Goal: Task Accomplishment & Management: Manage account settings

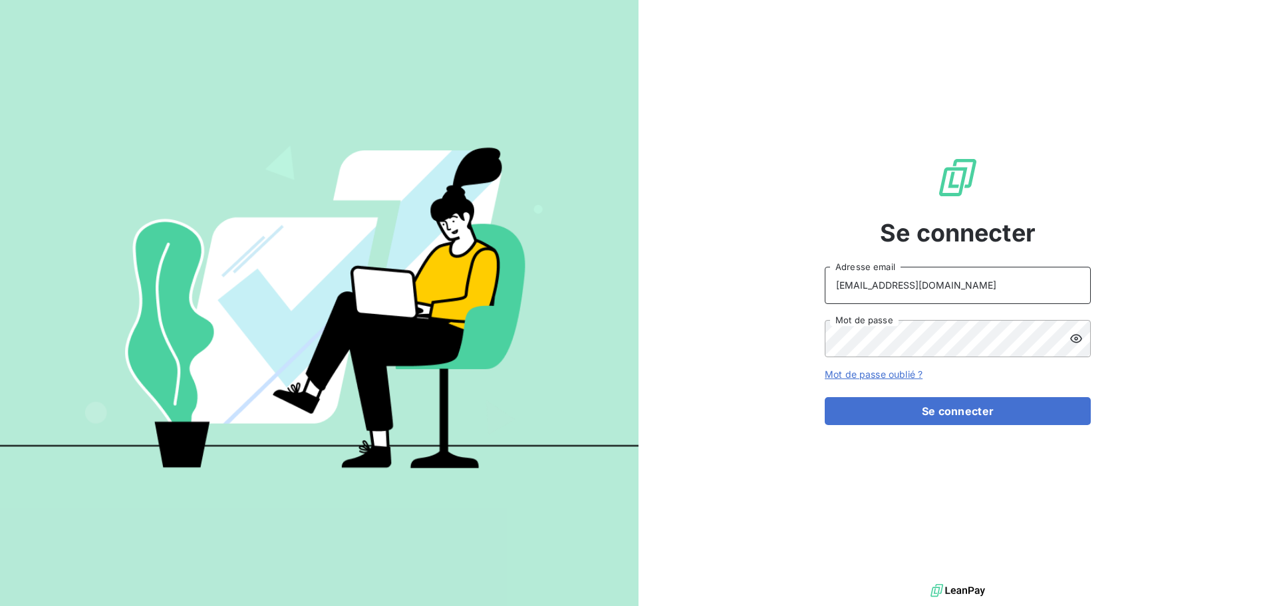
click at [962, 282] on input "[EMAIL_ADDRESS][DOMAIN_NAME]" at bounding box center [958, 285] width 266 height 37
type input "[EMAIL_ADDRESS][DOMAIN_NAME]"
click at [964, 410] on button "Se connecter" at bounding box center [958, 411] width 266 height 28
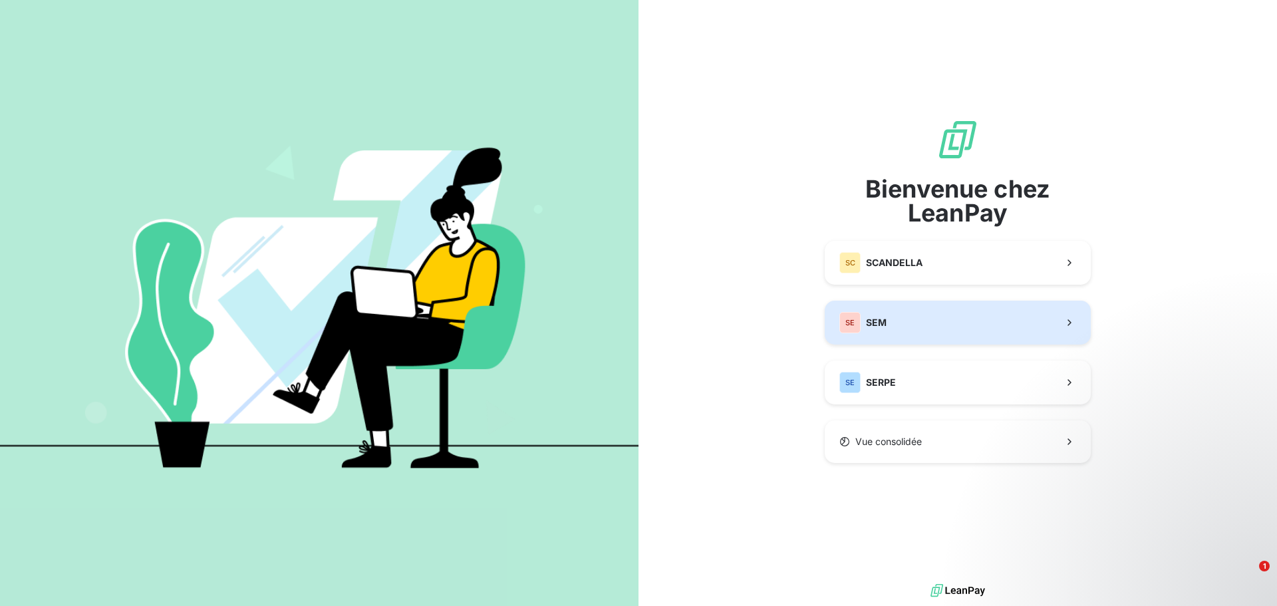
click at [897, 317] on button "SE SEM" at bounding box center [958, 323] width 266 height 44
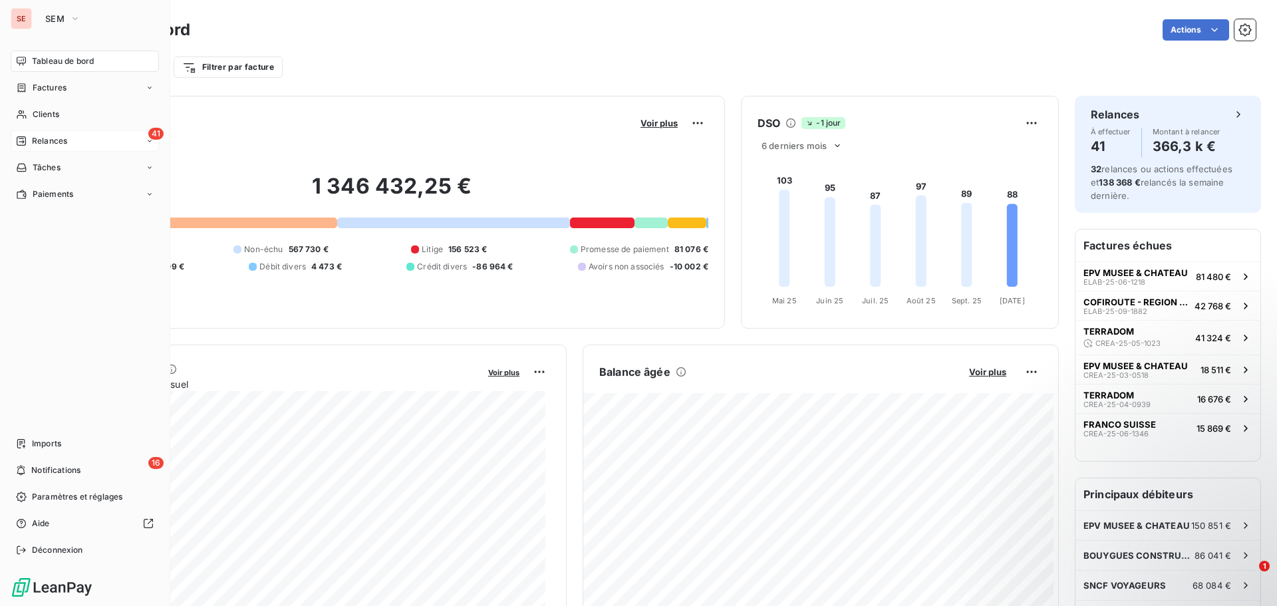
click at [57, 145] on span "Relances" at bounding box center [49, 141] width 35 height 12
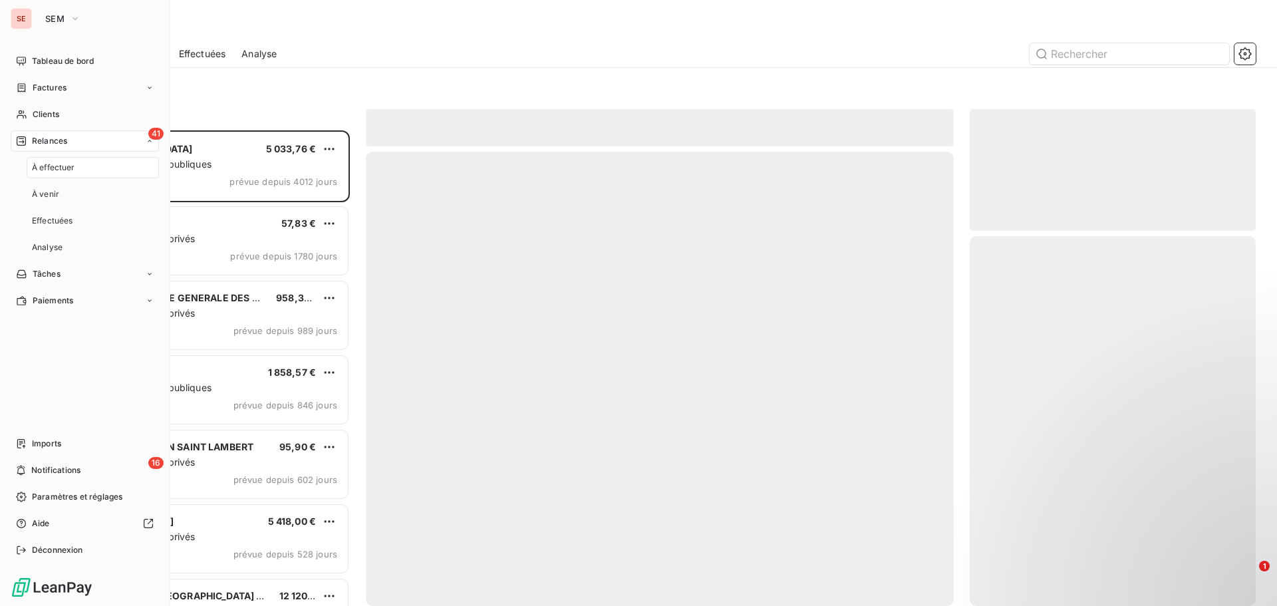
scroll to position [466, 276]
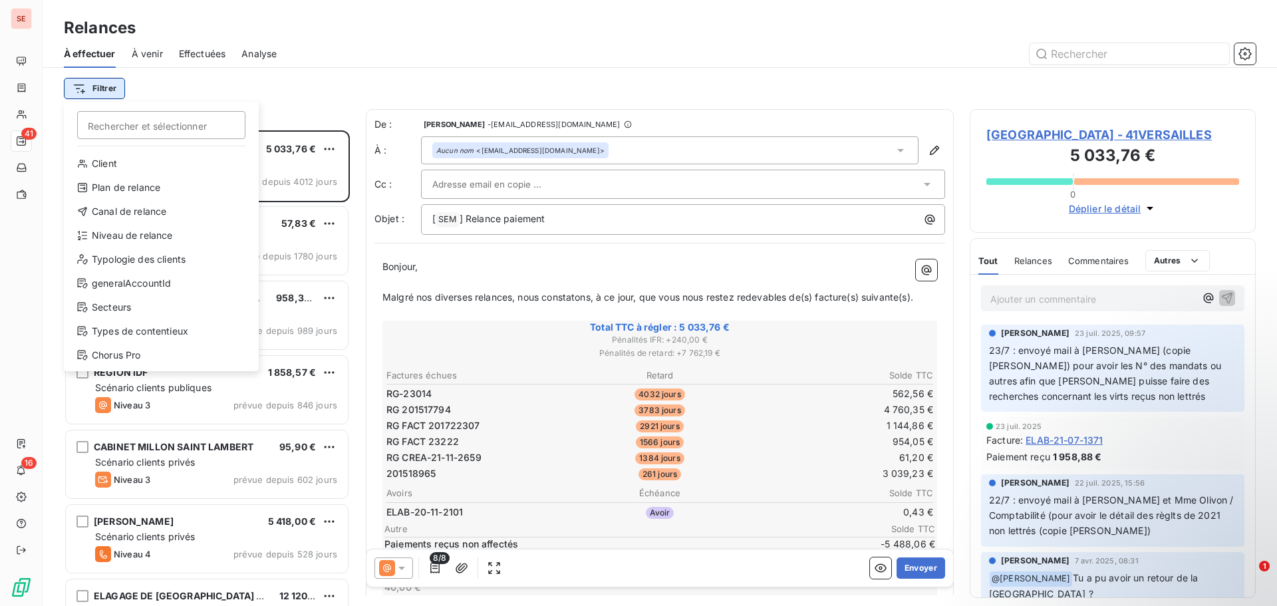
click at [110, 92] on html "SE 41 16 Relances À effectuer À venir Effectuées Analyse Filtrer Rechercher et …" at bounding box center [638, 303] width 1277 height 606
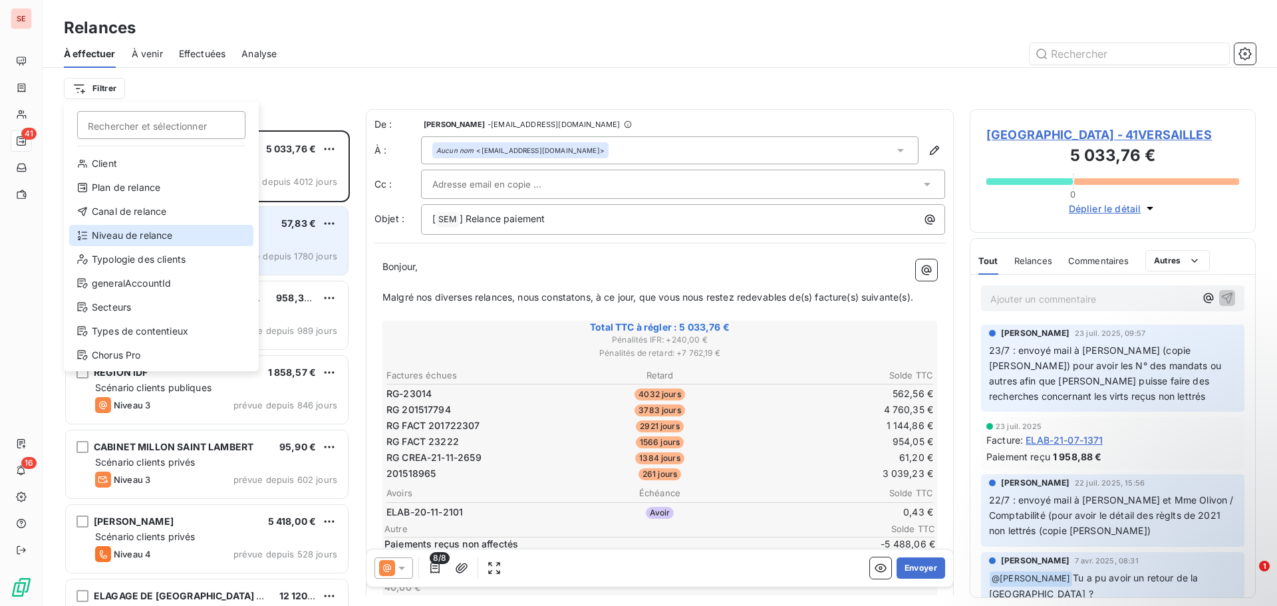
click at [118, 237] on div "Niveau de relance" at bounding box center [161, 235] width 184 height 21
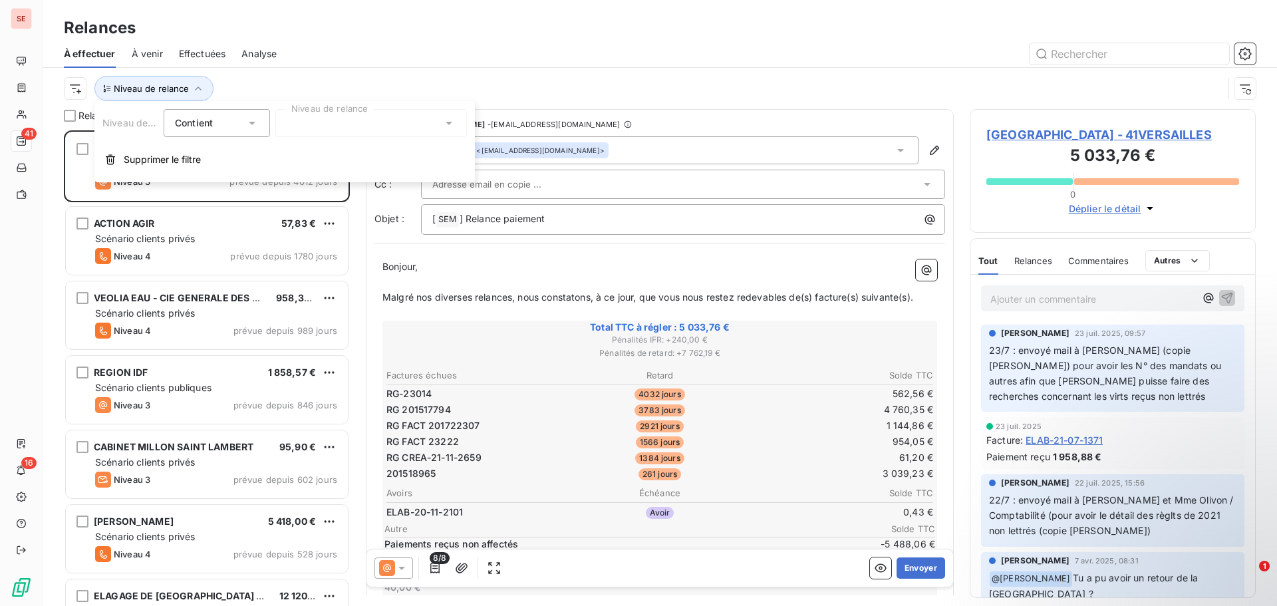
click at [341, 131] on div at bounding box center [371, 123] width 192 height 28
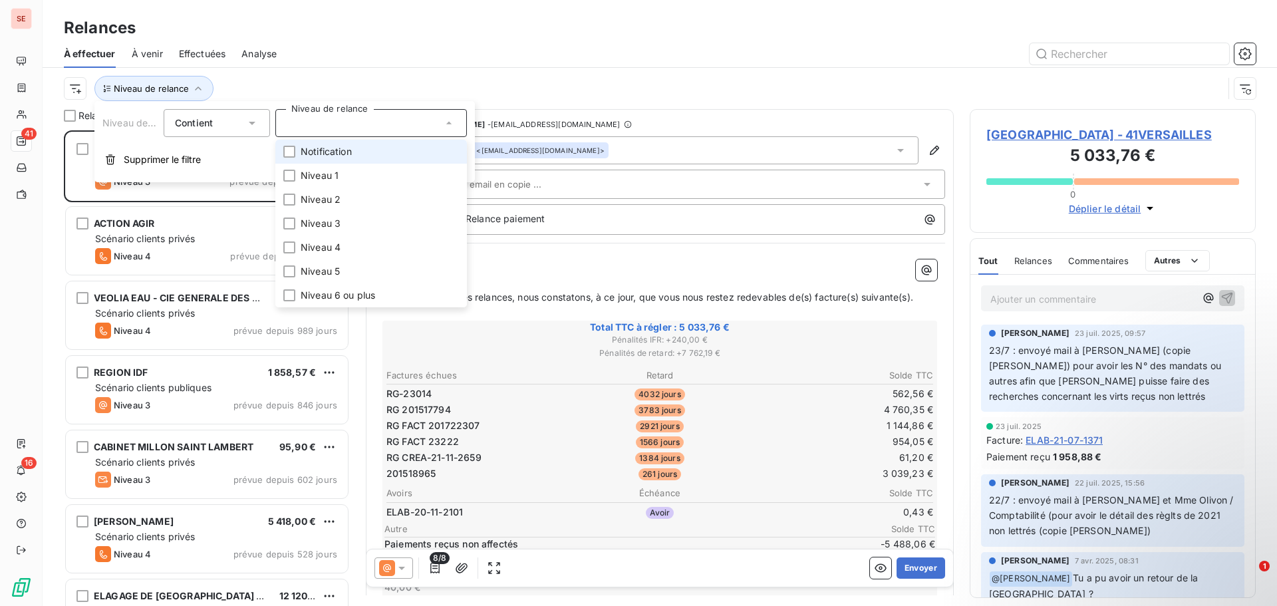
click at [337, 152] on span "Notification" at bounding box center [326, 151] width 51 height 13
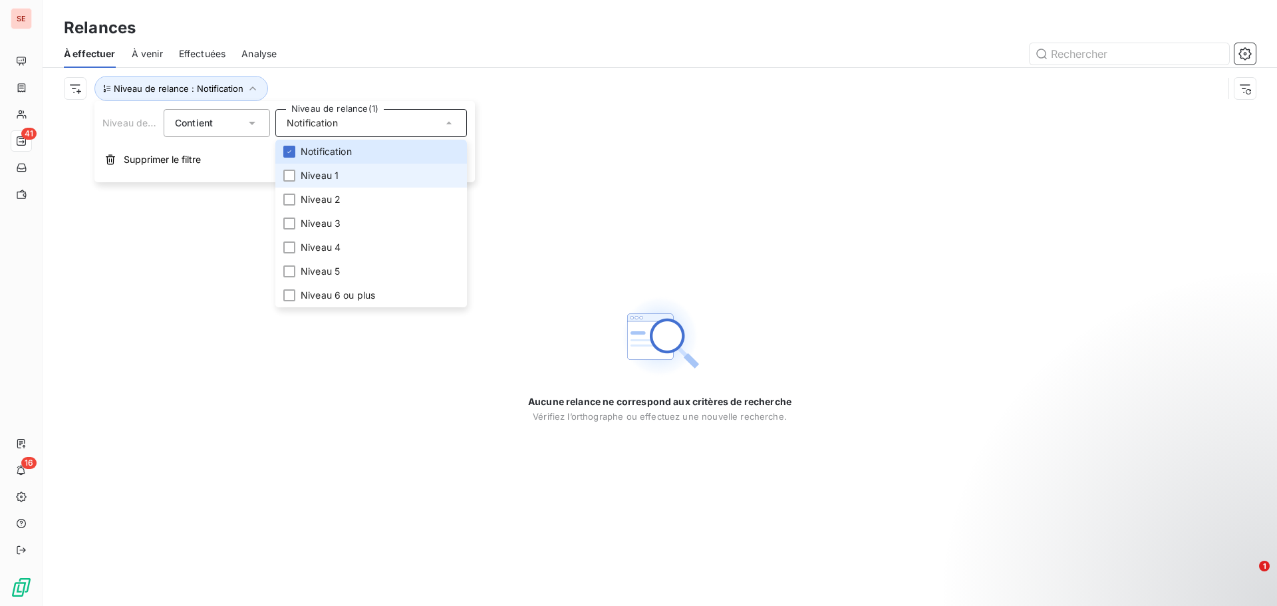
click at [327, 173] on span "Niveau 1" at bounding box center [320, 175] width 38 height 13
click at [325, 198] on span "Niveau 2" at bounding box center [321, 199] width 40 height 13
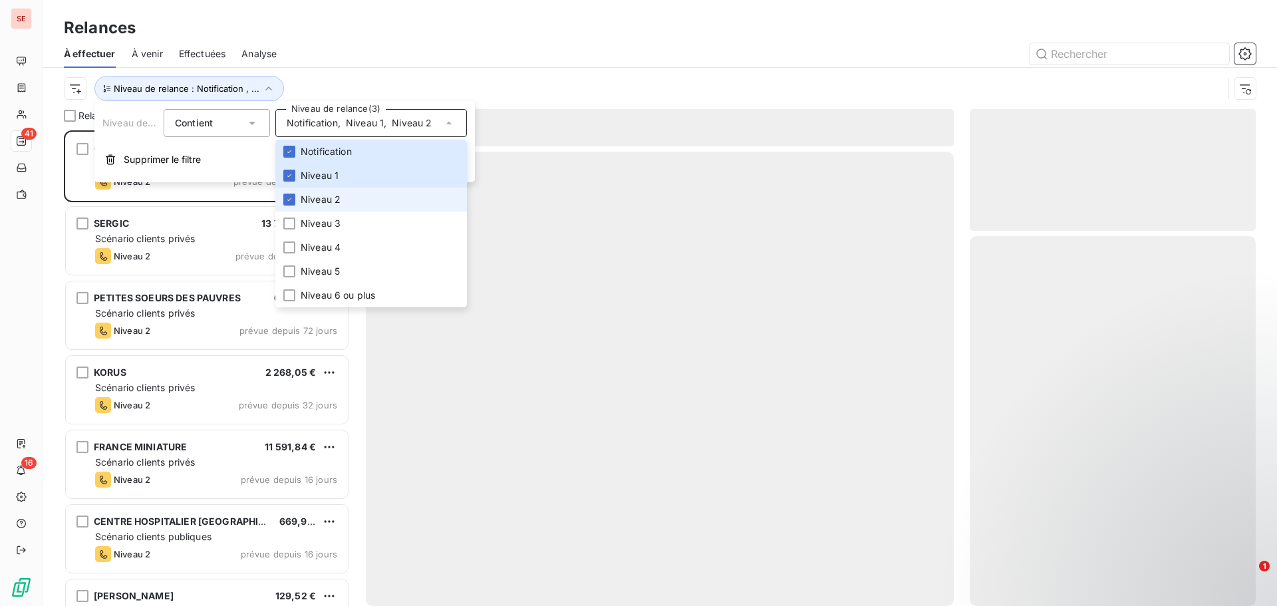
scroll to position [466, 276]
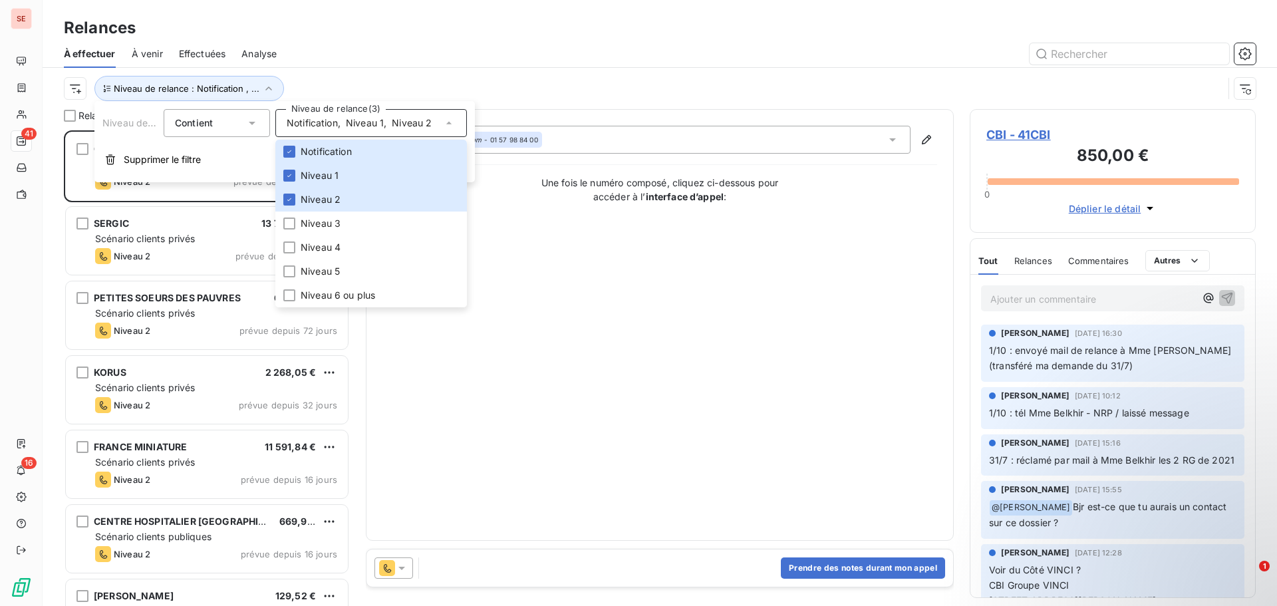
click at [408, 43] on div at bounding box center [774, 53] width 963 height 21
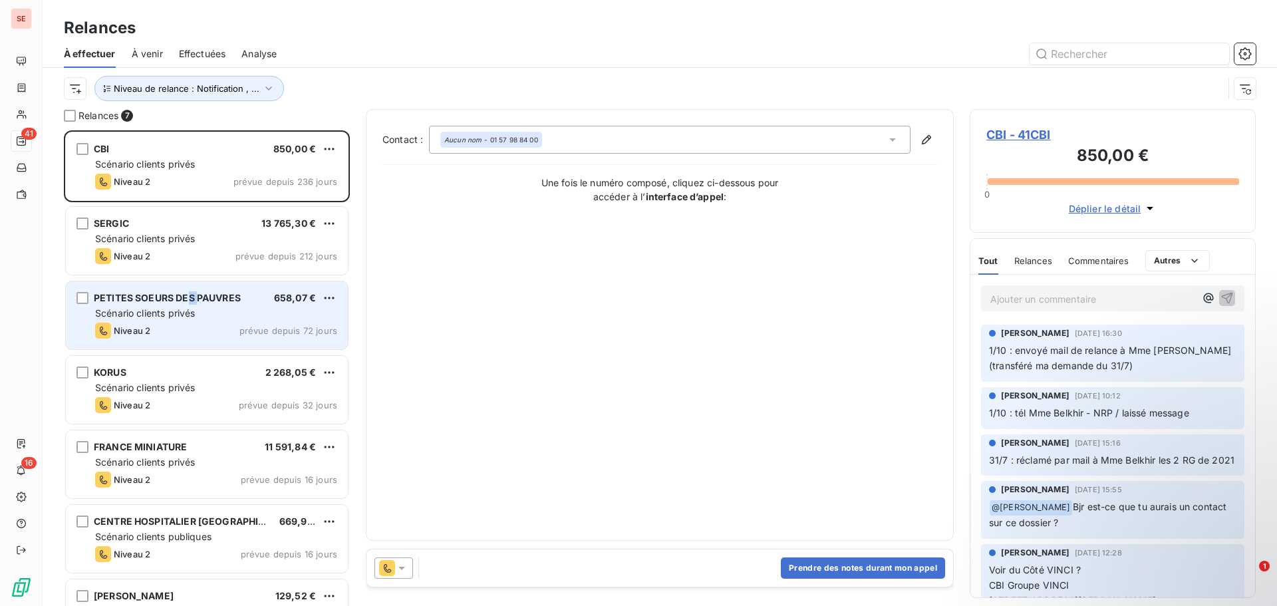
drag, startPoint x: 191, startPoint y: 296, endPoint x: 199, endPoint y: 297, distance: 8.1
click at [199, 297] on span "PETITES SOEURS DES PAUVRES" at bounding box center [167, 297] width 147 height 11
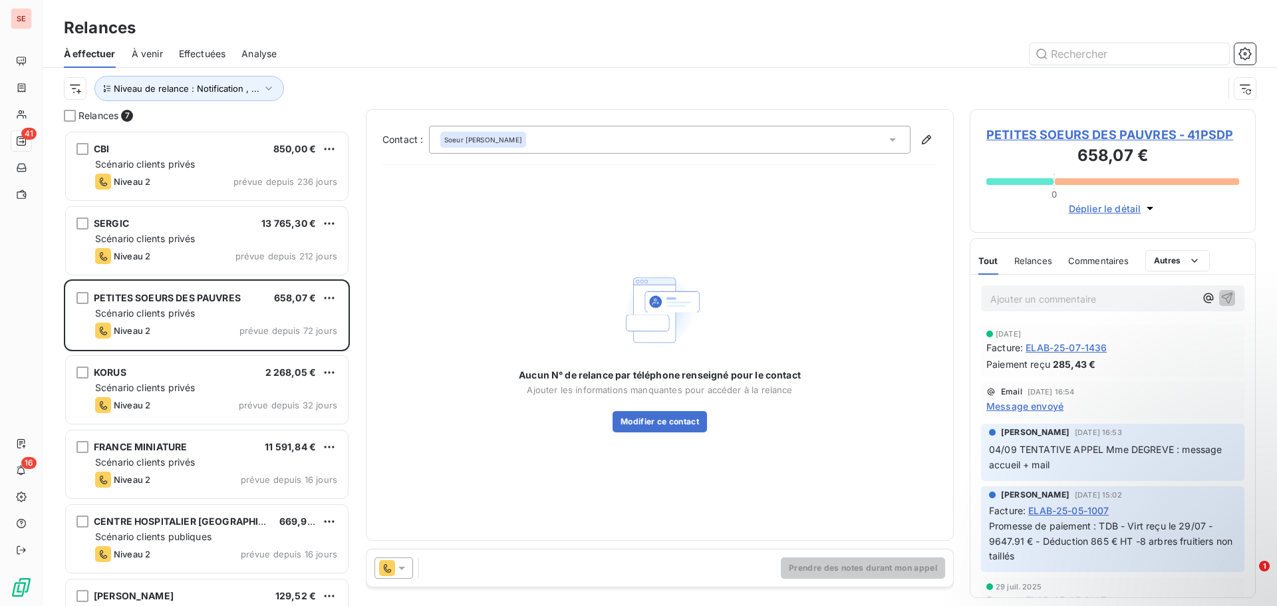
click at [1143, 133] on span "PETITES SOEURS DES PAUVRES - 41PSDP" at bounding box center [1112, 135] width 253 height 18
click at [1143, 134] on span "PETITES SOEURS DES PAUVRES - 41PSDP" at bounding box center [1112, 135] width 253 height 18
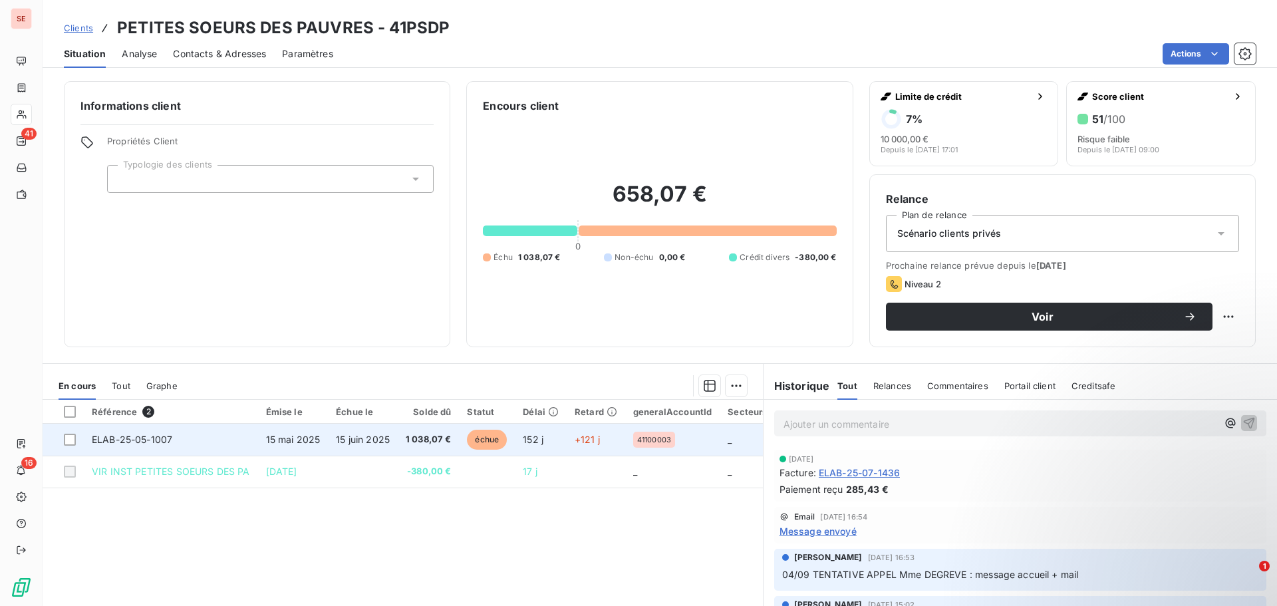
click at [235, 444] on td "ELAB-25-05-1007" at bounding box center [171, 440] width 174 height 32
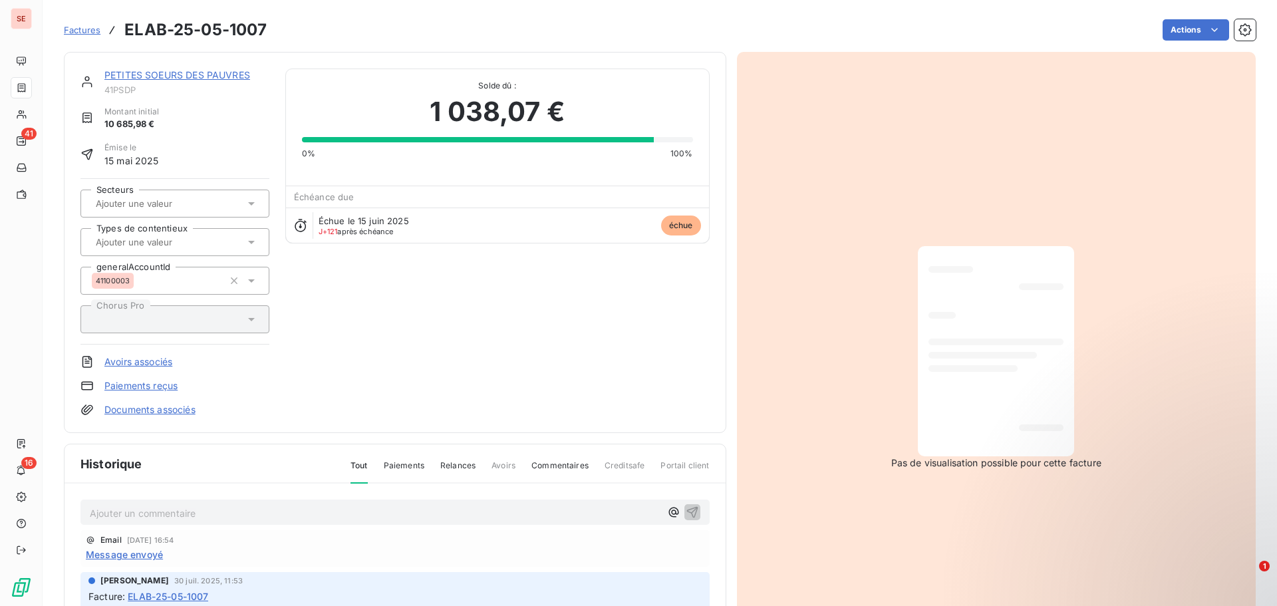
click at [235, 444] on div "Historique Tout Paiements Relances Avoirs Commentaires Creditsafe Portail client" at bounding box center [395, 463] width 661 height 39
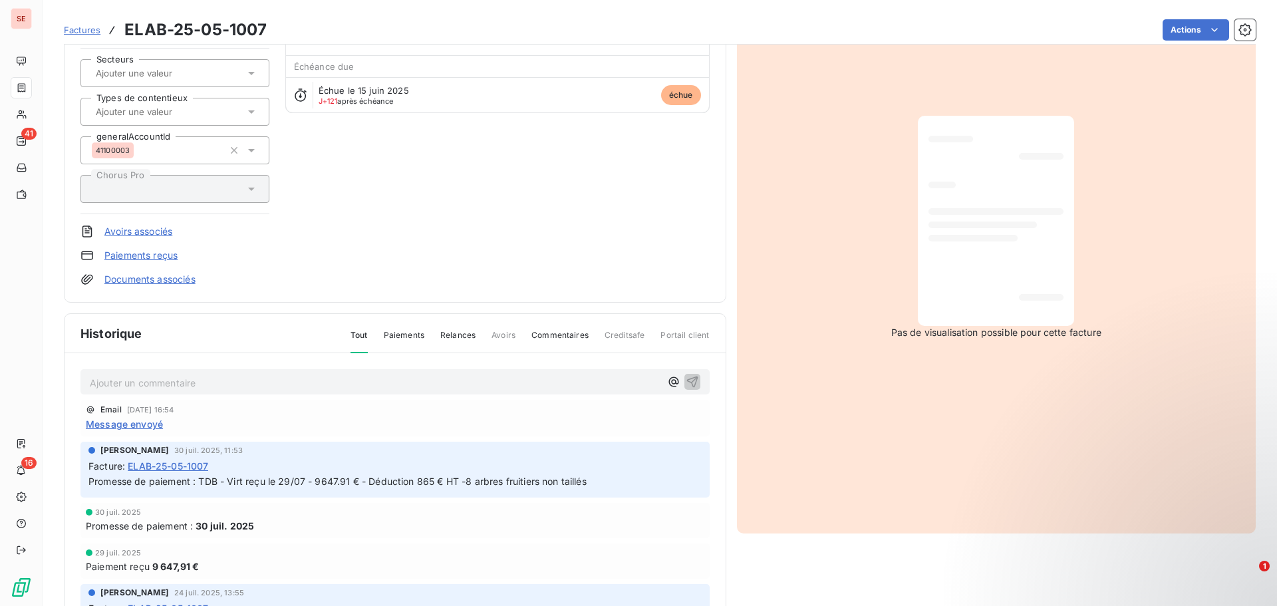
scroll to position [134, 0]
click at [110, 422] on span "Message envoyé" at bounding box center [124, 421] width 77 height 14
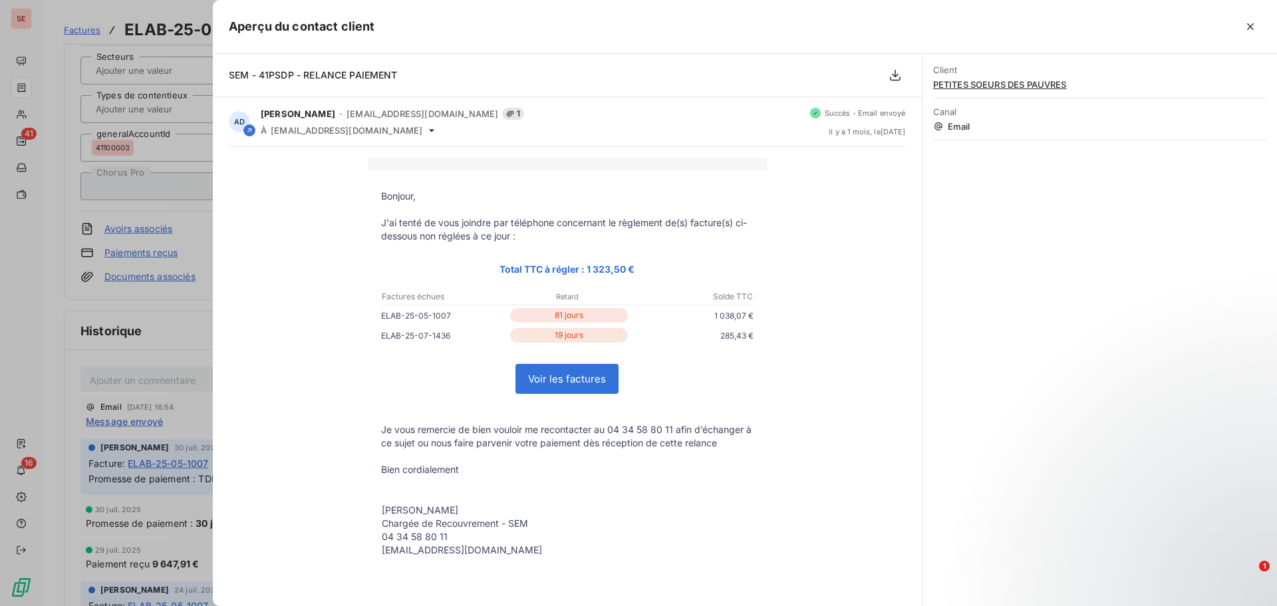
click at [169, 341] on div at bounding box center [638, 303] width 1277 height 606
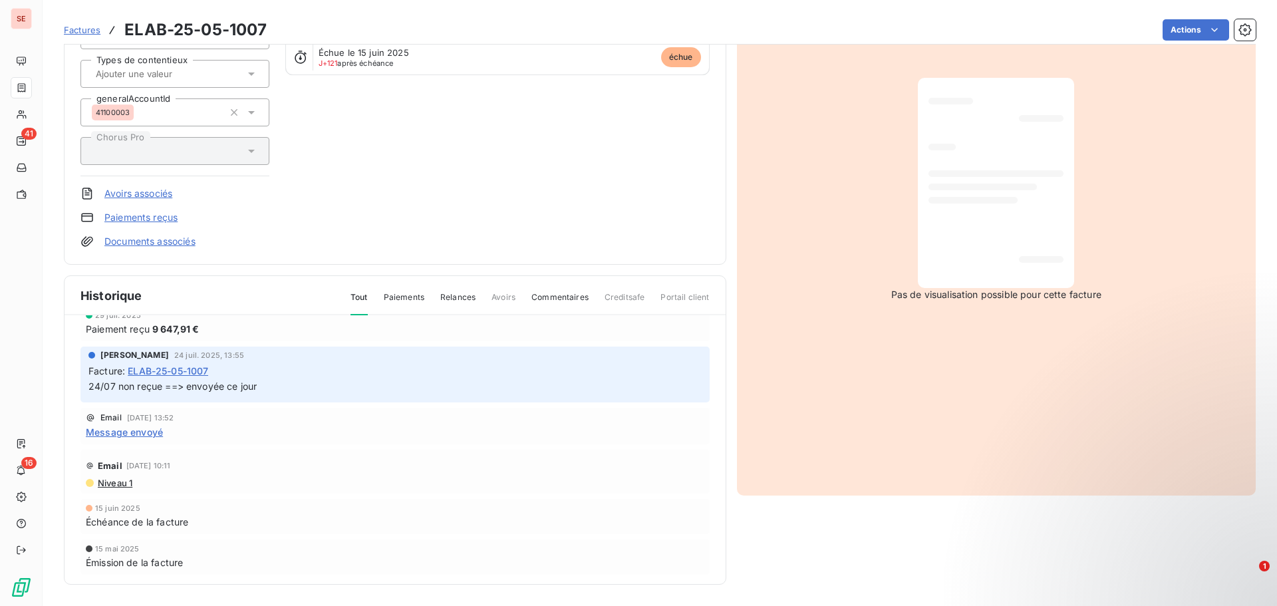
scroll to position [0, 0]
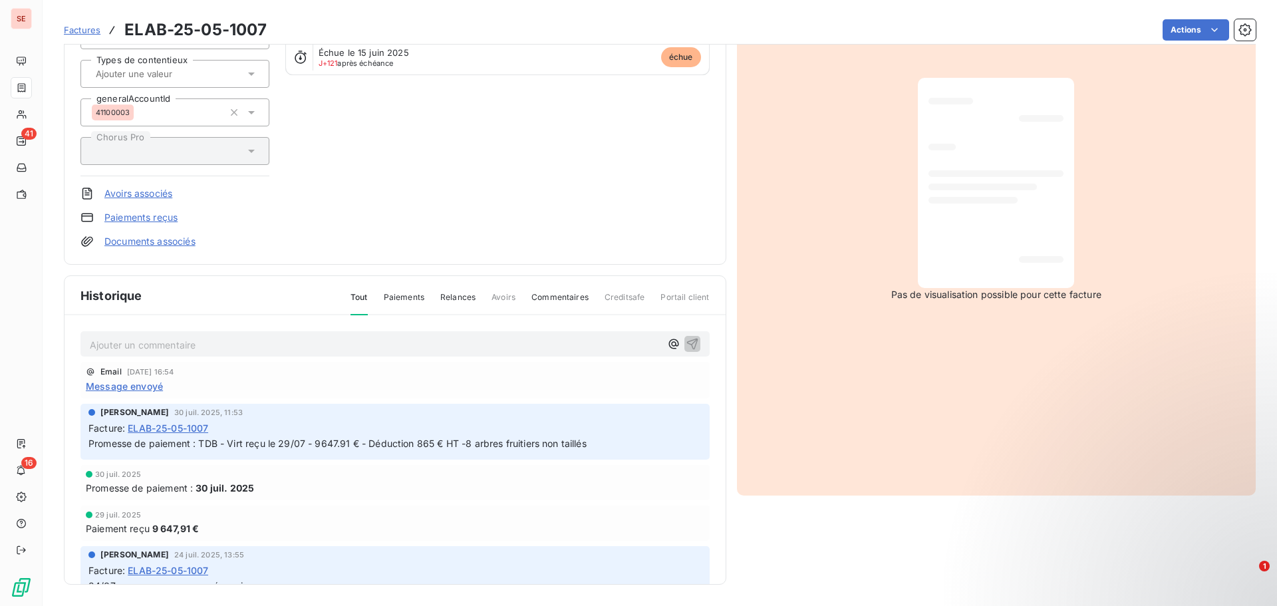
click at [119, 388] on span "Message envoyé" at bounding box center [124, 386] width 77 height 14
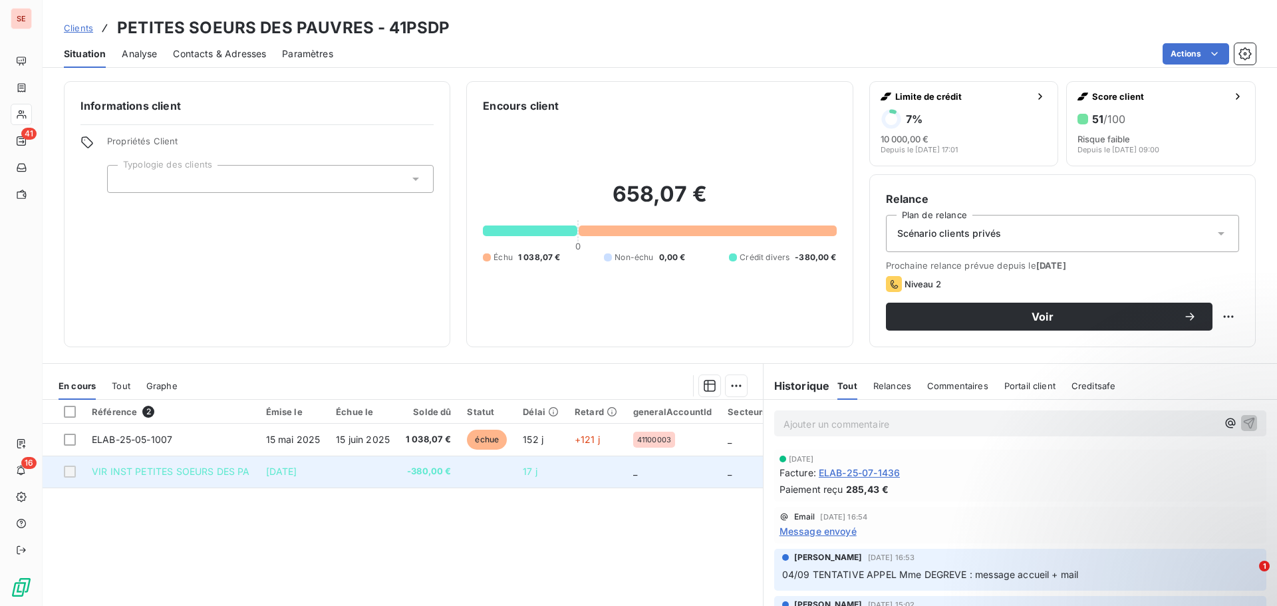
click at [194, 470] on span "VIR INST PETITES SOEURS DES PA" at bounding box center [171, 471] width 158 height 11
click at [195, 470] on span "VIR INST PETITES SOEURS DES PA" at bounding box center [171, 471] width 158 height 11
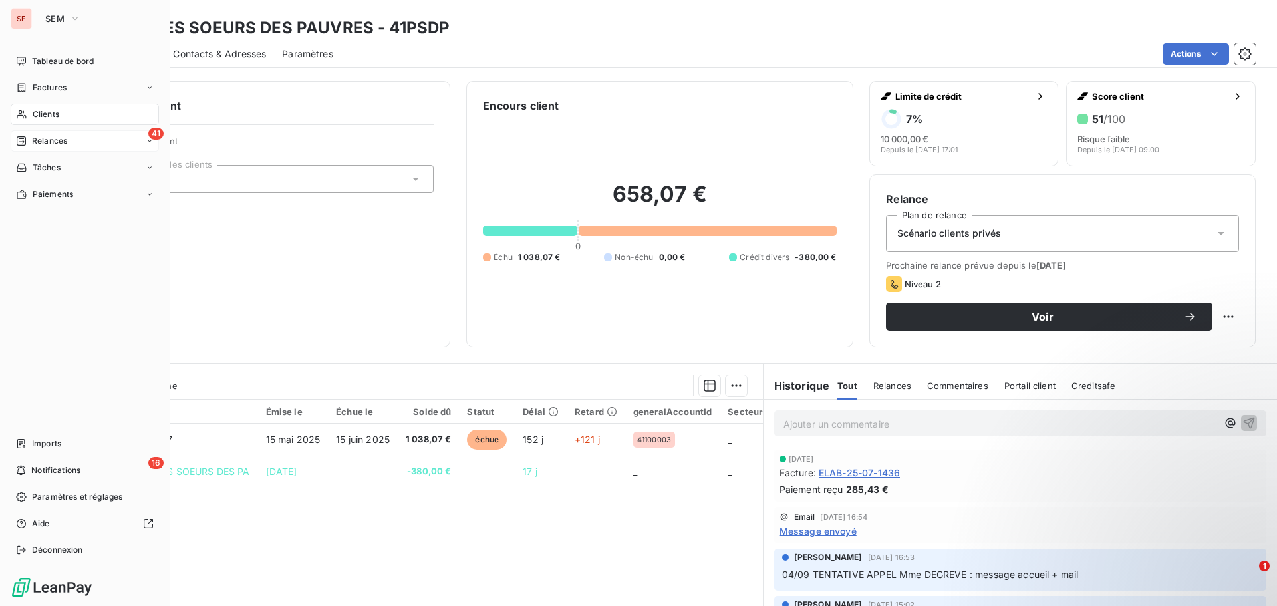
click at [65, 141] on span "Relances" at bounding box center [49, 141] width 35 height 12
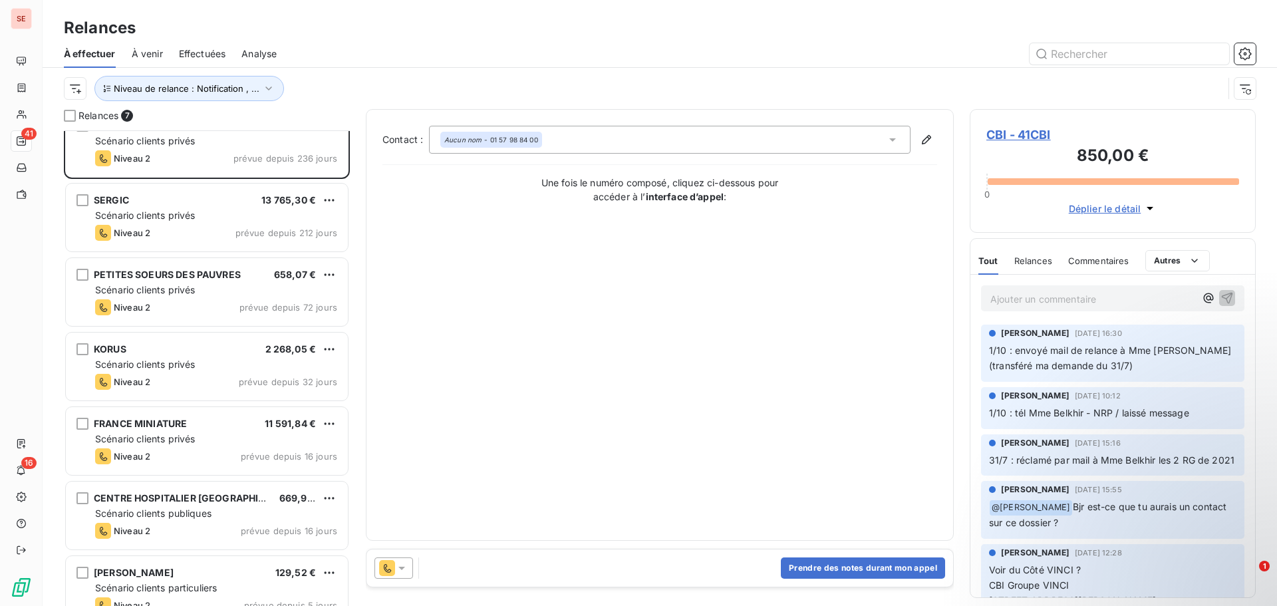
scroll to position [47, 0]
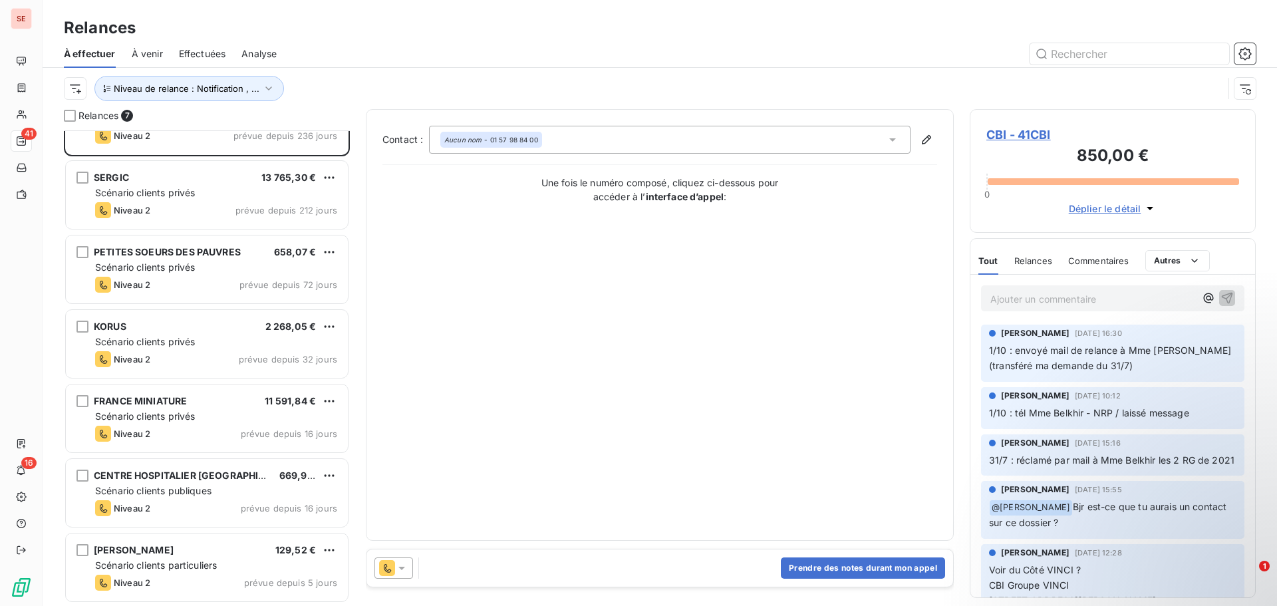
click at [474, 325] on div "Contact : Aucun nom - 01 57 98 84 00 Une fois le numéro composé, cliquez ci-des…" at bounding box center [659, 325] width 555 height 398
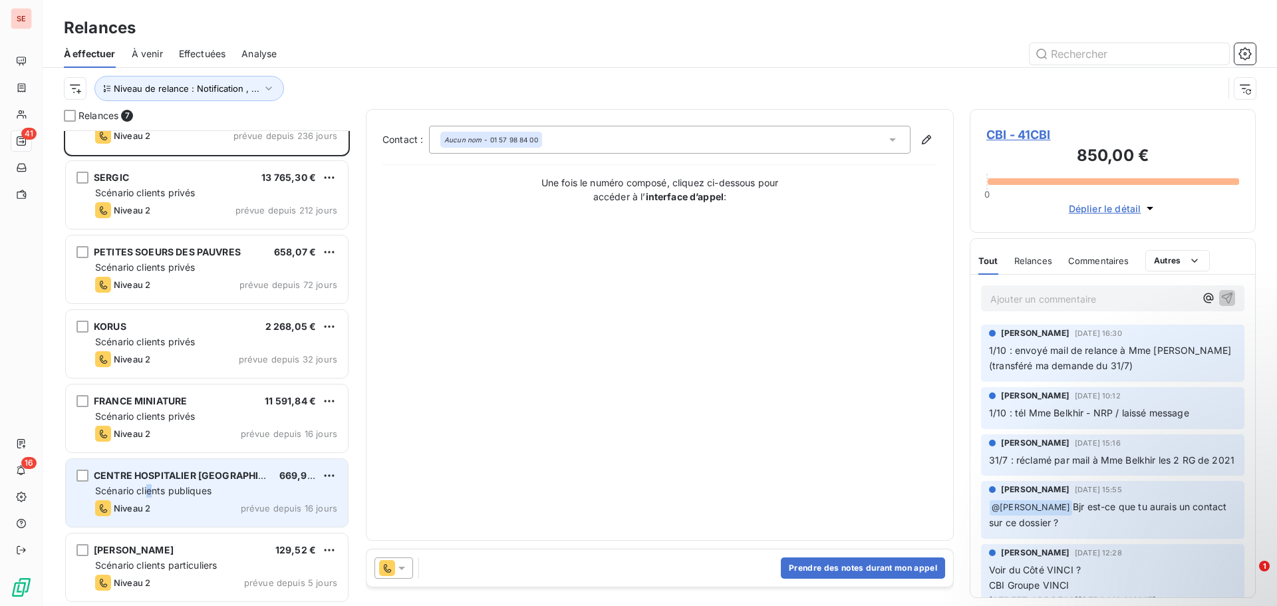
click at [154, 490] on span "Scénario clients publiques" at bounding box center [153, 490] width 116 height 11
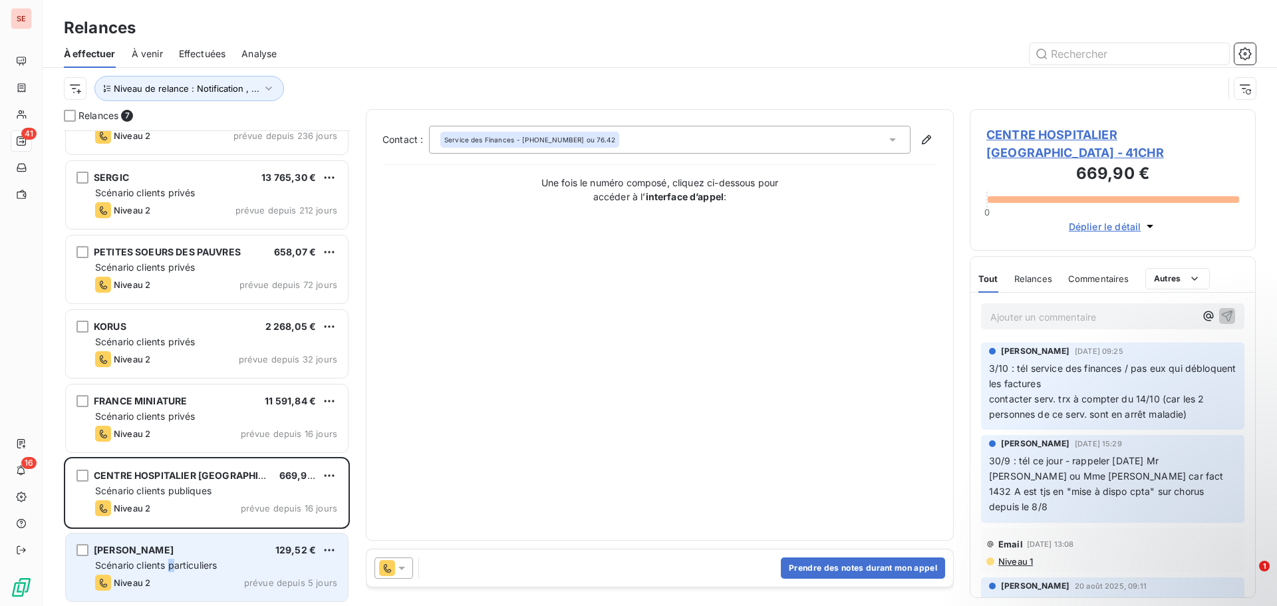
click at [173, 561] on span "Scénario clients particuliers" at bounding box center [156, 564] width 122 height 11
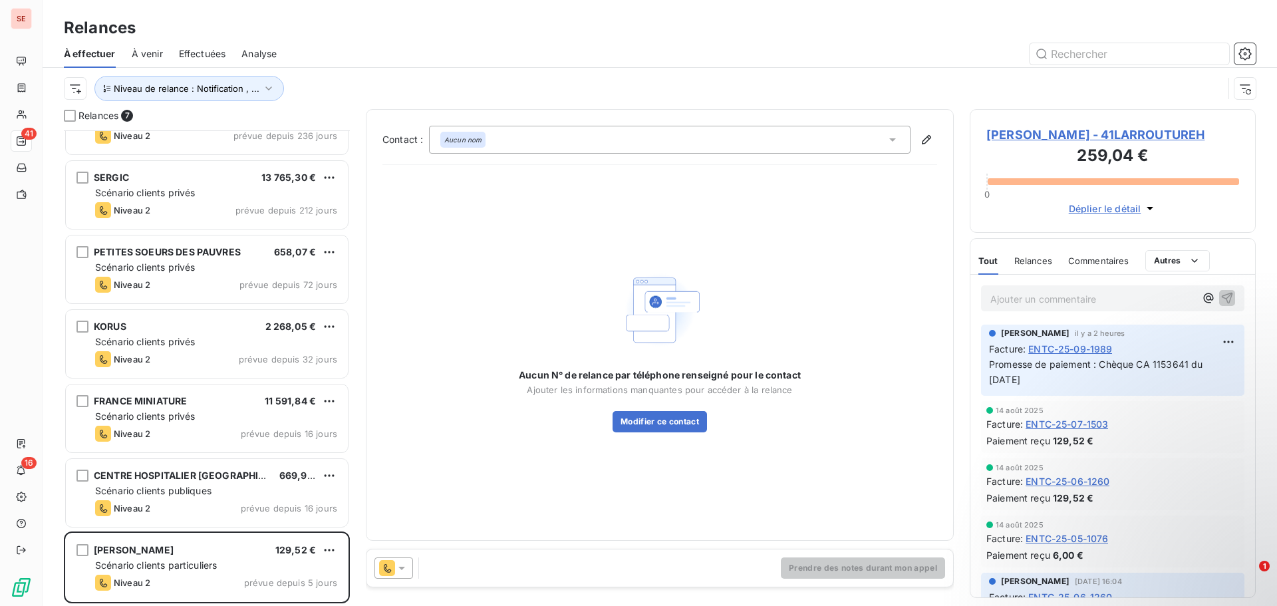
click at [1023, 141] on span "[PERSON_NAME] - 41LARROUTUREH" at bounding box center [1112, 135] width 253 height 18
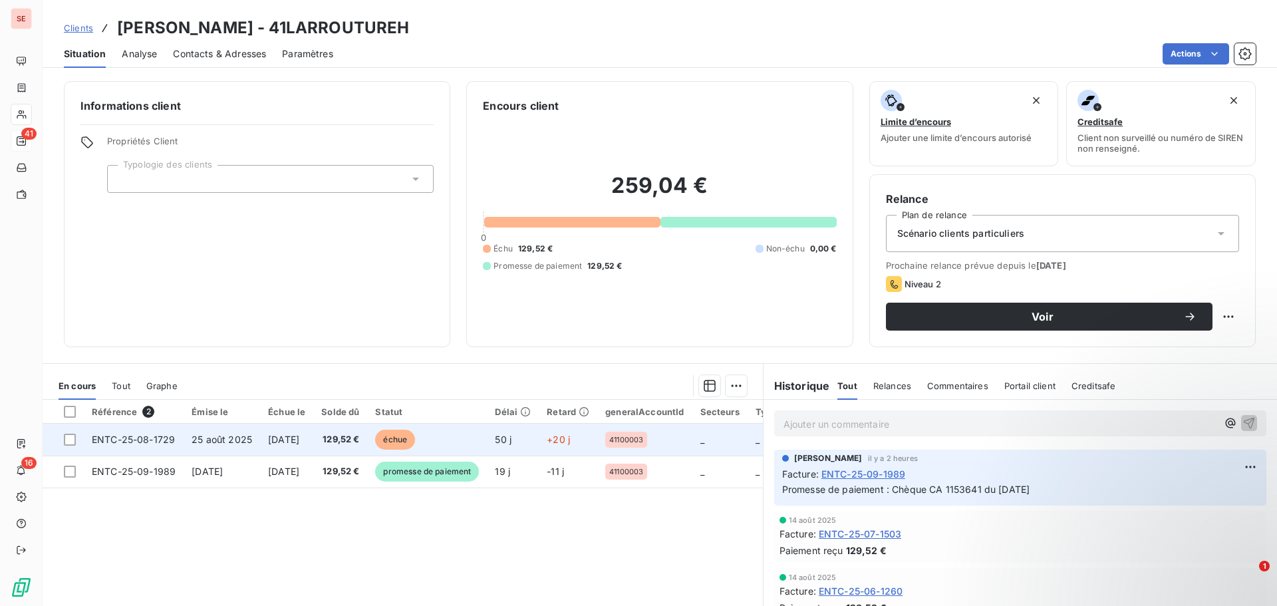
click at [289, 442] on span "[DATE]" at bounding box center [283, 439] width 31 height 11
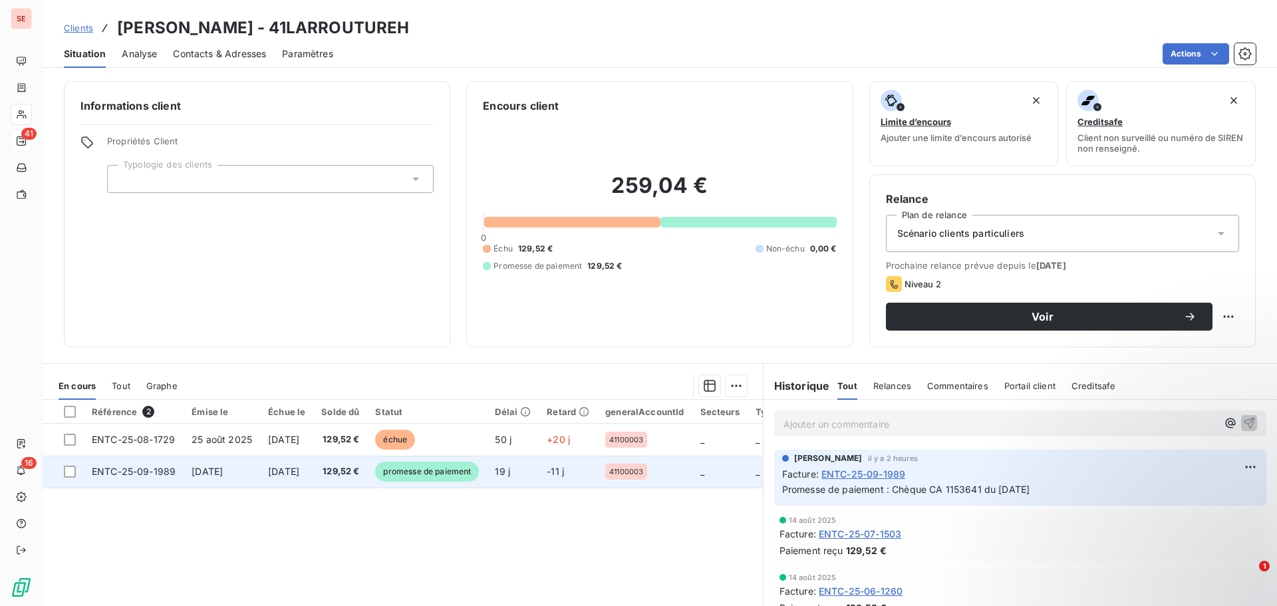
click at [288, 463] on td "[DATE]" at bounding box center [286, 472] width 53 height 32
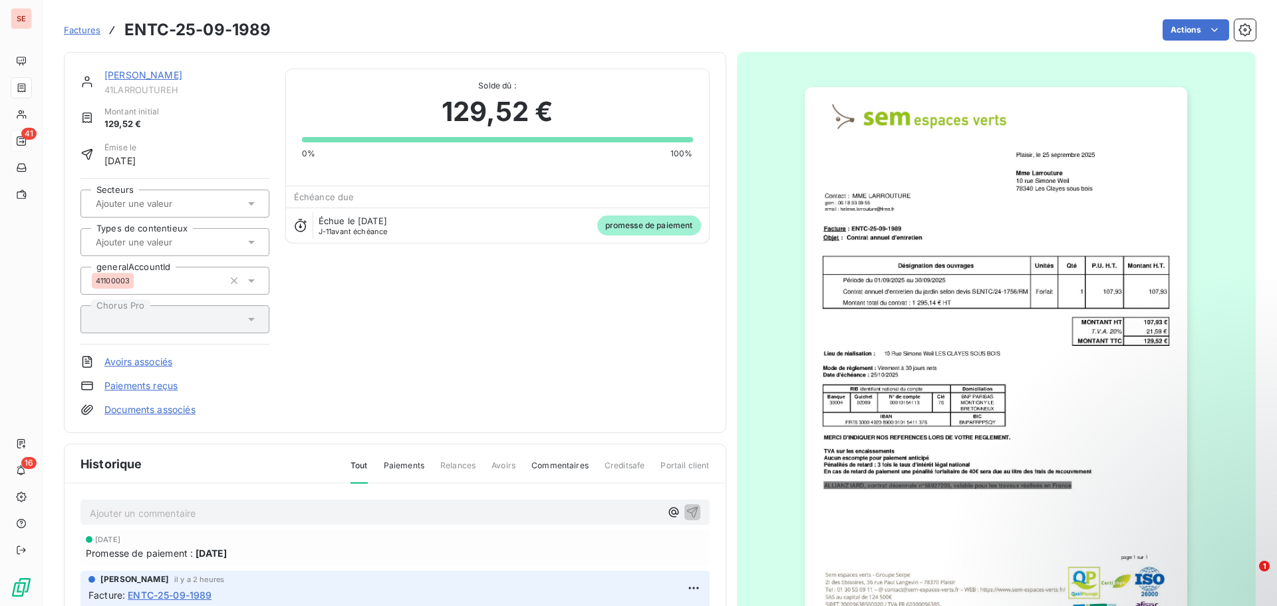
click at [156, 404] on link "Documents associés" at bounding box center [149, 409] width 91 height 13
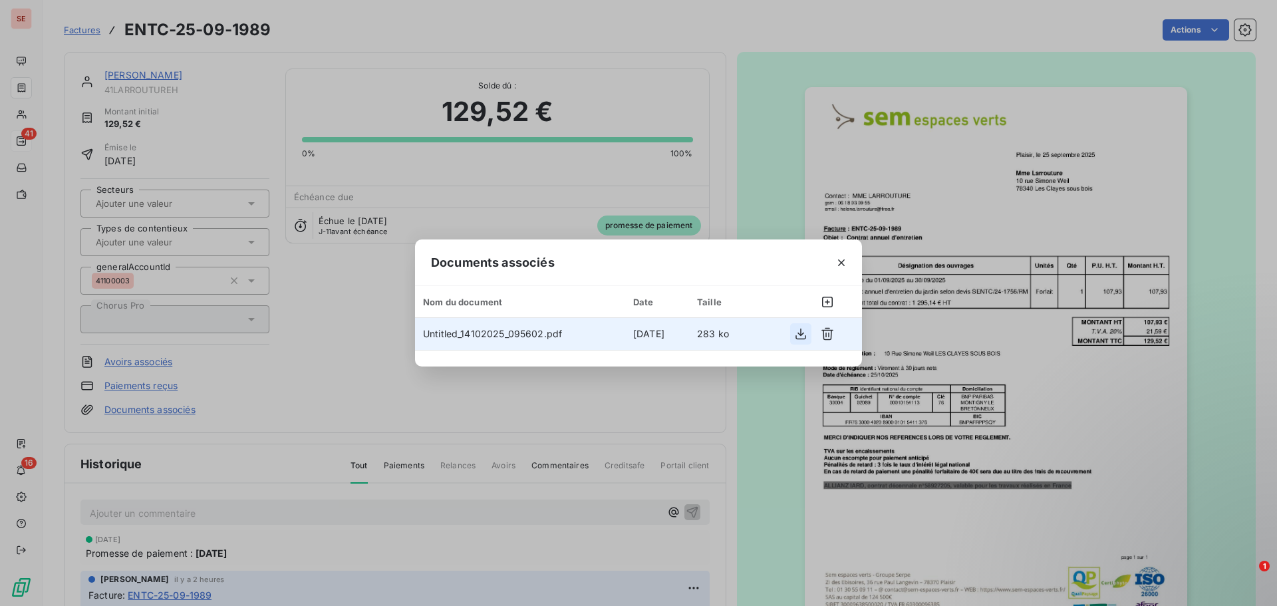
click at [797, 329] on icon "button" at bounding box center [800, 333] width 13 height 13
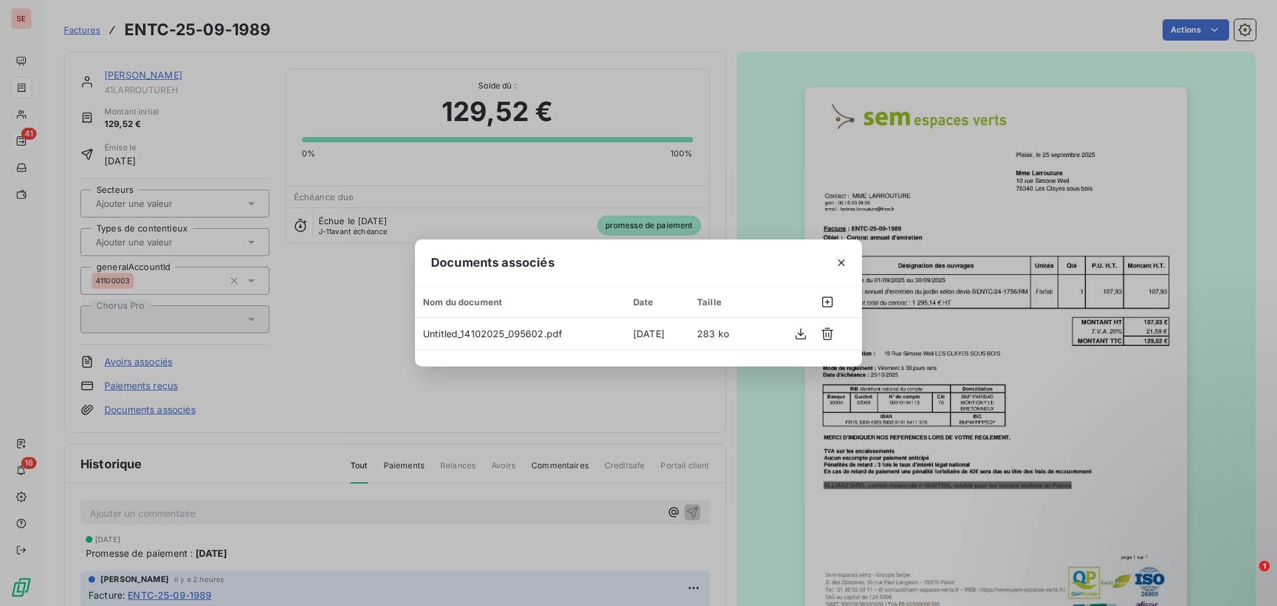
click at [289, 363] on div "Documents associés Nom du document Date Taille Untitled_14102025_095602.pdf [DA…" at bounding box center [638, 303] width 1277 height 606
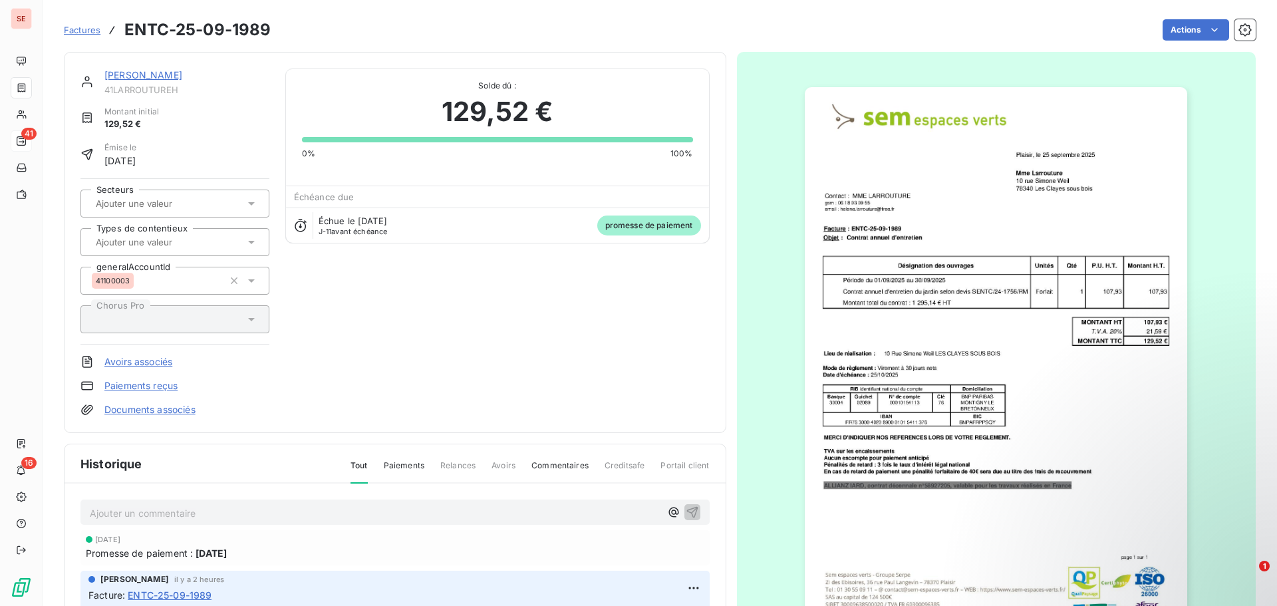
click at [172, 408] on link "Documents associés" at bounding box center [149, 409] width 91 height 13
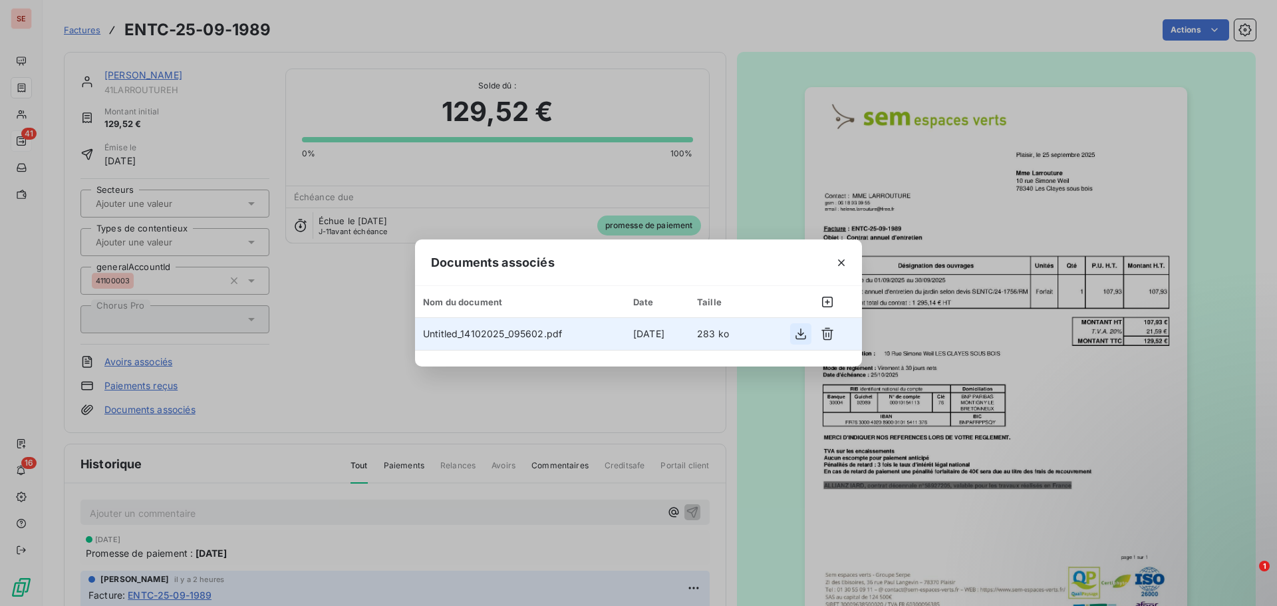
click at [795, 336] on icon "button" at bounding box center [800, 333] width 13 height 13
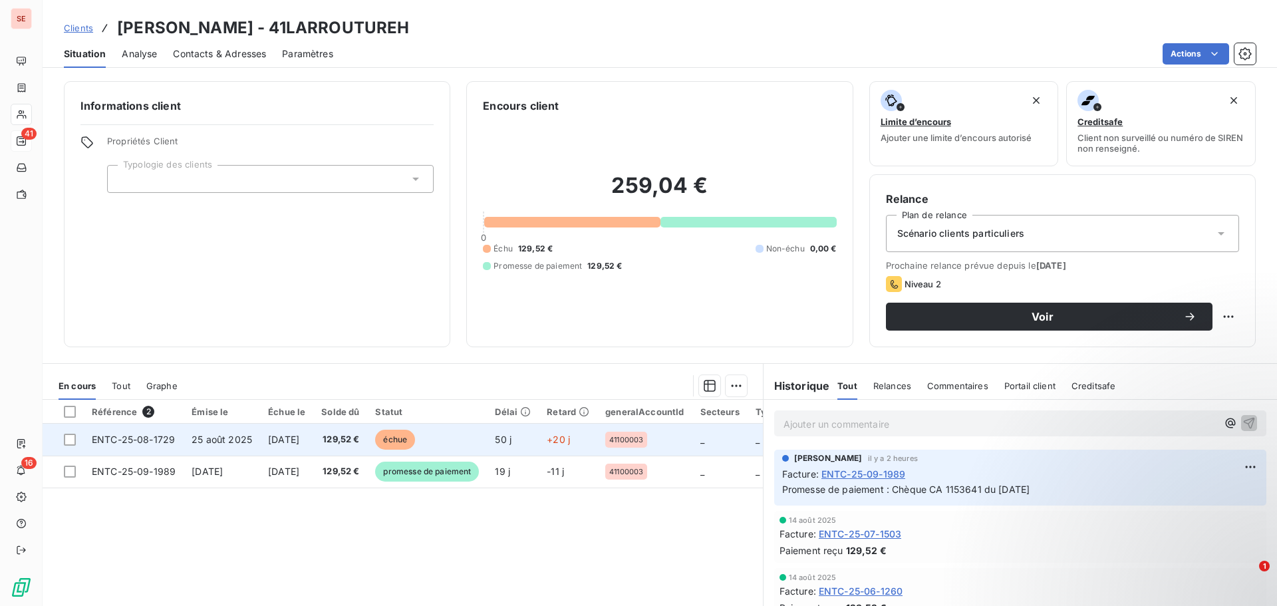
click at [220, 434] on span "25 août 2025" at bounding box center [222, 439] width 61 height 11
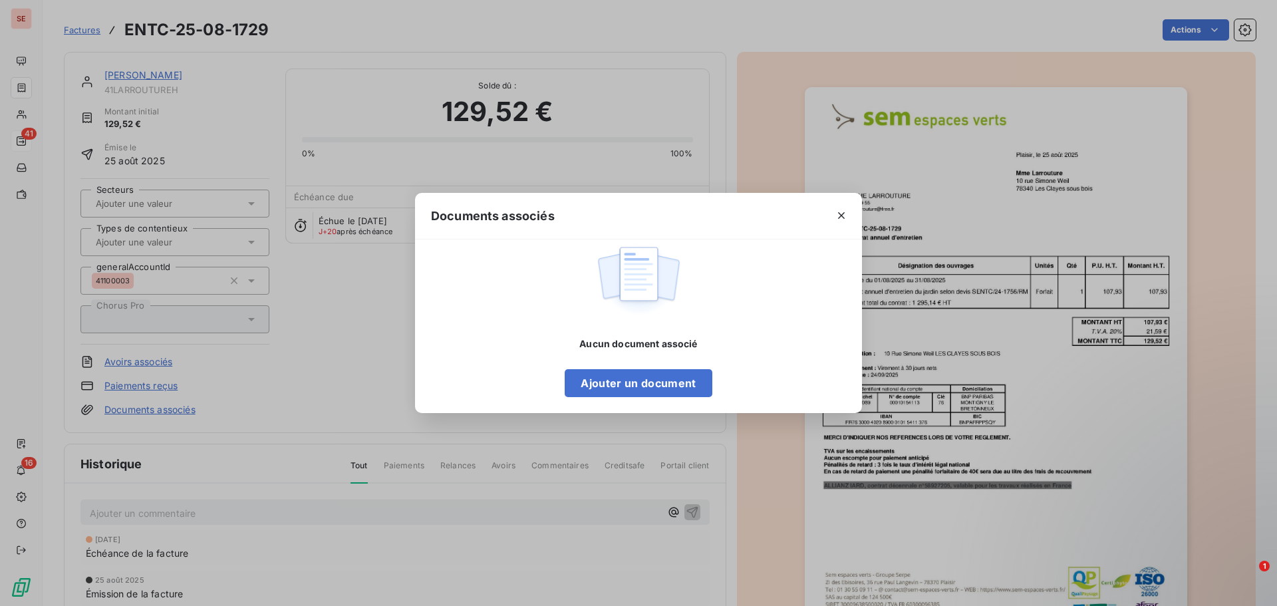
click at [587, 433] on div "Documents associés Aucun document associé Ajouter un document" at bounding box center [638, 303] width 1277 height 606
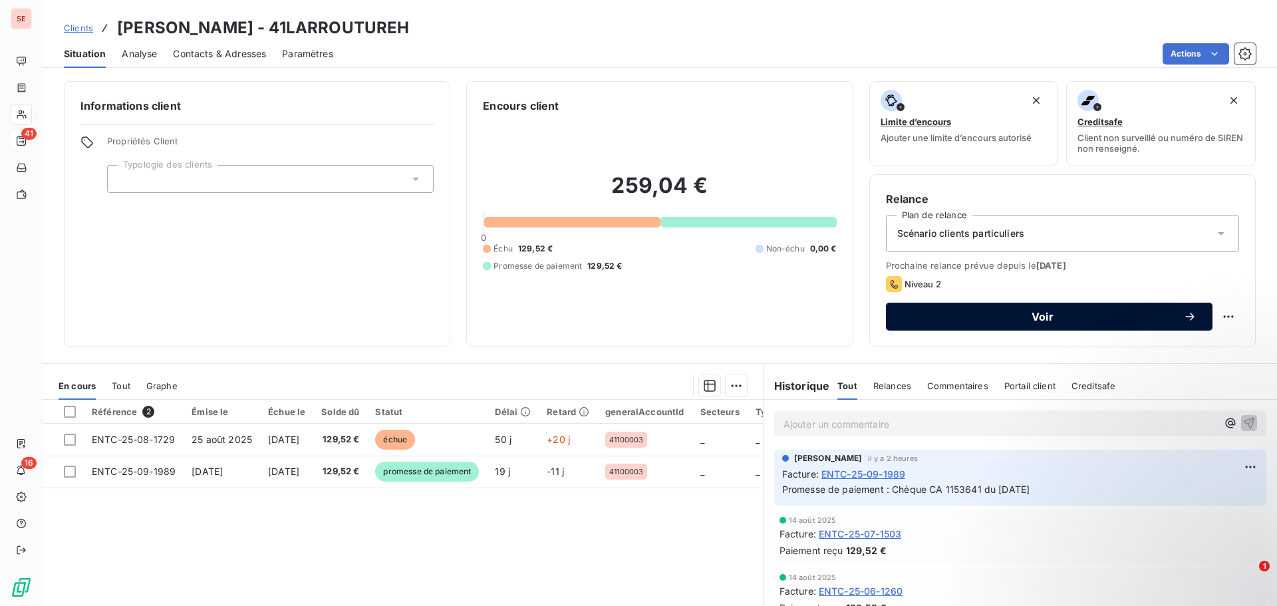
click at [987, 311] on span "Voir" at bounding box center [1042, 316] width 281 height 11
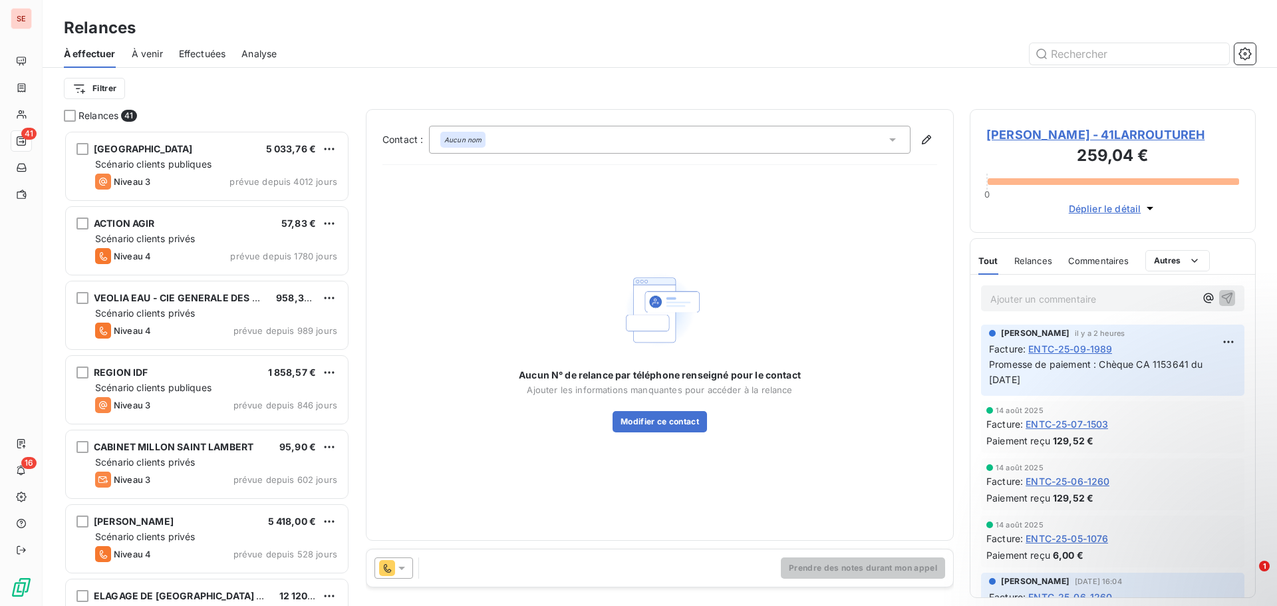
scroll to position [466, 276]
click at [398, 570] on icon at bounding box center [401, 567] width 13 height 13
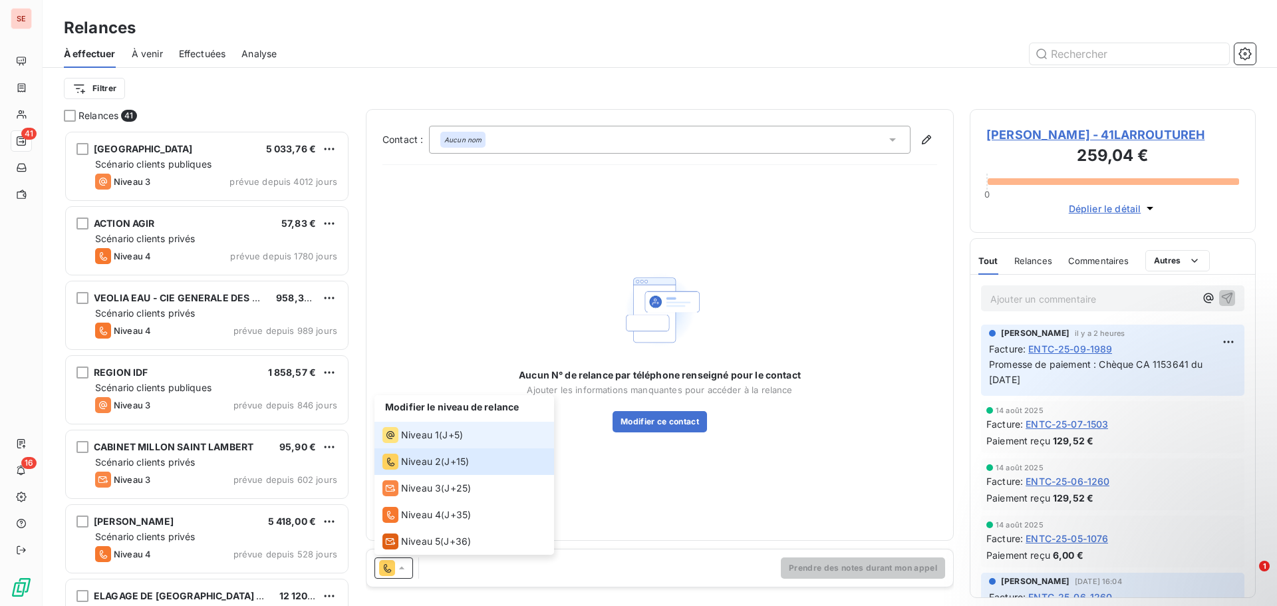
click at [428, 428] on span "Niveau 1" at bounding box center [420, 434] width 38 height 13
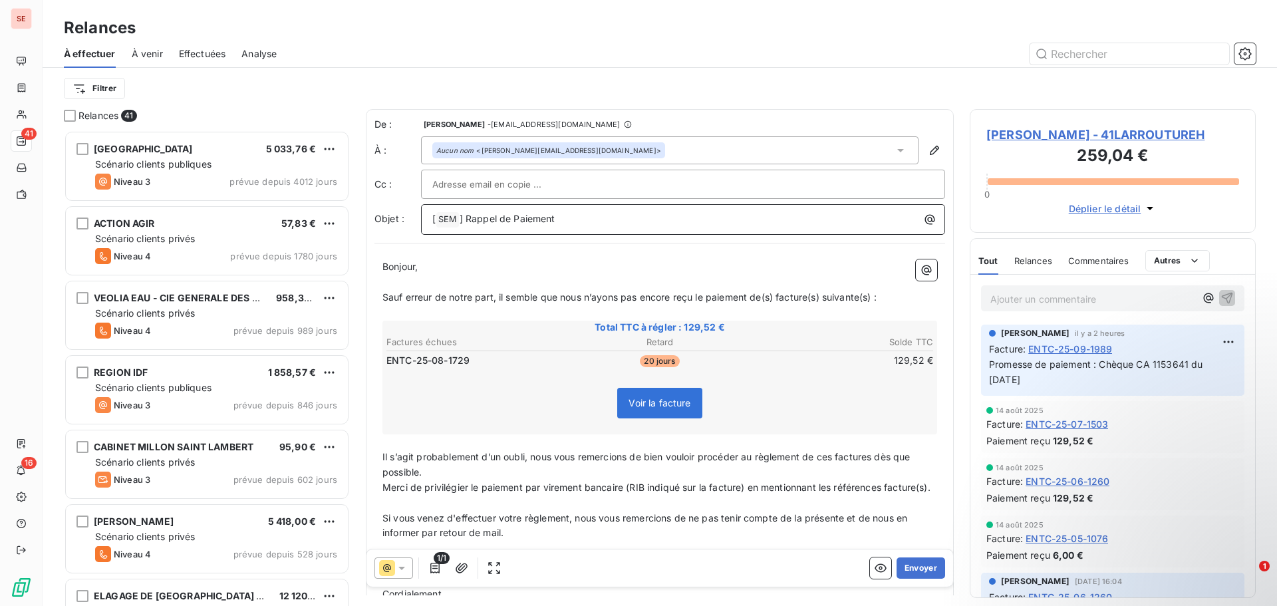
click at [597, 217] on p "[ SEM ﻿ ] Rappel de Paiement" at bounding box center [686, 220] width 508 height 16
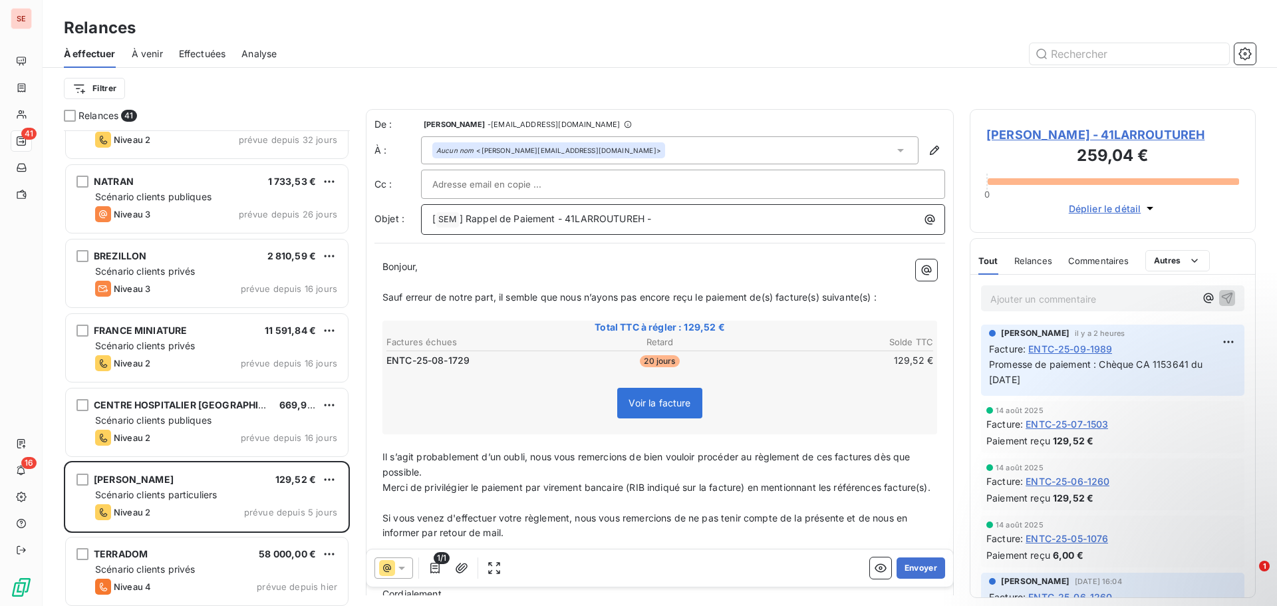
scroll to position [2579, 0]
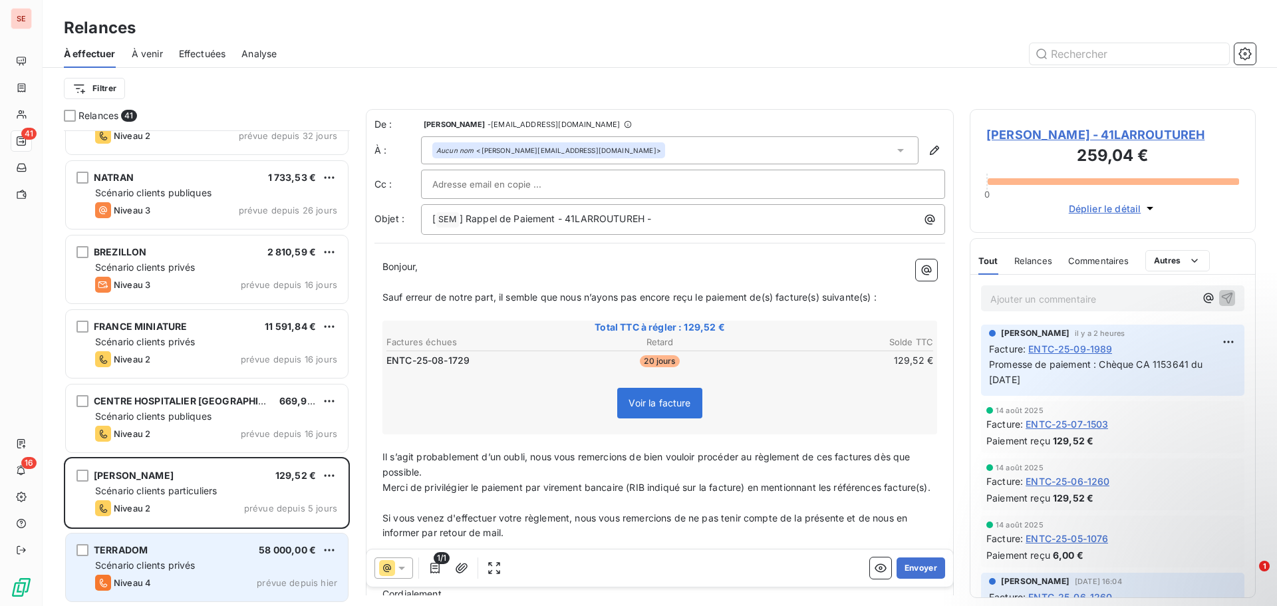
click at [222, 585] on div "Niveau 4 prévue depuis hier" at bounding box center [216, 583] width 242 height 16
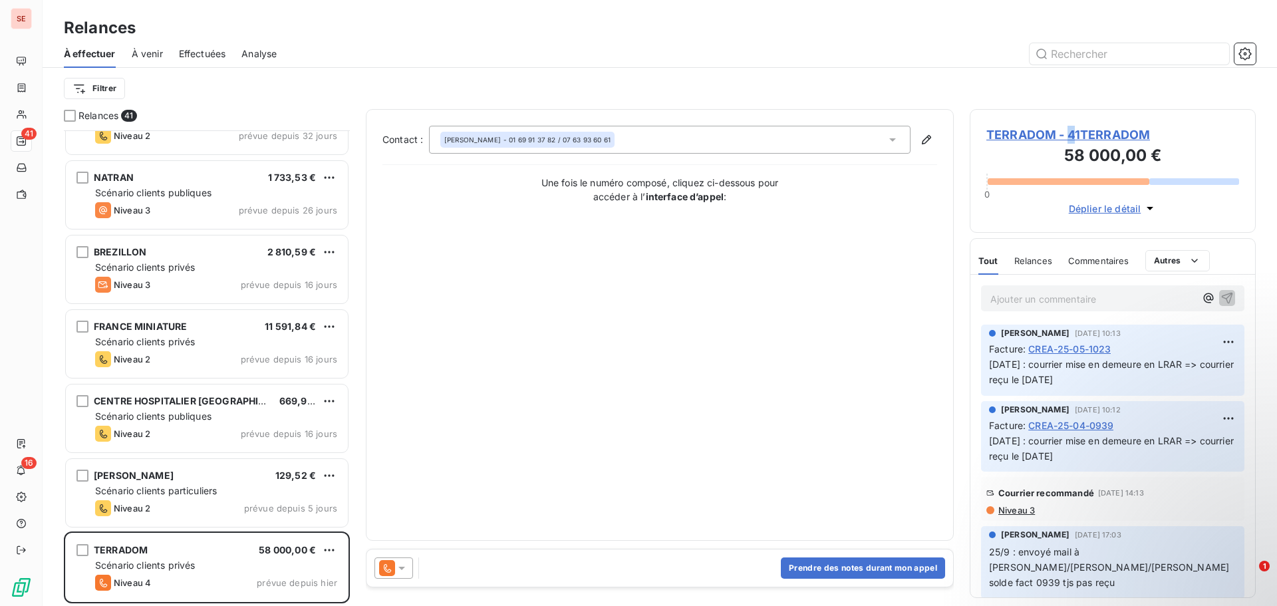
click at [1071, 134] on span "TERRADOM - 41TERRADOM" at bounding box center [1112, 135] width 253 height 18
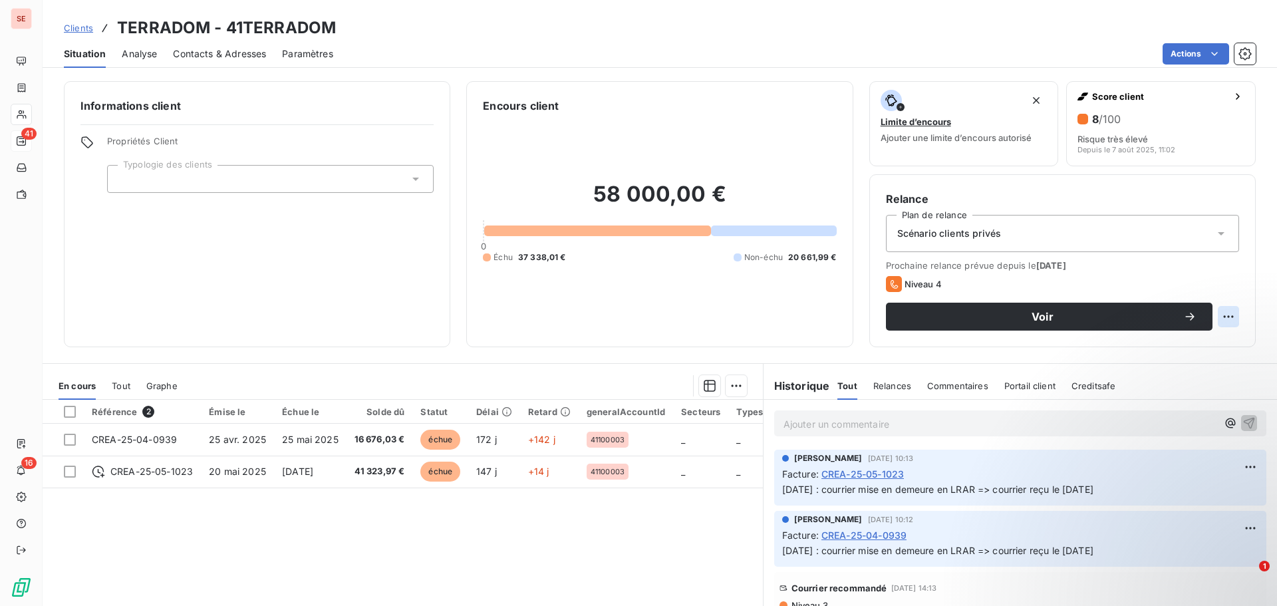
click at [1221, 317] on html "SE 41 16 Clients TERRADOM - 41TERRADOM Situation Analyse Contacts & Adresses Pa…" at bounding box center [638, 303] width 1277 height 606
click at [1205, 344] on div "Replanifier cette action" at bounding box center [1163, 345] width 119 height 21
select select "9"
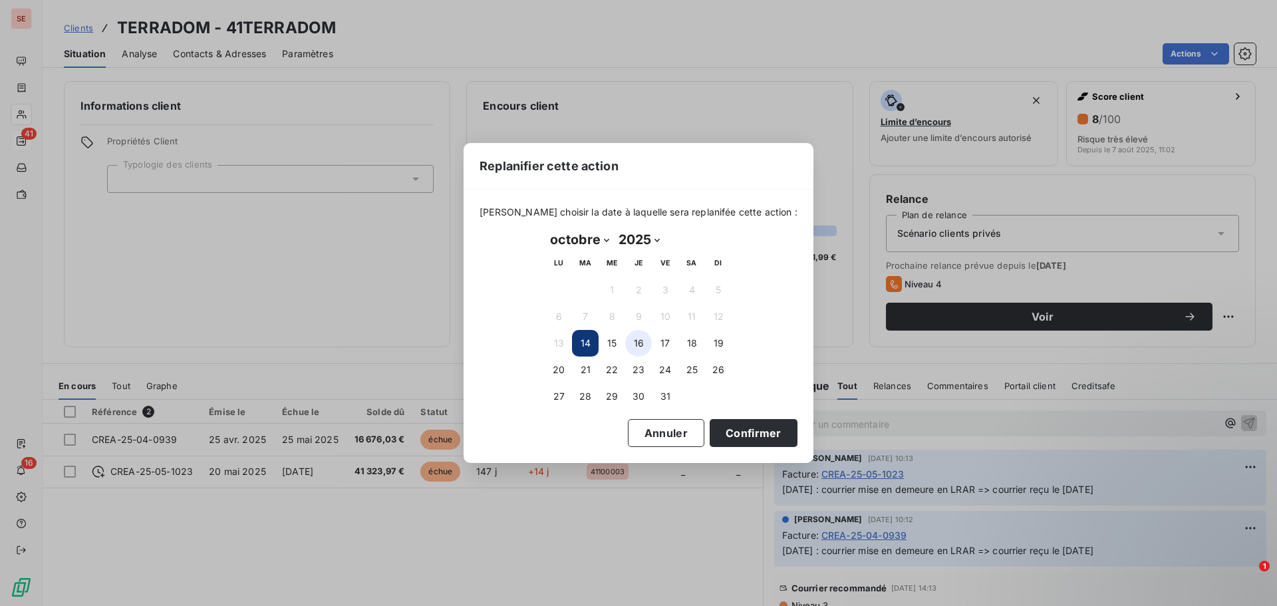
click at [637, 344] on button "16" at bounding box center [638, 343] width 27 height 27
click at [722, 440] on button "Confirmer" at bounding box center [754, 433] width 88 height 28
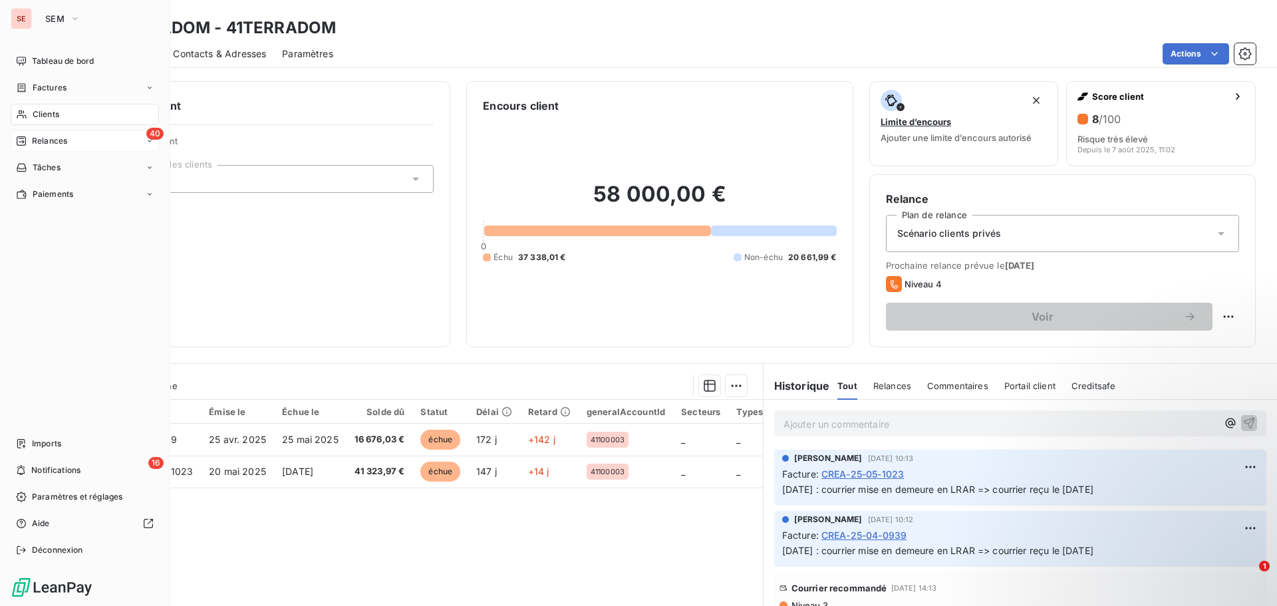
click at [50, 138] on span "Relances" at bounding box center [49, 141] width 35 height 12
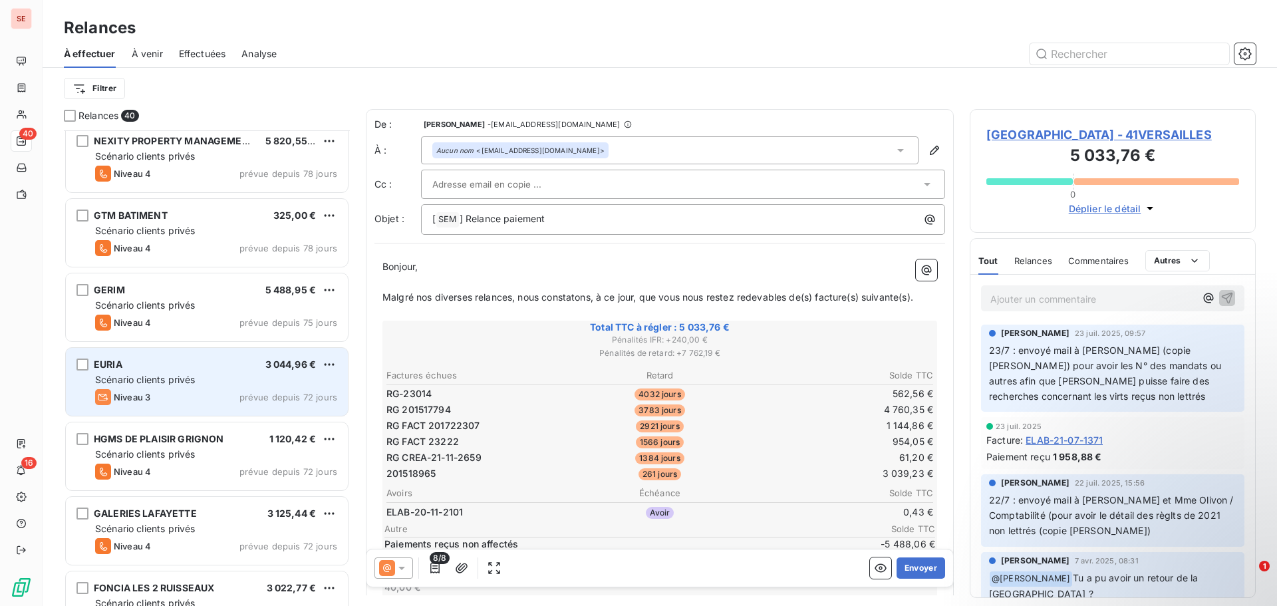
scroll to position [1663, 0]
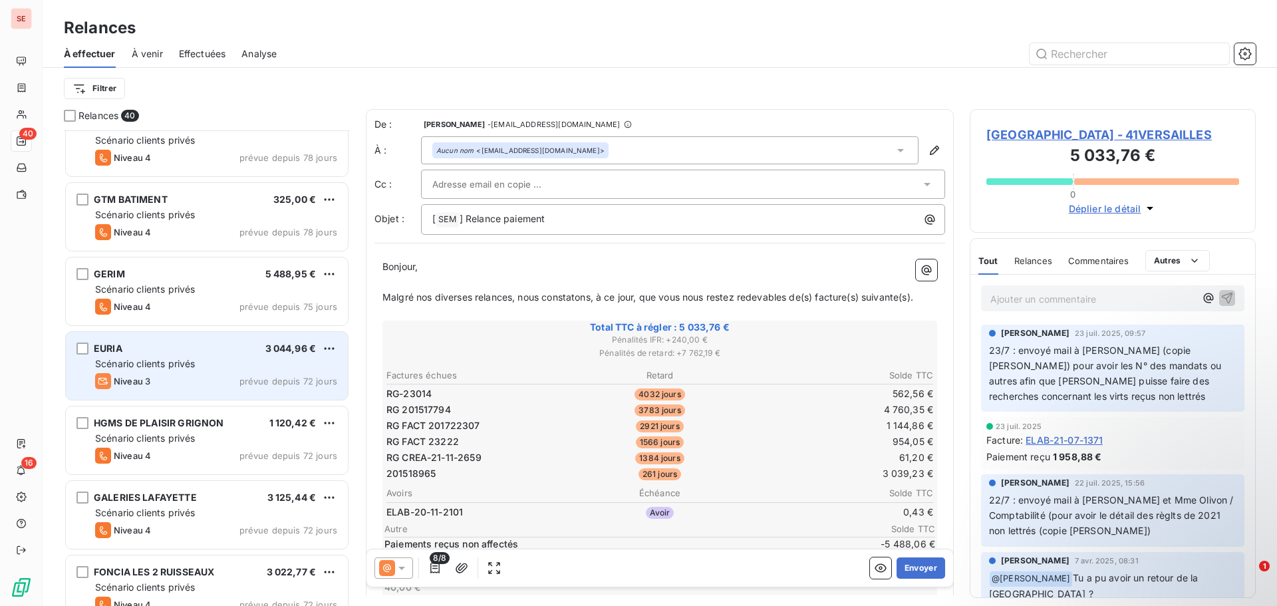
click at [249, 374] on div "Niveau 3 prévue depuis 72 jours" at bounding box center [216, 381] width 242 height 16
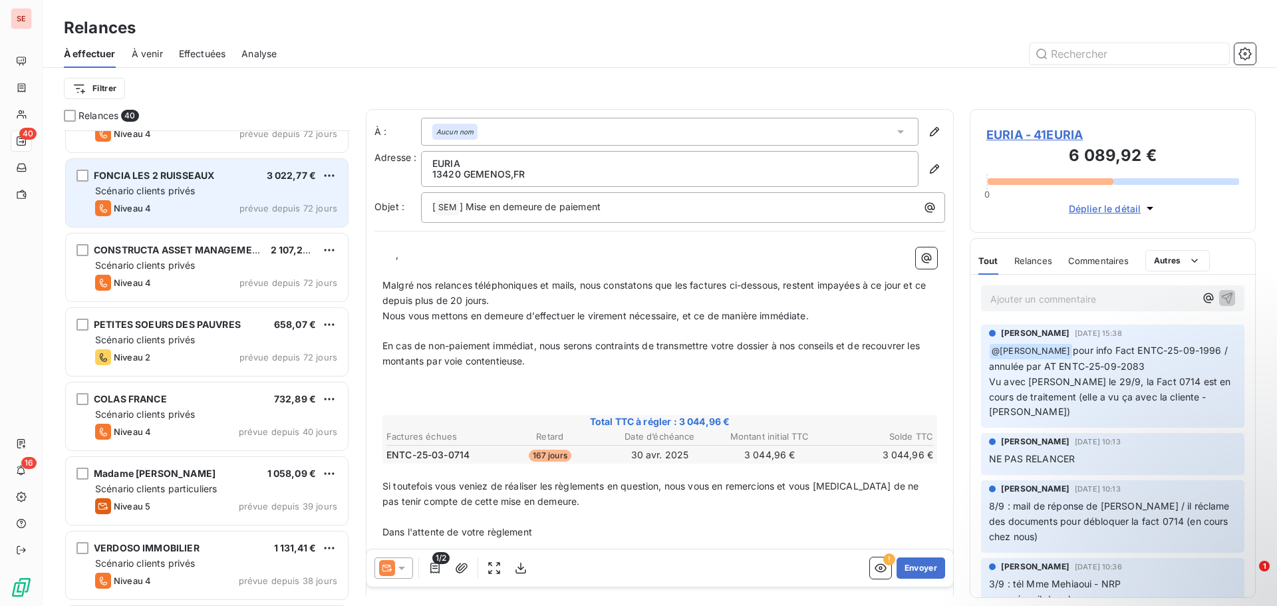
scroll to position [2129, 0]
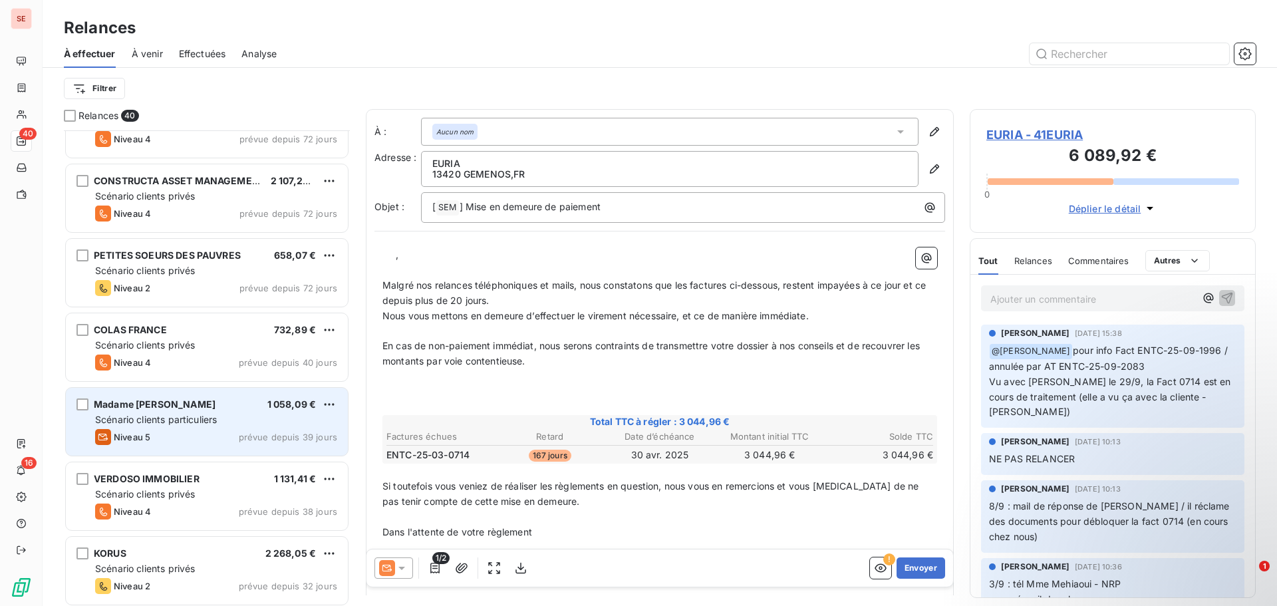
click at [239, 406] on div "Madame [PERSON_NAME] 1 058,09 €" at bounding box center [216, 404] width 242 height 12
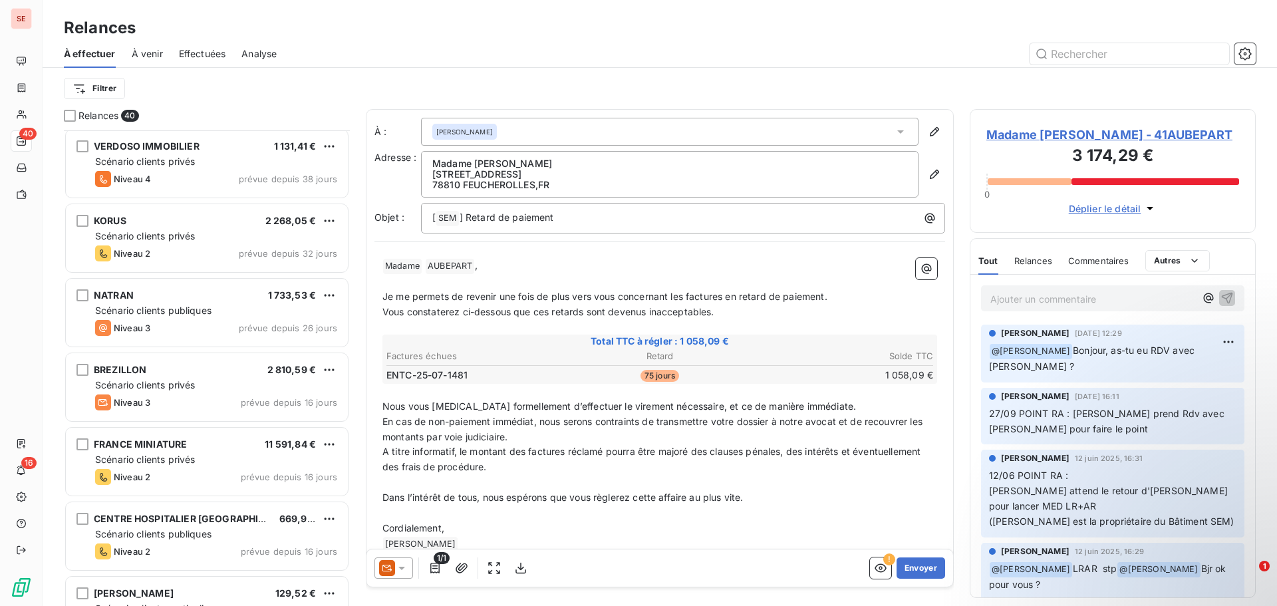
scroll to position [2505, 0]
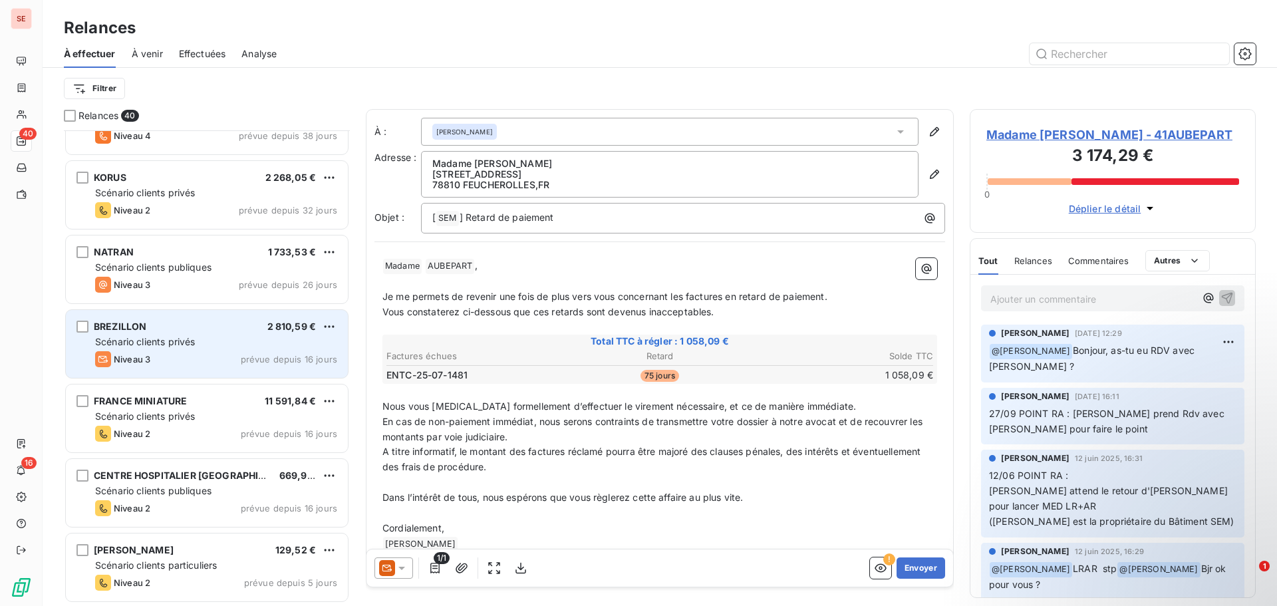
click at [225, 353] on div "Niveau 3 prévue depuis 16 jours" at bounding box center [216, 359] width 242 height 16
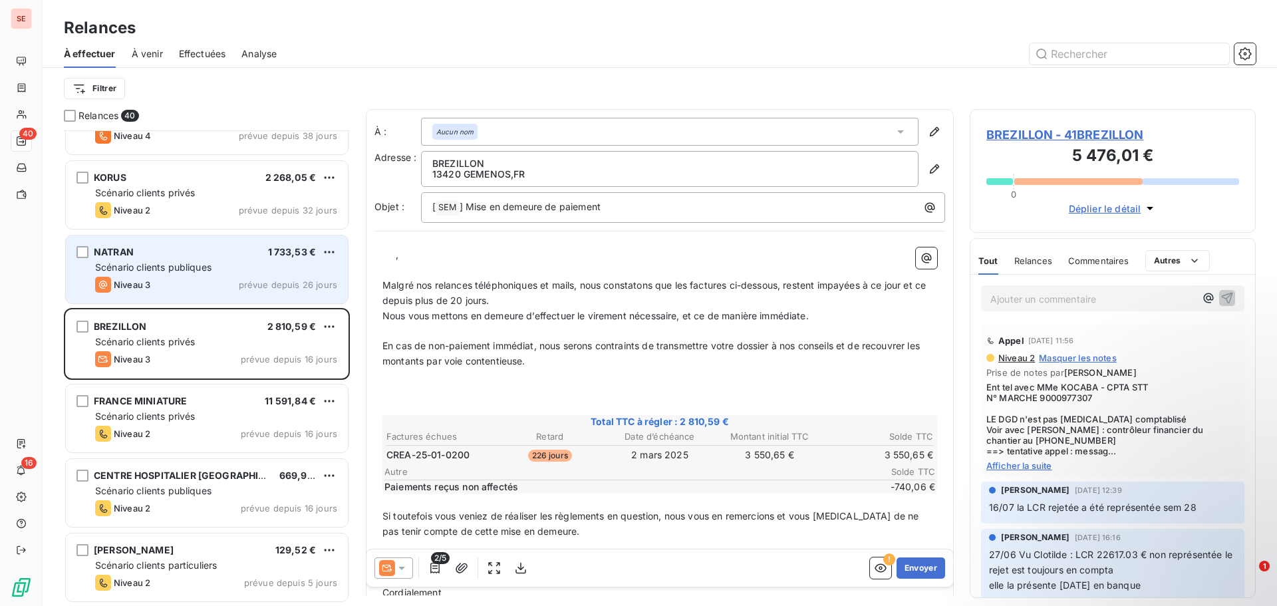
click at [224, 282] on div "Niveau 3 prévue depuis 26 jours" at bounding box center [216, 285] width 242 height 16
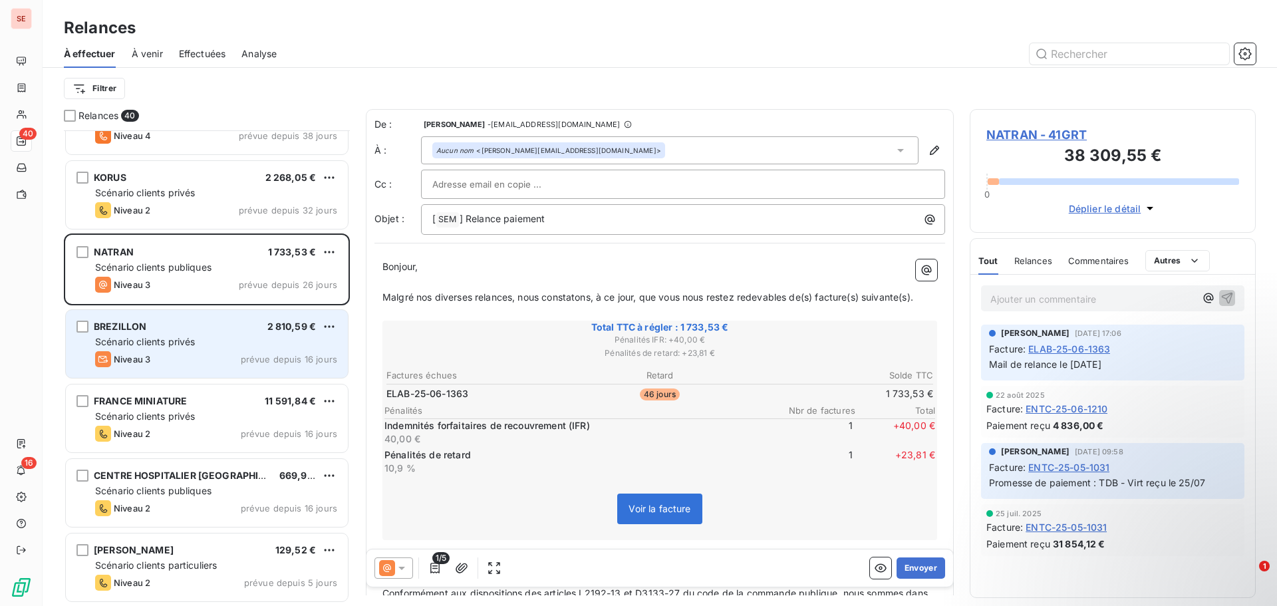
click at [208, 327] on div "BREZILLON 2 810,59 €" at bounding box center [216, 327] width 242 height 12
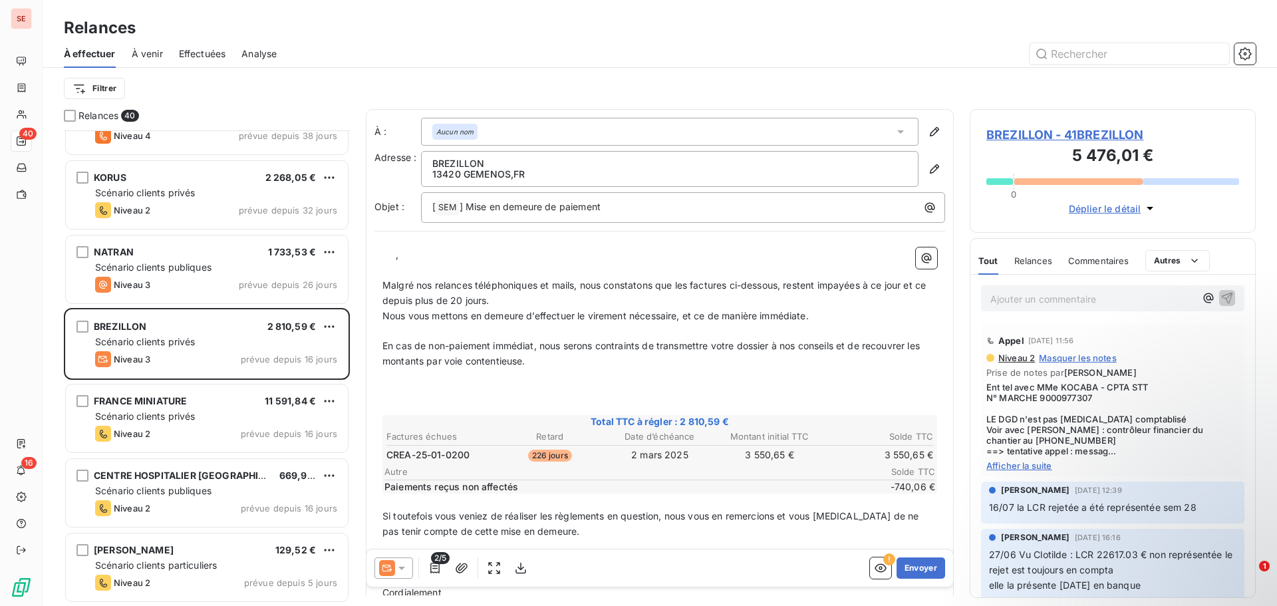
click at [1033, 134] on span "BREZILLON - 41BREZILLON" at bounding box center [1112, 135] width 253 height 18
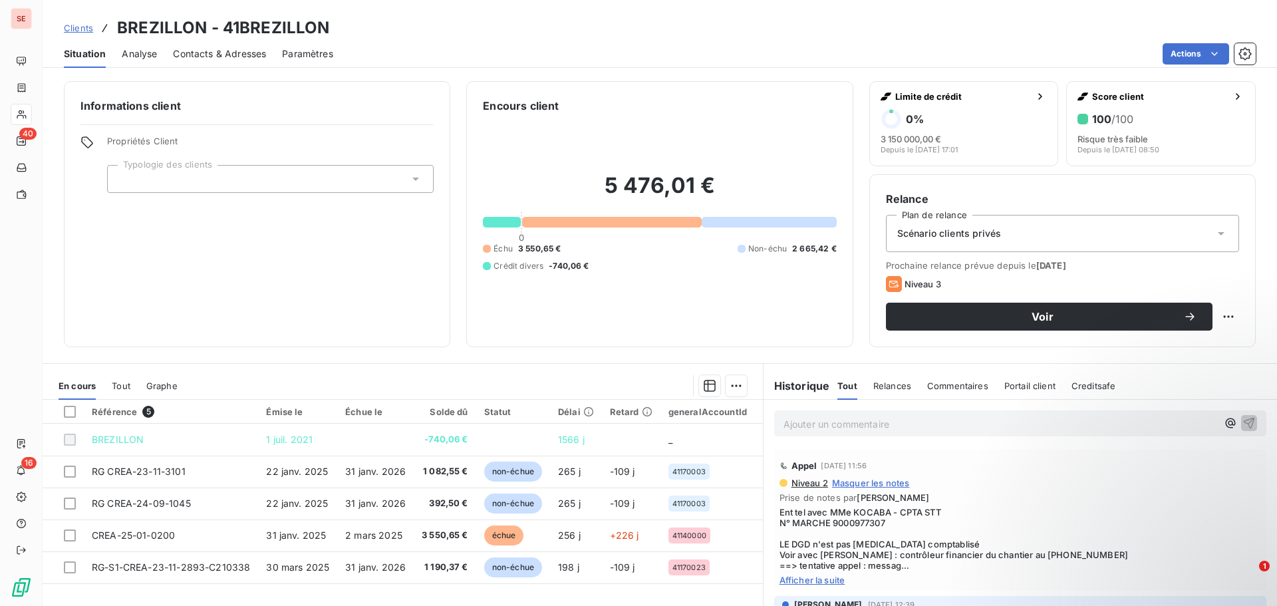
scroll to position [90, 0]
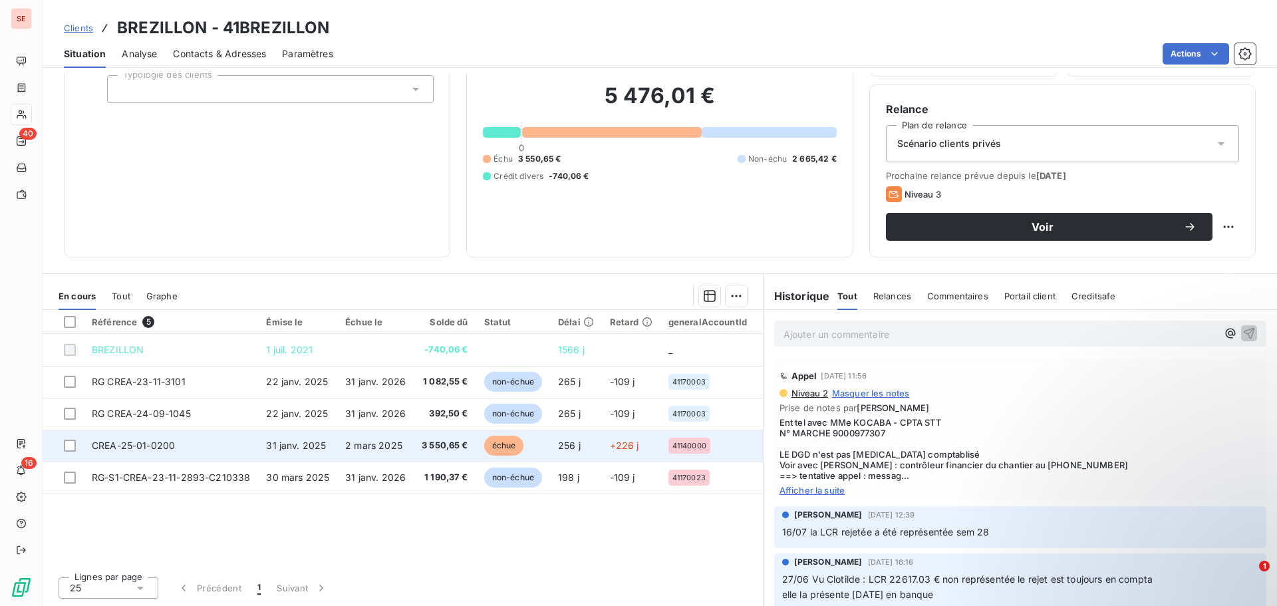
click at [171, 444] on span "CREA-25-01-0200" at bounding box center [133, 445] width 83 height 11
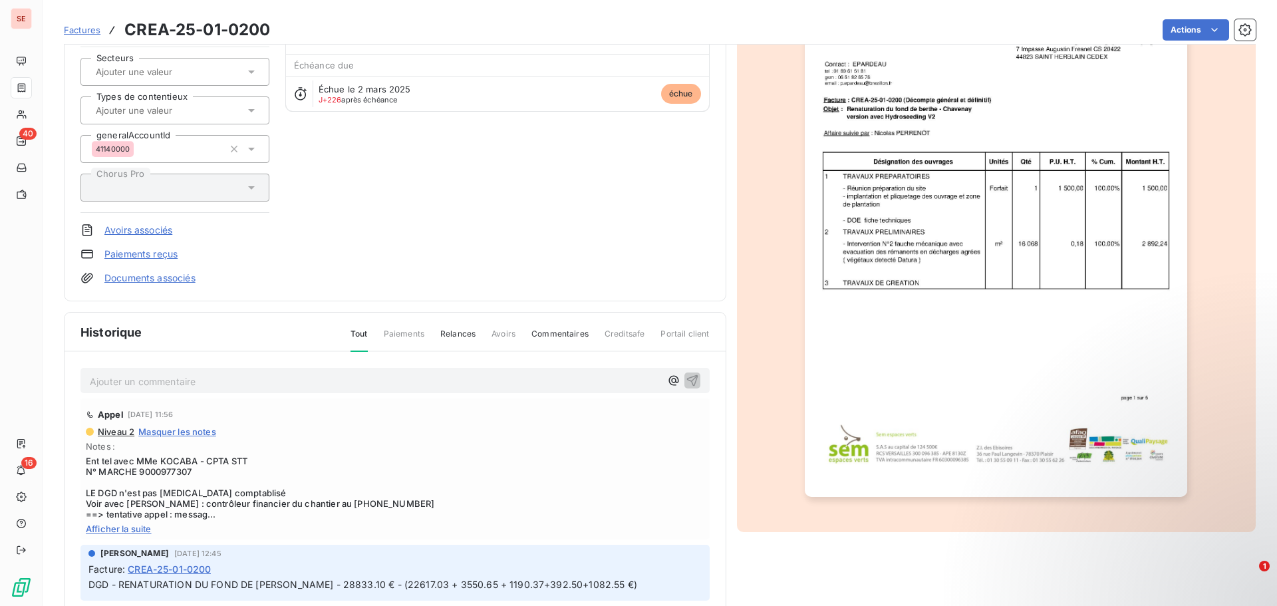
scroll to position [134, 0]
click at [181, 277] on link "Documents associés" at bounding box center [149, 275] width 91 height 13
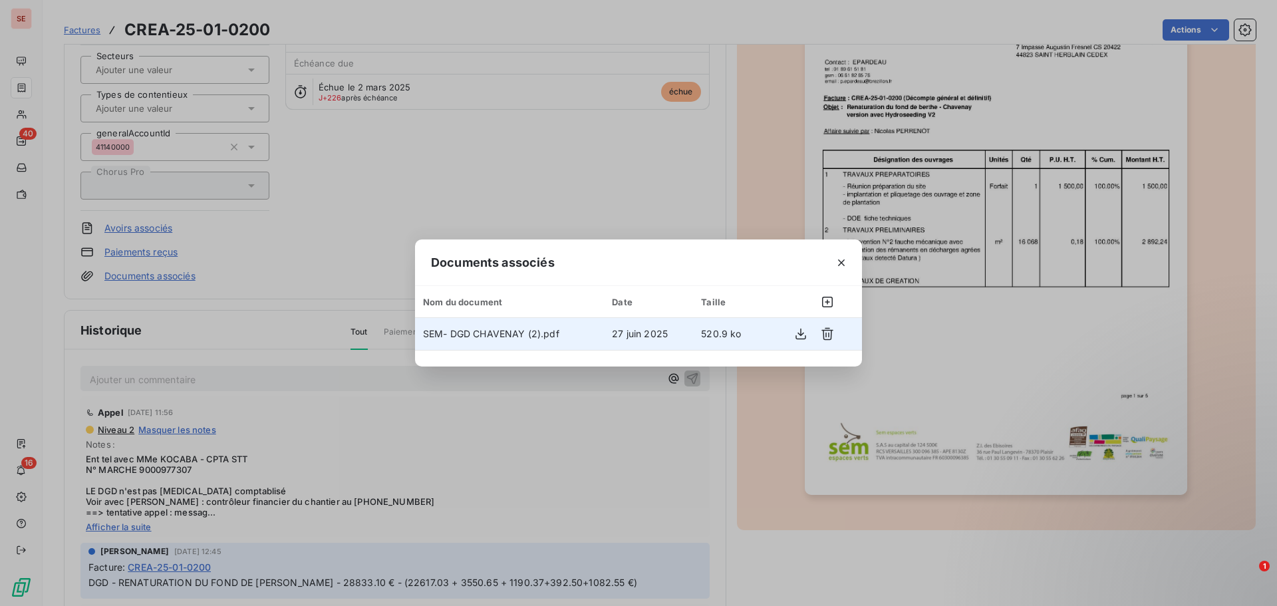
click at [788, 331] on div at bounding box center [804, 333] width 67 height 21
click at [795, 333] on icon "button" at bounding box center [800, 333] width 13 height 13
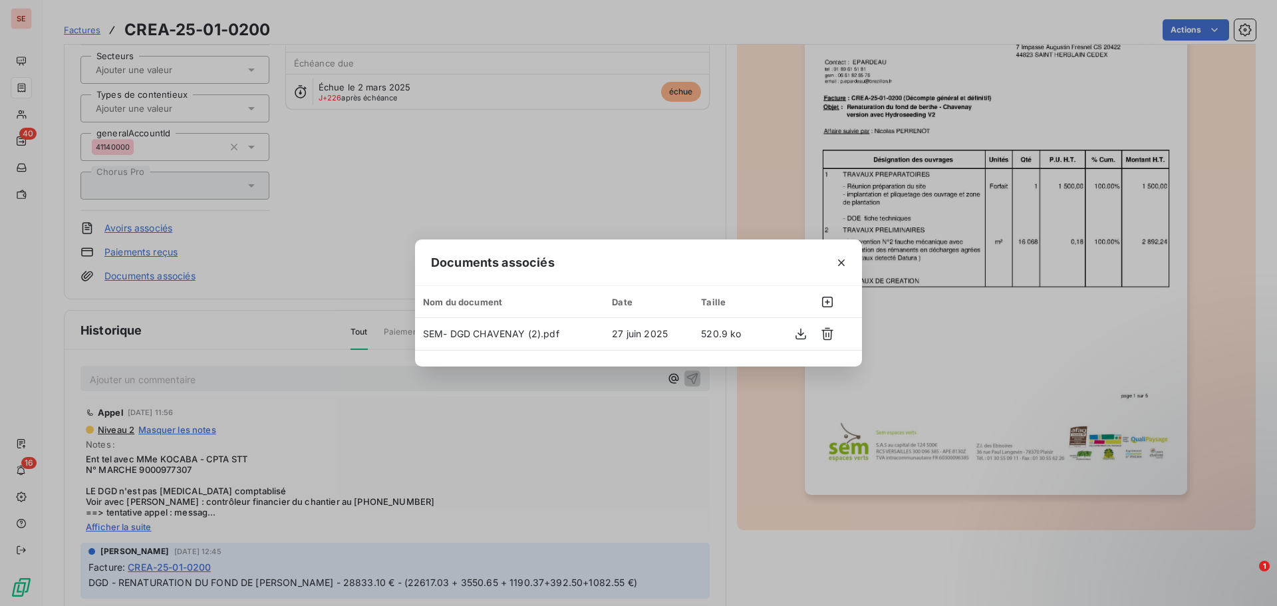
click at [543, 498] on div "Documents associés Nom du document Date Taille SEM- DGD CHAVENAY (2).pdf [DATE]…" at bounding box center [638, 303] width 1277 height 606
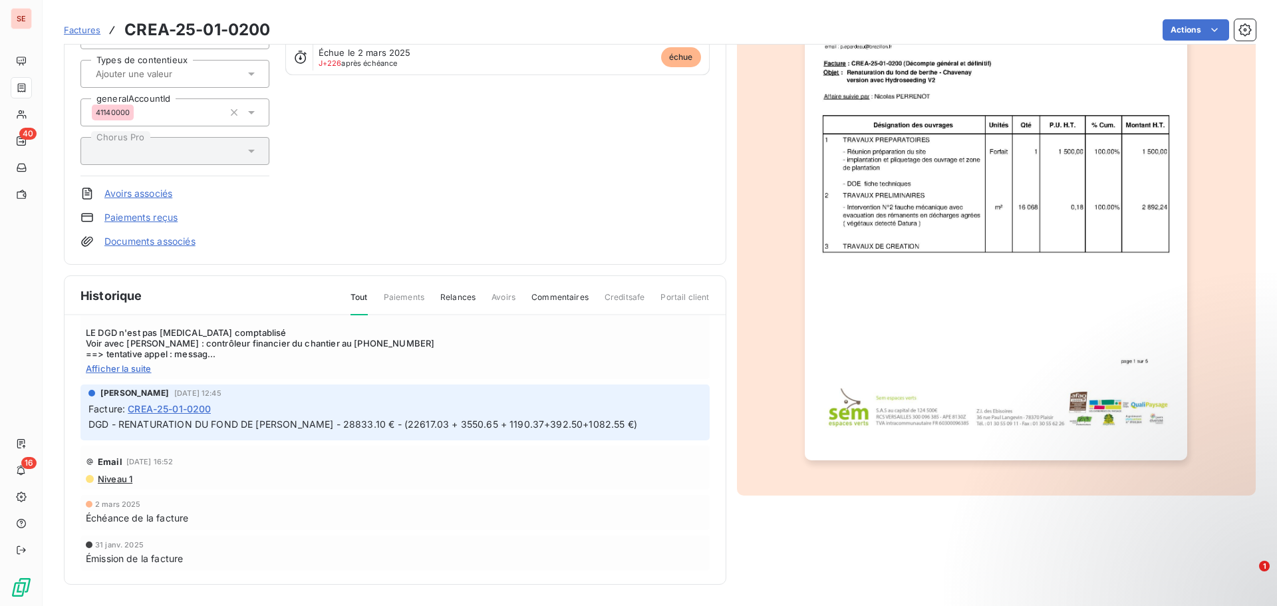
scroll to position [124, 0]
click at [116, 481] on span "Niveau 1" at bounding box center [114, 478] width 36 height 11
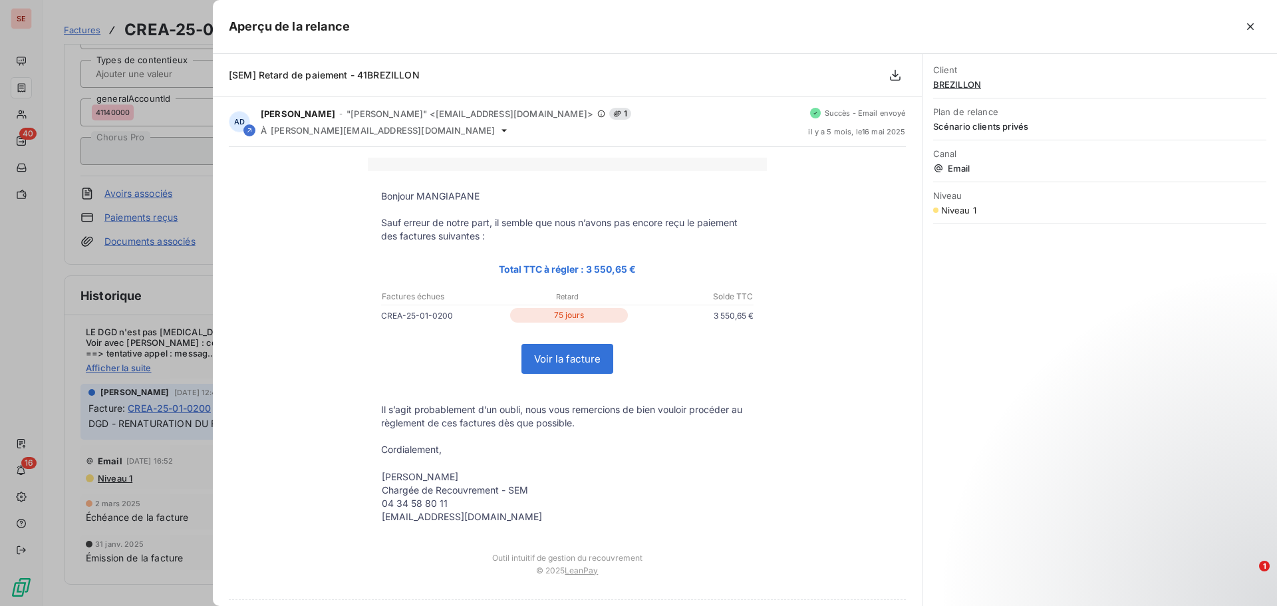
click at [166, 264] on div at bounding box center [638, 303] width 1277 height 606
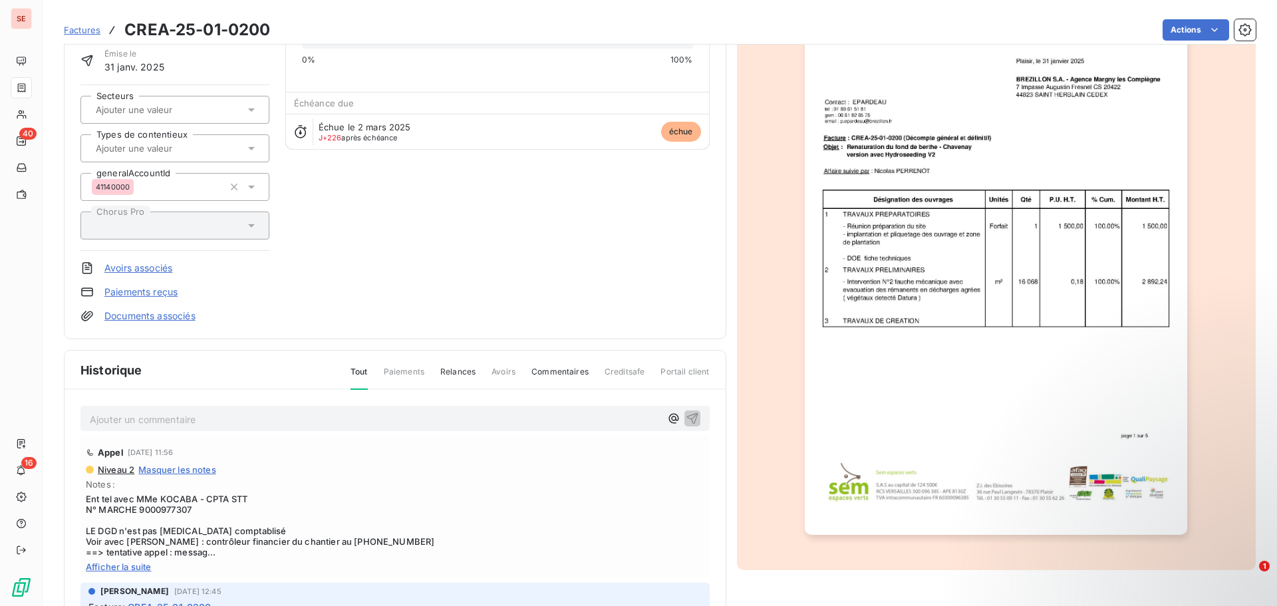
scroll to position [135, 0]
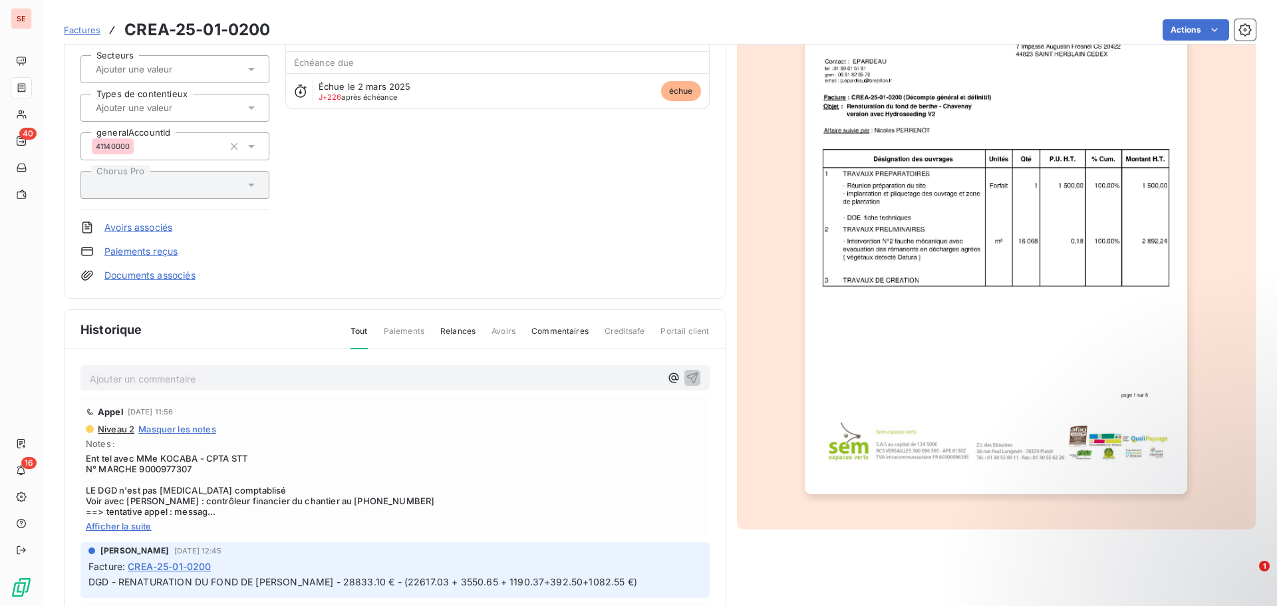
click at [130, 527] on span "Afficher la suite" at bounding box center [395, 526] width 619 height 11
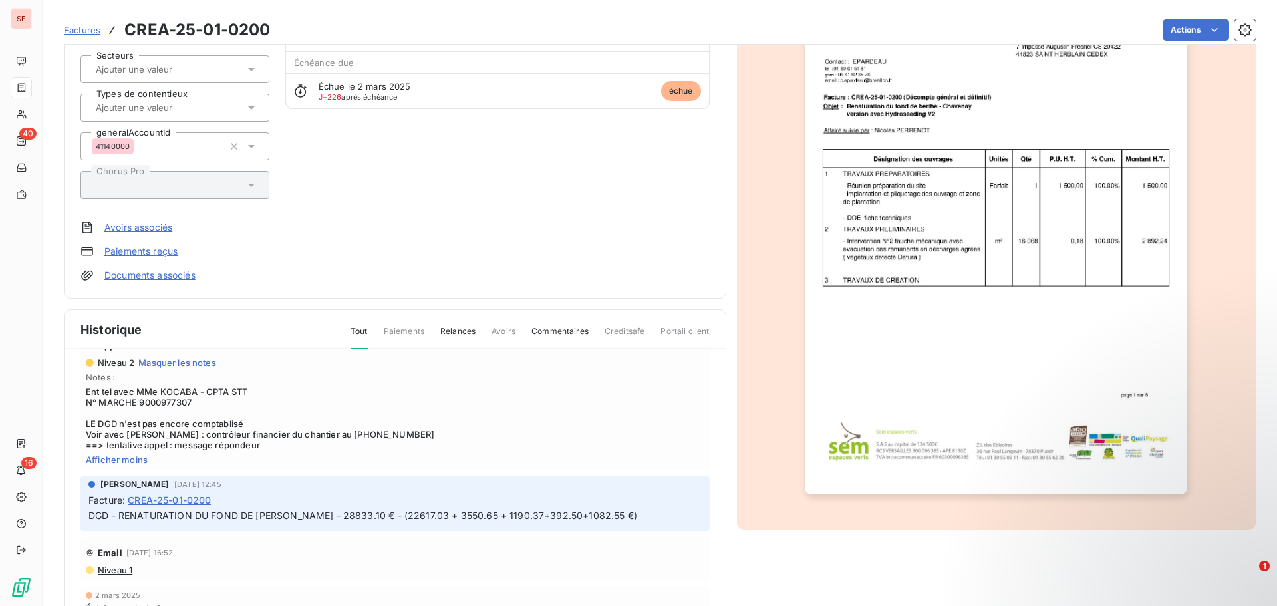
scroll to position [69, 0]
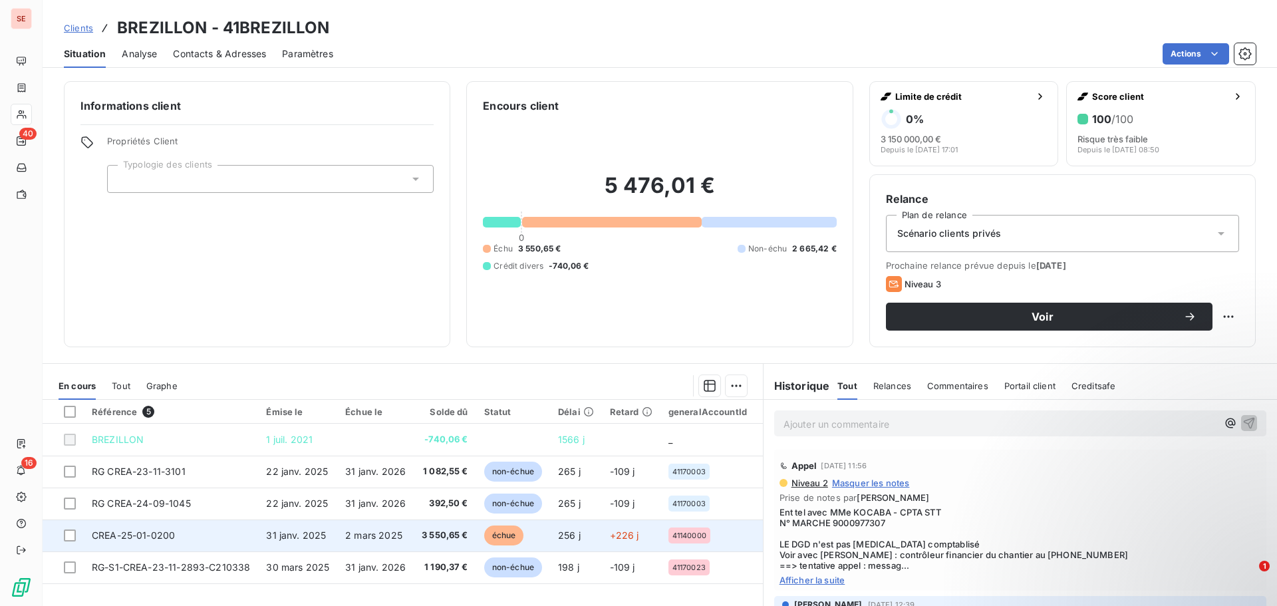
click at [249, 538] on td "CREA-25-01-0200" at bounding box center [171, 535] width 174 height 32
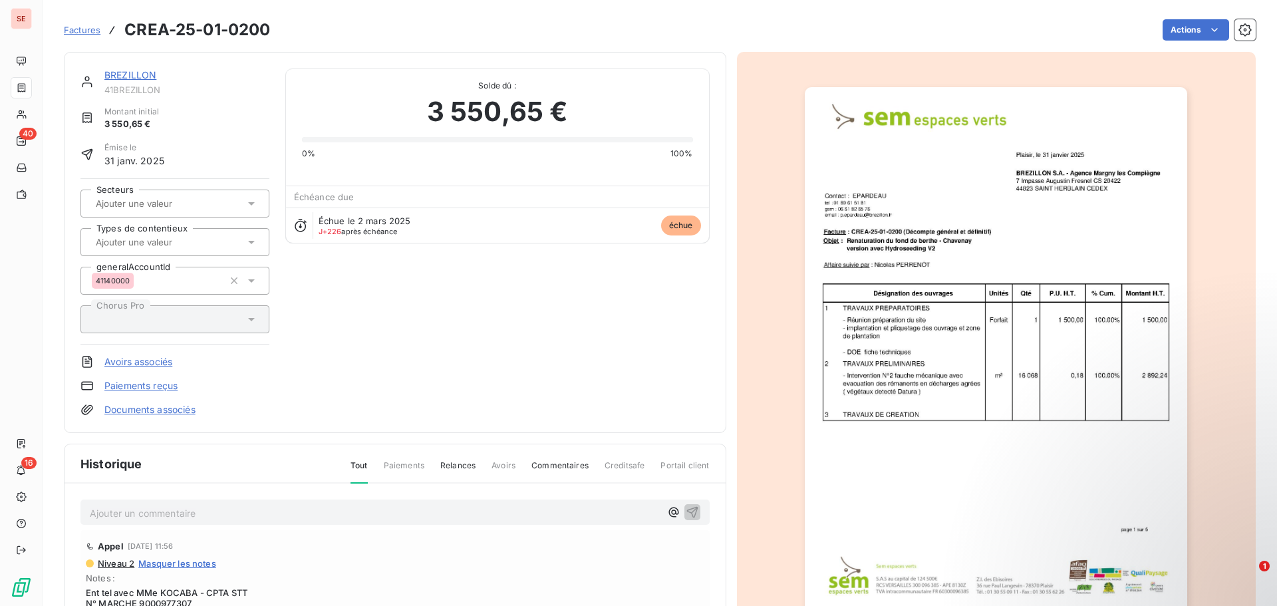
click at [195, 410] on link "Documents associés" at bounding box center [149, 409] width 91 height 13
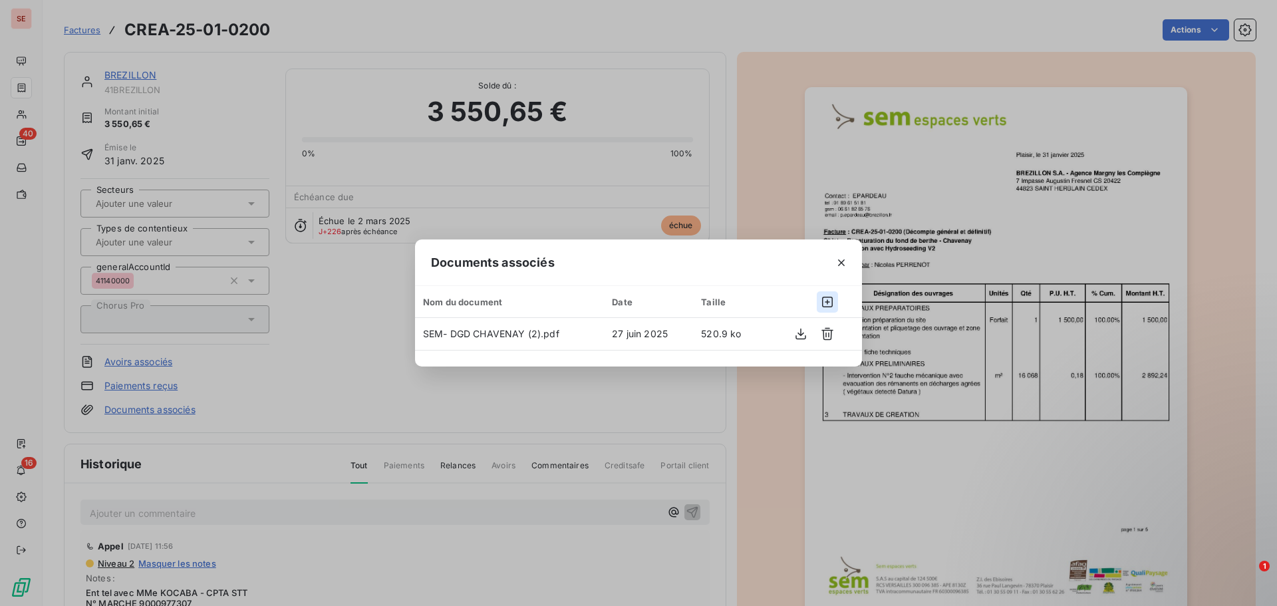
click at [829, 297] on icon "button" at bounding box center [827, 301] width 13 height 13
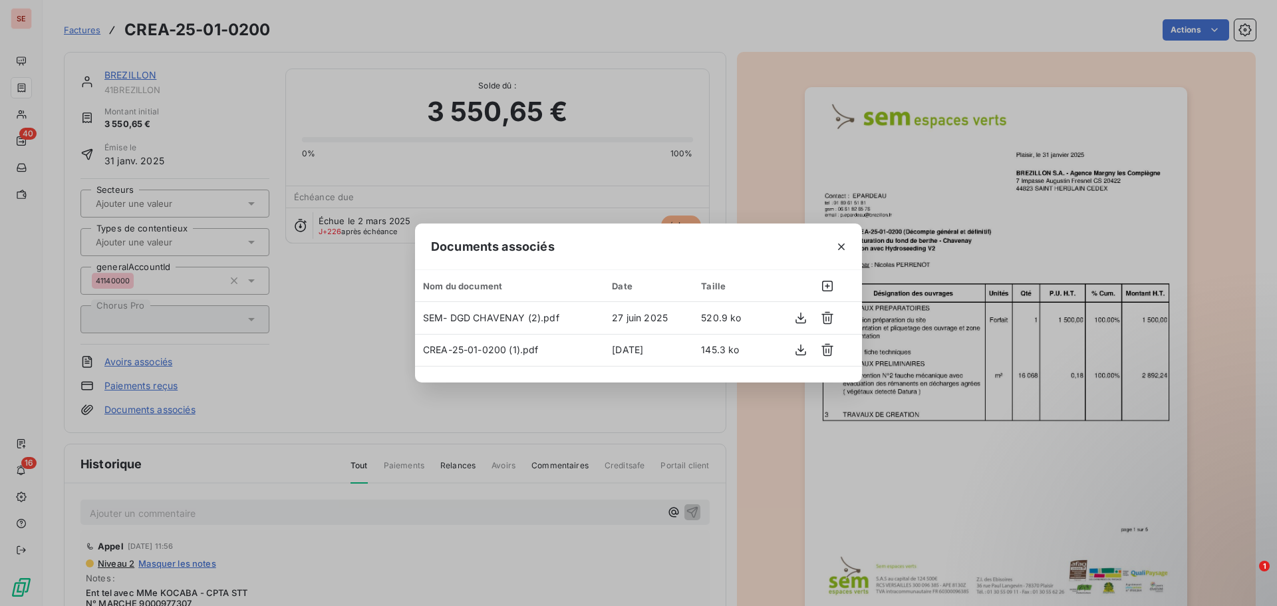
click at [956, 473] on div "Documents associés Nom du document Date Taille SEM- DGD CHAVENAY (2).pdf [DATE]…" at bounding box center [638, 303] width 1277 height 606
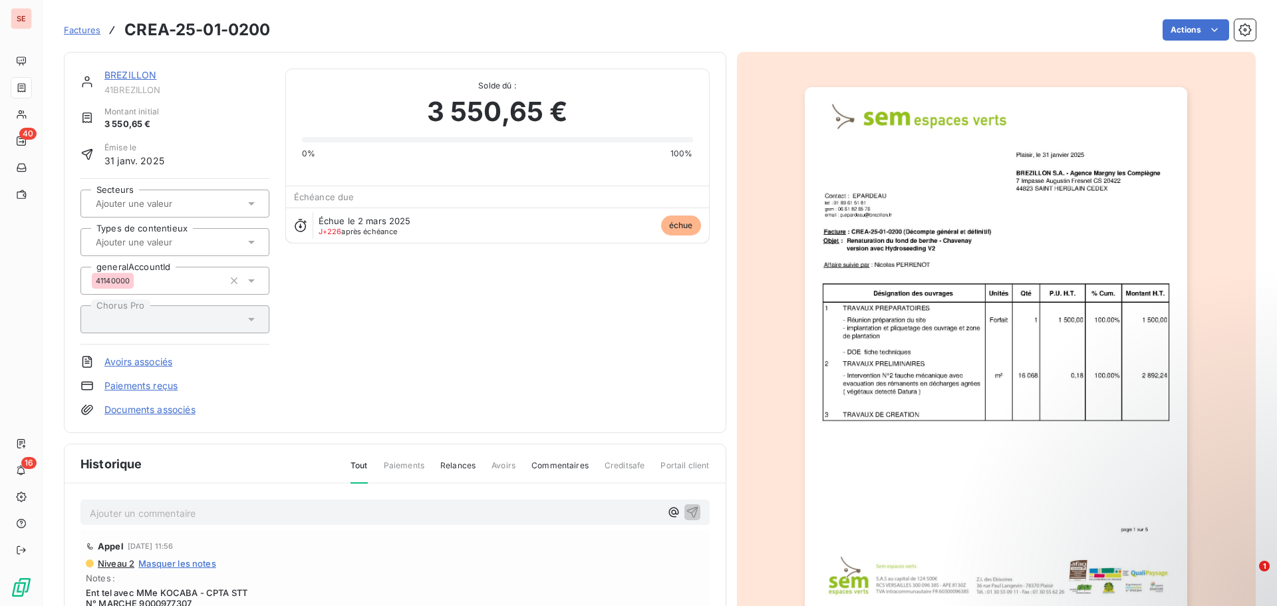
click at [146, 77] on link "BREZILLON" at bounding box center [130, 74] width 52 height 11
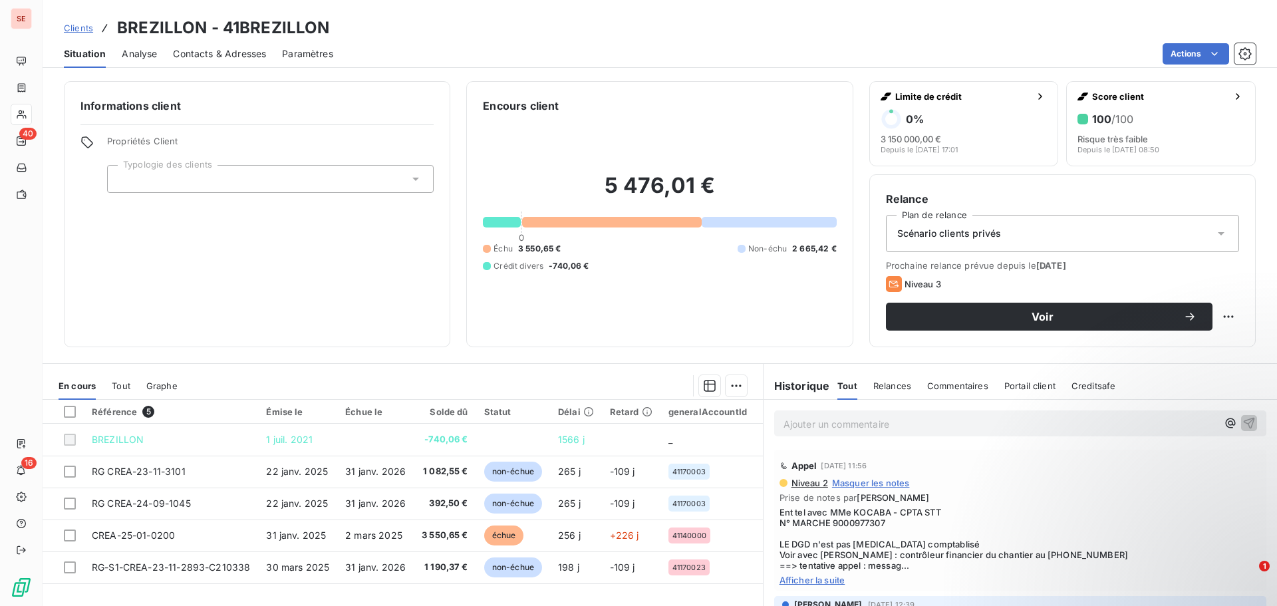
click at [220, 53] on span "Contacts & Adresses" at bounding box center [219, 53] width 93 height 13
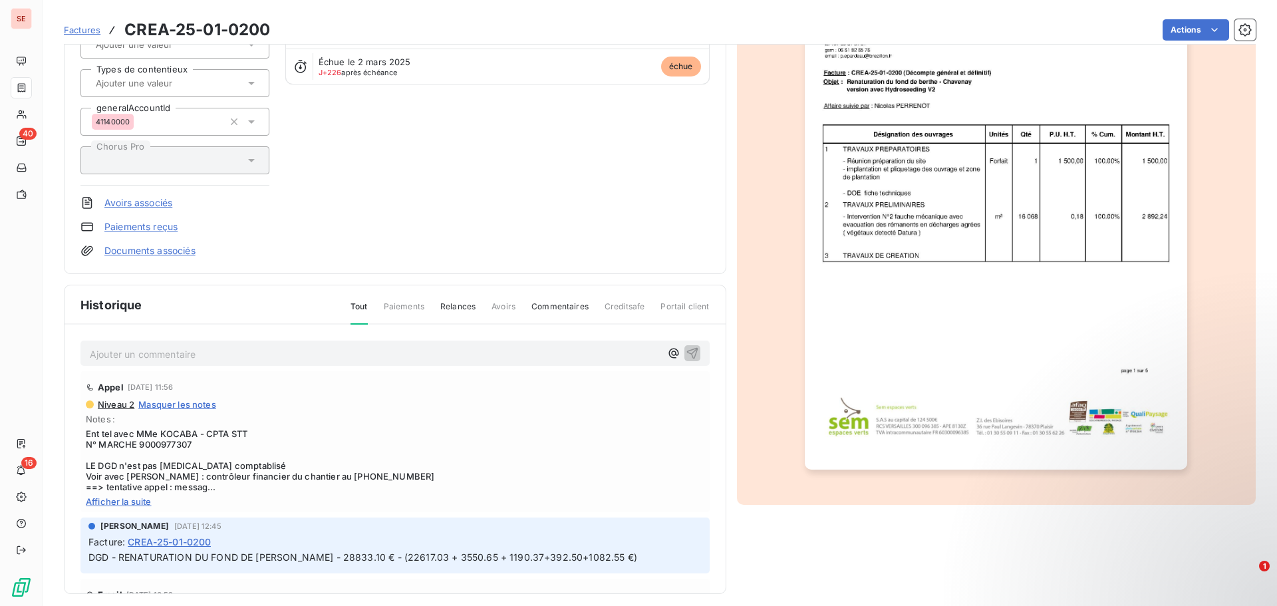
scroll to position [169, 0]
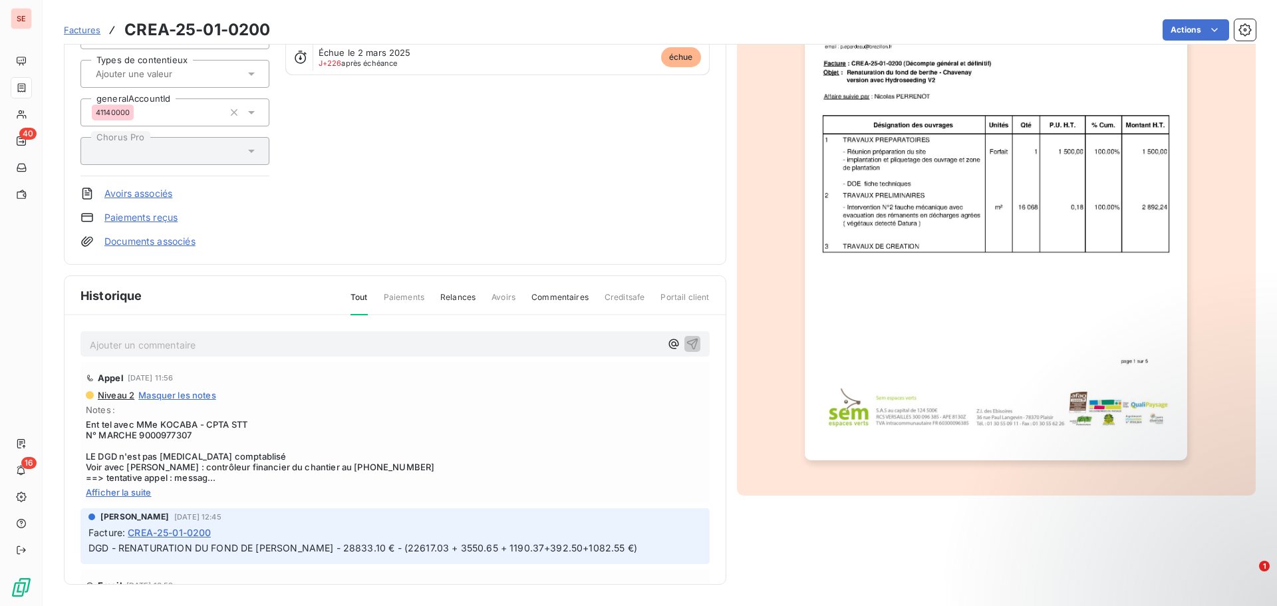
click at [135, 486] on div "Niveau 2 Masquer les notes Notes : Ent tel avec MMe KOCABA - CPTA STT N° MARCHE…" at bounding box center [395, 444] width 619 height 108
click at [137, 490] on span "Afficher la suite" at bounding box center [395, 492] width 619 height 11
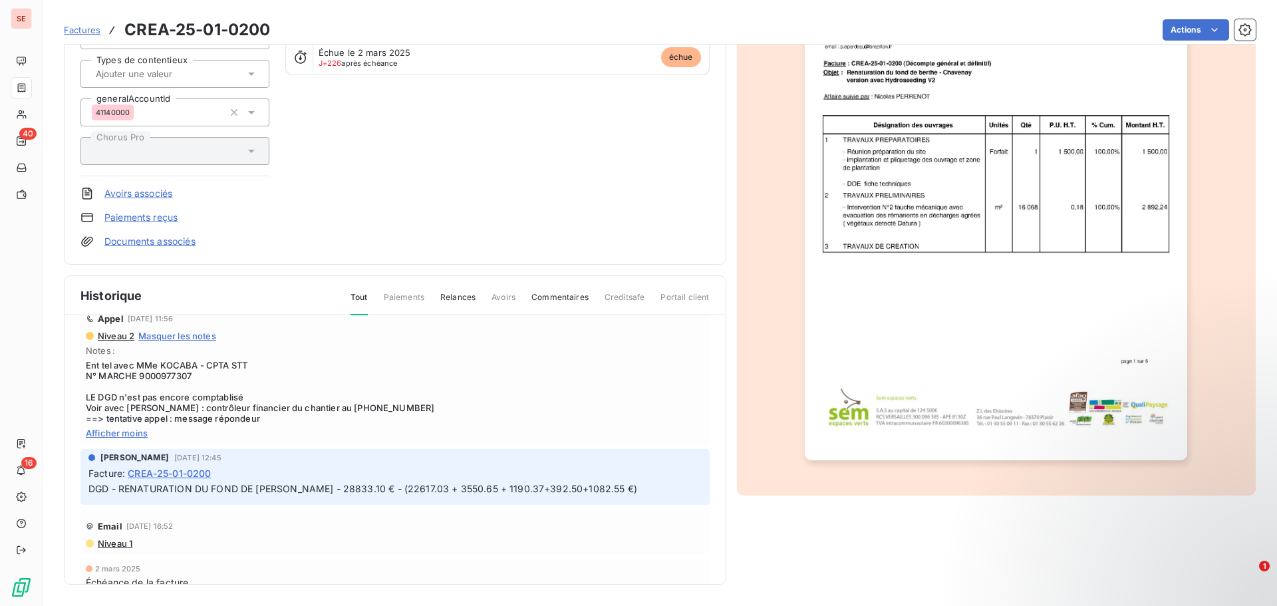
scroll to position [124, 0]
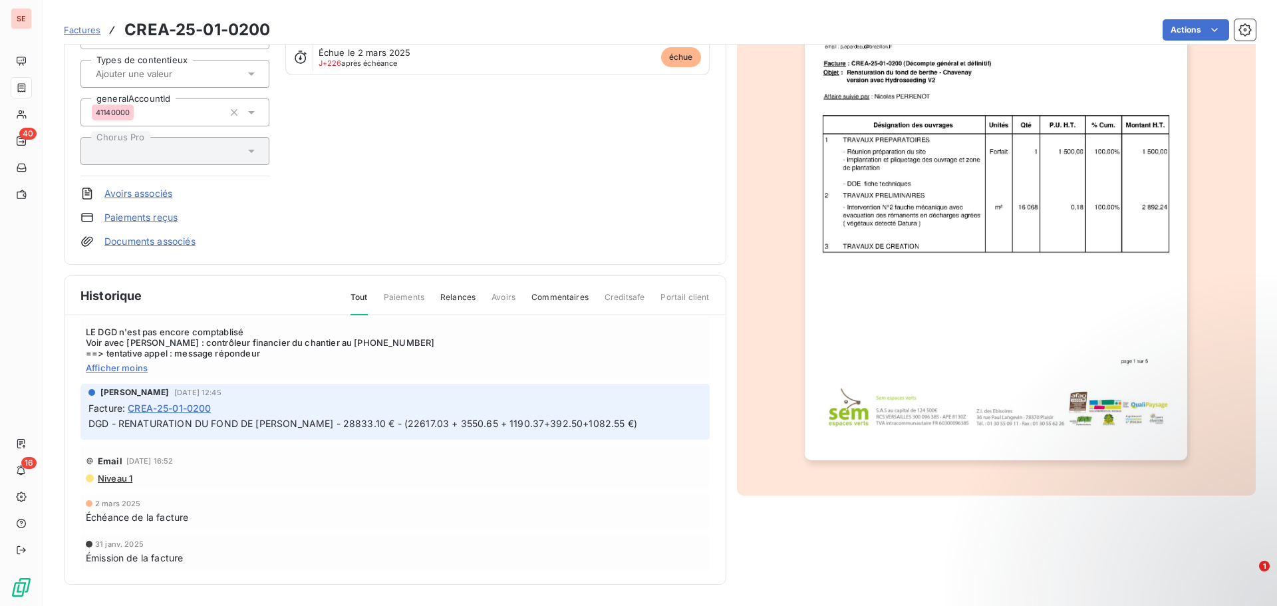
click at [117, 478] on span "Niveau 1" at bounding box center [114, 478] width 36 height 11
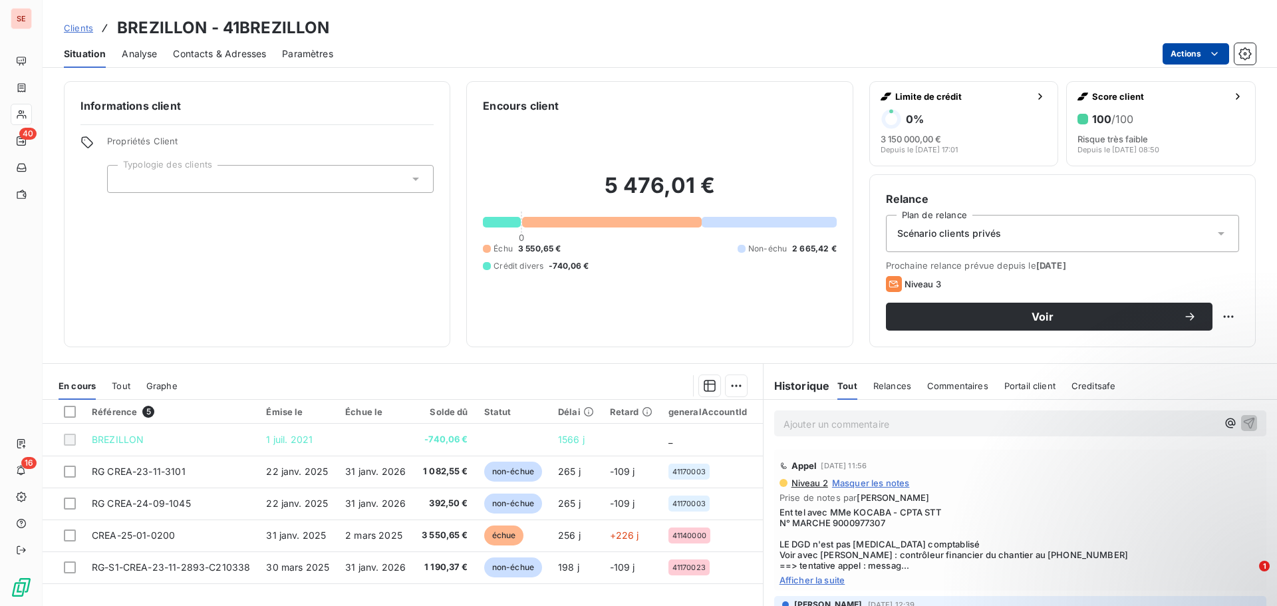
click at [1183, 49] on html "SE 40 16 Clients BREZILLON - 41BREZILLON Situation Analyse Contacts & Adresses …" at bounding box center [638, 303] width 1277 height 606
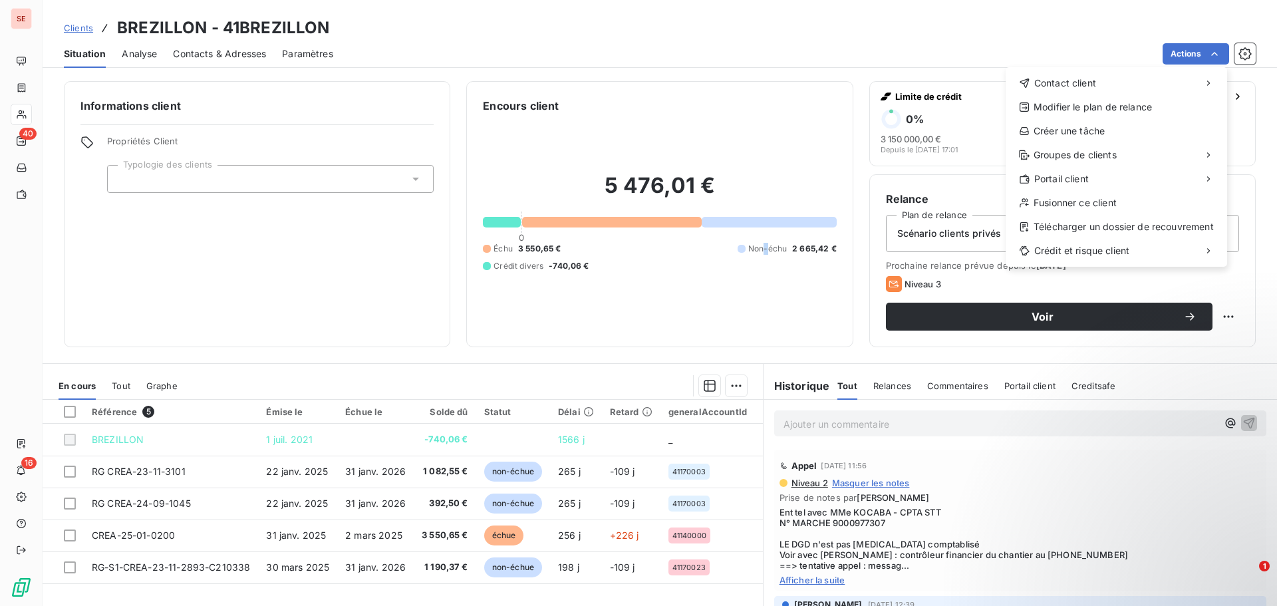
click at [759, 293] on html "SE 40 16 Clients BREZILLON - 41BREZILLON Situation Analyse Contacts & Adresses …" at bounding box center [638, 303] width 1277 height 606
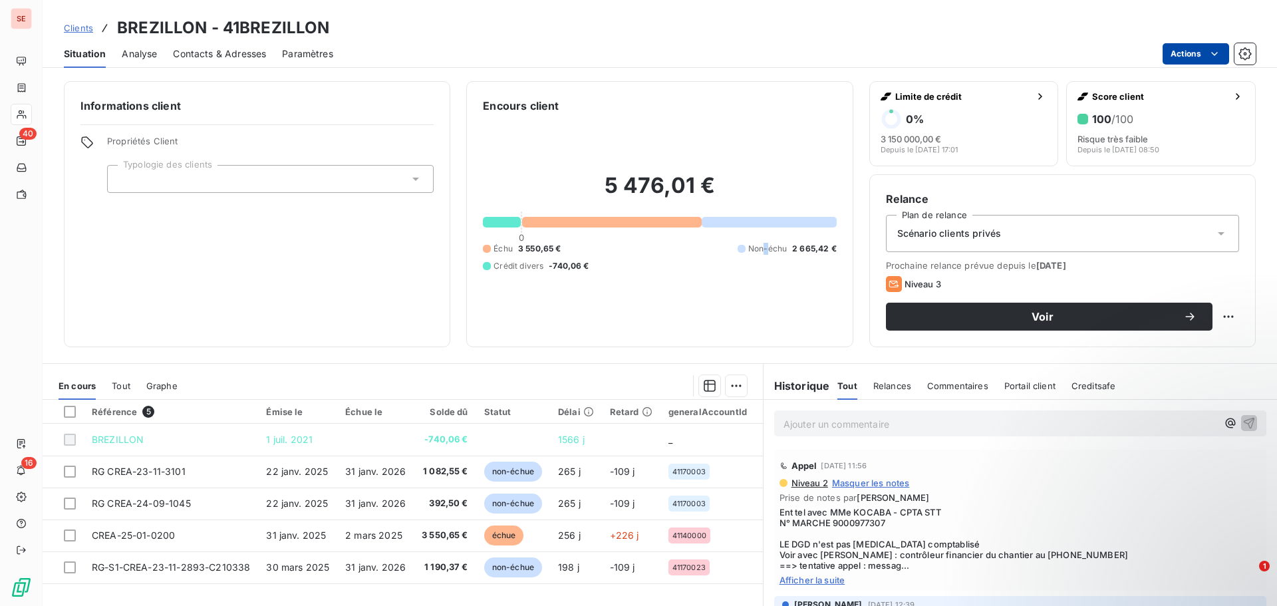
click at [1187, 56] on html "SE 40 16 Clients BREZILLON - 41BREZILLON Situation Analyse Contacts & Adresses …" at bounding box center [638, 303] width 1277 height 606
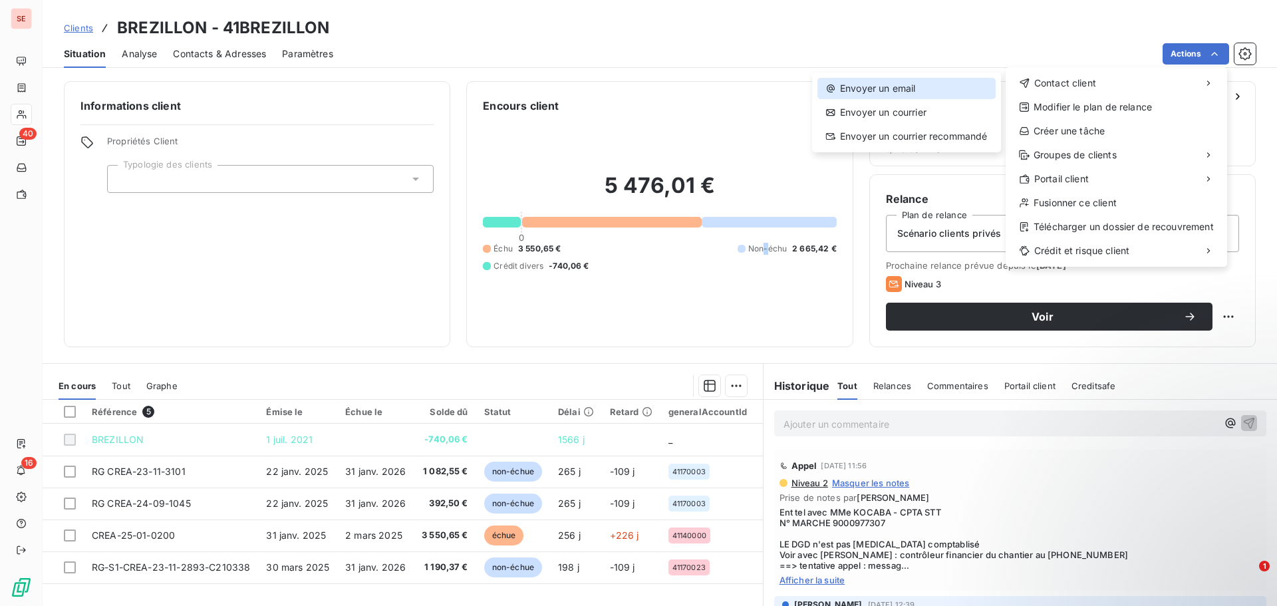
click at [942, 85] on div "Envoyer un email" at bounding box center [906, 88] width 178 height 21
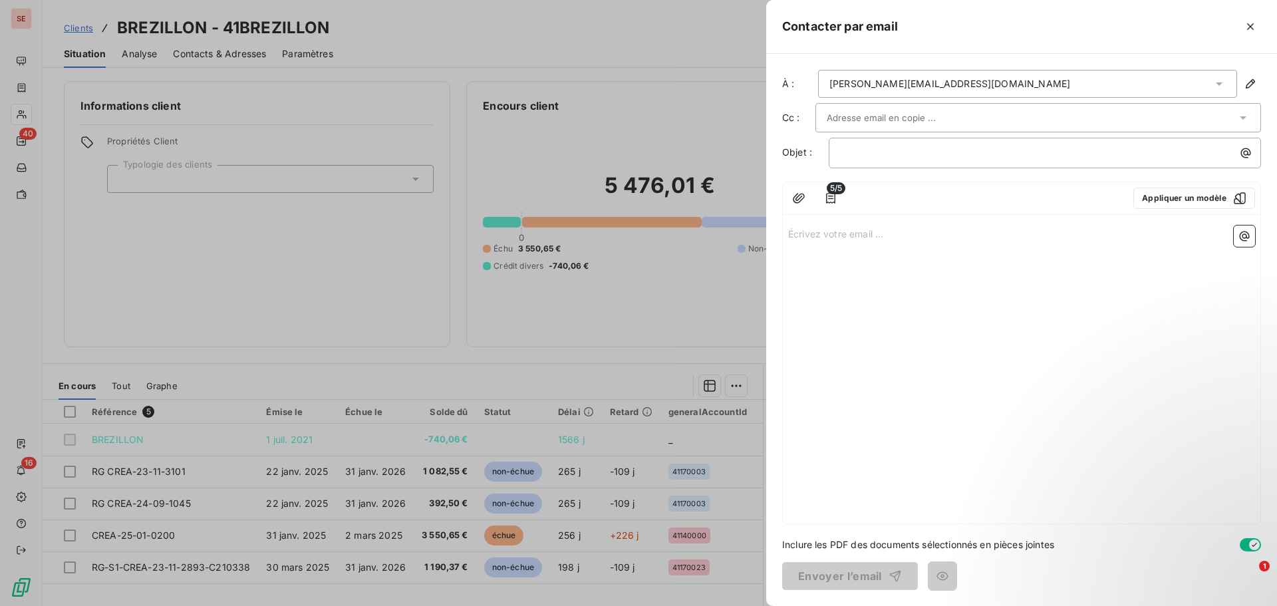
click at [966, 87] on div "[PERSON_NAME][EMAIL_ADDRESS][DOMAIN_NAME]" at bounding box center [1027, 84] width 419 height 28
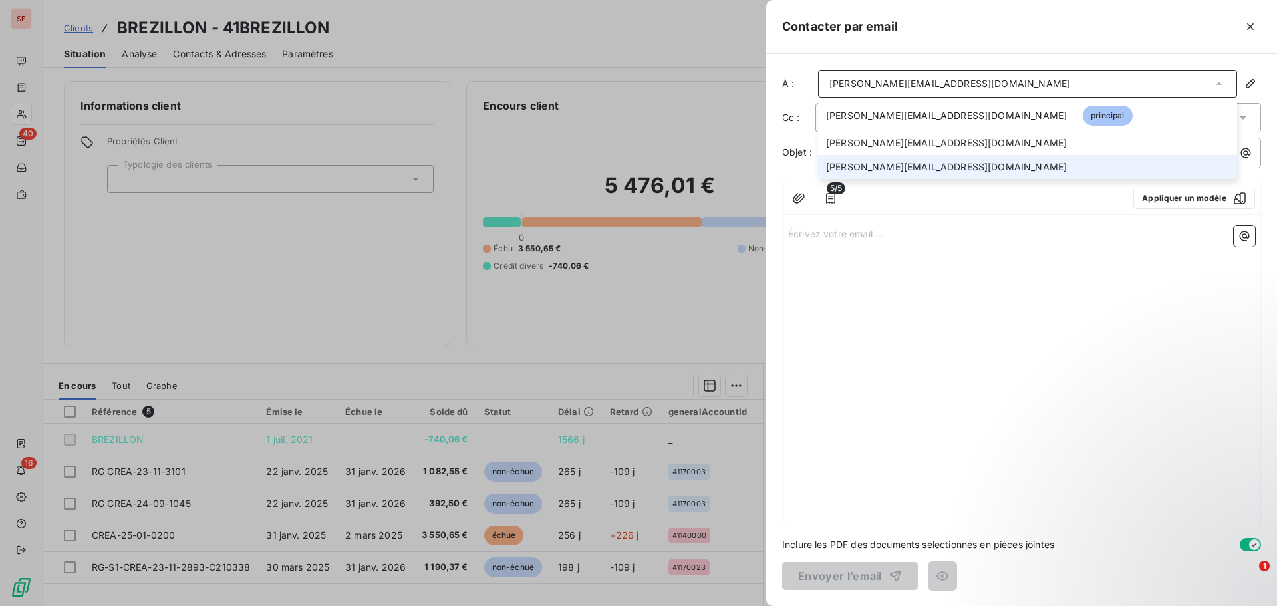
click at [897, 164] on span "[PERSON_NAME][EMAIL_ADDRESS][DOMAIN_NAME]" at bounding box center [946, 166] width 241 height 13
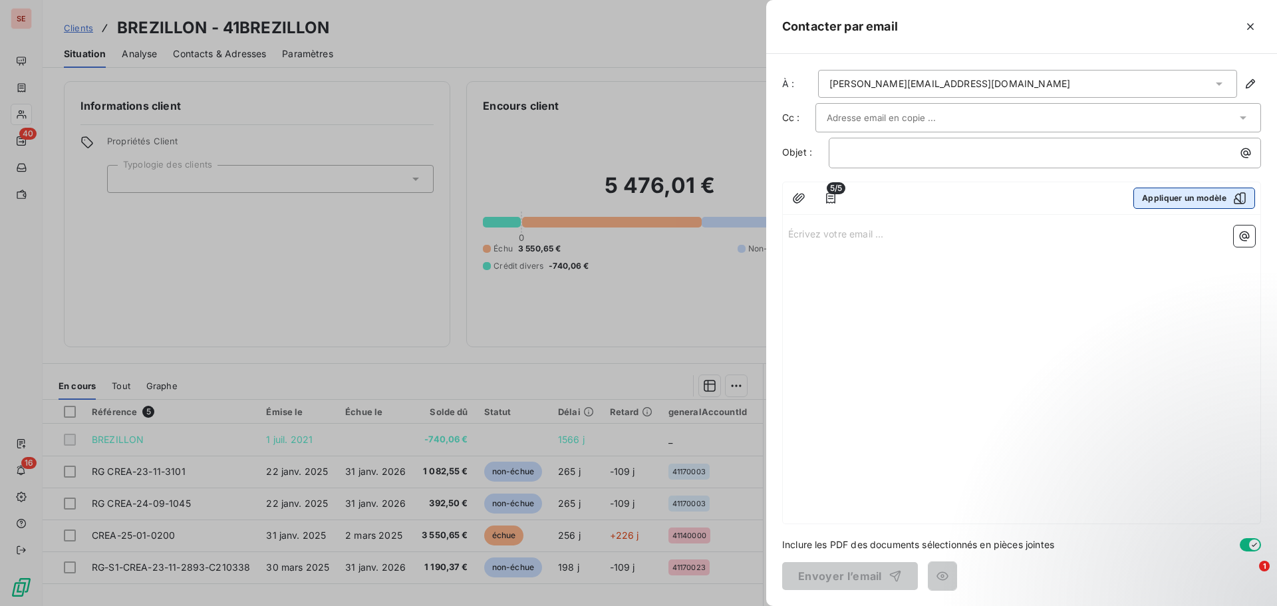
click at [1173, 201] on button "Appliquer un modèle" at bounding box center [1194, 198] width 122 height 21
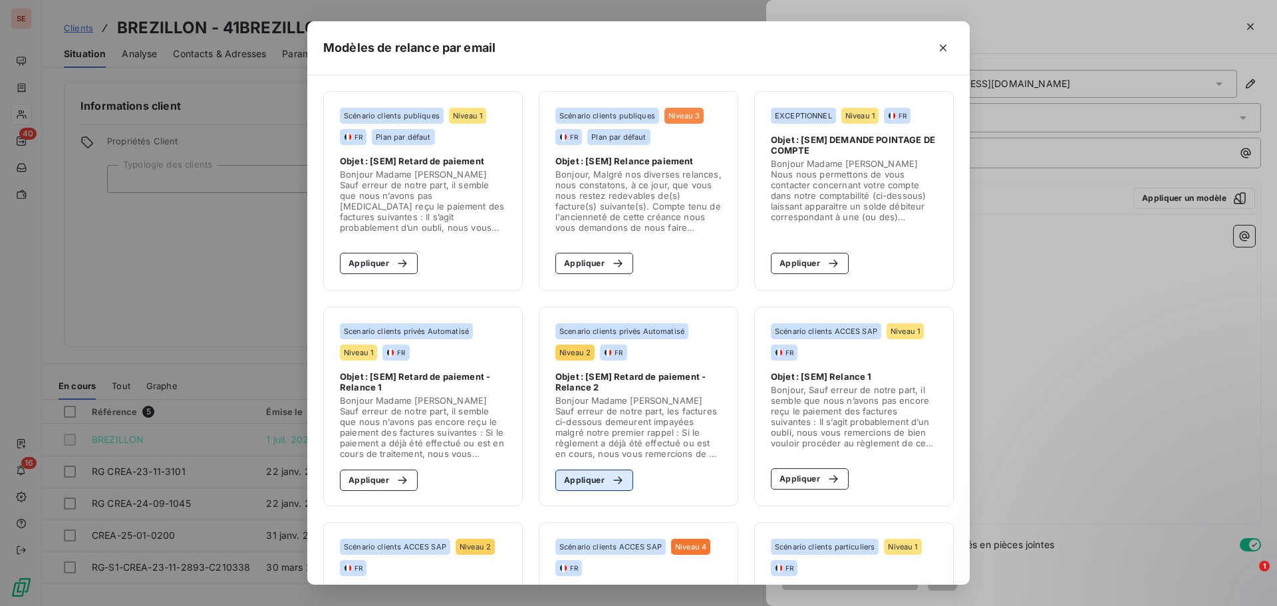
click at [571, 480] on button "Appliquer" at bounding box center [594, 480] width 78 height 21
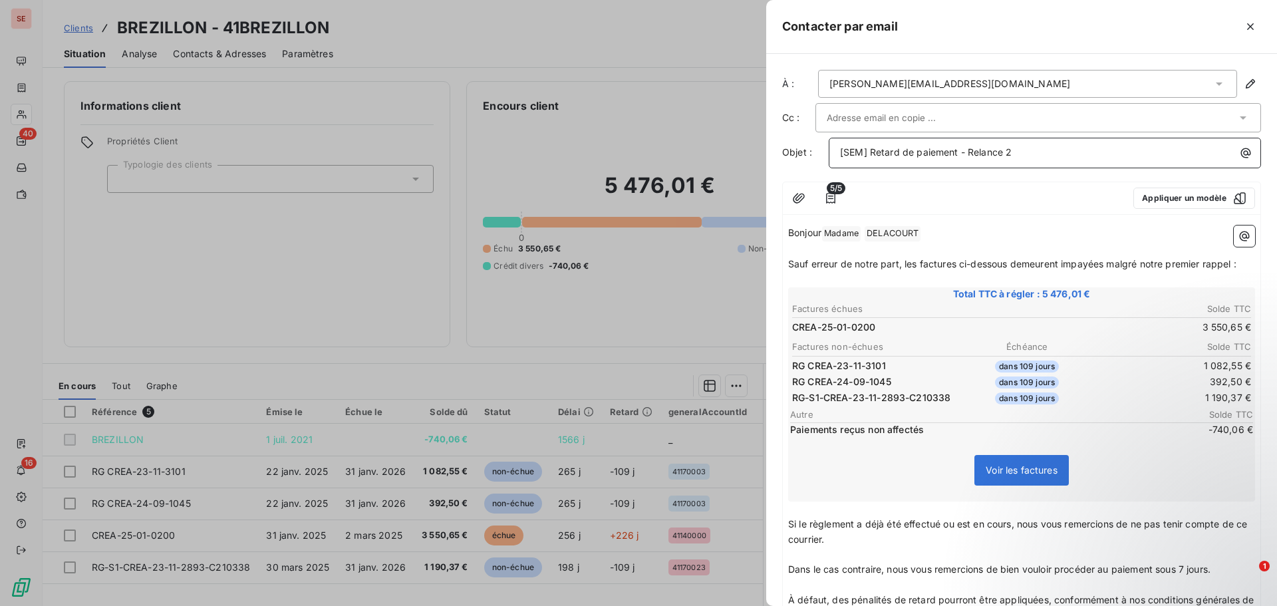
click at [1072, 147] on p "[SEM] Retard de paiement - Relance 2" at bounding box center [1048, 152] width 416 height 15
drag, startPoint x: 968, startPoint y: 152, endPoint x: 1032, endPoint y: 149, distance: 63.9
click at [1031, 149] on p "[SEM] Retard de paiement - Relance 2" at bounding box center [1048, 152] width 416 height 15
drag, startPoint x: 906, startPoint y: 263, endPoint x: 995, endPoint y: 263, distance: 89.1
click at [994, 263] on span "Sauf erreur de notre part, les factures ci-dessous demeurent impayées malgré no…" at bounding box center [1012, 263] width 448 height 11
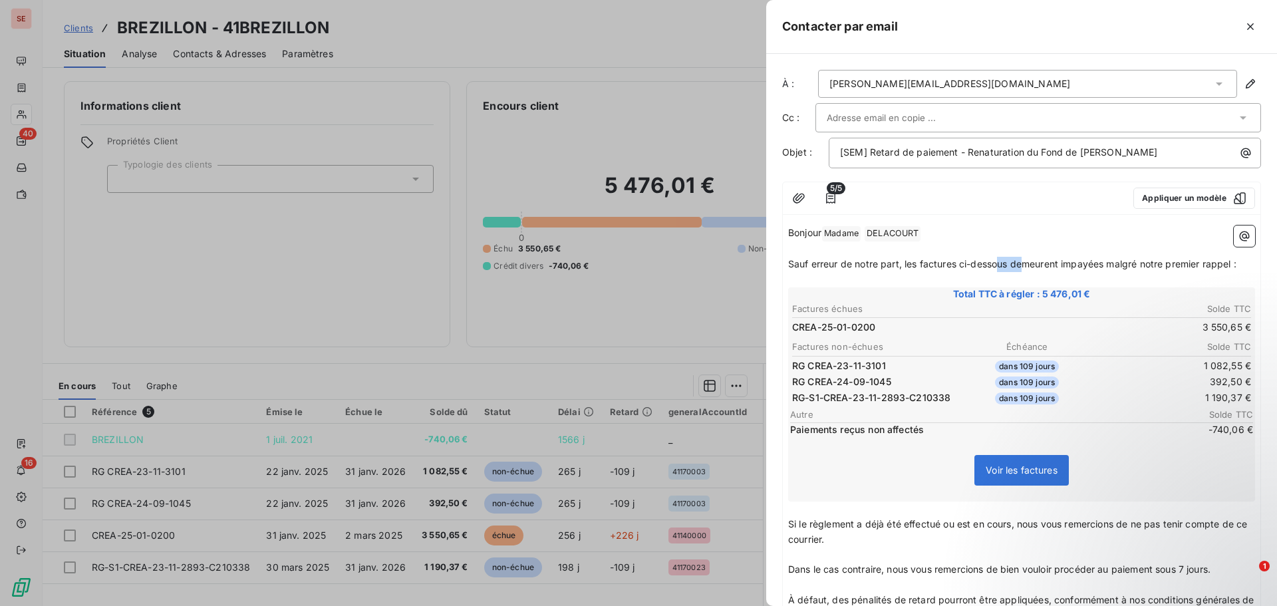
drag, startPoint x: 1004, startPoint y: 264, endPoint x: 1024, endPoint y: 265, distance: 20.6
click at [1024, 265] on span "Sauf erreur de notre part, les factures ci-dessous demeurent impayées malgré no…" at bounding box center [1012, 263] width 448 height 11
click at [790, 260] on span "Sauf erreur de notre part, les factures ci-dessous demeurent impayées malgré no…" at bounding box center [1012, 263] width 448 height 11
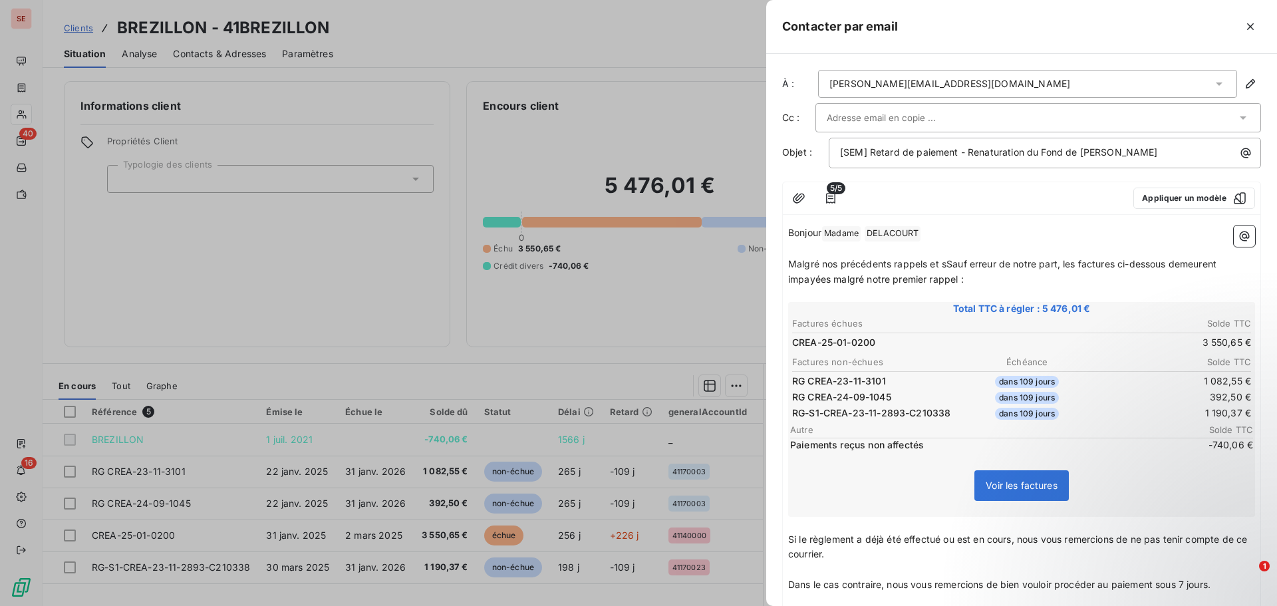
click at [952, 264] on span "Malgré nos précédents rappels et sSauf erreur de notre part, les factures ci-de…" at bounding box center [1003, 271] width 431 height 27
drag, startPoint x: 1053, startPoint y: 265, endPoint x: 1176, endPoint y: 279, distance: 123.8
click at [1176, 279] on p "Malgré nos précédents rappels et sauf erreur de notre part, les factures ci-des…" at bounding box center [1021, 272] width 467 height 31
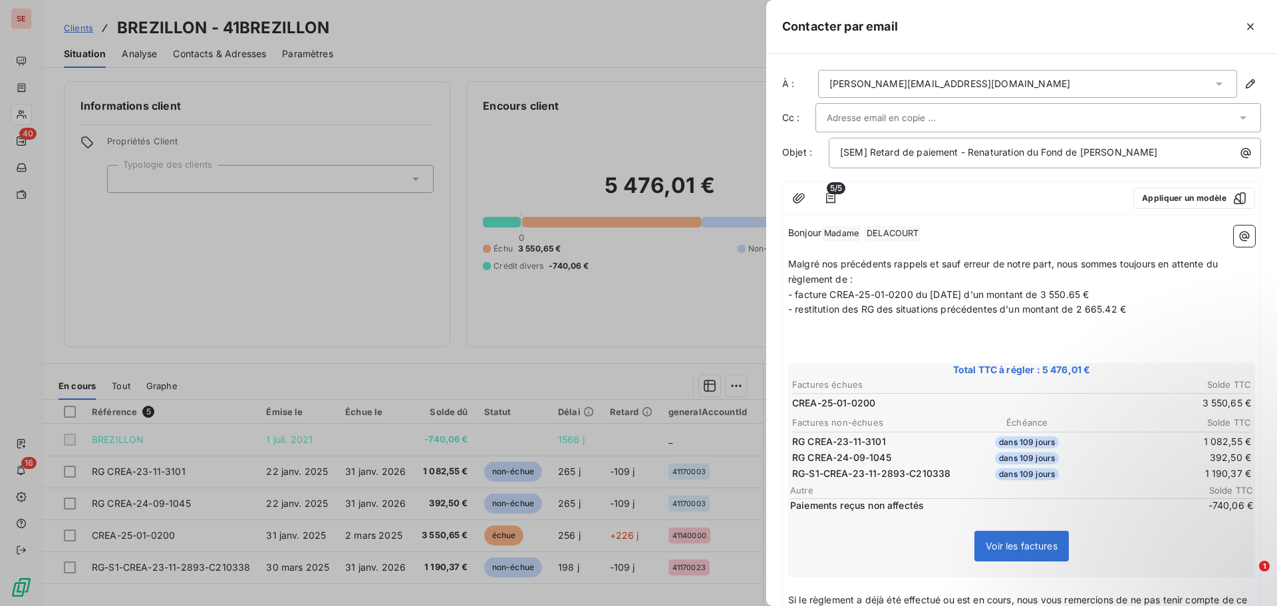
click at [879, 277] on p "Malgré nos précédents rappels et sauf erreur de notre part, nous sommes toujour…" at bounding box center [1021, 272] width 467 height 31
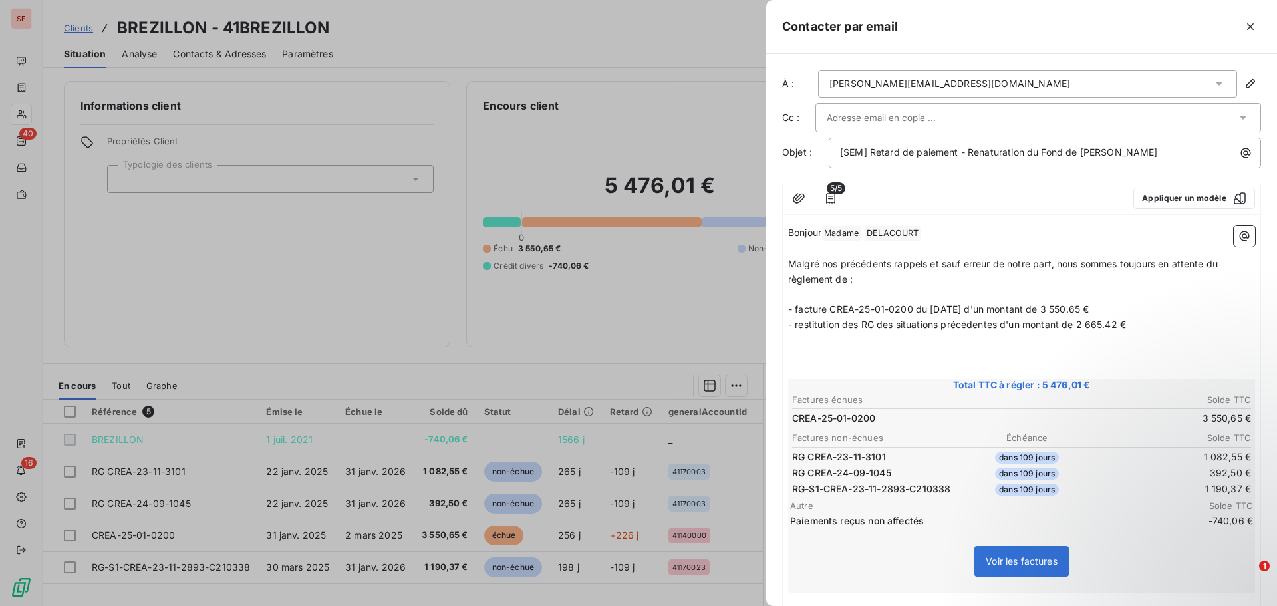
click at [857, 279] on p "Malgré nos précédents rappels et sauf erreur de notre part, nous sommes toujour…" at bounding box center [1021, 272] width 467 height 31
click at [876, 351] on p "﻿" at bounding box center [1021, 355] width 467 height 15
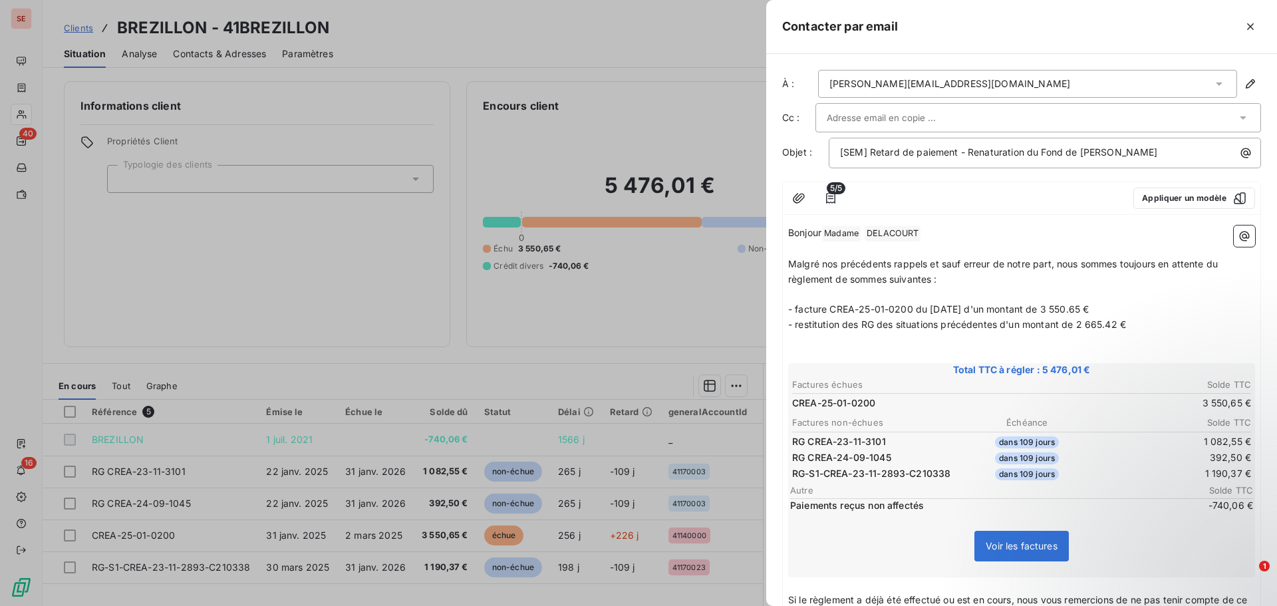
click at [949, 402] on td "CREA-25-01-0200" at bounding box center [906, 403] width 229 height 15
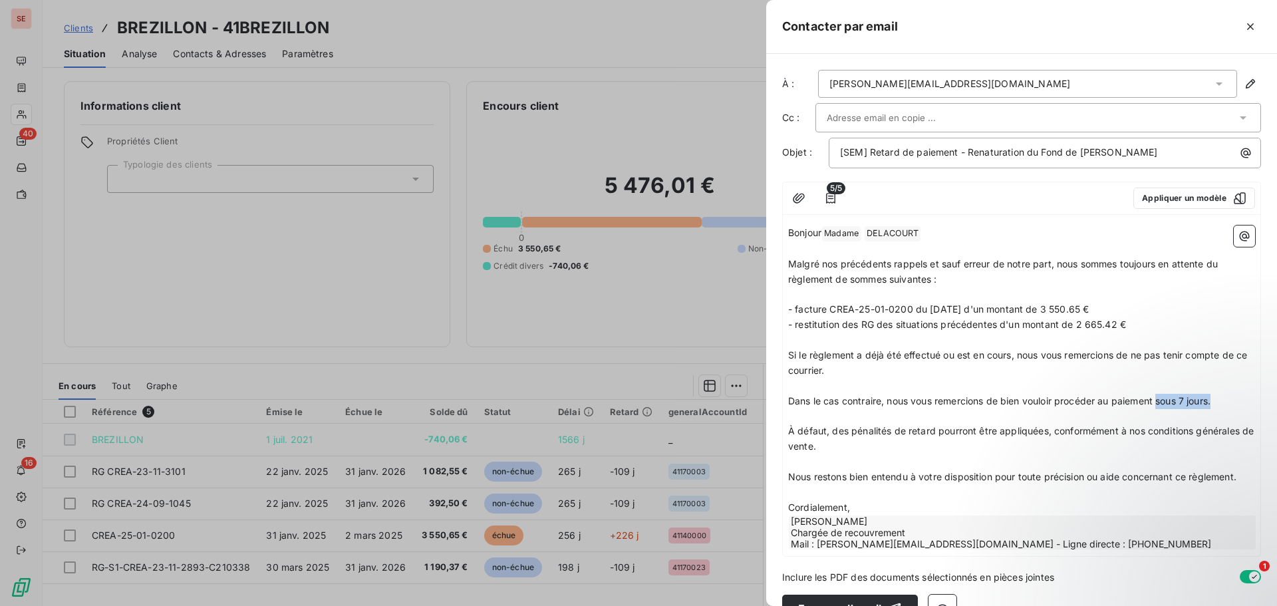
drag, startPoint x: 1163, startPoint y: 401, endPoint x: 1241, endPoint y: 398, distance: 78.5
click at [1244, 401] on p "Dans le cas contraire, nous vous remercions de bien vouloir procéder au paiemen…" at bounding box center [1021, 401] width 467 height 15
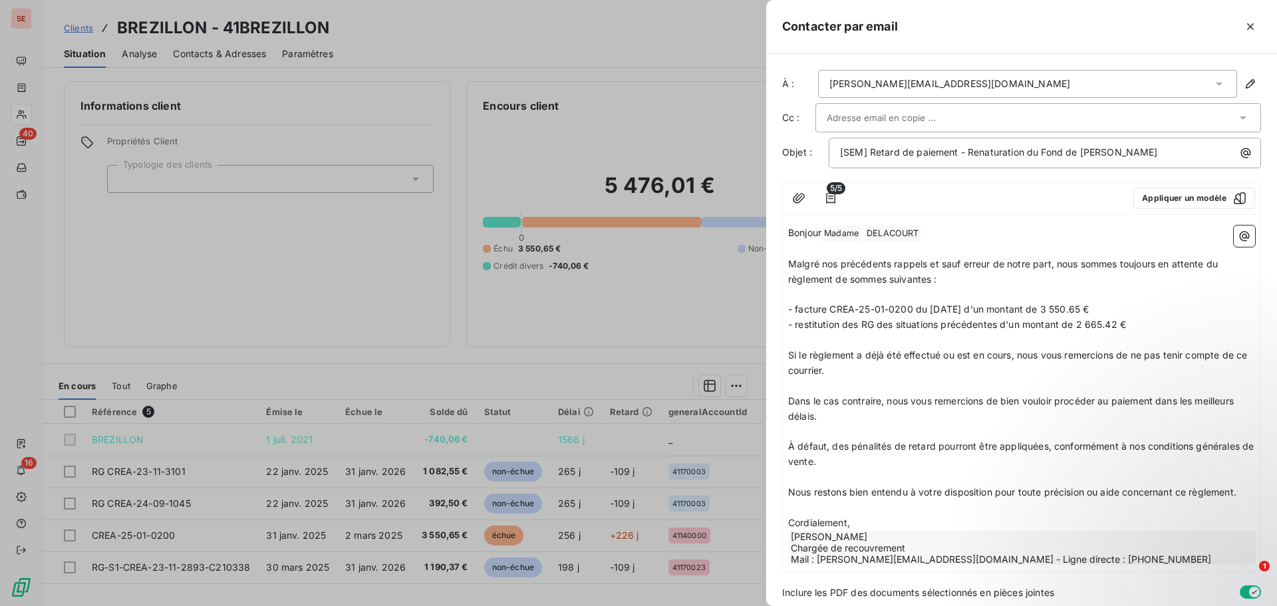
click at [790, 446] on span "À défaut, des pénalités de retard pourront être appliquées, conformément à nos …" at bounding box center [1022, 453] width 468 height 27
drag, startPoint x: 789, startPoint y: 442, endPoint x: 1020, endPoint y: 474, distance: 233.0
click at [968, 465] on p "À défaut, des pénalités de retard pourront être appliquées, conformément à nos …" at bounding box center [1021, 454] width 467 height 31
click at [972, 492] on span "Nous restons bien entendu à votre disposition pour toute précision ou aide conc…" at bounding box center [1012, 491] width 448 height 11
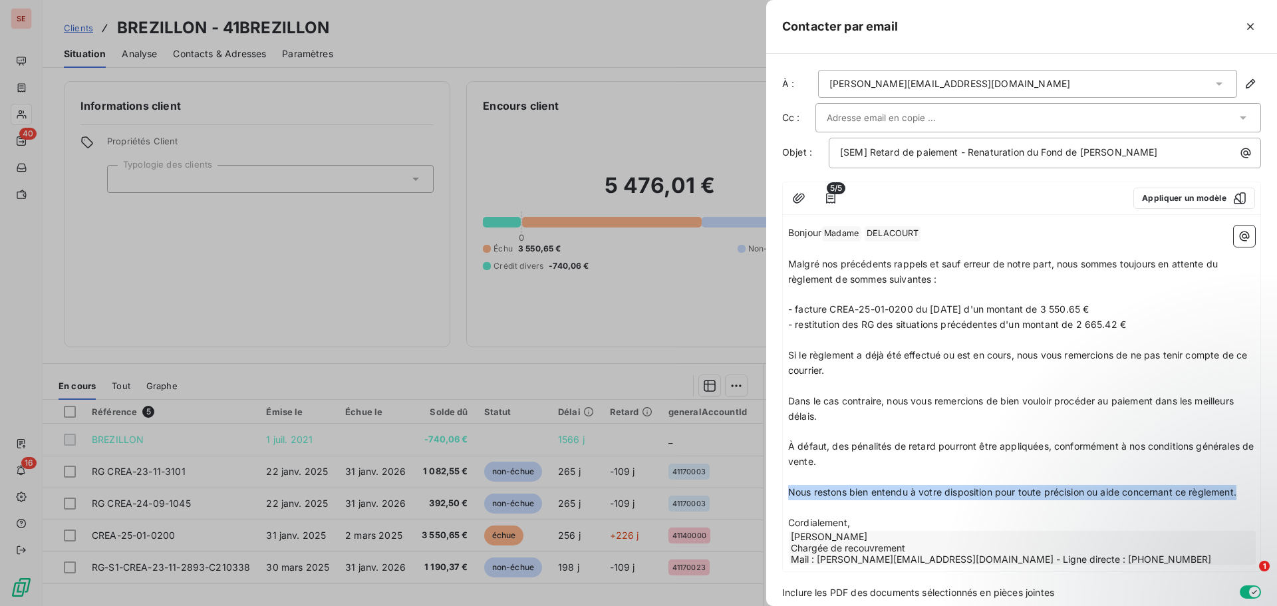
click at [972, 492] on span "Nous restons bien entendu à votre disposition pour toute précision ou aide conc…" at bounding box center [1012, 491] width 448 height 11
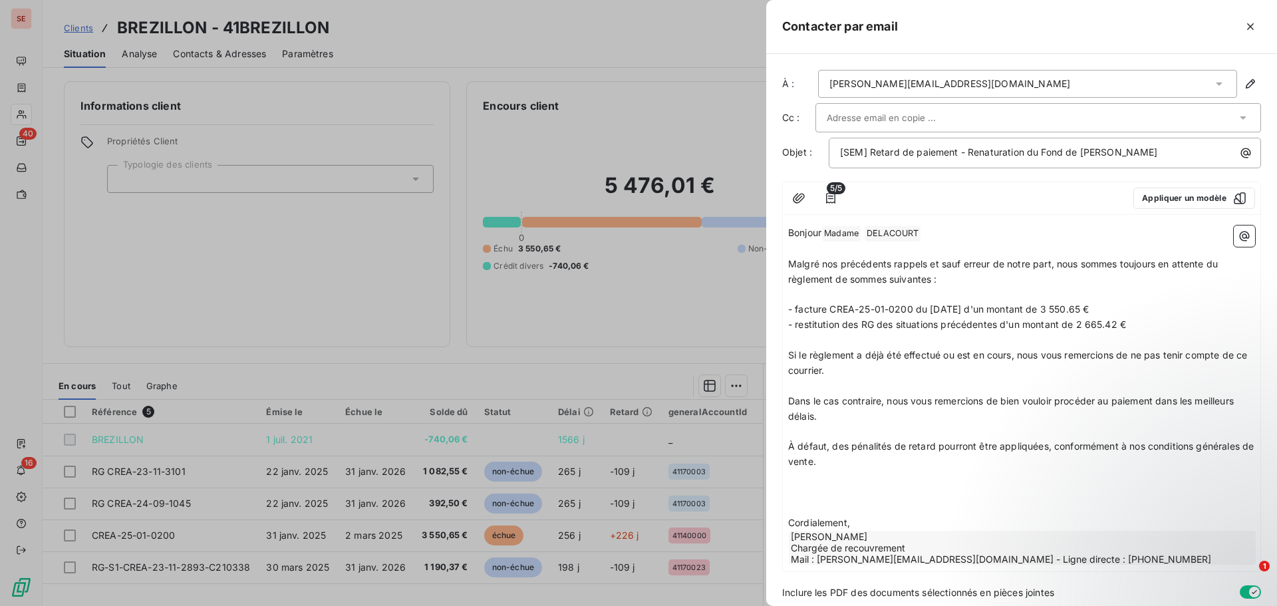
click at [991, 447] on span "À défaut, des pénalités de retard pourront être appliquées, conformément à nos …" at bounding box center [1022, 453] width 468 height 27
click at [992, 447] on span "À défaut, des pénalités de retard pourront être appliquées, conformément à nos …" at bounding box center [1022, 453] width 468 height 27
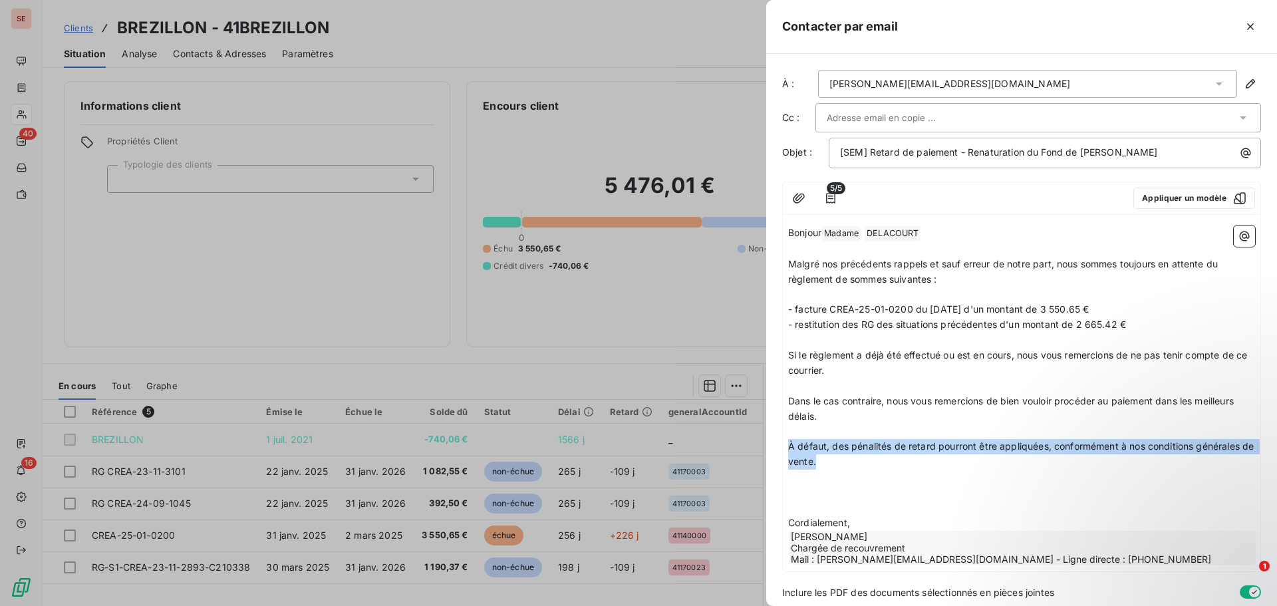
click at [992, 447] on span "À défaut, des pénalités de retard pourront être appliquées, conformément à nos …" at bounding box center [1022, 453] width 468 height 27
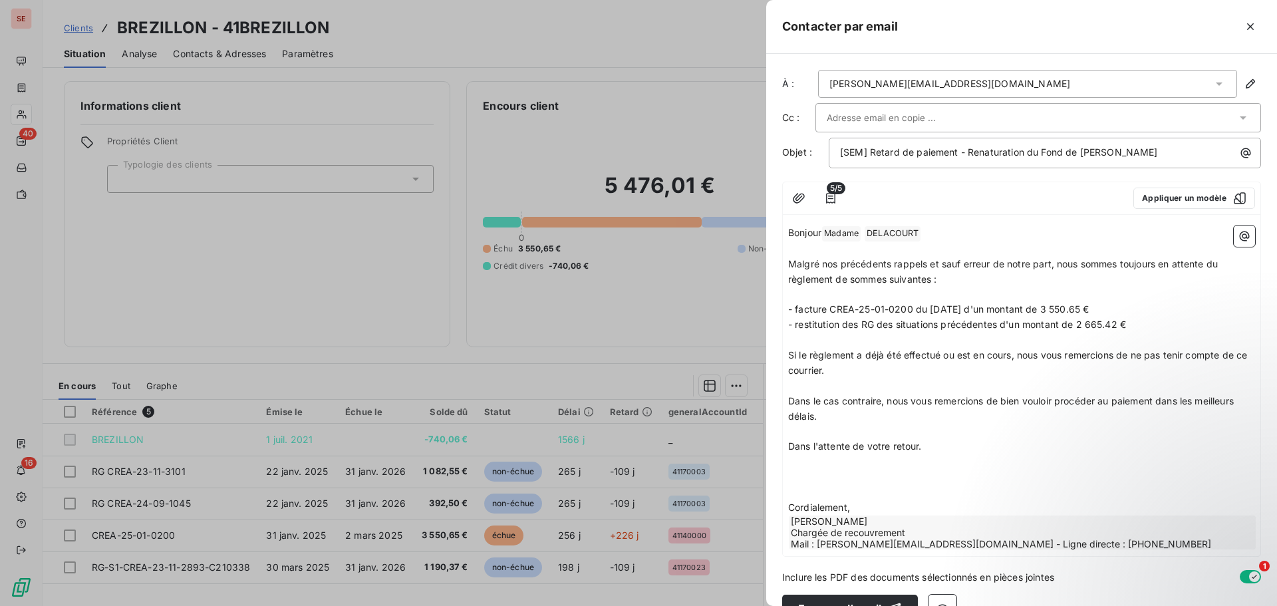
click at [890, 486] on p "﻿" at bounding box center [1021, 492] width 467 height 15
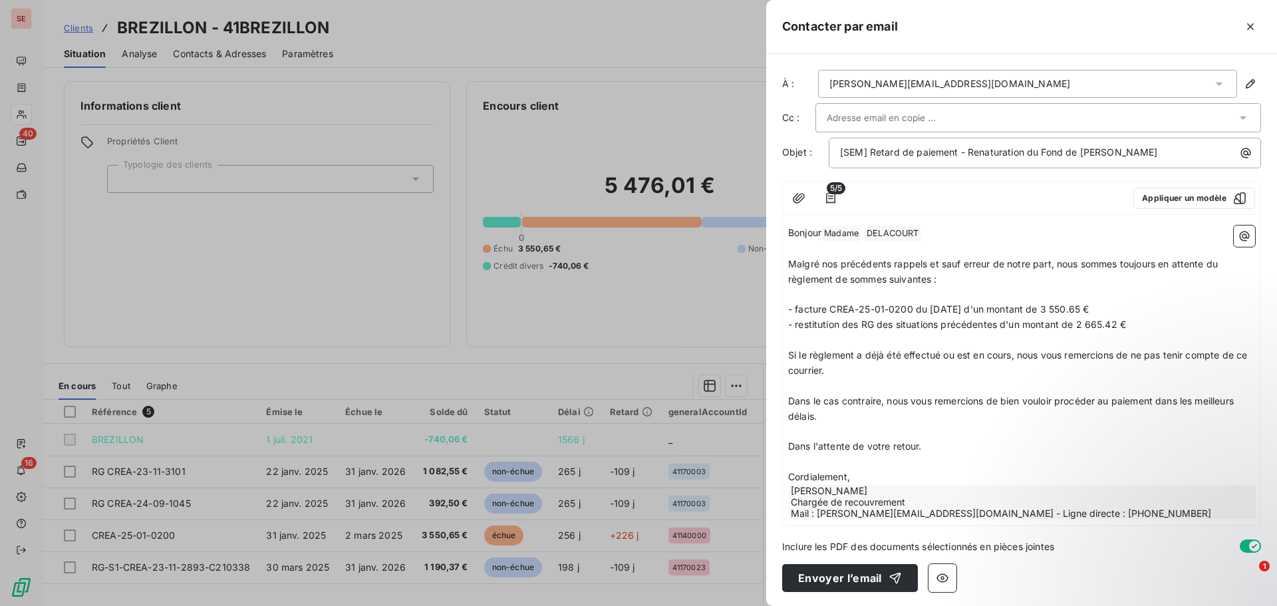
click at [867, 478] on p "Cordialement," at bounding box center [1021, 477] width 467 height 15
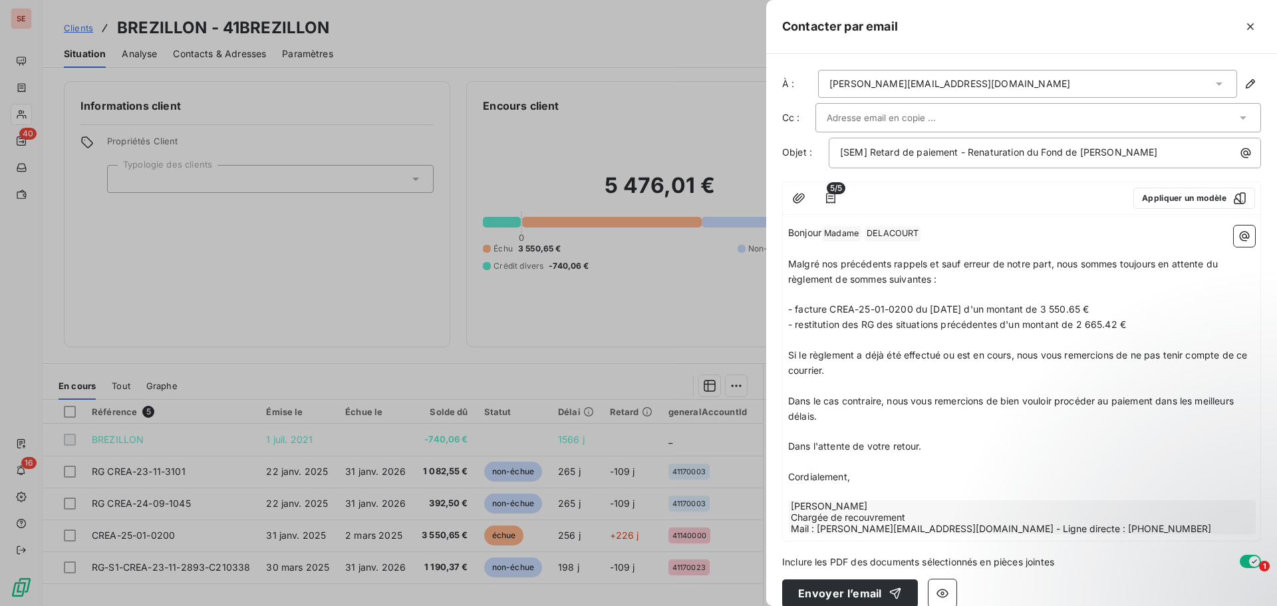
click at [829, 237] on span "Madame ﻿" at bounding box center [841, 233] width 39 height 15
click at [821, 231] on span "Bonjour" at bounding box center [804, 232] width 33 height 11
click at [914, 236] on p "[PERSON_NAME] ﻿ ﻿" at bounding box center [1021, 233] width 467 height 16
click at [934, 279] on span "Malgré nos précédents rappels et sauf erreur de notre part, nous sommes toujour…" at bounding box center [1004, 271] width 432 height 27
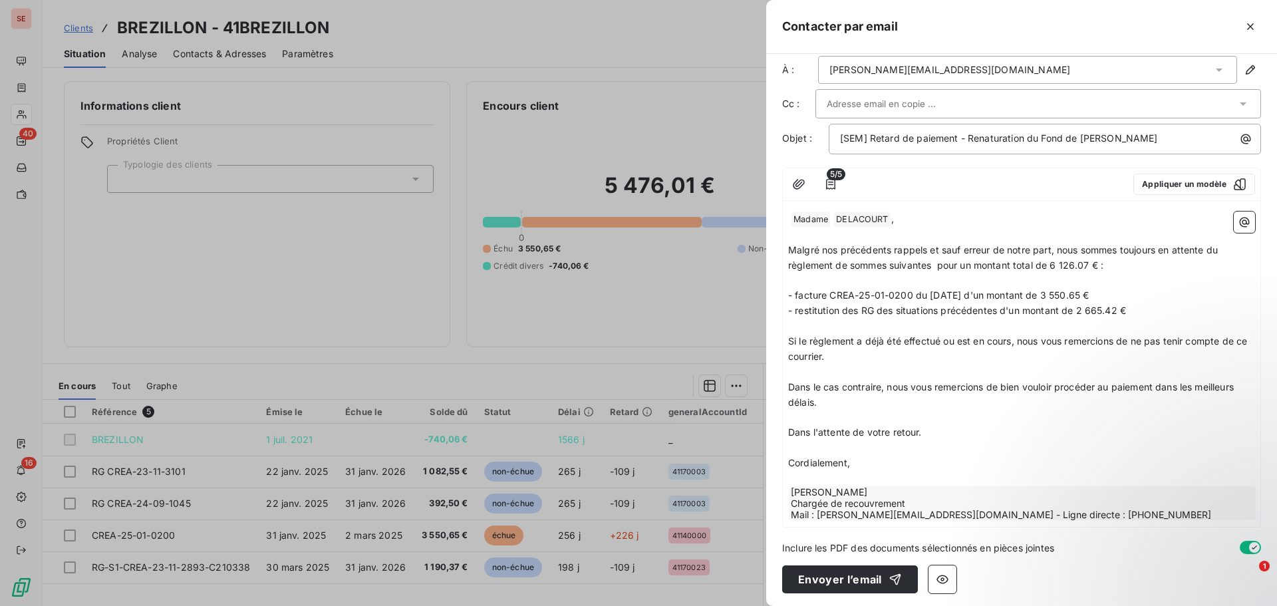
scroll to position [17, 0]
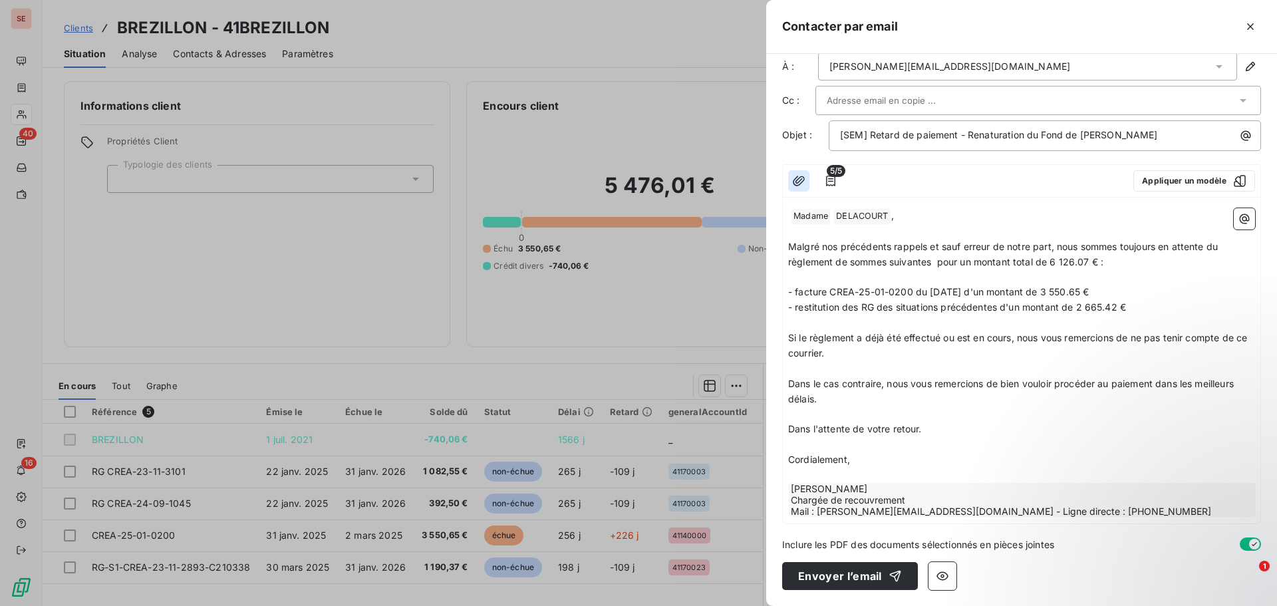
click at [797, 186] on icon "button" at bounding box center [799, 181] width 12 height 10
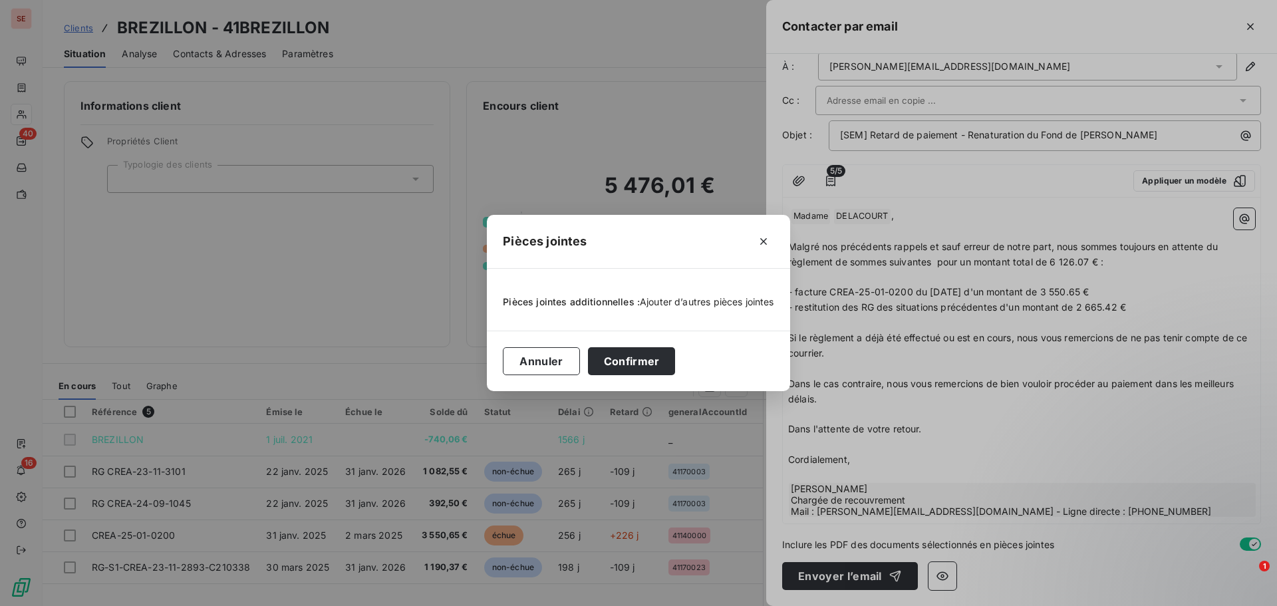
click at [726, 301] on span "Ajouter d’autres pièces jointes" at bounding box center [707, 301] width 134 height 11
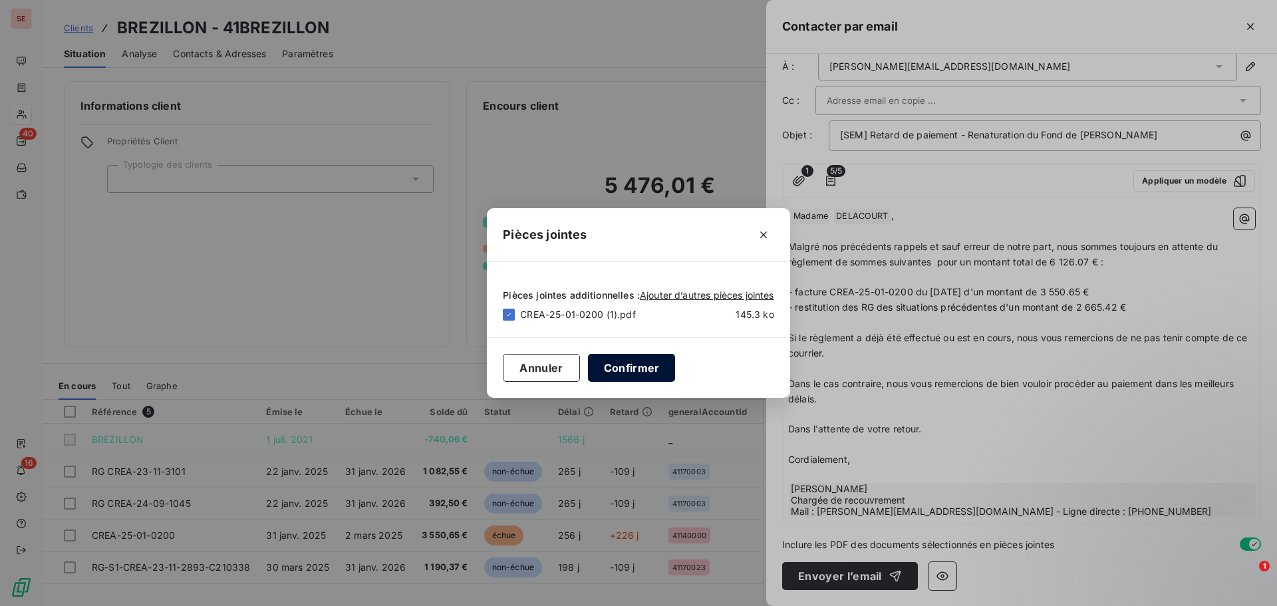
click at [638, 367] on button "Confirmer" at bounding box center [632, 368] width 88 height 28
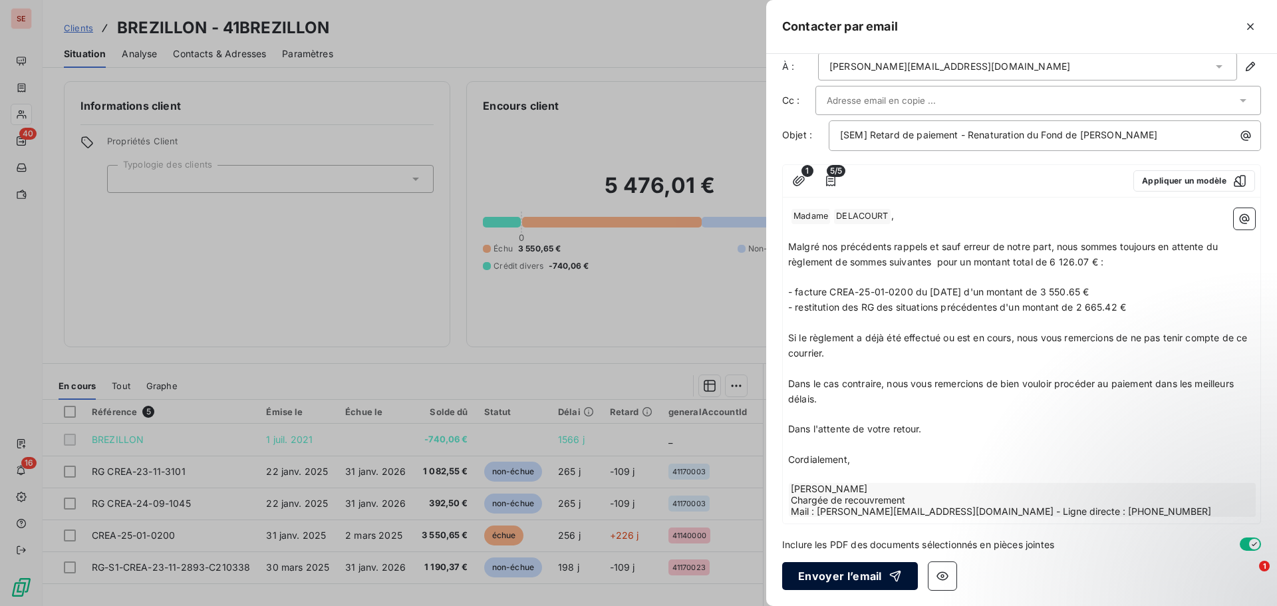
click at [814, 572] on button "Envoyer l’email" at bounding box center [850, 576] width 136 height 28
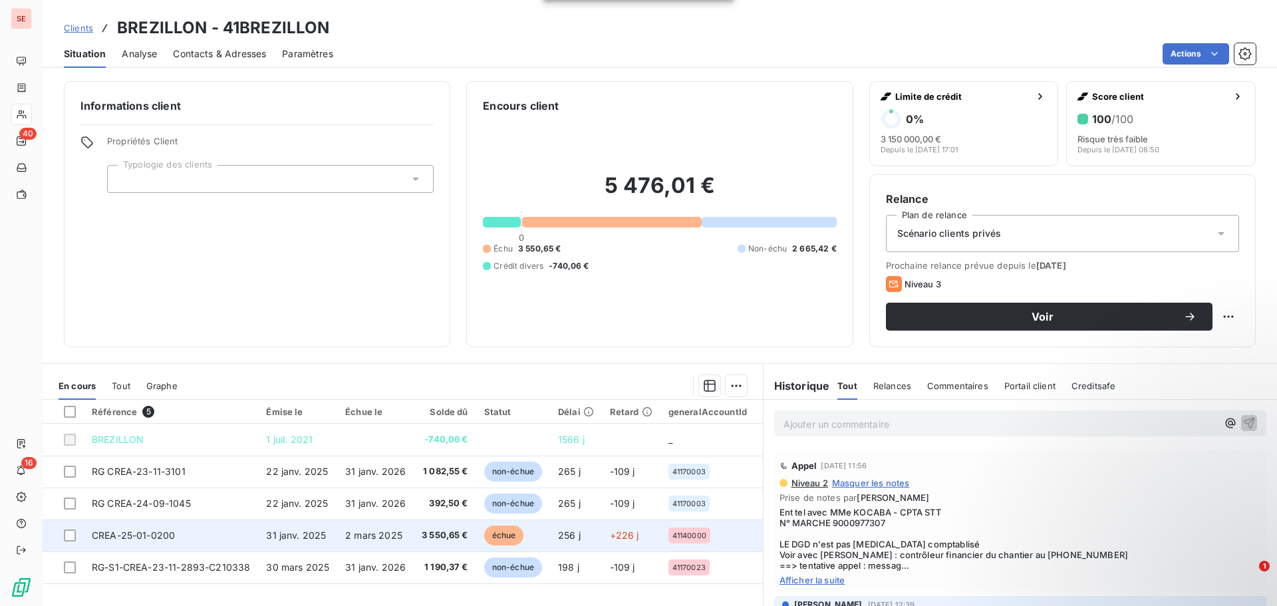
click at [428, 536] on span "3 550,65 €" at bounding box center [445, 535] width 47 height 13
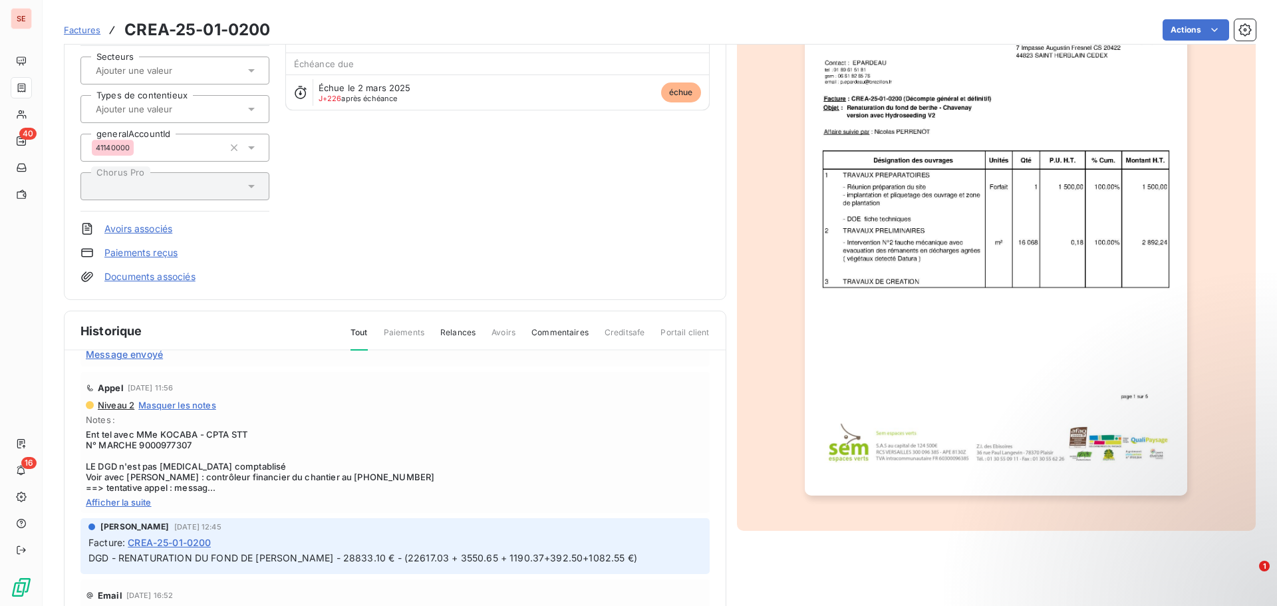
scroll to position [166, 0]
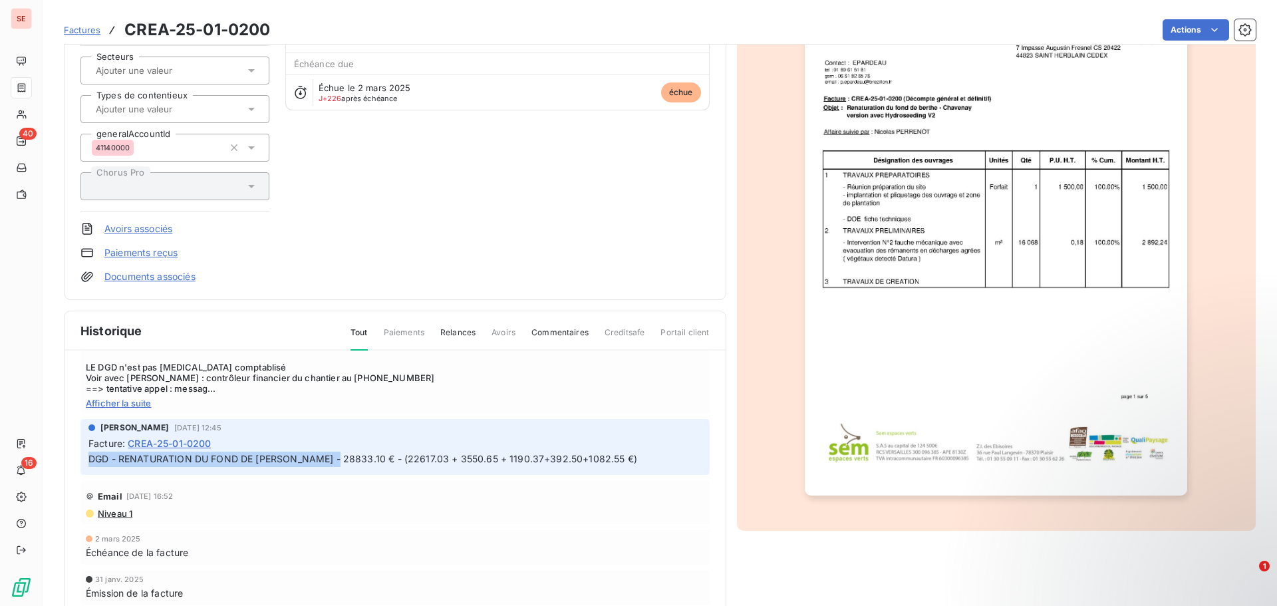
drag, startPoint x: 347, startPoint y: 456, endPoint x: 59, endPoint y: 458, distance: 287.3
click at [59, 458] on section "Factures CREA-25-01-0200 Actions BREZILLON 41BREZILLON Montant initial 3 550,65…" at bounding box center [660, 303] width 1234 height 606
copy span "DGD - RENATURATION DU FOND DE [PERSON_NAME]"
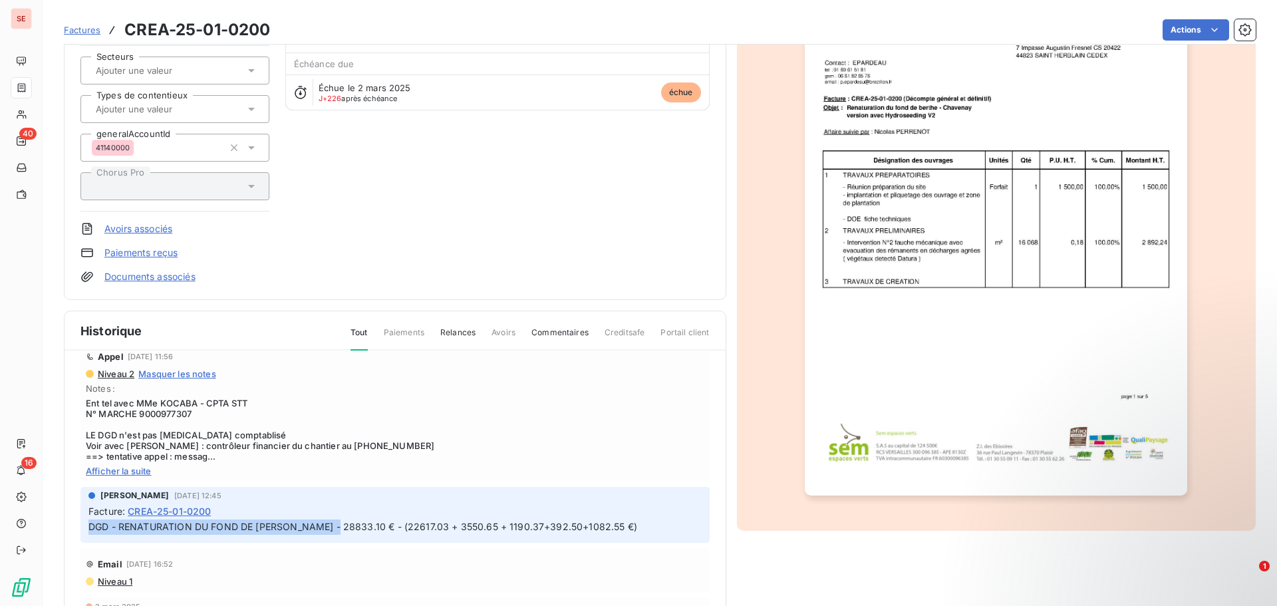
scroll to position [0, 0]
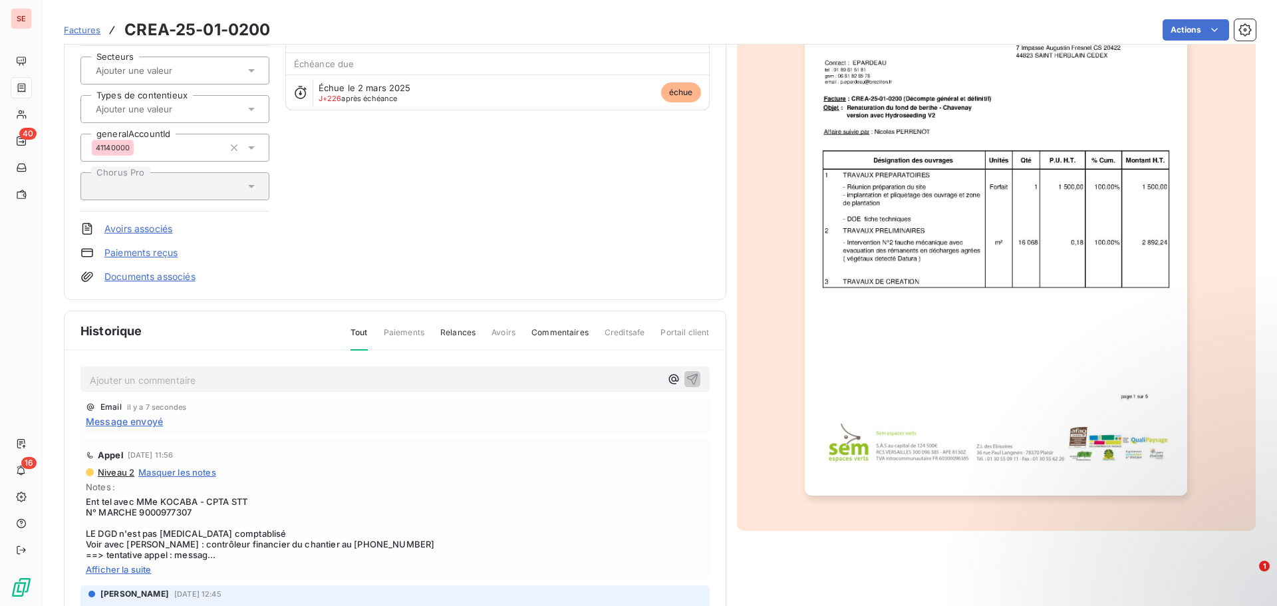
click at [138, 373] on p "Ajouter un commentaire ﻿" at bounding box center [375, 380] width 571 height 17
drag, startPoint x: 127, startPoint y: 381, endPoint x: 374, endPoint y: 386, distance: 247.5
click at [374, 386] on p "DGD - RENATURATION DU FOND DE [PERSON_NAME]" at bounding box center [375, 379] width 571 height 15
click at [184, 374] on span "DGD - RENATURATION DU FOND DE [PERSON_NAME]" at bounding box center [212, 378] width 245 height 11
click at [182, 375] on span "DGD - RENATURATION DU FOND DE [PERSON_NAME]" at bounding box center [212, 378] width 245 height 11
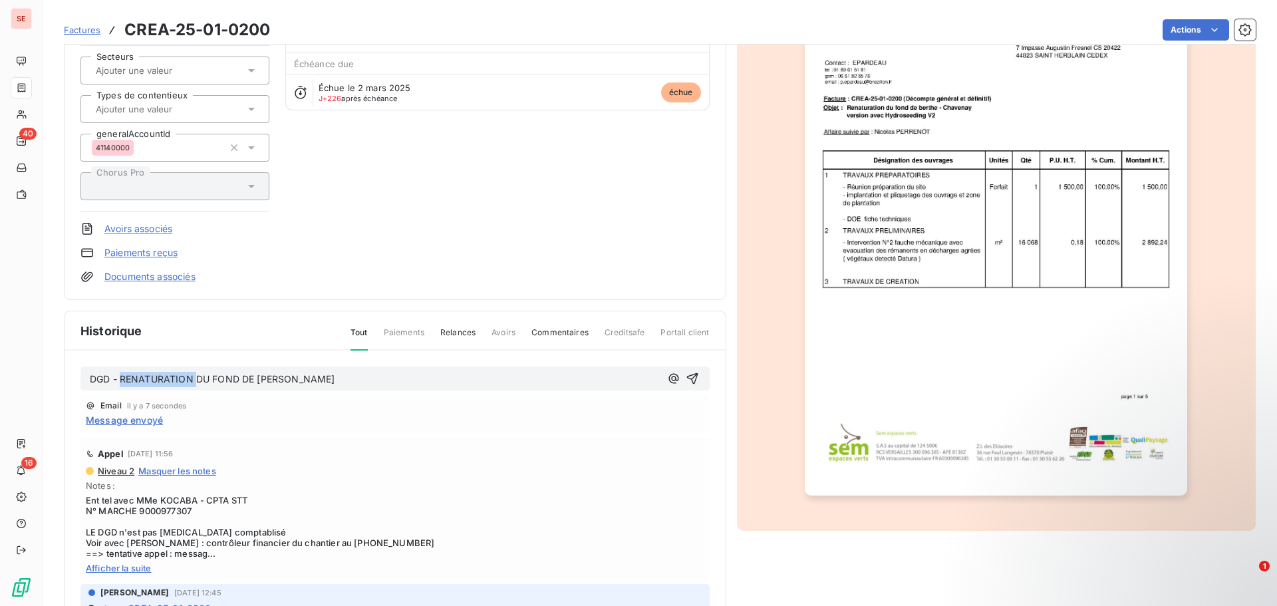
click at [182, 375] on span "DGD - RENATURATION DU FOND DE [PERSON_NAME]" at bounding box center [212, 378] width 245 height 11
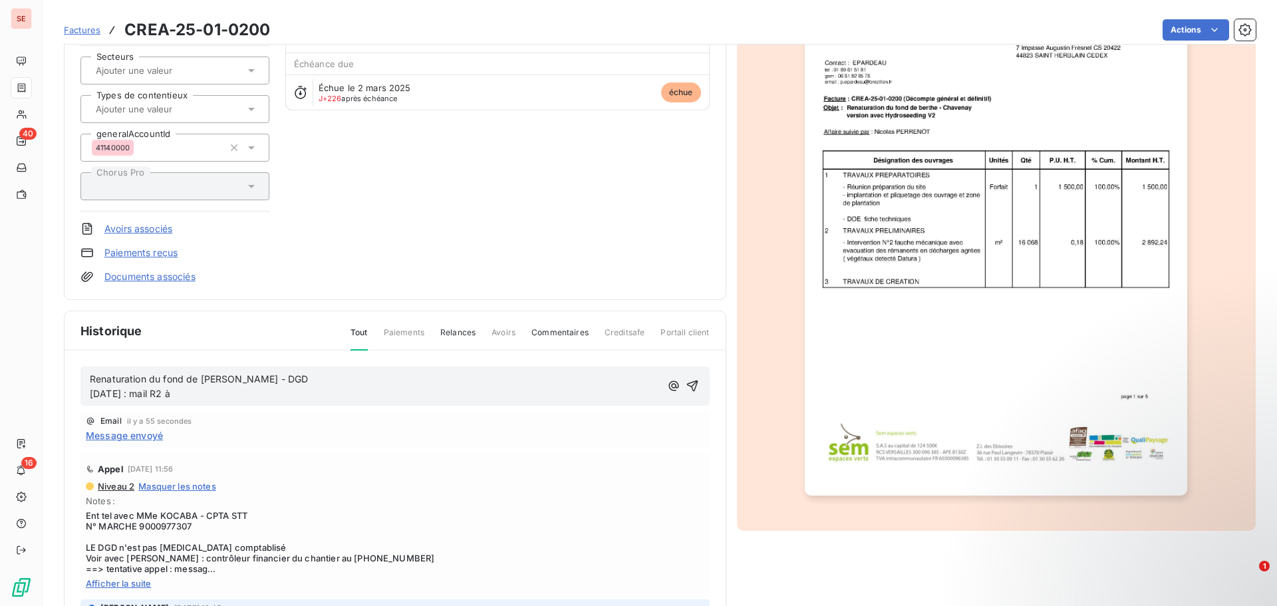
click at [145, 433] on span "Message envoyé" at bounding box center [124, 435] width 77 height 14
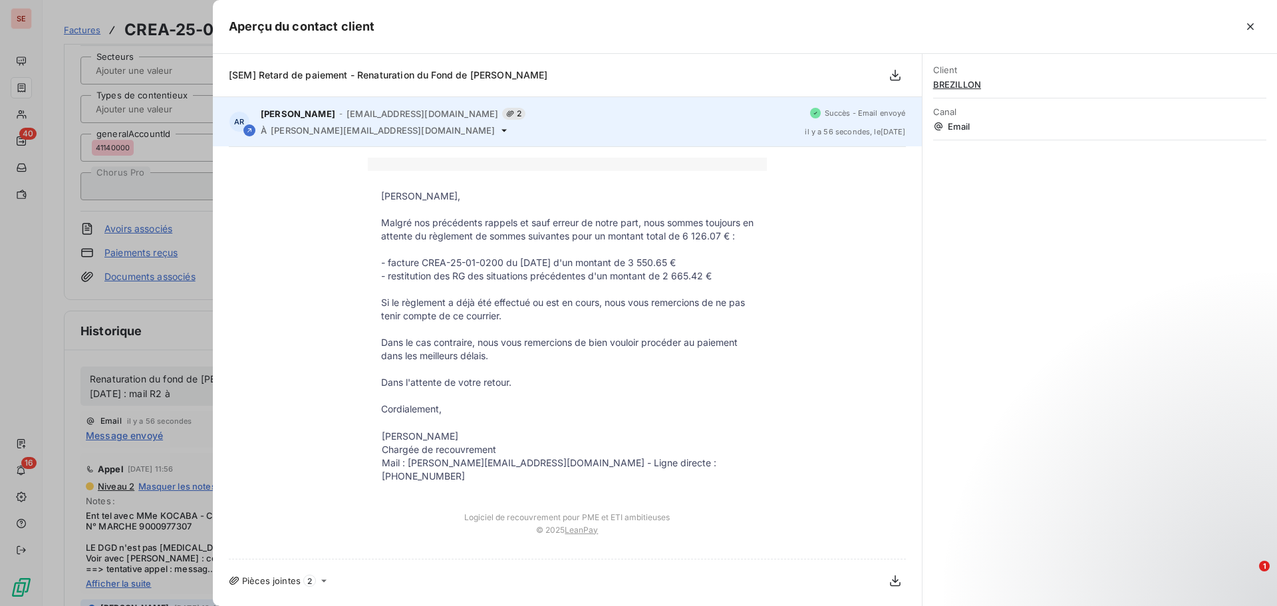
click at [351, 130] on span "[PERSON_NAME][EMAIL_ADDRESS][DOMAIN_NAME]" at bounding box center [383, 130] width 224 height 11
click at [351, 129] on span "[PERSON_NAME][EMAIL_ADDRESS][DOMAIN_NAME]" at bounding box center [383, 130] width 224 height 11
copy div "[PERSON_NAME][EMAIL_ADDRESS][DOMAIN_NAME]"
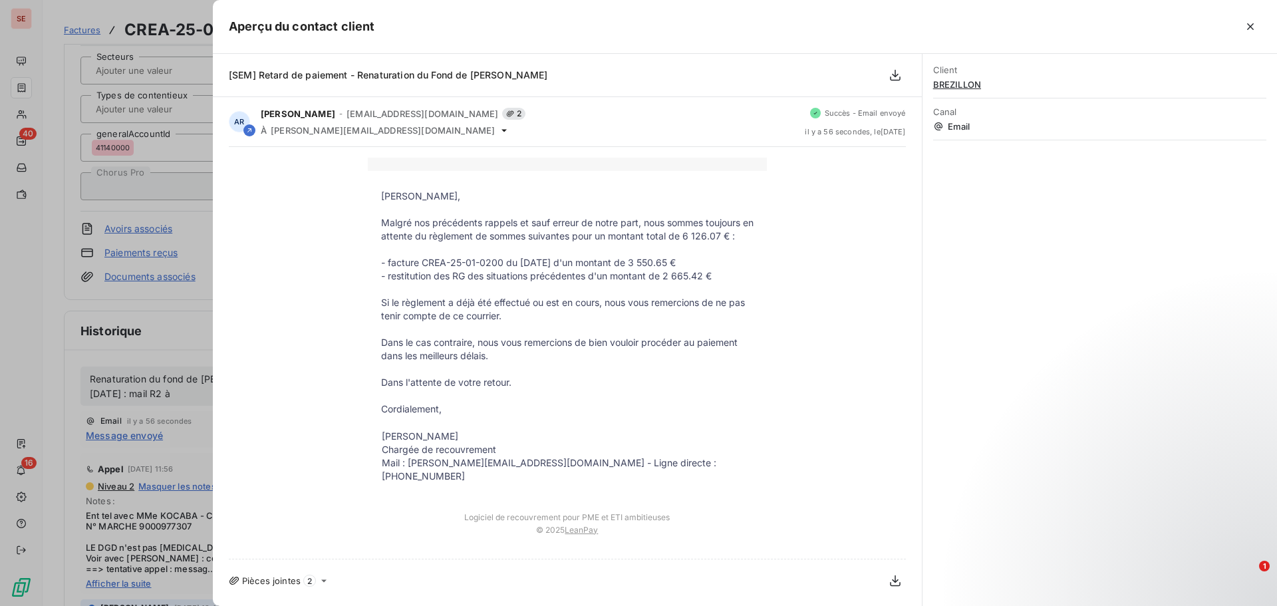
click at [194, 395] on div at bounding box center [638, 303] width 1277 height 606
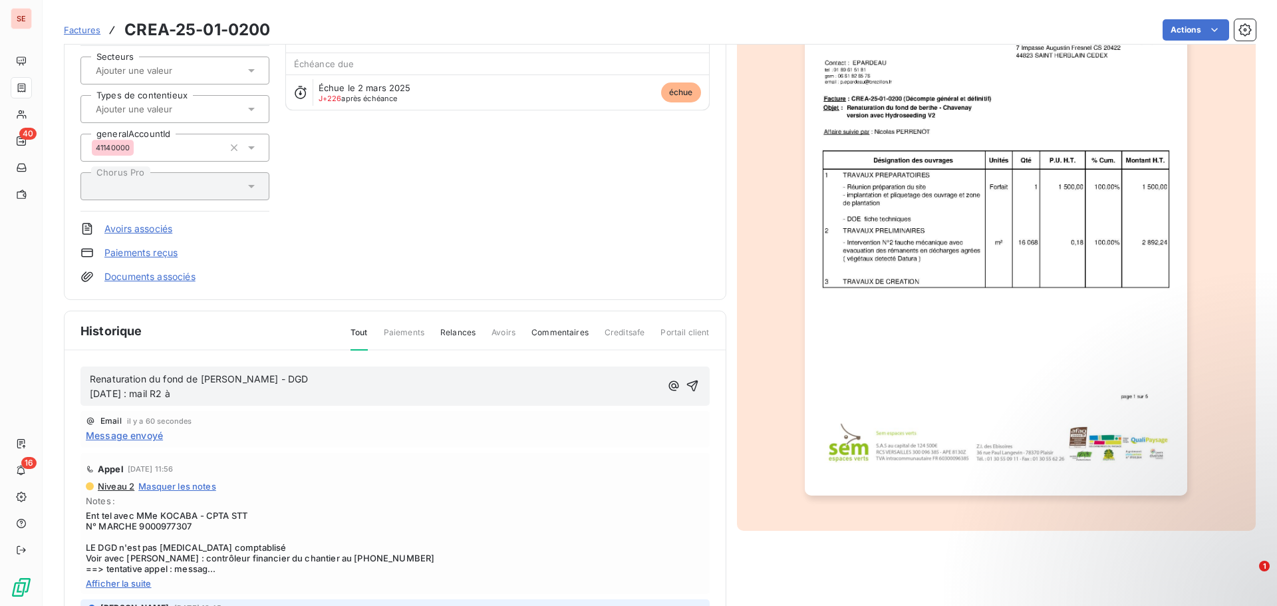
click at [190, 392] on p "Renaturation du fond de [PERSON_NAME] - DGD [DATE] : mail R2 à" at bounding box center [375, 387] width 571 height 31
click at [686, 384] on icon "button" at bounding box center [692, 385] width 13 height 13
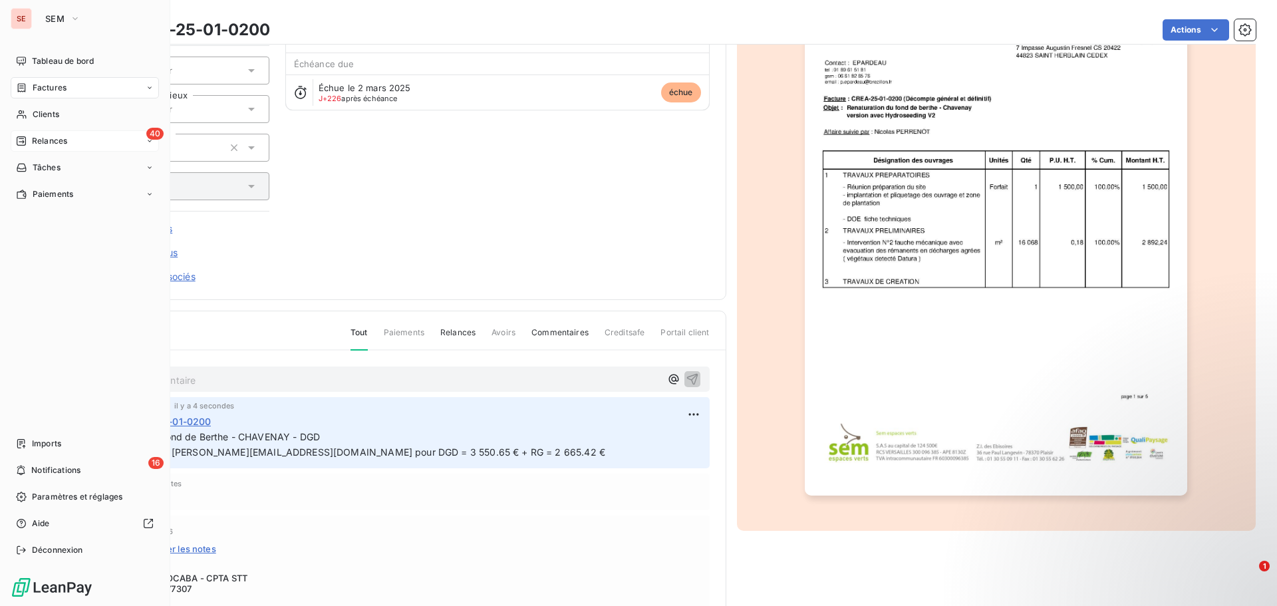
click at [67, 144] on span "Relances" at bounding box center [49, 141] width 35 height 12
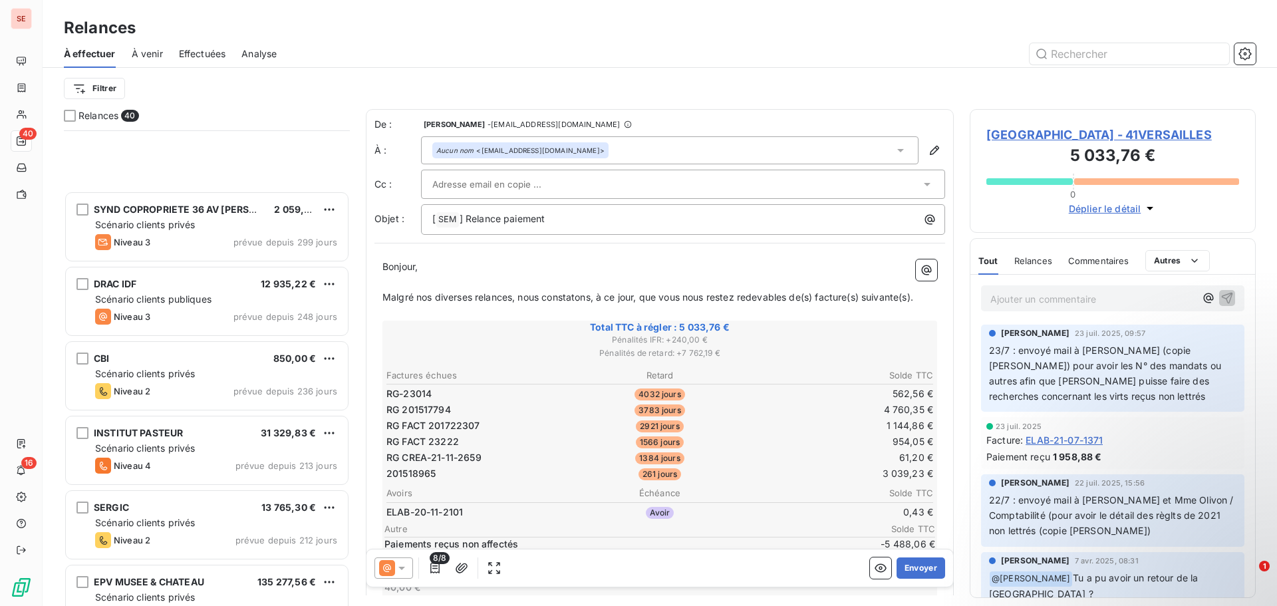
scroll to position [599, 0]
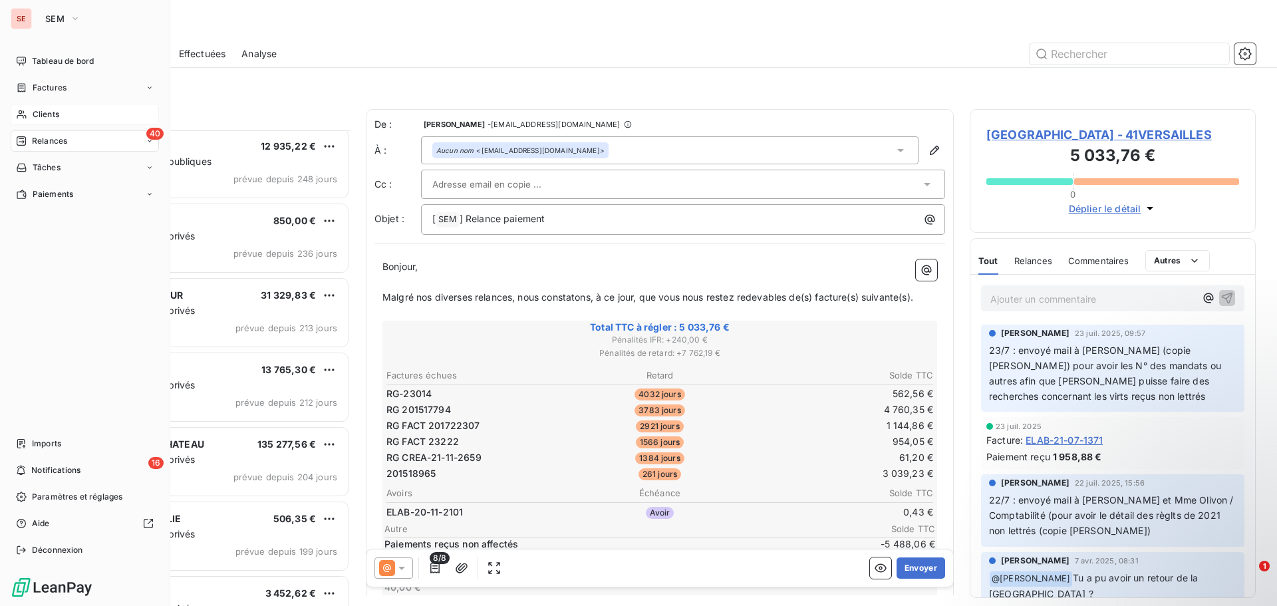
click at [47, 113] on span "Clients" at bounding box center [46, 114] width 27 height 12
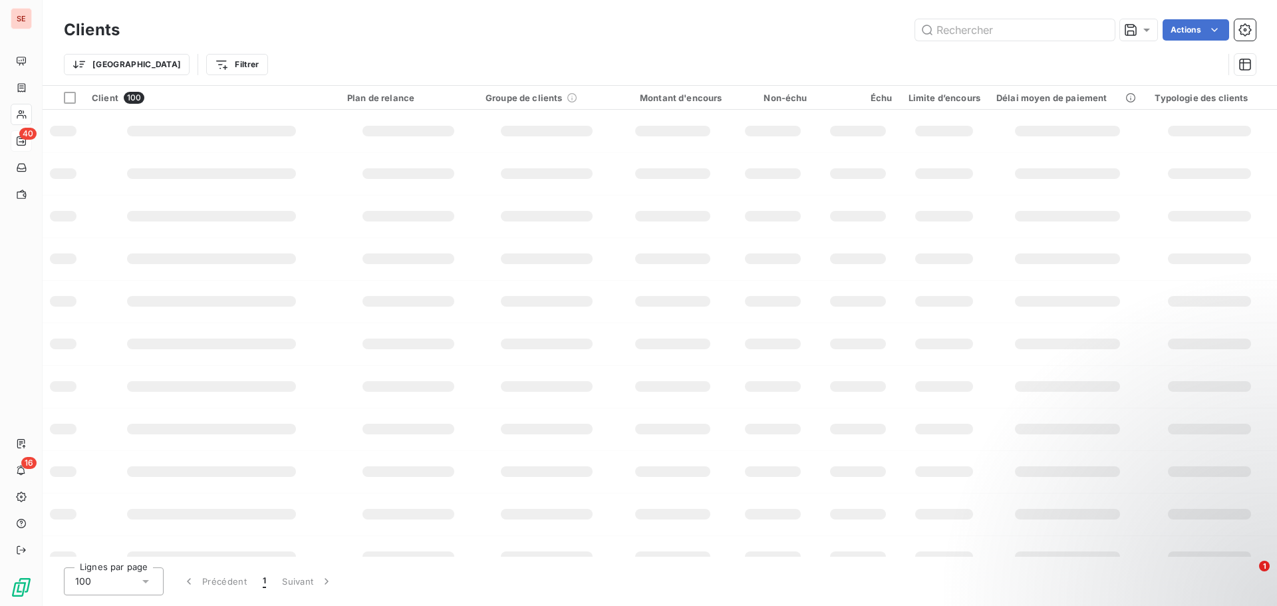
type input "v"
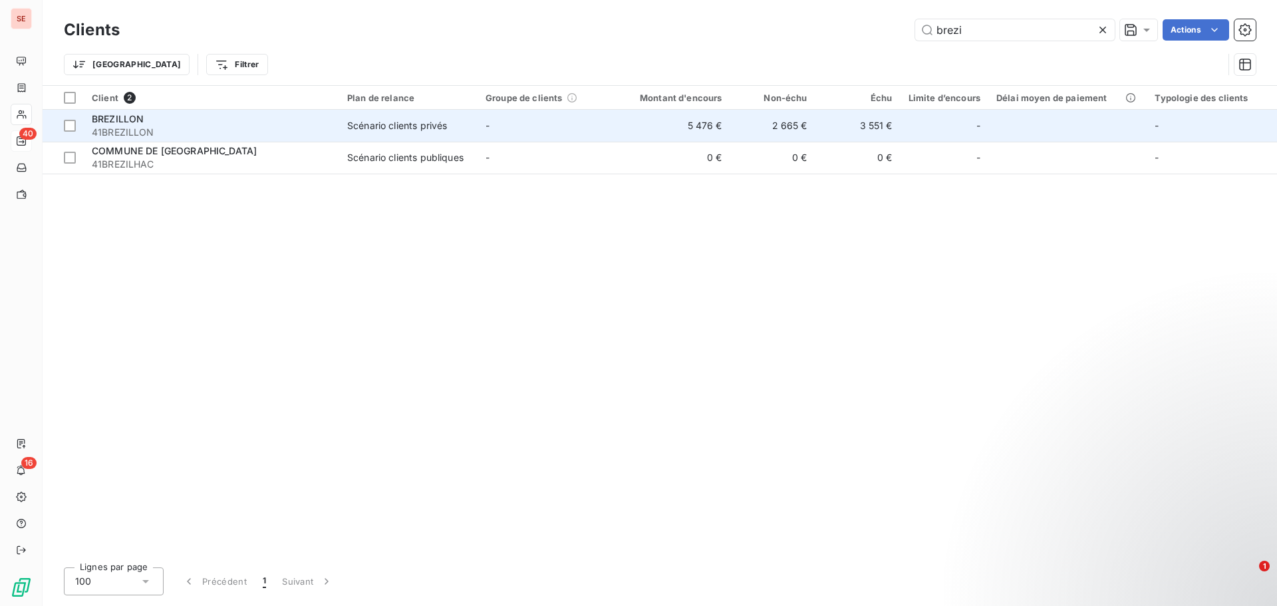
type input "brezi"
click at [203, 126] on span "41BREZILLON" at bounding box center [211, 132] width 239 height 13
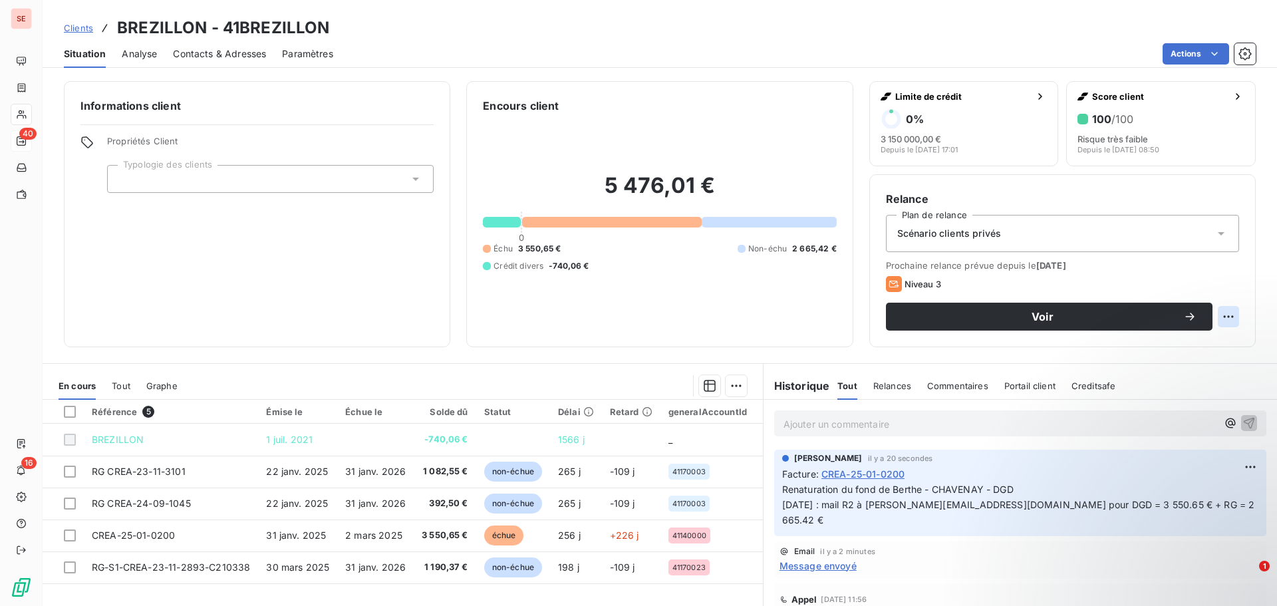
click at [1224, 318] on html "SE 40 16 Clients BREZILLON - 41BREZILLON Situation Analyse Contacts & Adresses …" at bounding box center [638, 303] width 1277 height 606
click at [1207, 344] on div "Replanifier cette action" at bounding box center [1163, 345] width 119 height 21
select select "9"
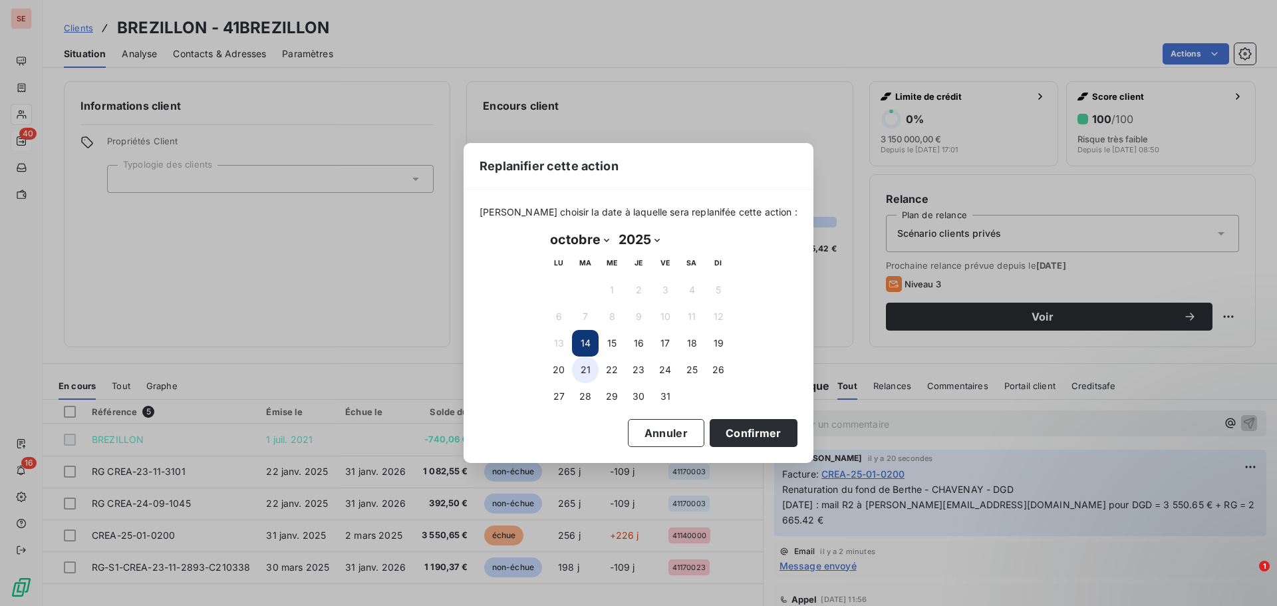
click at [590, 371] on button "21" at bounding box center [585, 370] width 27 height 27
click at [662, 372] on button "24" at bounding box center [665, 370] width 27 height 27
click at [711, 432] on button "Confirmer" at bounding box center [754, 433] width 88 height 28
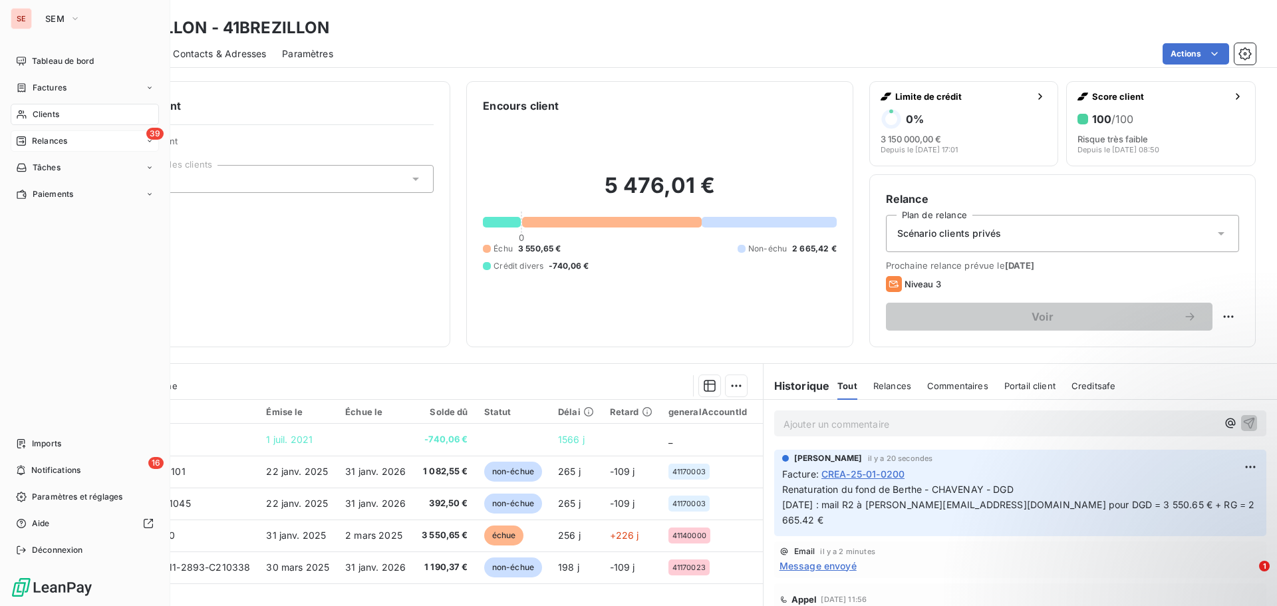
click at [72, 147] on div "39 Relances" at bounding box center [85, 140] width 148 height 21
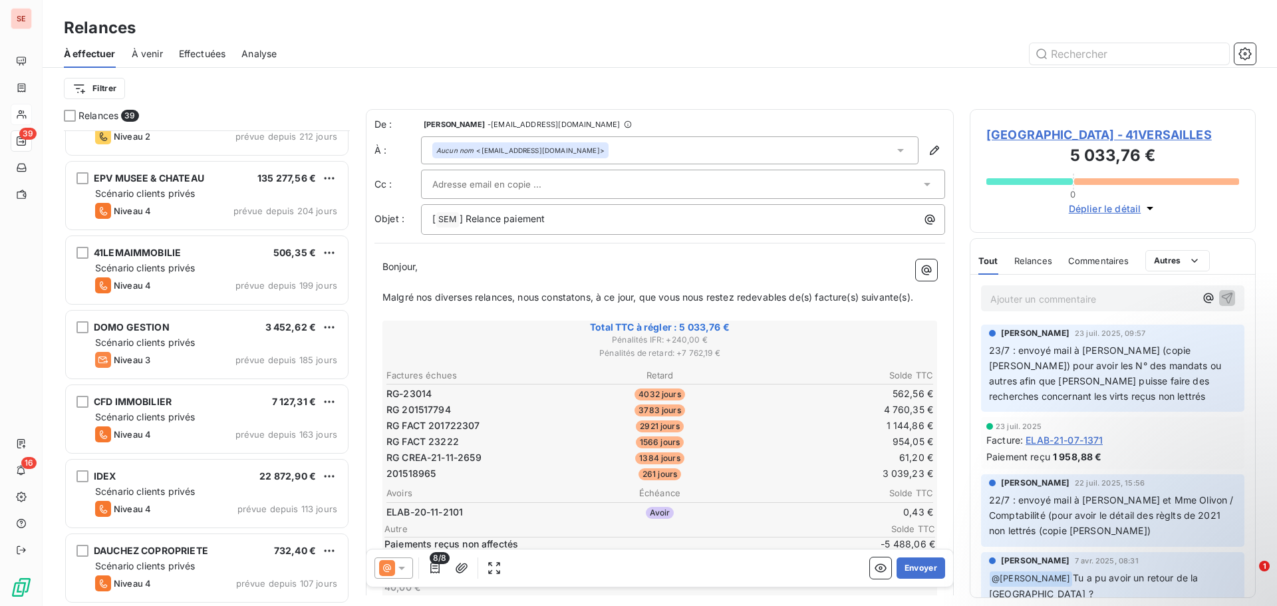
scroll to position [1065, 0]
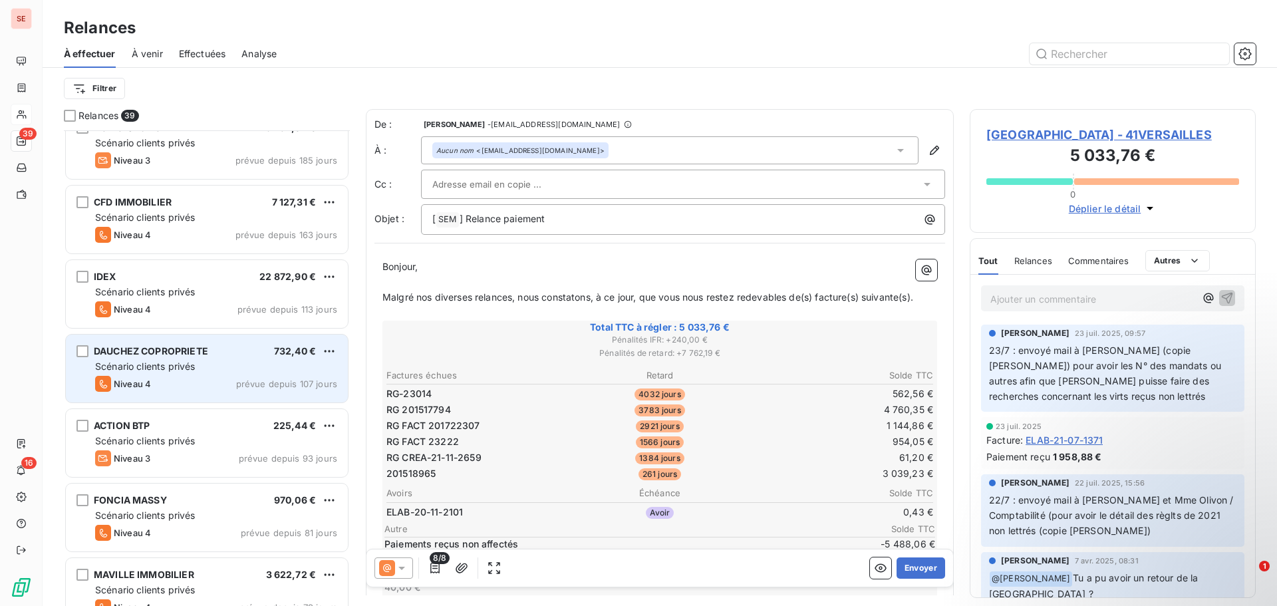
click at [225, 360] on div "Scénario clients privés" at bounding box center [216, 366] width 242 height 13
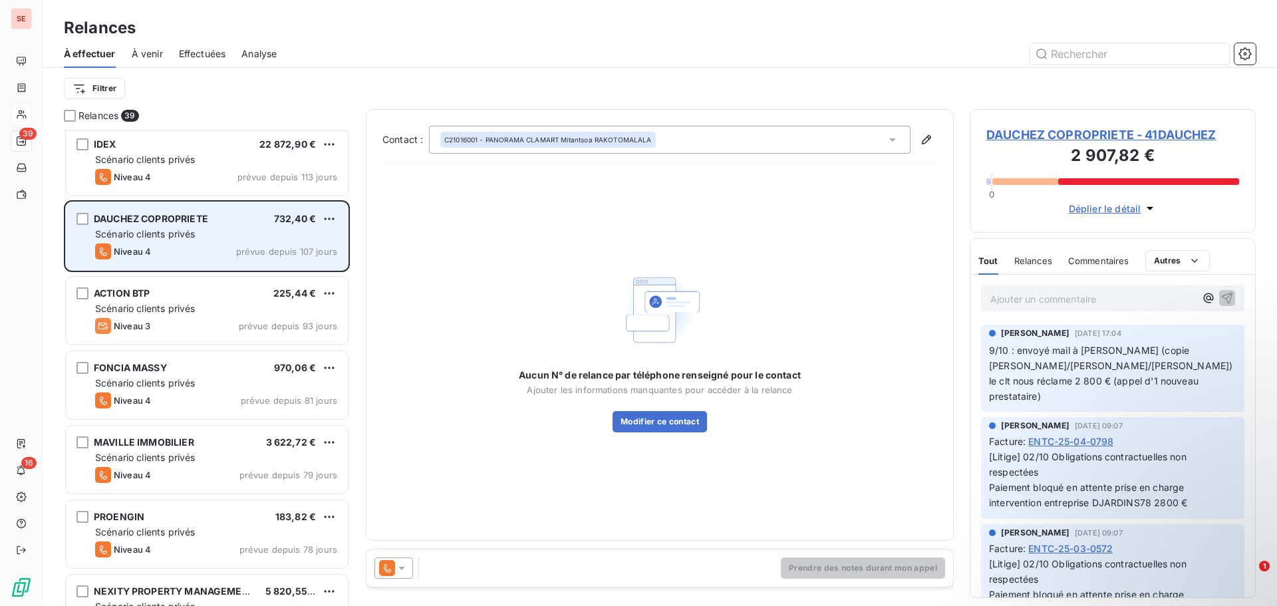
scroll to position [1198, 0]
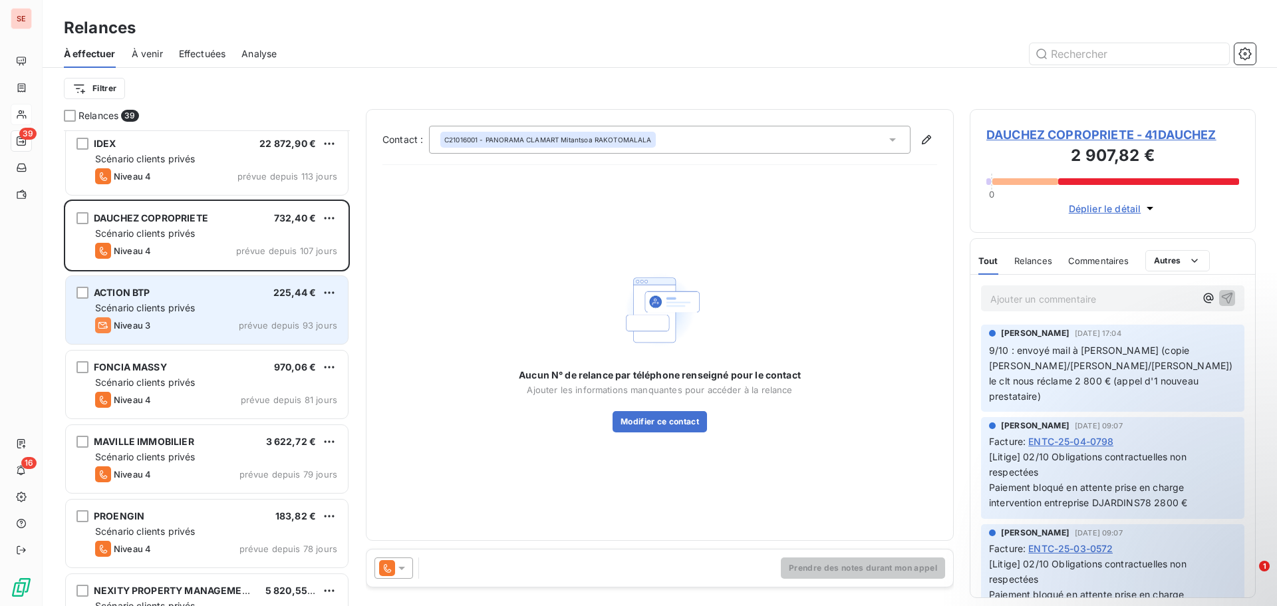
click at [235, 325] on div "Niveau 3 prévue depuis 93 jours" at bounding box center [216, 325] width 242 height 16
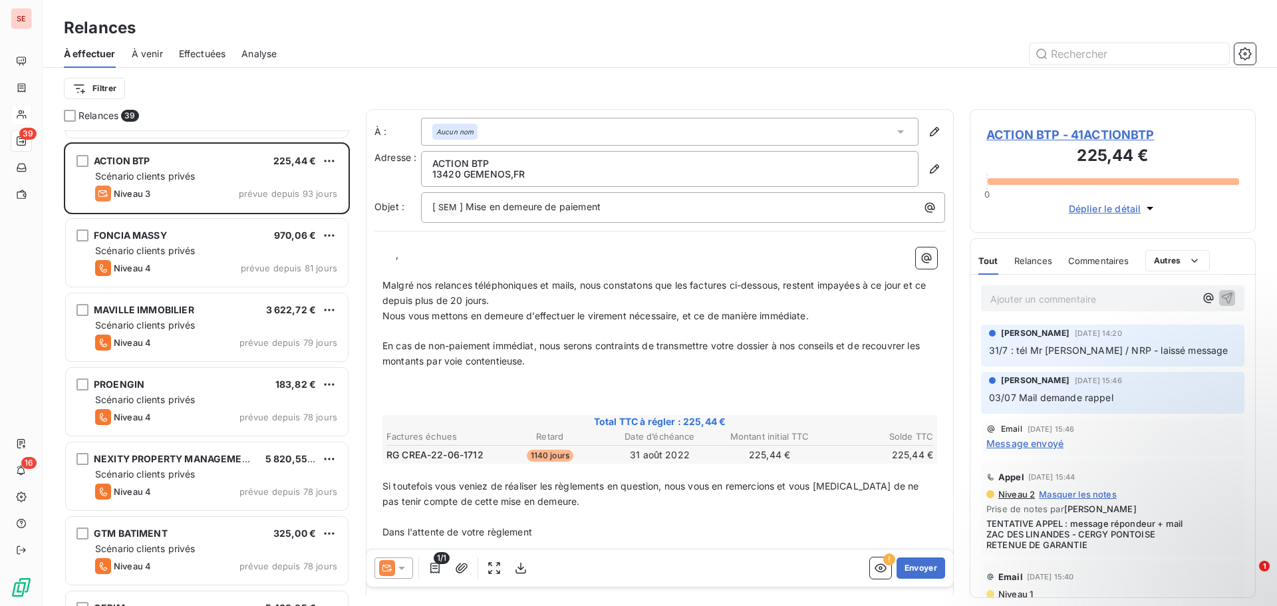
scroll to position [1331, 0]
click at [235, 331] on div "[PERSON_NAME] IMMOBILIER 3 622,72 € Scénario clients privés Niveau 4 prévue dep…" at bounding box center [207, 326] width 282 height 68
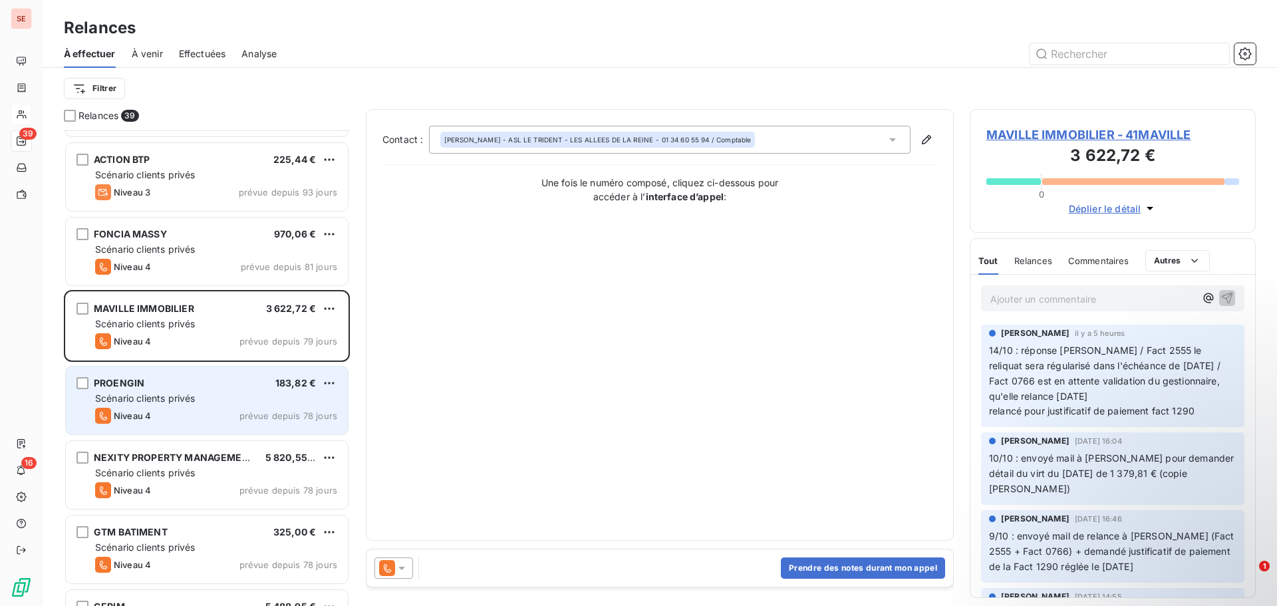
click at [219, 379] on div "PROENGIN 183,82 €" at bounding box center [216, 383] width 242 height 12
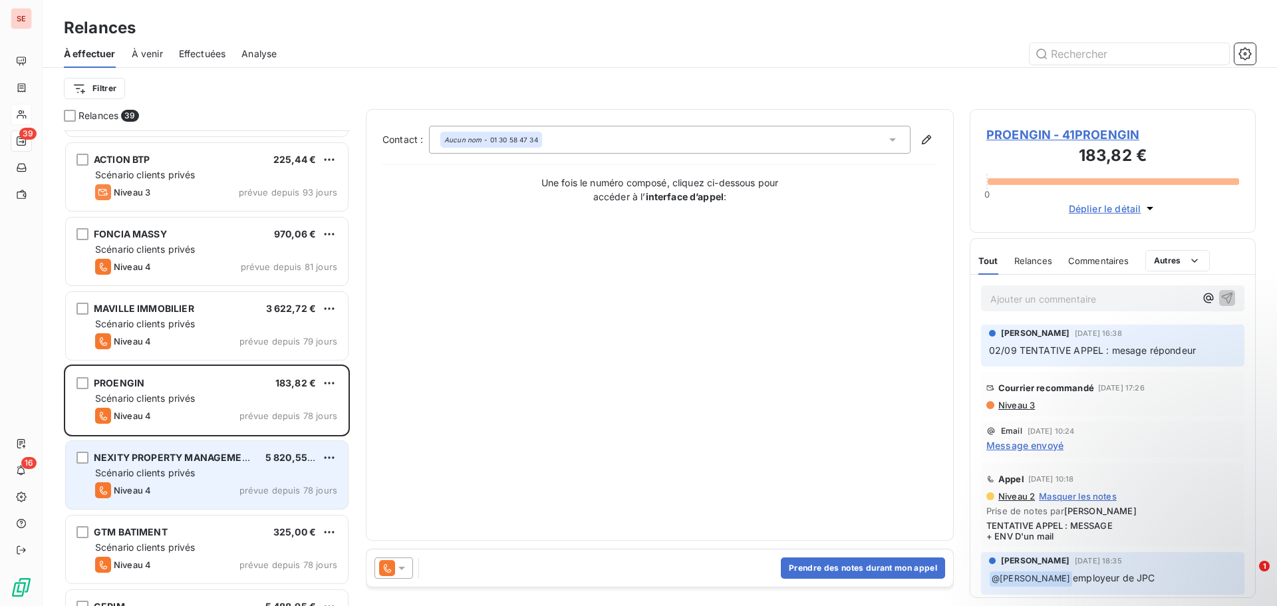
click at [176, 478] on div "Scénario clients privés" at bounding box center [216, 472] width 242 height 13
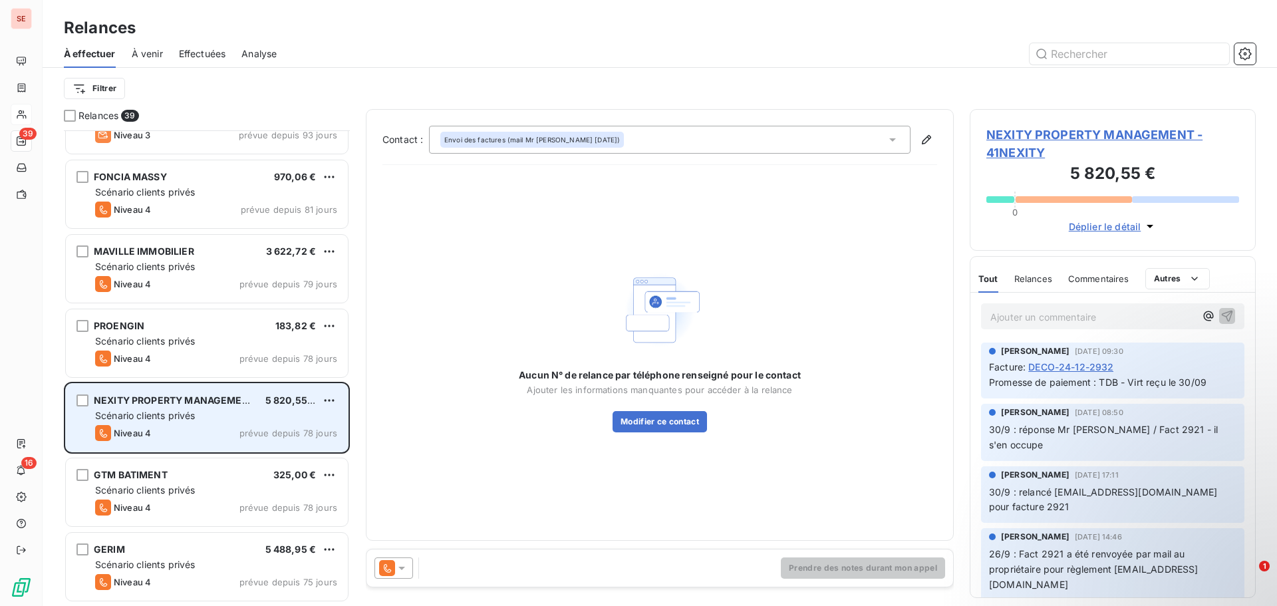
scroll to position [1464, 0]
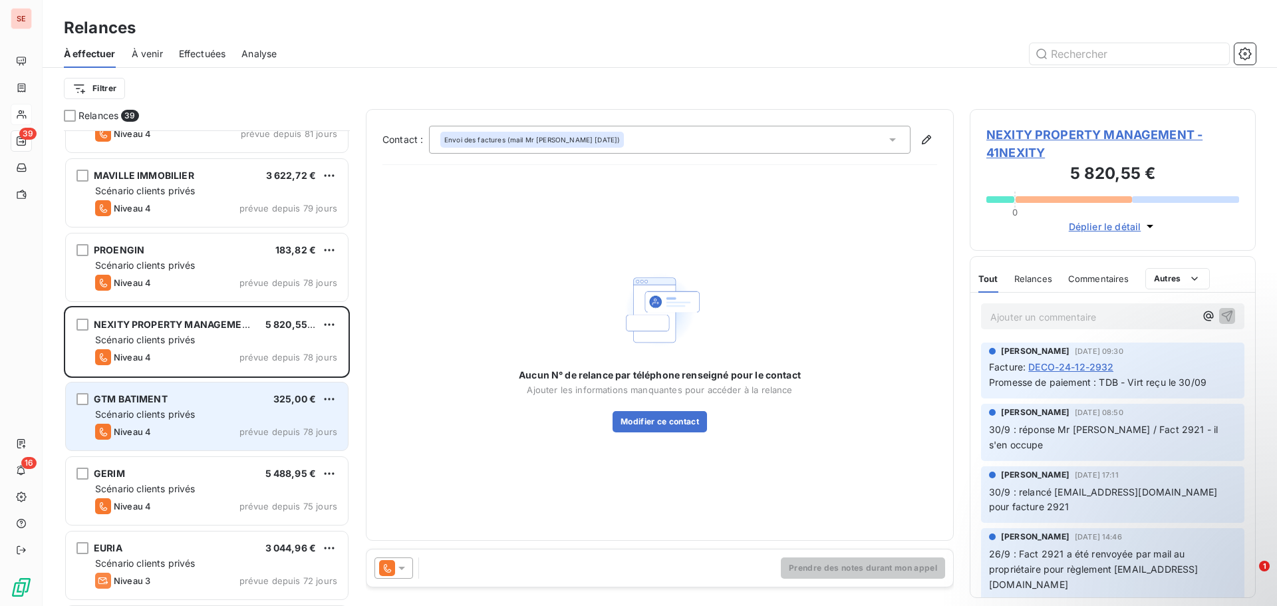
click at [216, 415] on div "Scénario clients privés" at bounding box center [216, 414] width 242 height 13
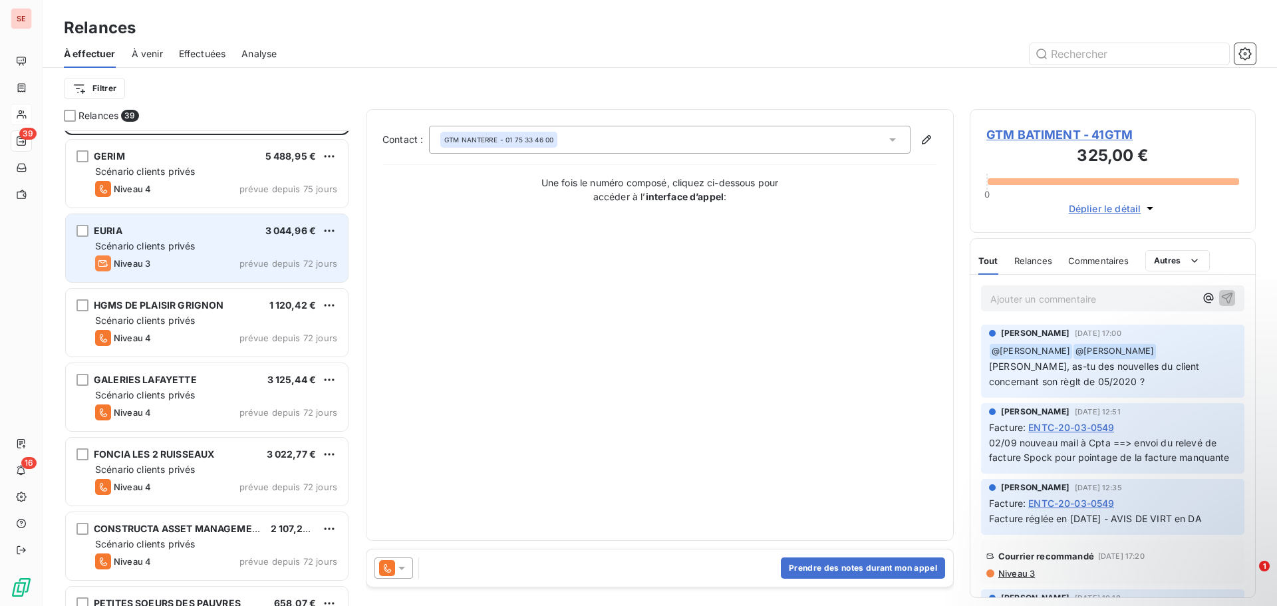
scroll to position [1797, 0]
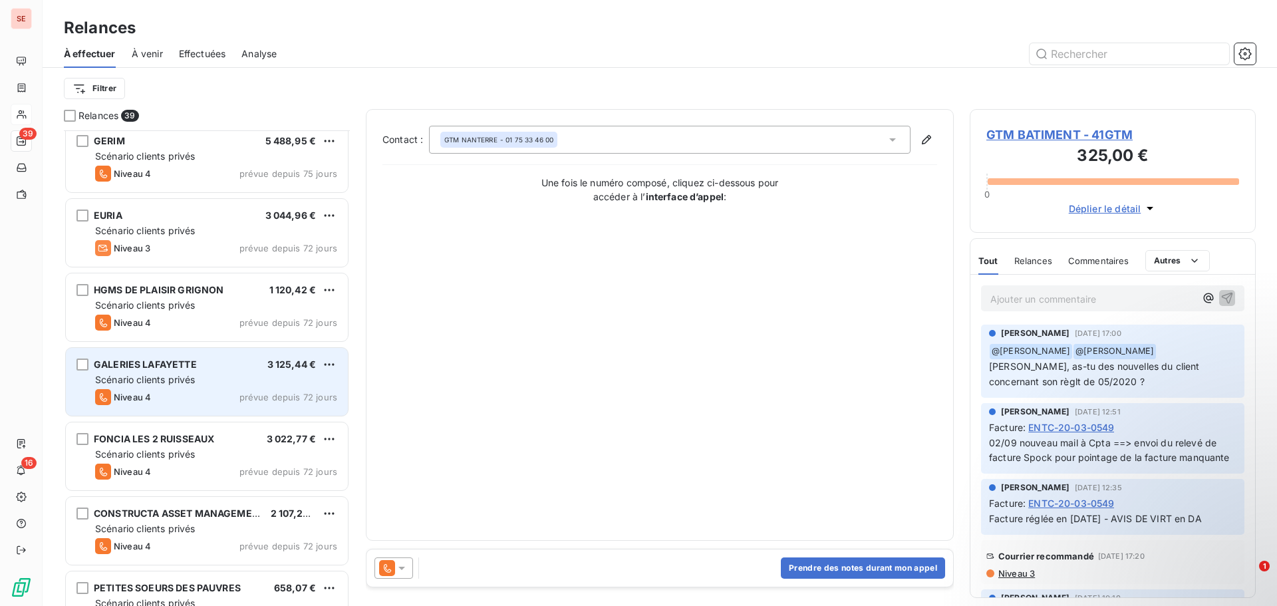
click at [217, 377] on div "Scénario clients privés" at bounding box center [216, 379] width 242 height 13
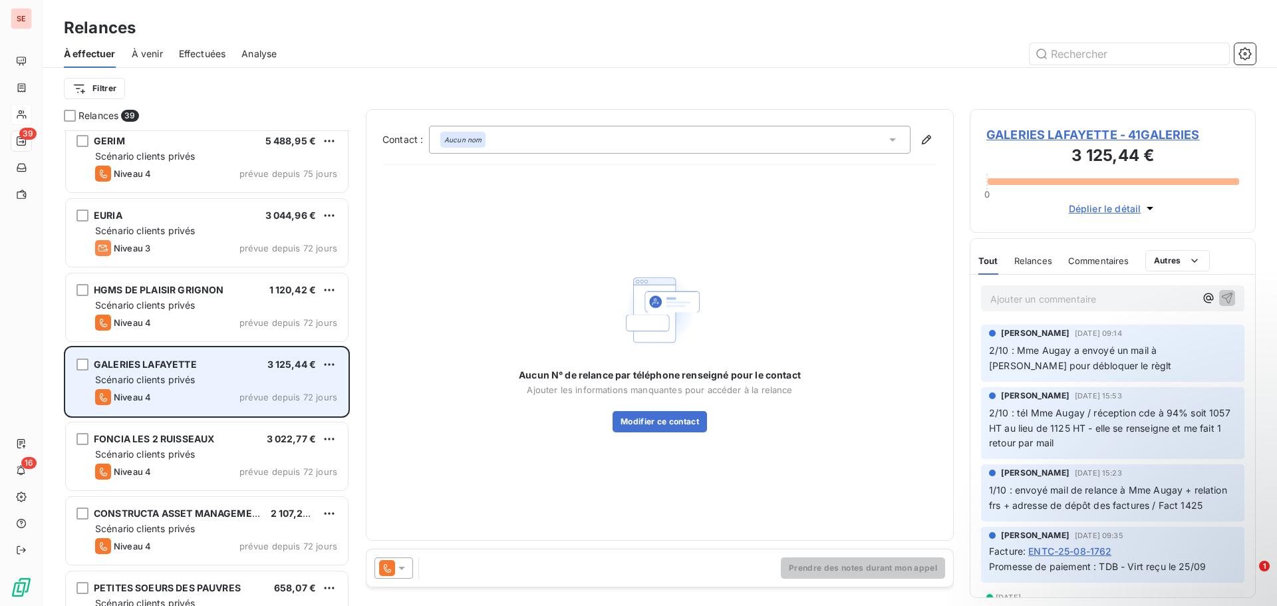
scroll to position [1996, 0]
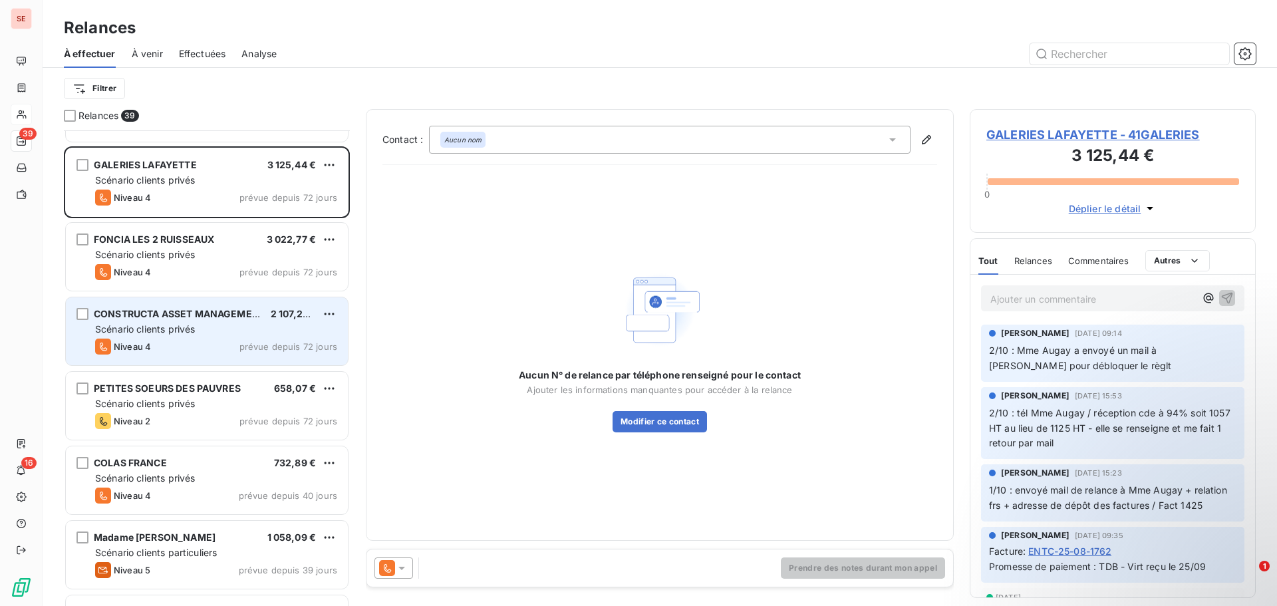
click at [217, 317] on span "CONSTRUCTA ASSET MANAGEMENT" at bounding box center [180, 313] width 172 height 11
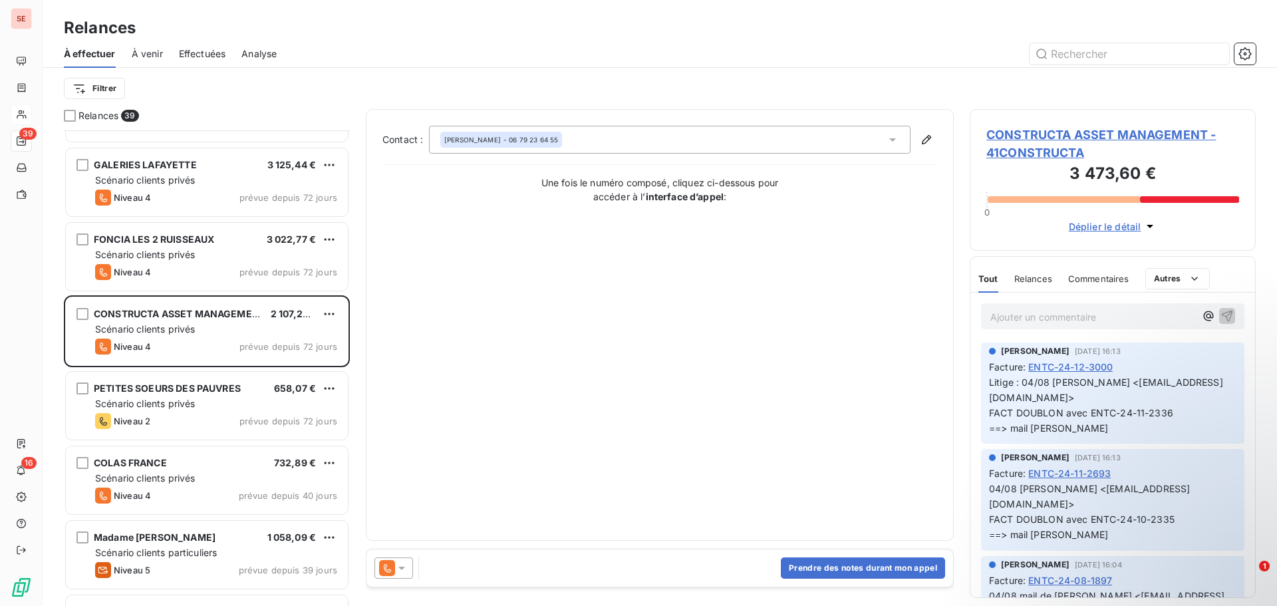
click at [1153, 134] on span "CONSTRUCTA ASSET MANAGEMENT - 41CONSTRUCTA" at bounding box center [1112, 144] width 253 height 36
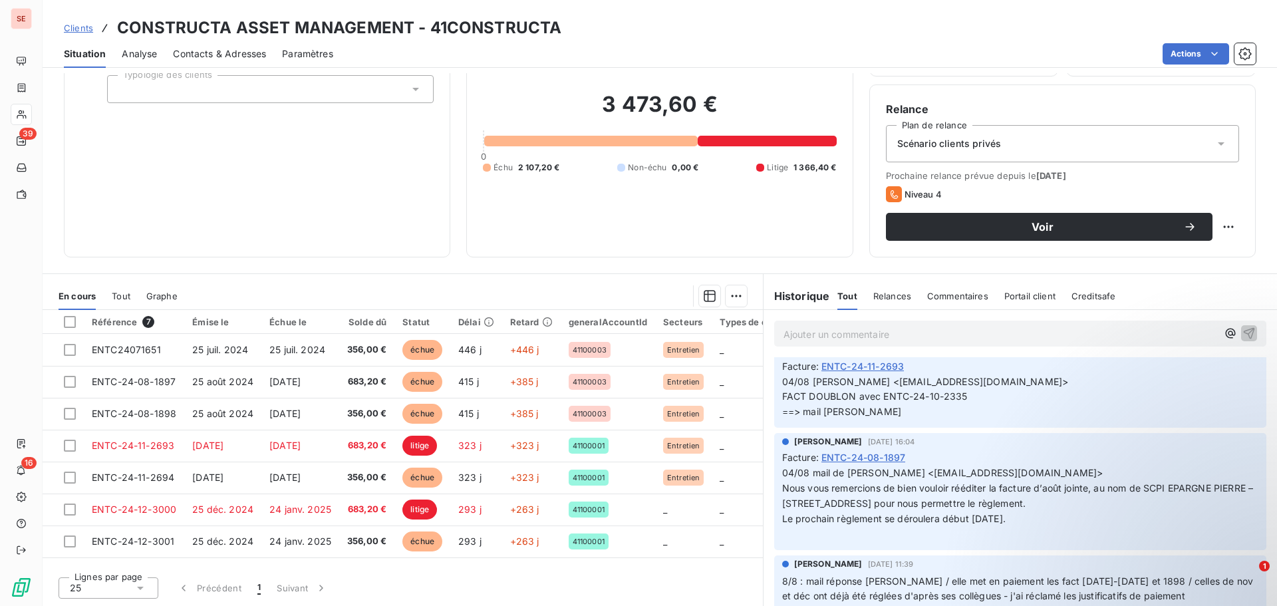
scroll to position [133, 0]
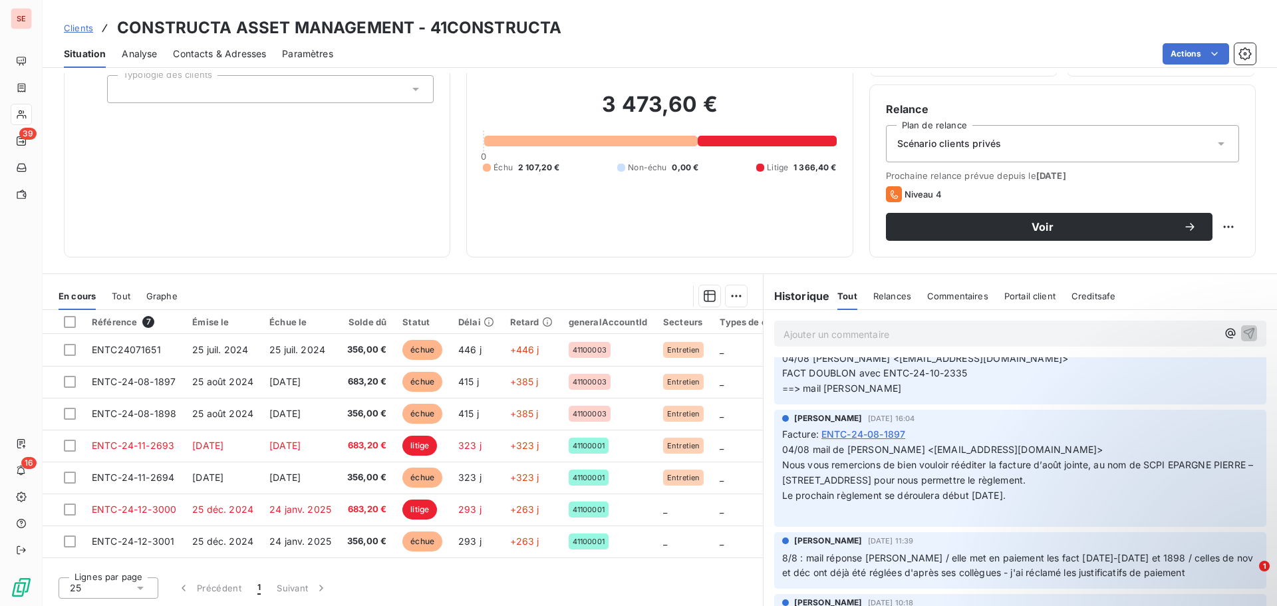
click at [253, 52] on span "Contacts & Adresses" at bounding box center [219, 53] width 93 height 13
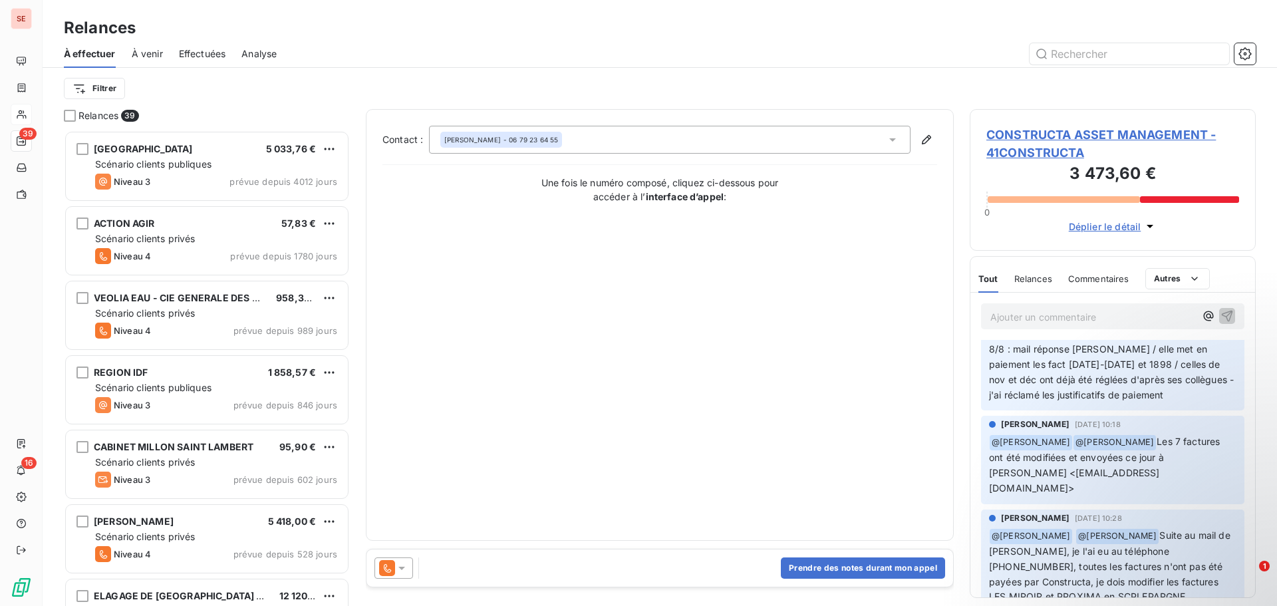
scroll to position [200, 0]
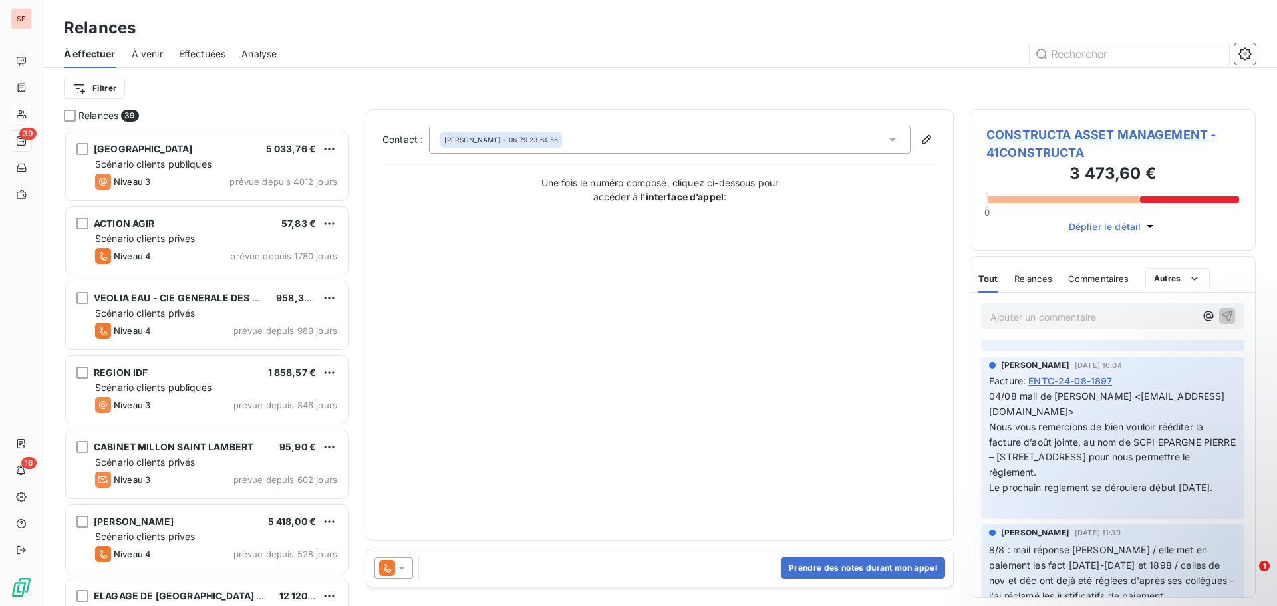
click at [1117, 125] on div "CONSTRUCTA ASSET MANAGEMENT - 41CONSTRUCTA 3 473,60 € 0 Déplier le détail" at bounding box center [1113, 180] width 286 height 142
click at [1110, 132] on span "CONSTRUCTA ASSET MANAGEMENT - 41CONSTRUCTA" at bounding box center [1112, 144] width 253 height 36
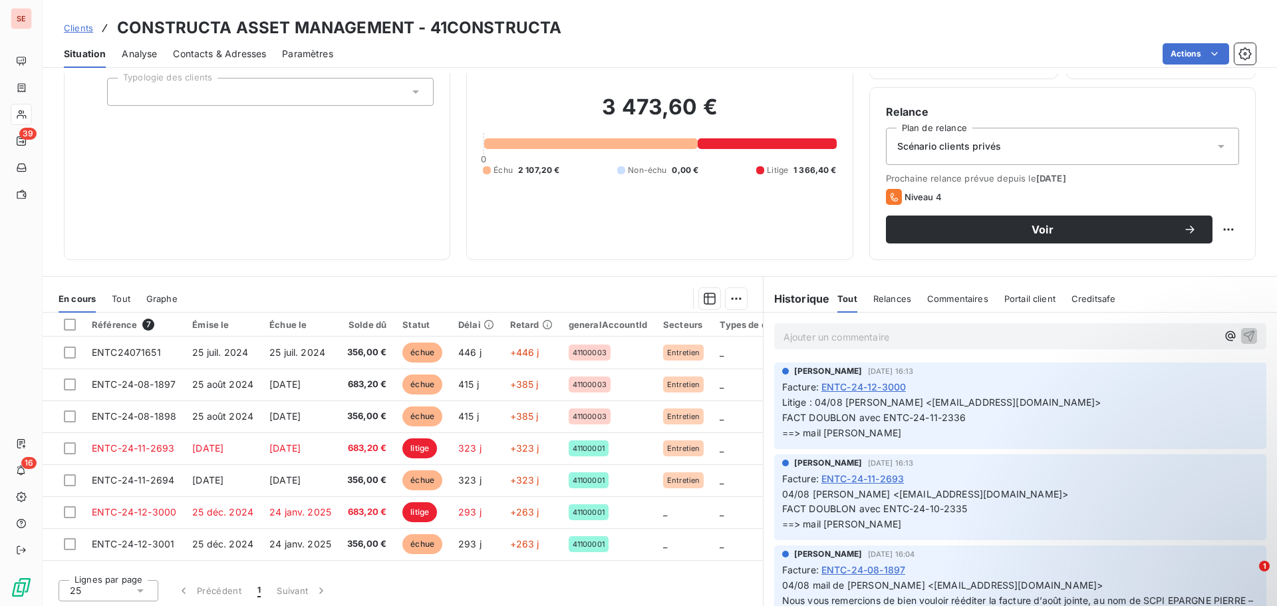
scroll to position [90, 0]
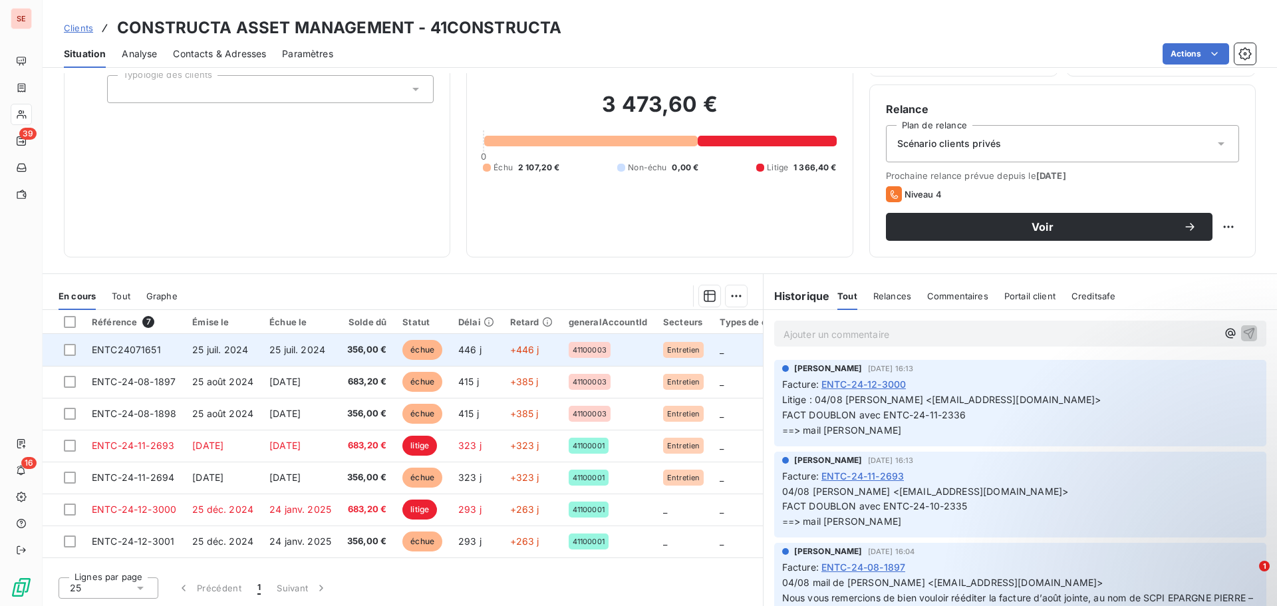
click at [321, 354] on span "25 juil. 2024" at bounding box center [297, 349] width 56 height 11
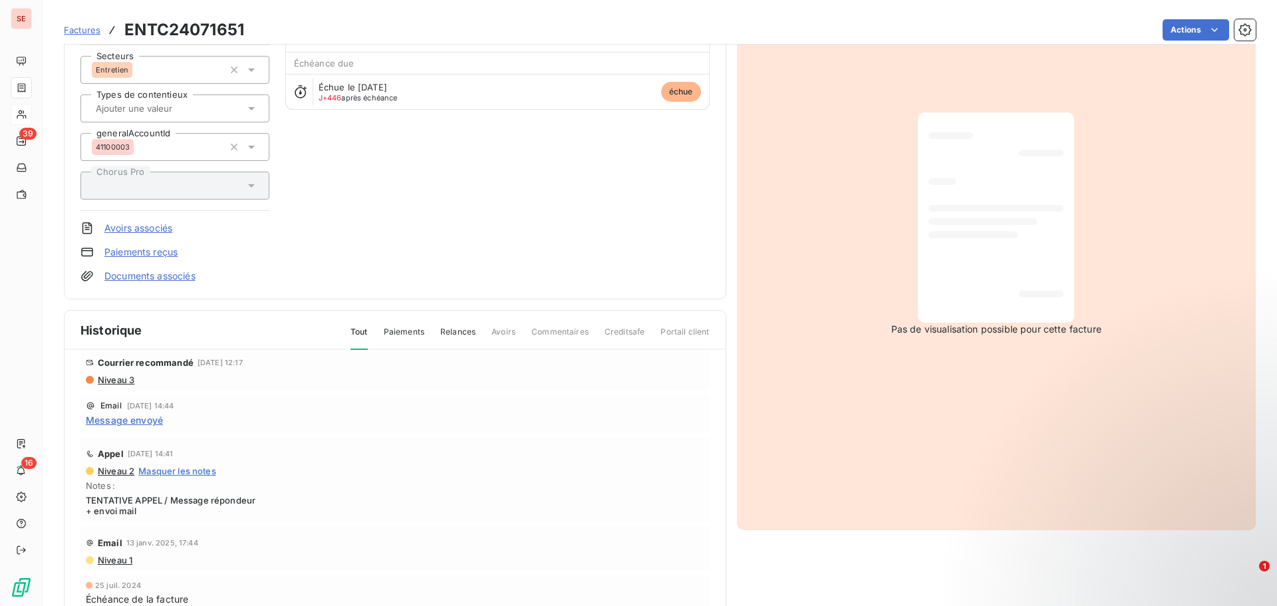
scroll to position [133, 0]
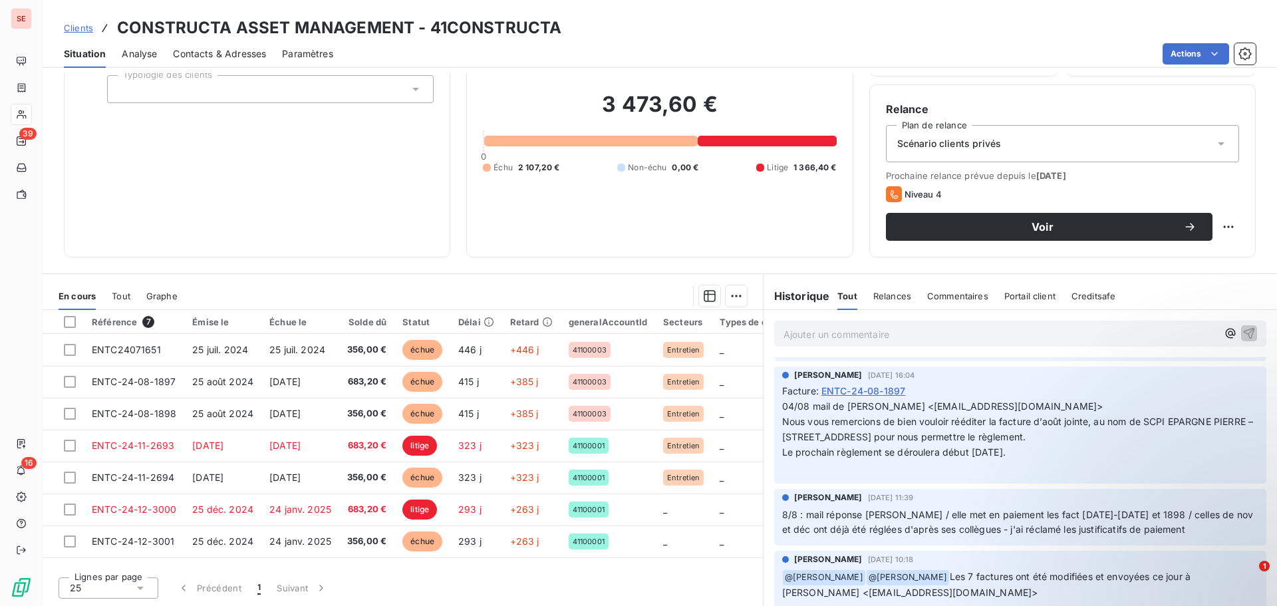
scroll to position [200, 0]
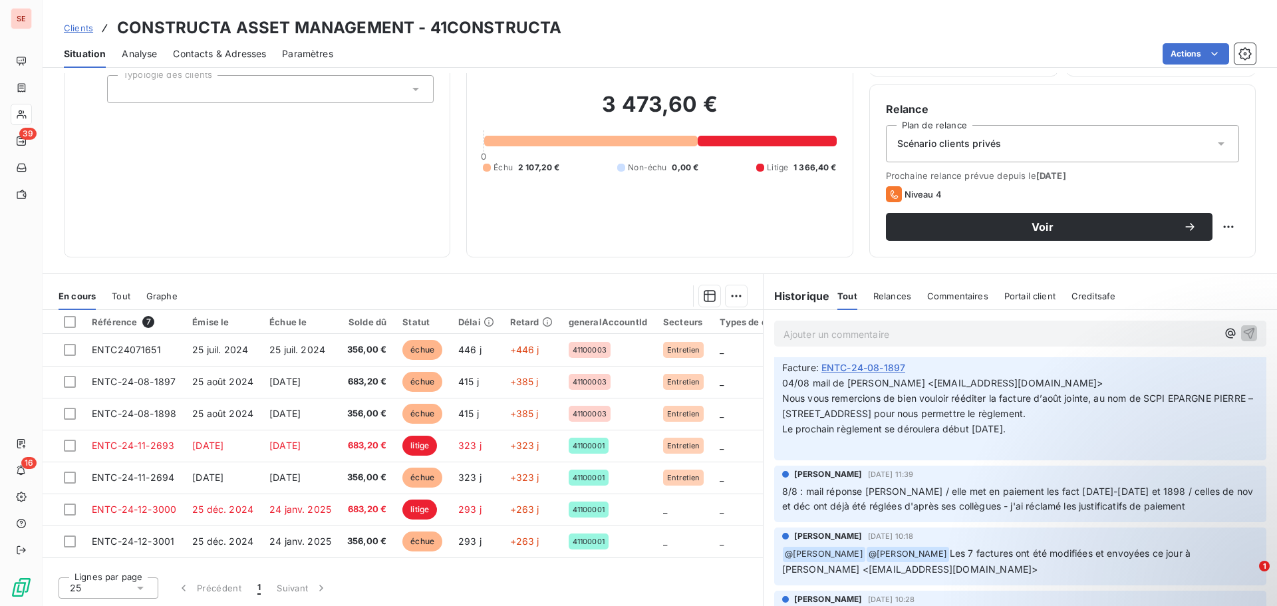
click at [194, 49] on span "Contacts & Adresses" at bounding box center [219, 53] width 93 height 13
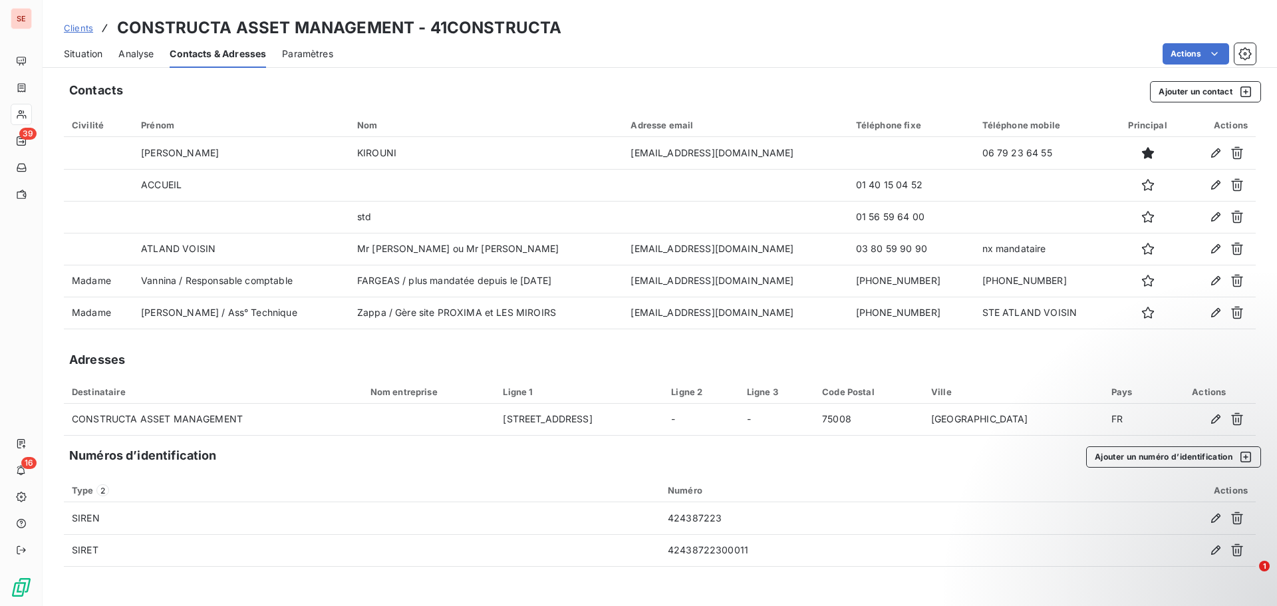
click at [82, 46] on div "Situation" at bounding box center [83, 54] width 39 height 28
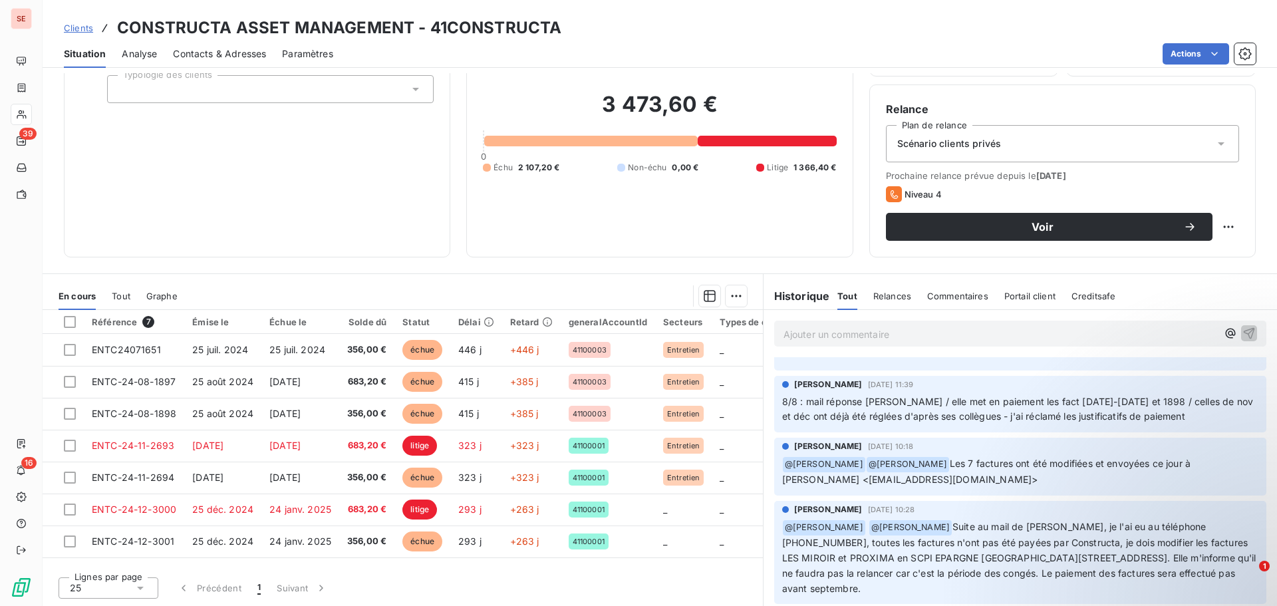
scroll to position [266, 0]
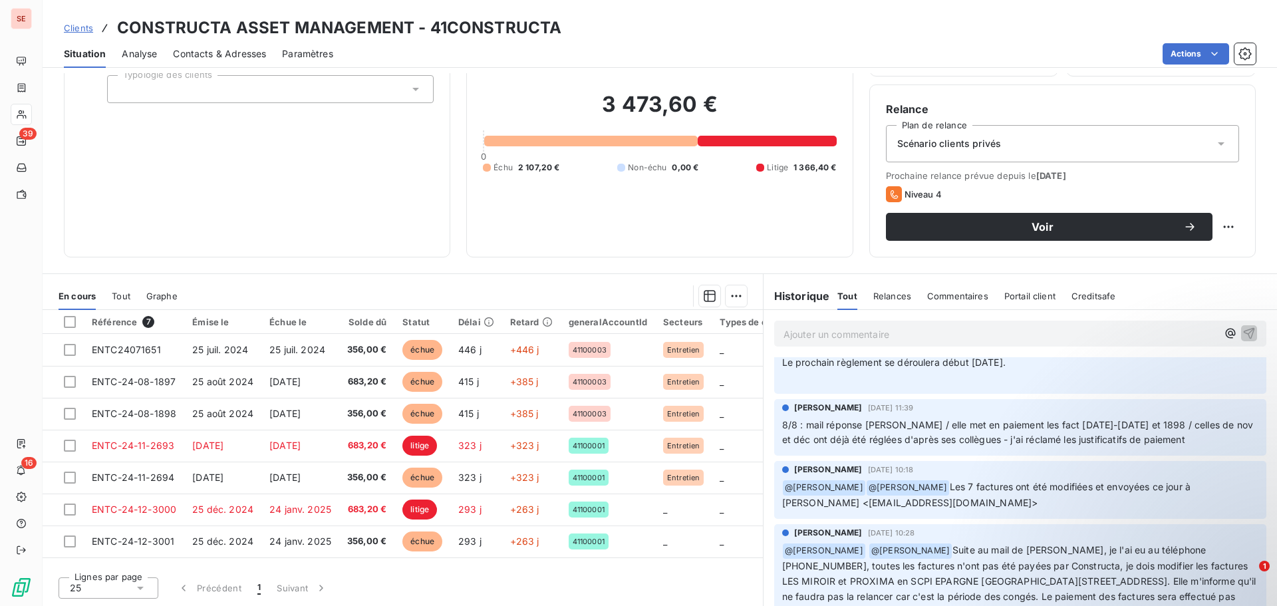
click at [239, 57] on span "Contacts & Adresses" at bounding box center [219, 53] width 93 height 13
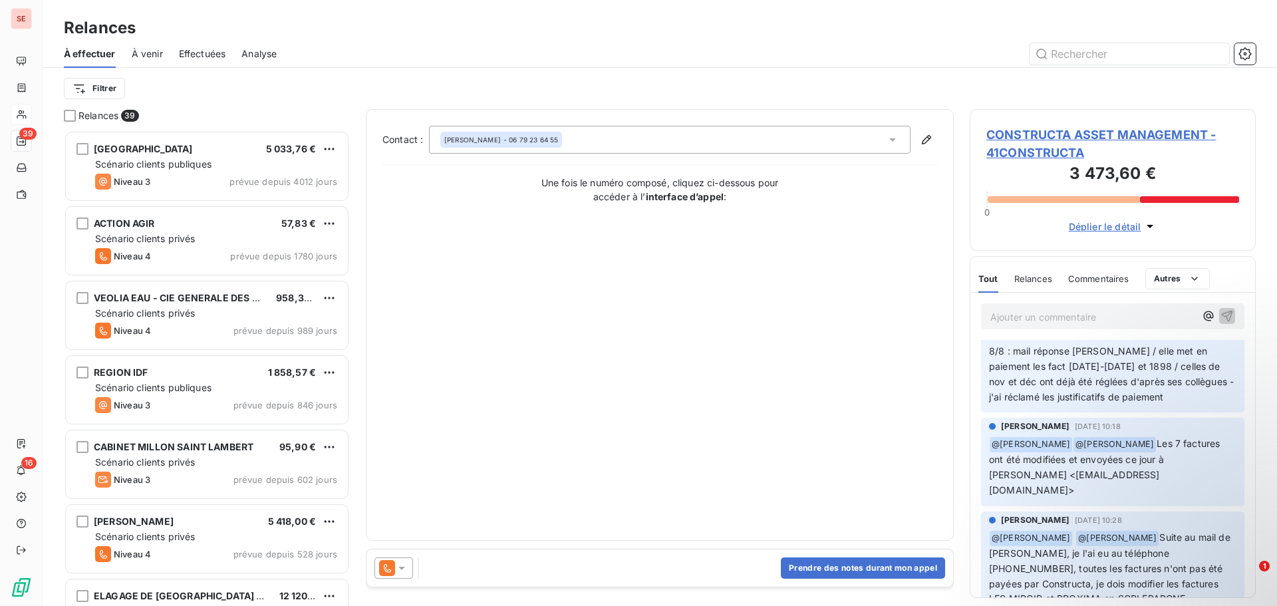
scroll to position [399, 0]
click at [1109, 133] on span "CONSTRUCTA ASSET MANAGEMENT - 41CONSTRUCTA" at bounding box center [1112, 144] width 253 height 36
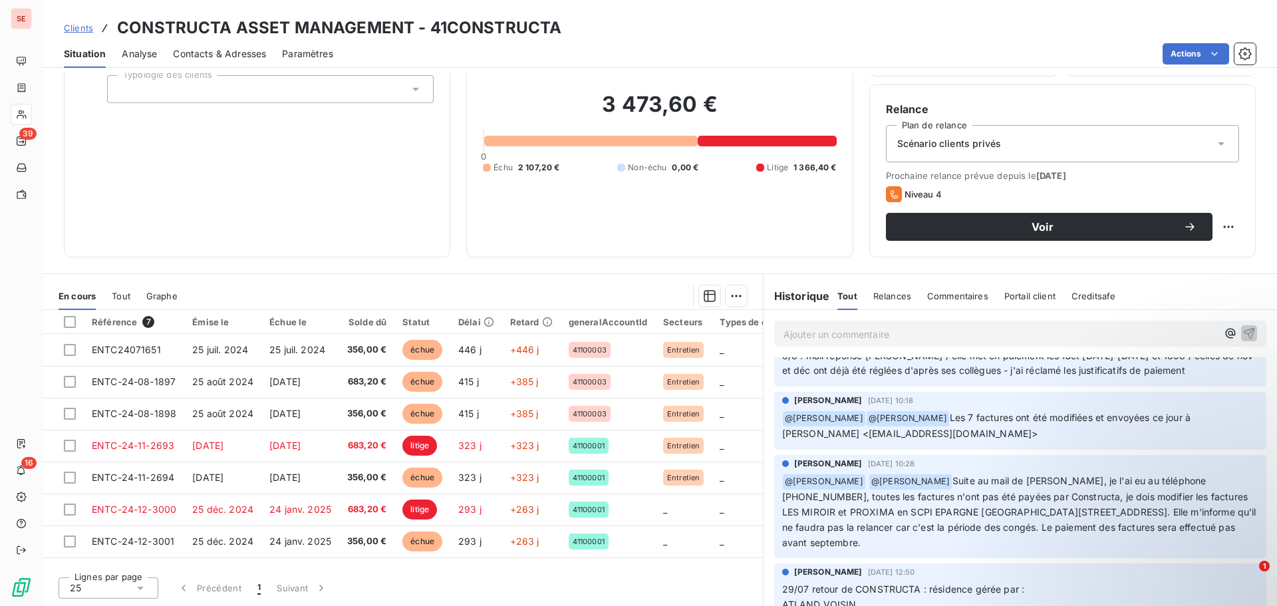
scroll to position [399, 0]
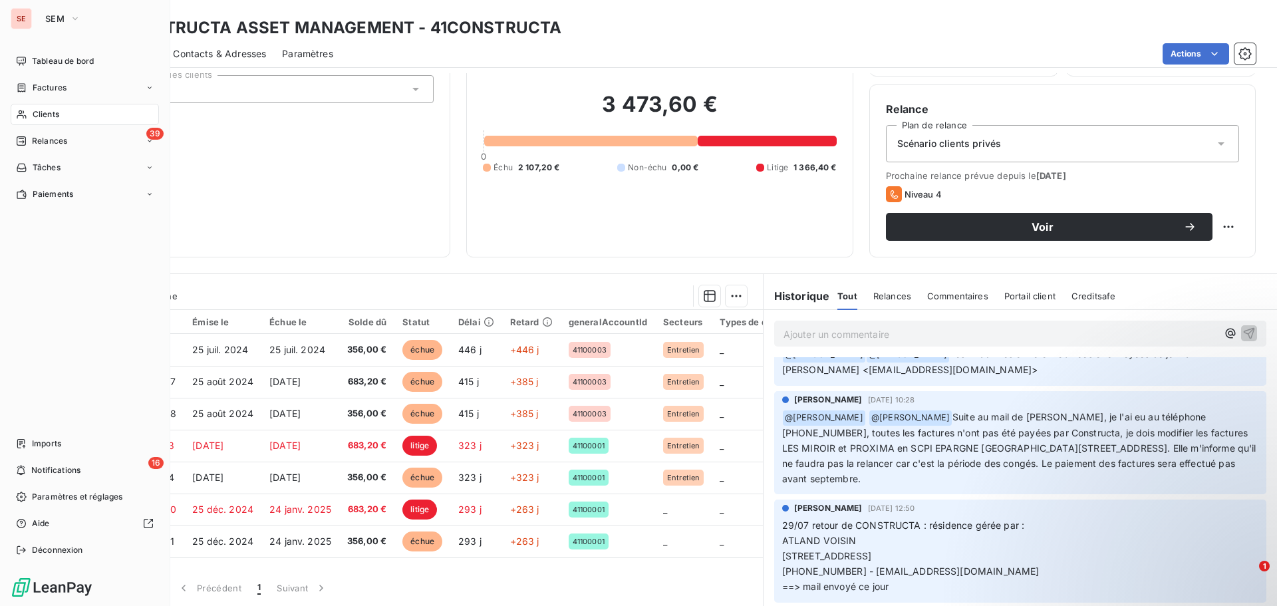
click at [43, 108] on span "Clients" at bounding box center [46, 114] width 27 height 12
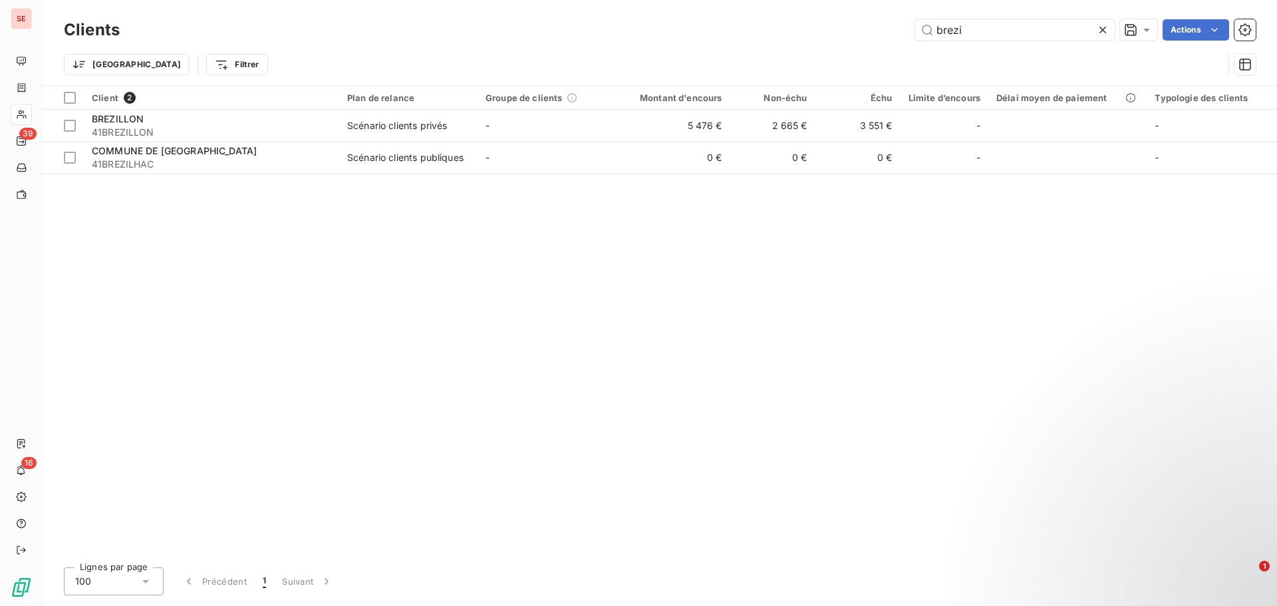
drag, startPoint x: 974, startPoint y: 31, endPoint x: 884, endPoint y: 23, distance: 90.8
click at [879, 27] on div "brezi Actions" at bounding box center [696, 29] width 1120 height 21
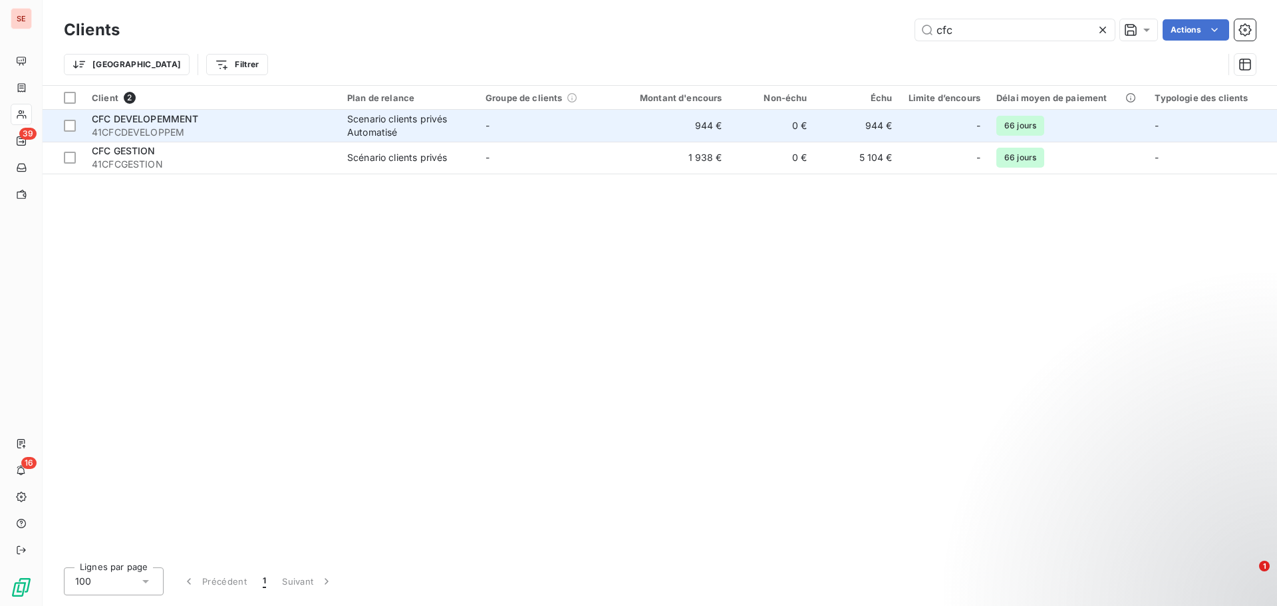
type input "cfc"
click at [432, 118] on div "Scenario clients privés Automatisé" at bounding box center [408, 125] width 122 height 27
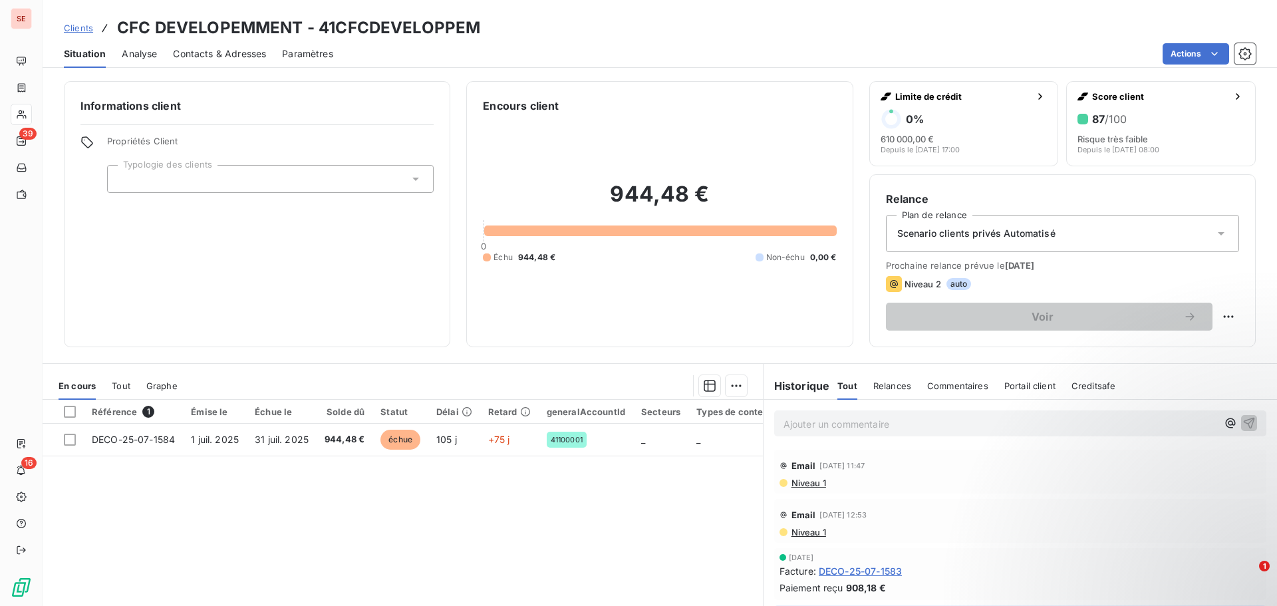
click at [809, 481] on span "Niveau 1" at bounding box center [808, 483] width 36 height 11
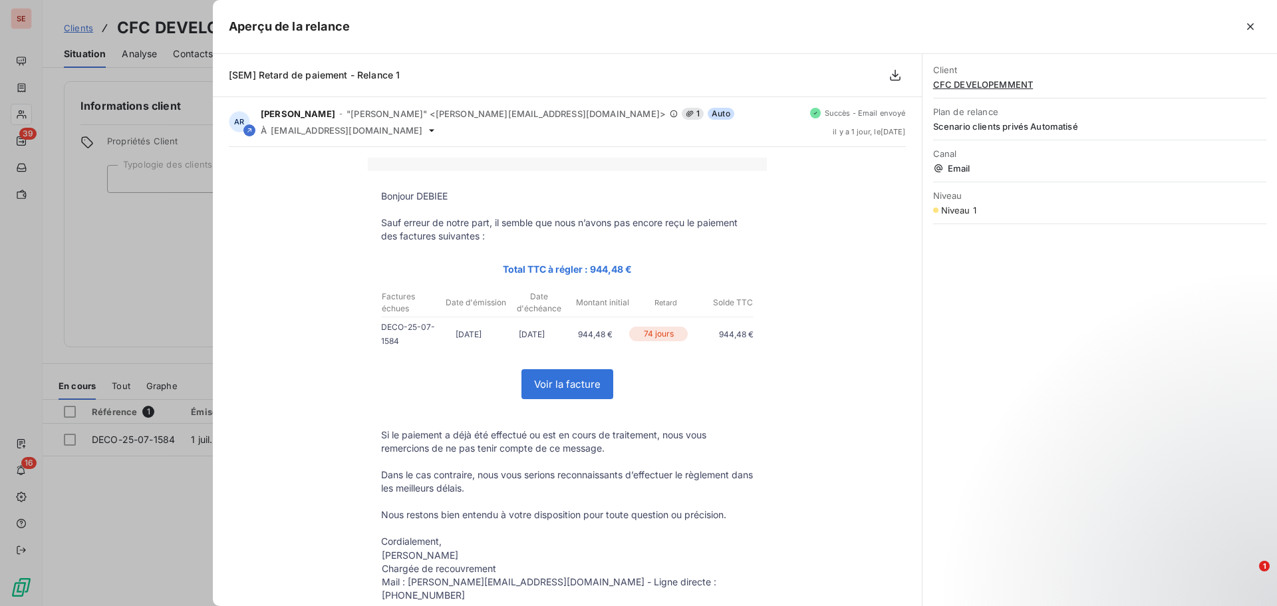
click at [103, 498] on div at bounding box center [638, 303] width 1277 height 606
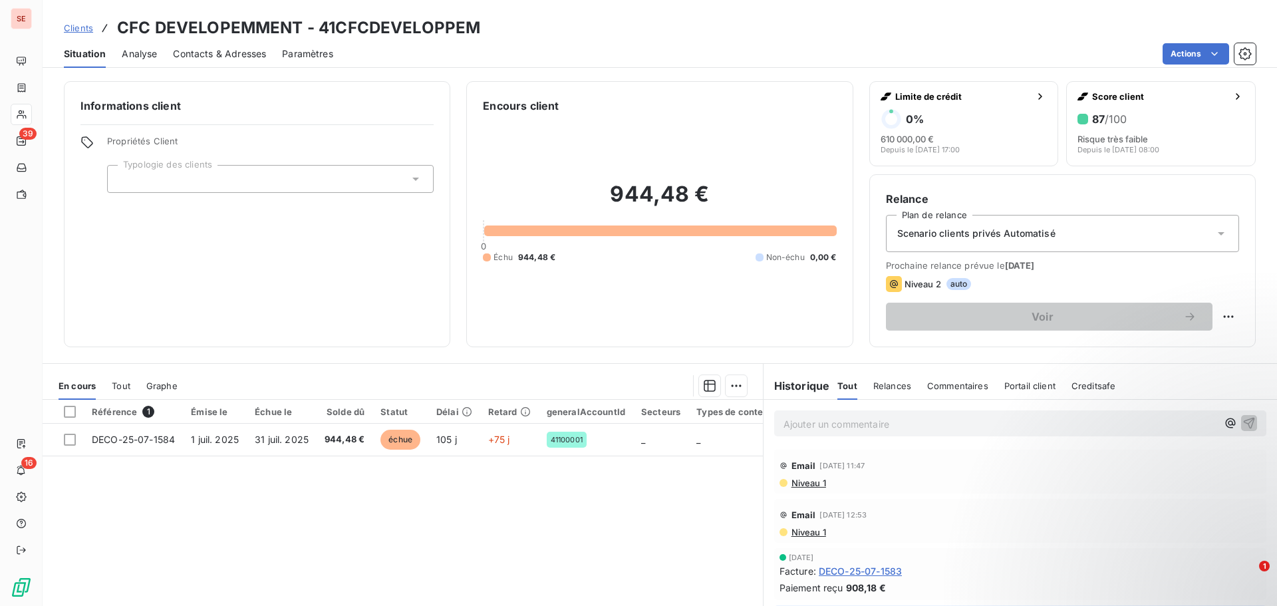
click at [810, 484] on span "Niveau 1" at bounding box center [808, 483] width 36 height 11
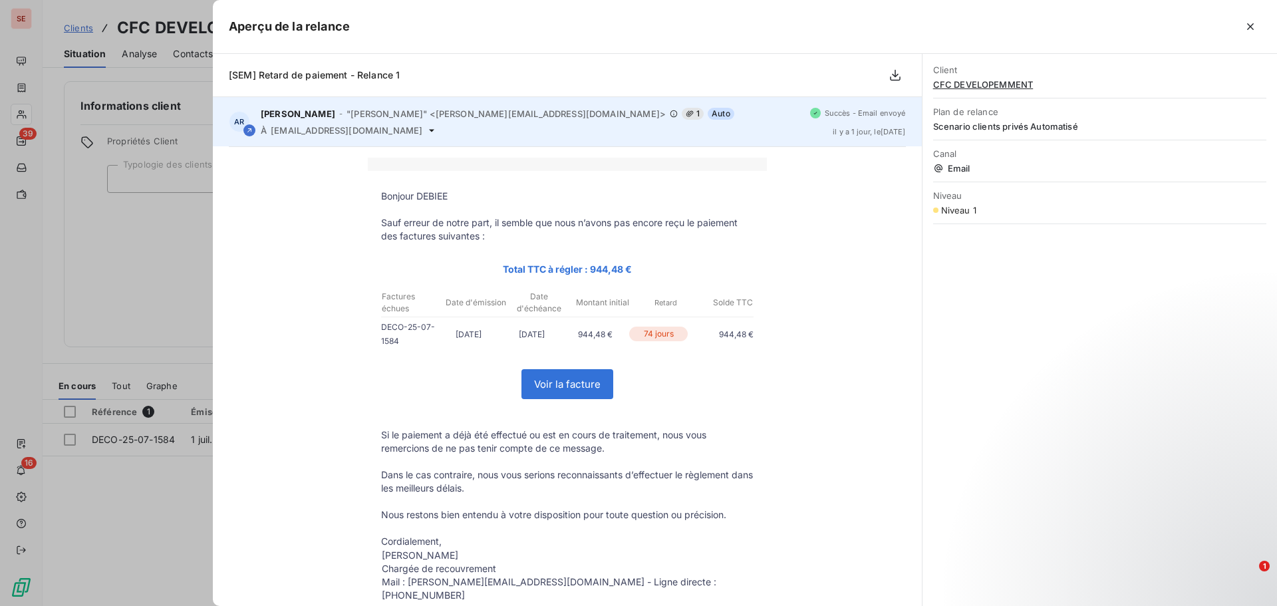
click at [325, 134] on span "[EMAIL_ADDRESS][DOMAIN_NAME]" at bounding box center [347, 130] width 152 height 11
copy div "[EMAIL_ADDRESS][DOMAIN_NAME]"
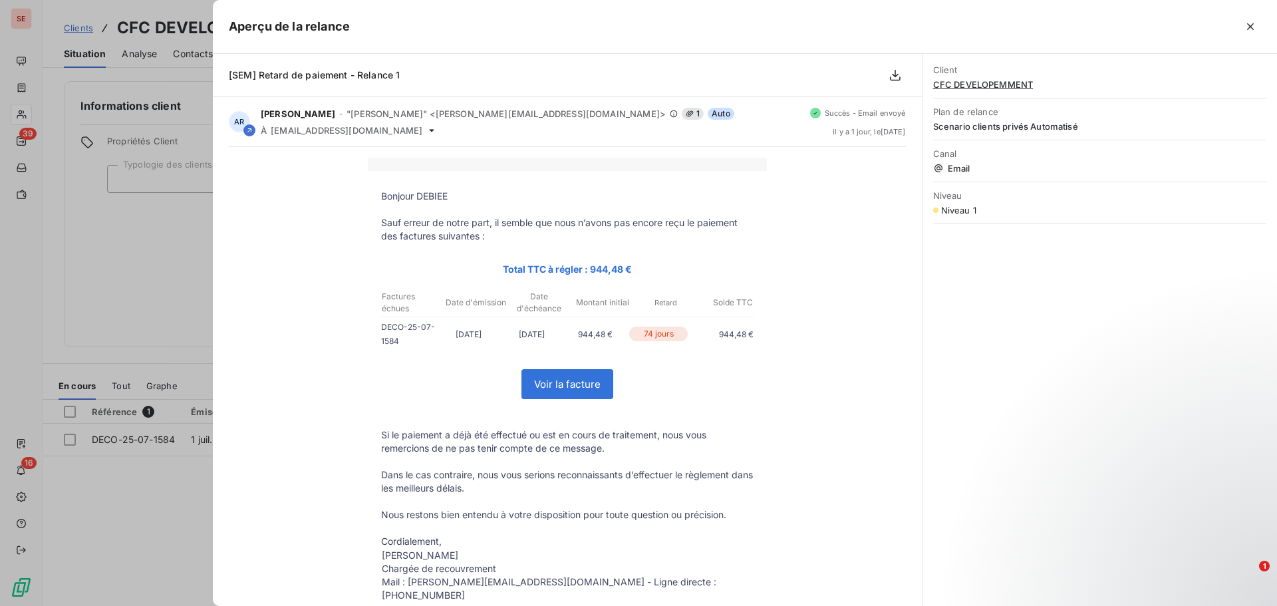
click at [55, 296] on div at bounding box center [638, 303] width 1277 height 606
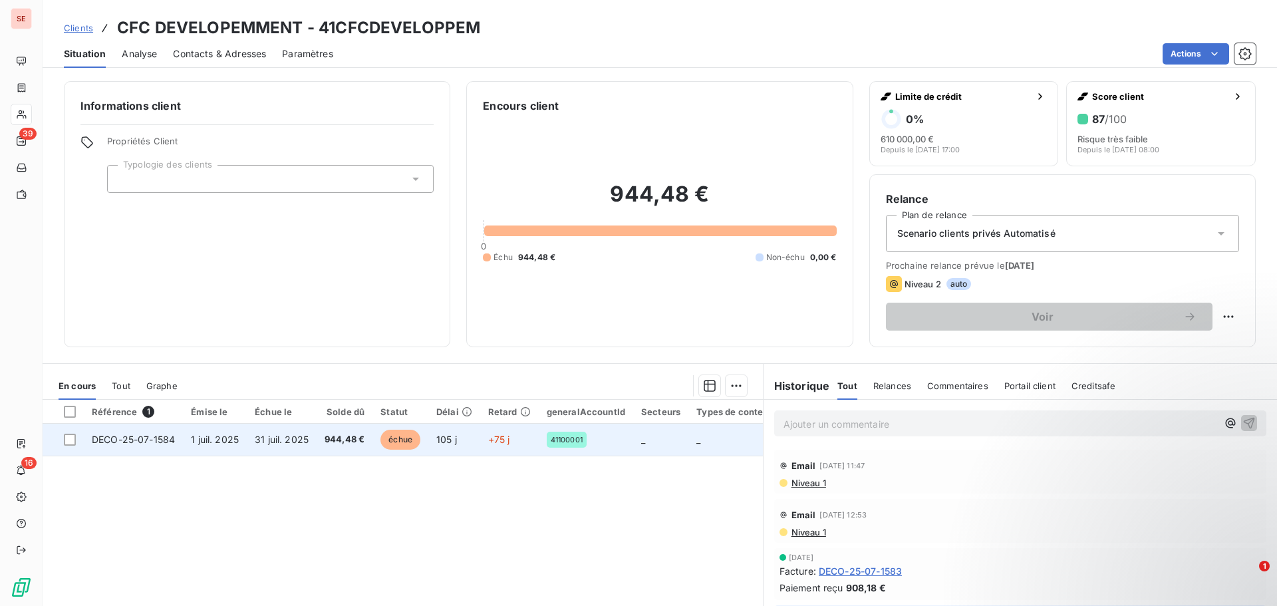
click at [214, 437] on span "1 juil. 2025" at bounding box center [215, 439] width 48 height 11
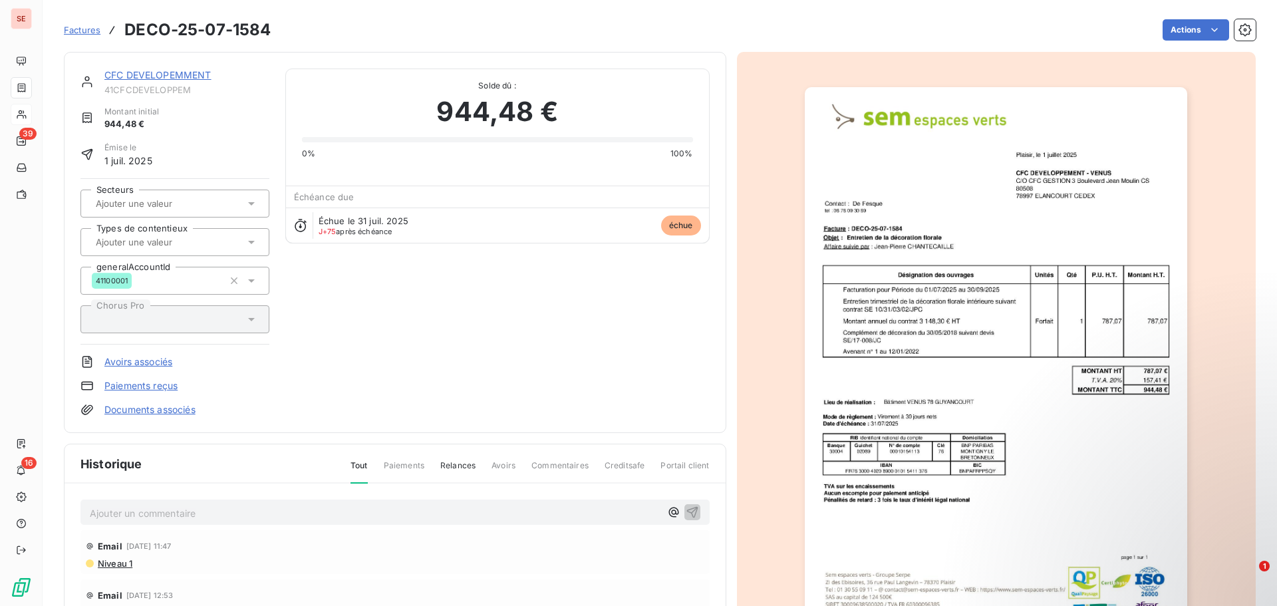
click at [170, 511] on p "Ajouter un commentaire ﻿" at bounding box center [375, 513] width 571 height 17
click at [92, 511] on span "[EMAIL_ADDRESS][DOMAIN_NAME]" at bounding box center [171, 511] width 163 height 11
click at [145, 530] on p "﻿" at bounding box center [375, 526] width 571 height 15
click at [688, 509] on icon "button" at bounding box center [692, 511] width 13 height 13
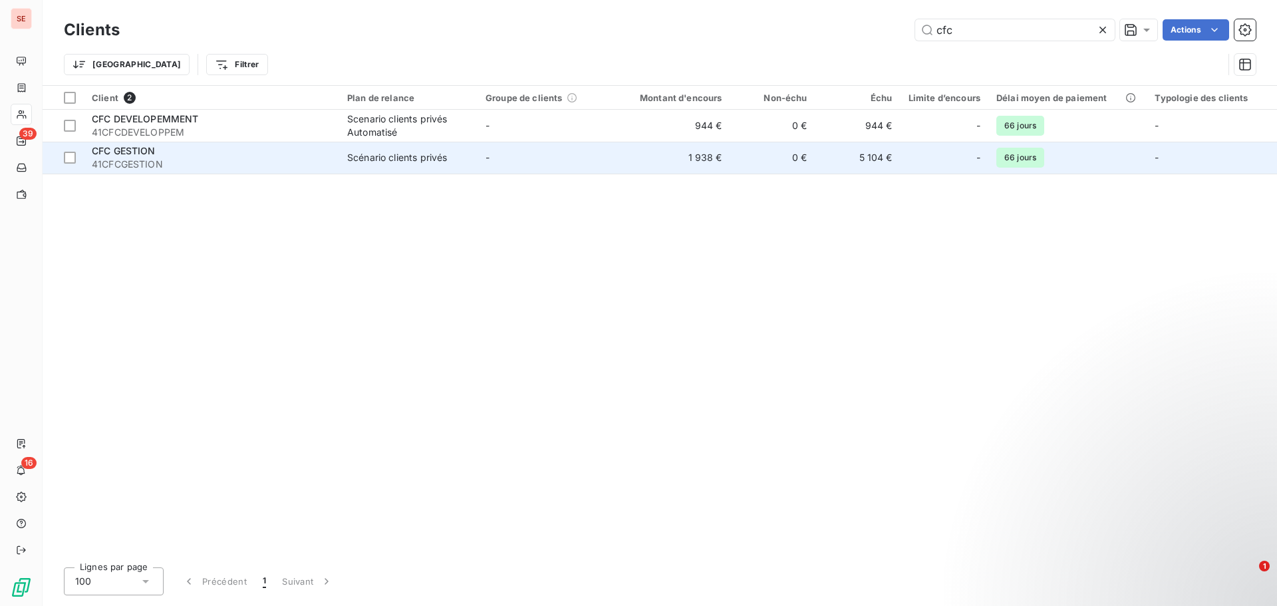
click at [200, 164] on span "41CFCGESTION" at bounding box center [211, 164] width 239 height 13
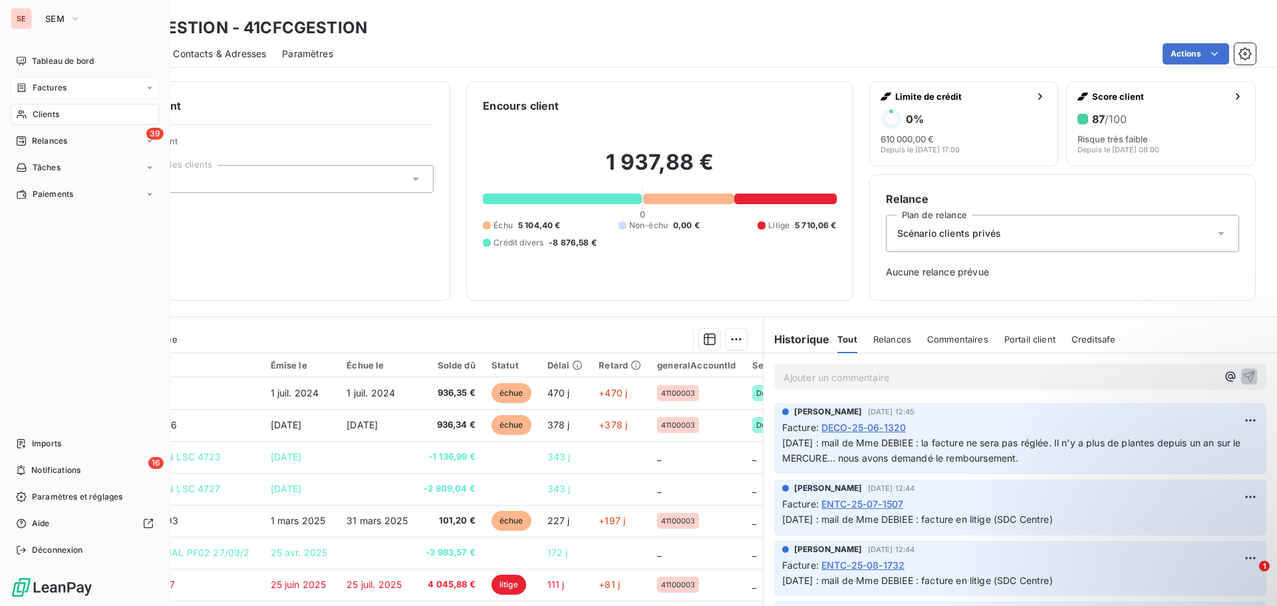
click at [54, 88] on span "Factures" at bounding box center [50, 88] width 34 height 12
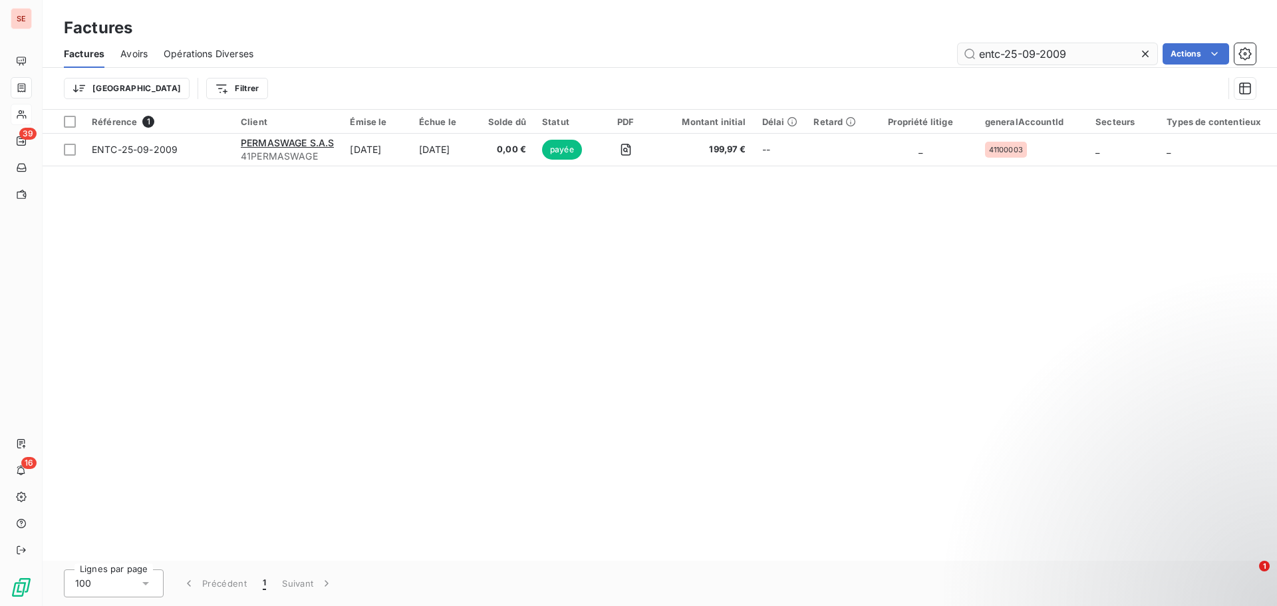
drag, startPoint x: 1040, startPoint y: 54, endPoint x: 1135, endPoint y: 53, distance: 95.1
click at [1135, 53] on input "entc-25-09-2009" at bounding box center [1058, 53] width 200 height 21
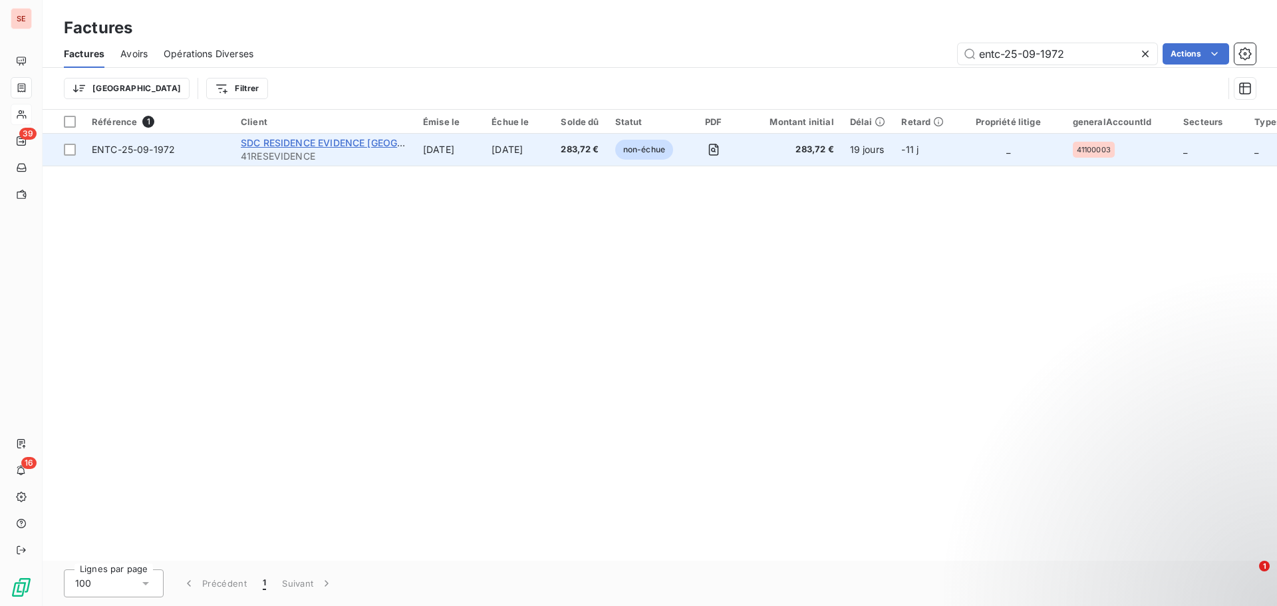
type input "entc-25-09-1972"
click at [302, 141] on span "SDC RESIDENCE EVIDENCE [GEOGRAPHIC_DATA]" at bounding box center [352, 142] width 223 height 11
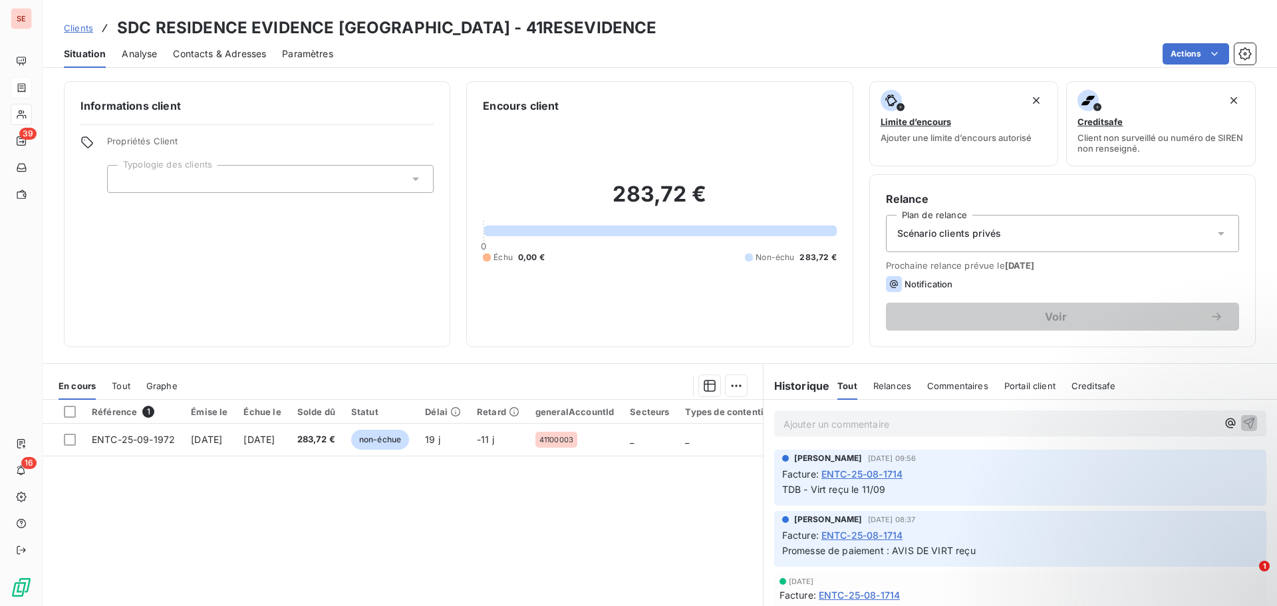
click at [234, 51] on span "Contacts & Adresses" at bounding box center [219, 53] width 93 height 13
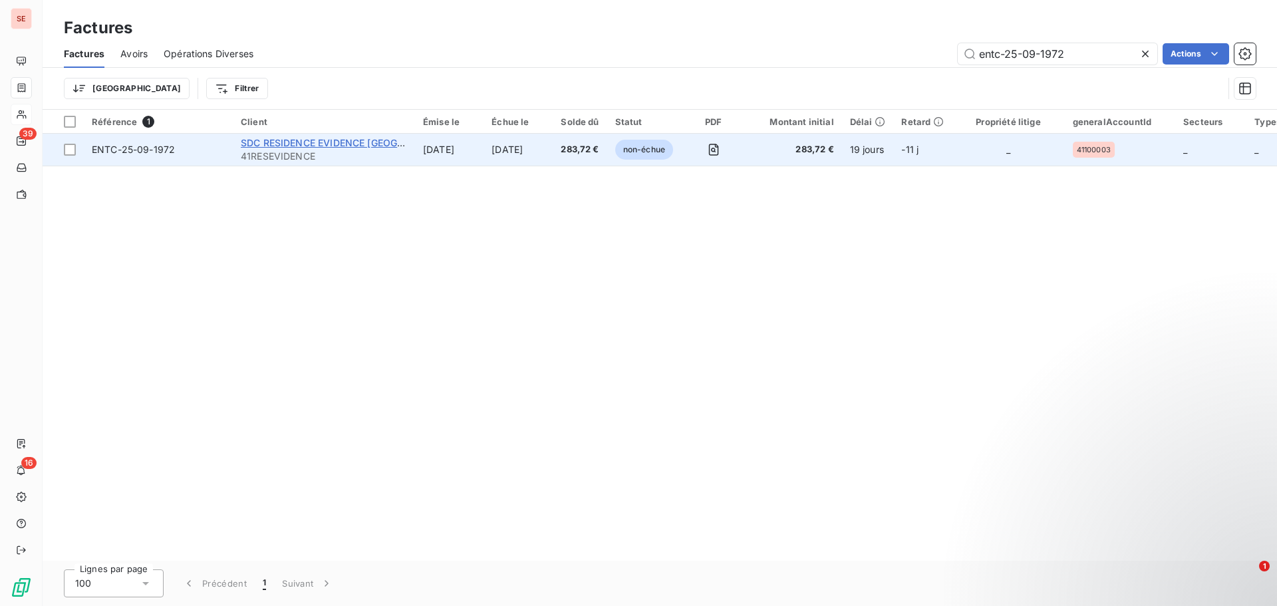
click at [277, 143] on span "SDC RESIDENCE EVIDENCE [GEOGRAPHIC_DATA]" at bounding box center [352, 142] width 223 height 11
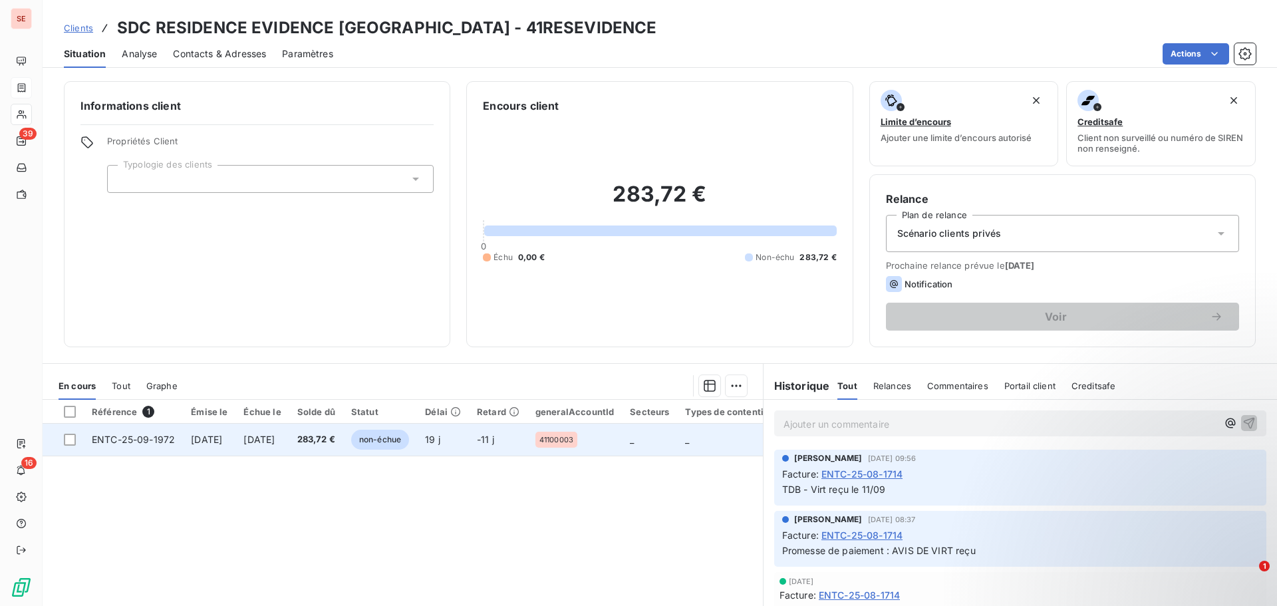
click at [335, 438] on span "283,72 €" at bounding box center [316, 439] width 38 height 13
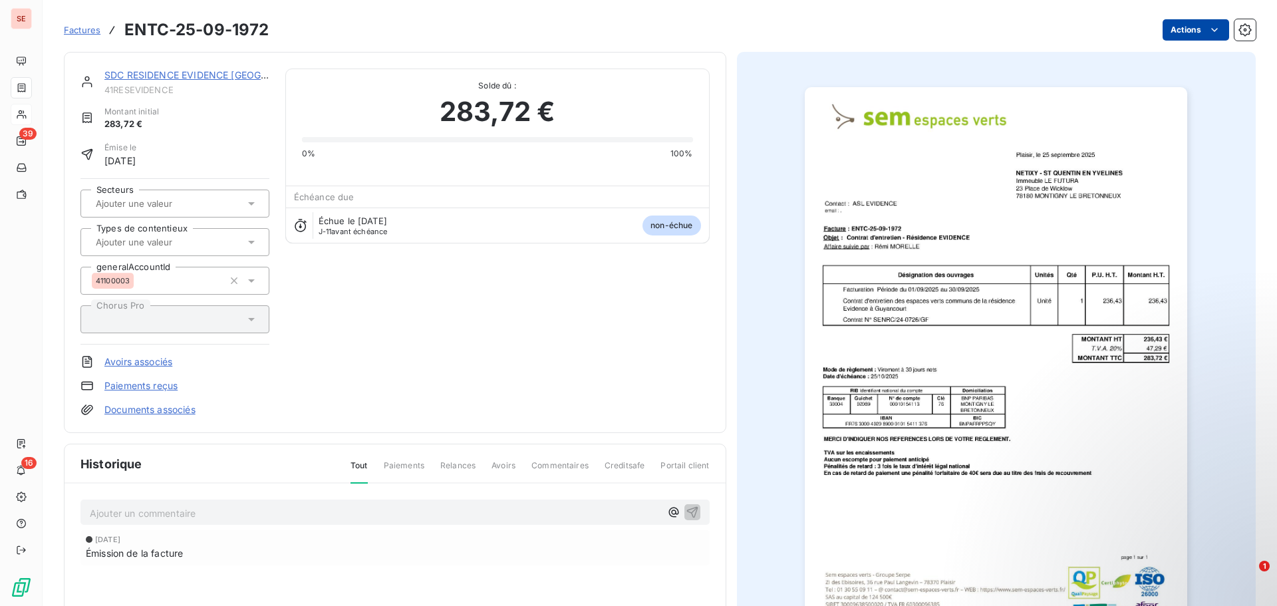
click at [1190, 27] on html "SE 39 16 Factures ENTC-25-09-1972 Actions SDC RESIDENCE EVIDENCE [GEOGRAPHIC_DA…" at bounding box center [638, 303] width 1277 height 606
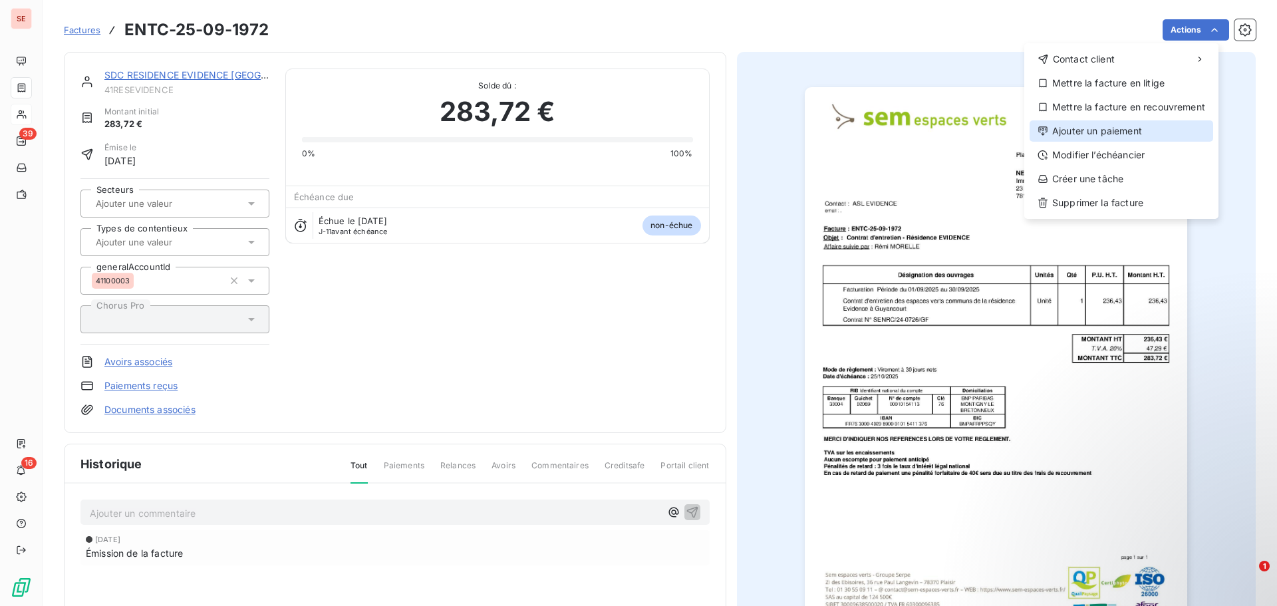
click at [1125, 126] on div "Ajouter un paiement" at bounding box center [1122, 130] width 184 height 21
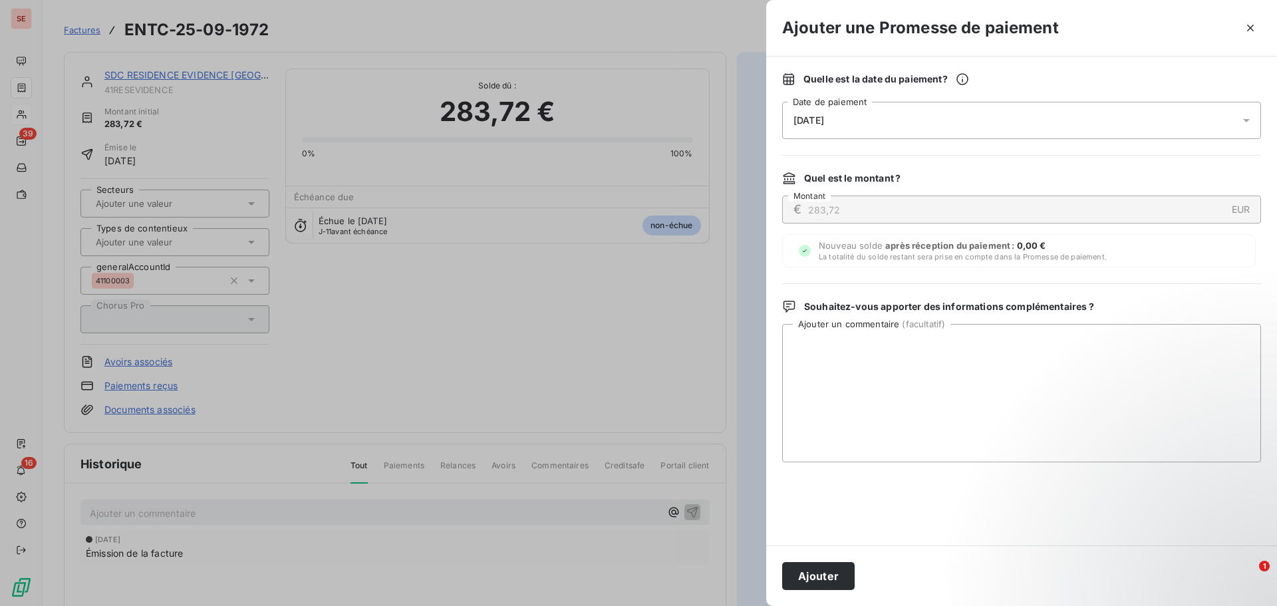
click at [864, 120] on div "[DATE]" at bounding box center [1021, 120] width 479 height 37
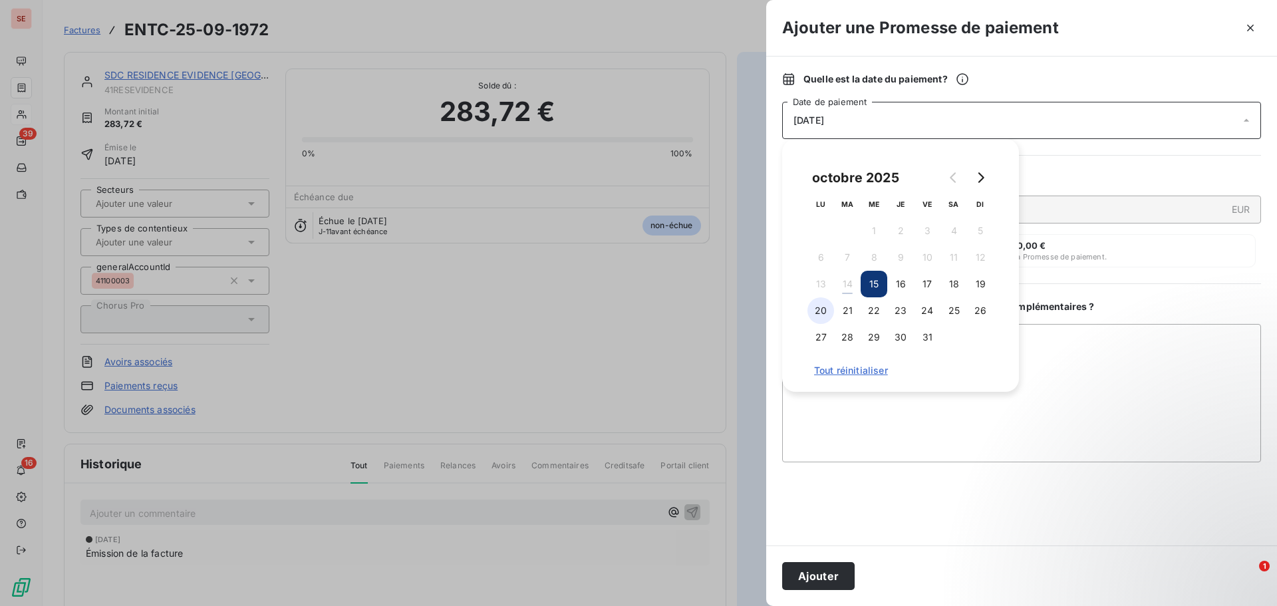
click at [816, 311] on button "20" at bounding box center [820, 310] width 27 height 27
click at [1072, 362] on textarea "Ajouter un commentaire ( facultatif )" at bounding box center [1021, 393] width 479 height 138
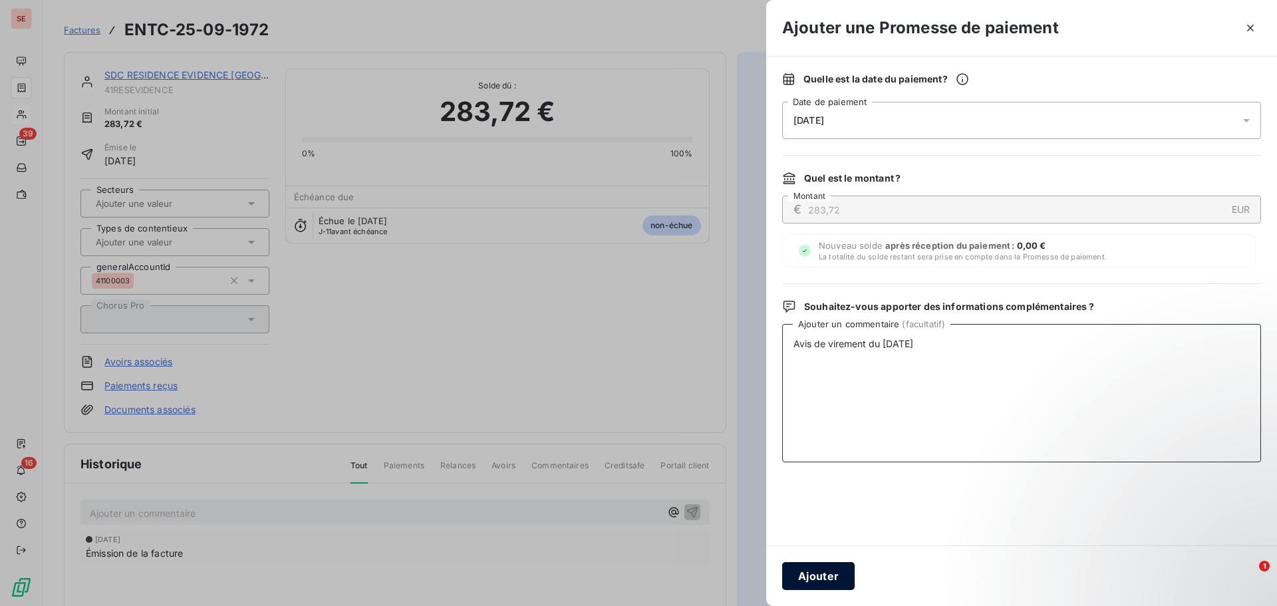
type textarea "Avis de virement du [DATE]"
click at [835, 573] on button "Ajouter" at bounding box center [818, 576] width 72 height 28
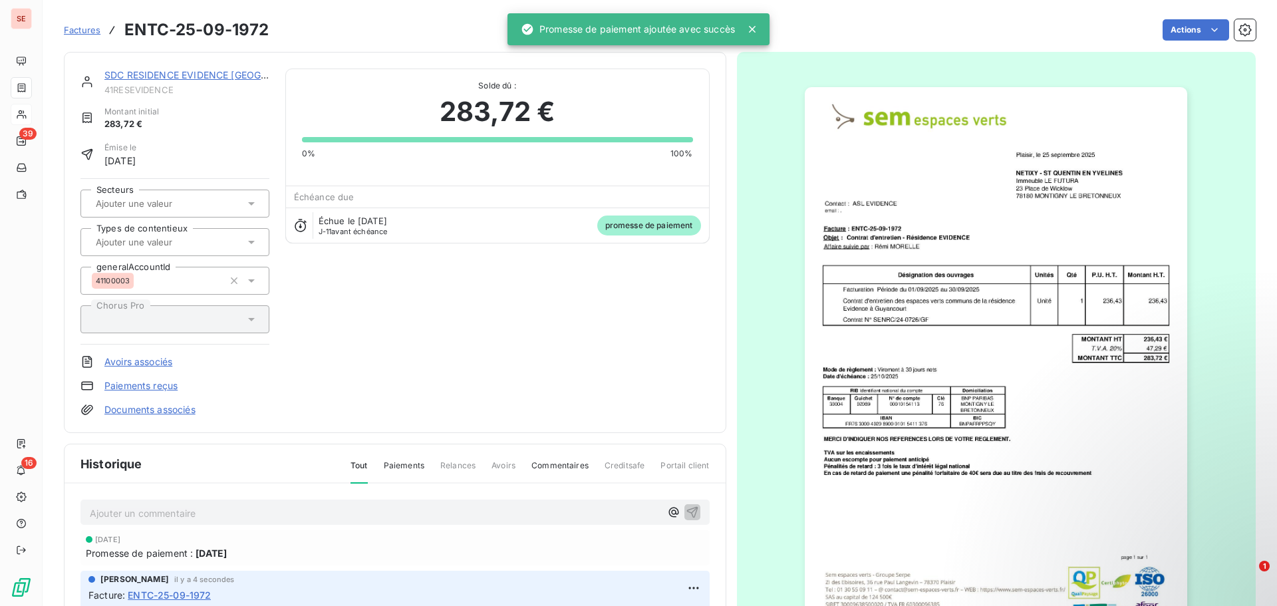
click at [188, 67] on div "SDC RESIDENCE EVIDENCE [GEOGRAPHIC_DATA] 41RESEVIDENCE Montant initial 283,72 €…" at bounding box center [395, 242] width 662 height 381
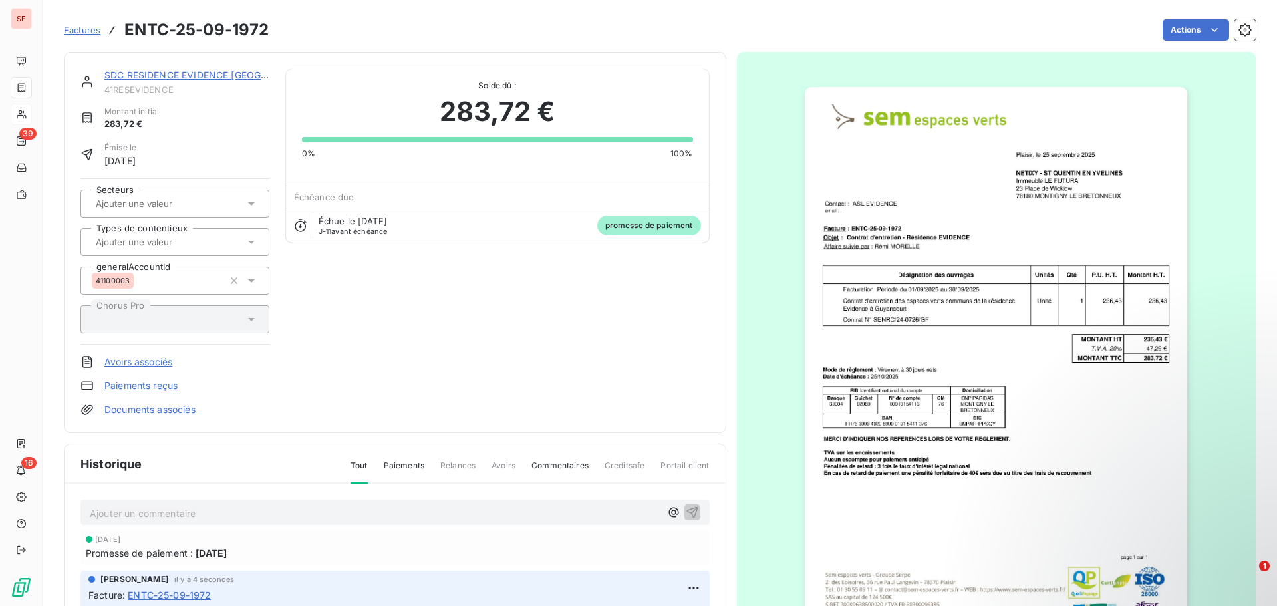
click at [243, 71] on link "SDC RESIDENCE EVIDENCE [GEOGRAPHIC_DATA]" at bounding box center [215, 74] width 223 height 11
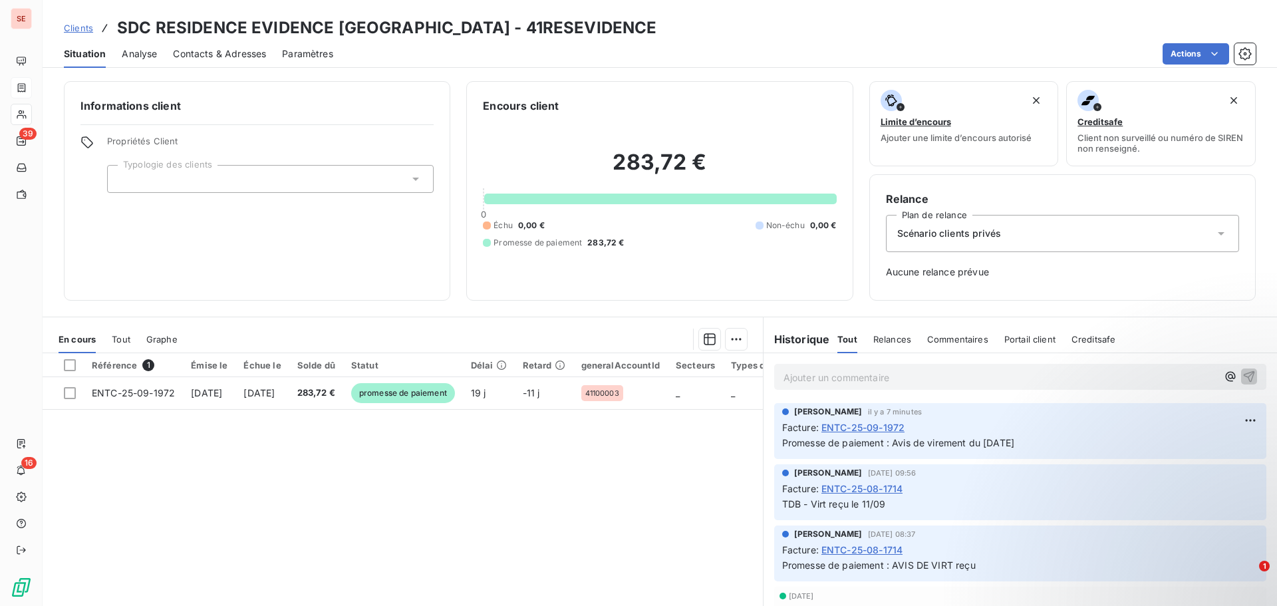
click at [245, 52] on span "Contacts & Adresses" at bounding box center [219, 53] width 93 height 13
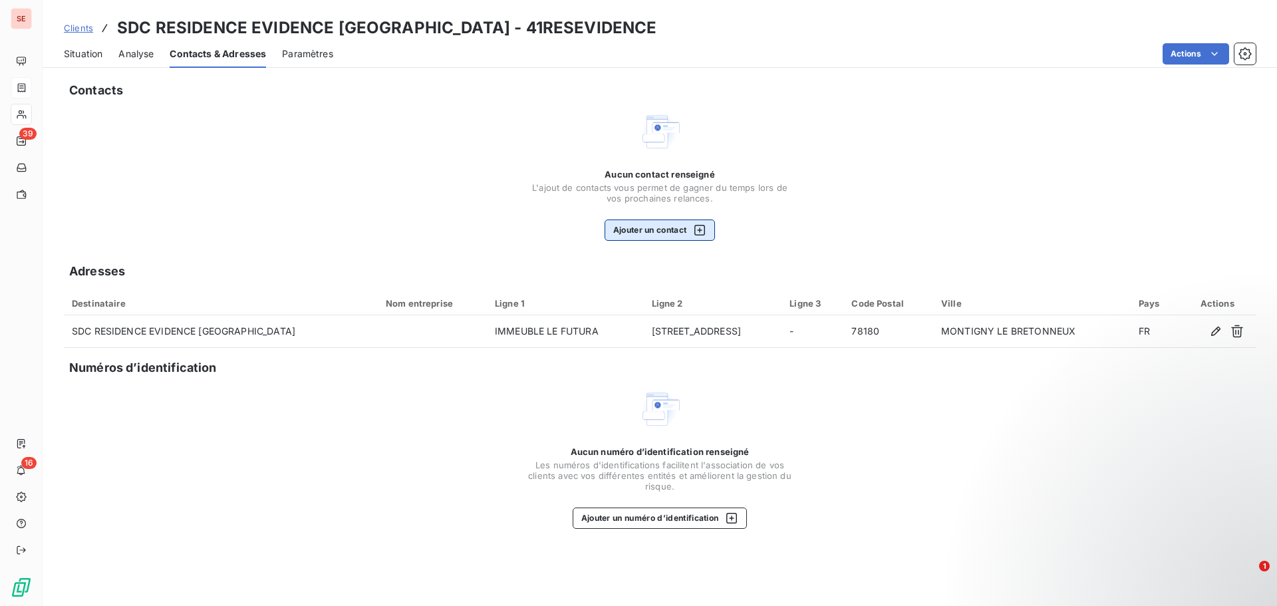
click at [664, 233] on button "Ajouter un contact" at bounding box center [660, 229] width 111 height 21
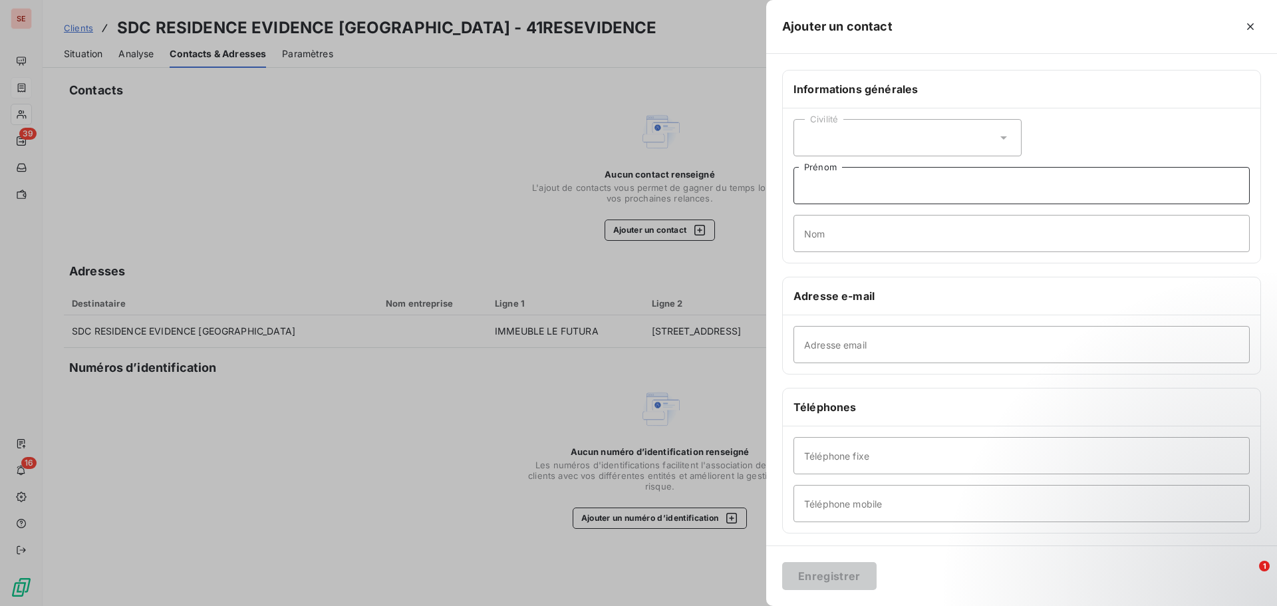
click at [847, 188] on input "Prénom" at bounding box center [1022, 185] width 456 height 37
type input "l"
type input "LAMY [GEOGRAPHIC_DATA]"
click at [888, 460] on input "Téléphone fixe" at bounding box center [1022, 455] width 456 height 37
type input "[PHONE_NUMBER]"
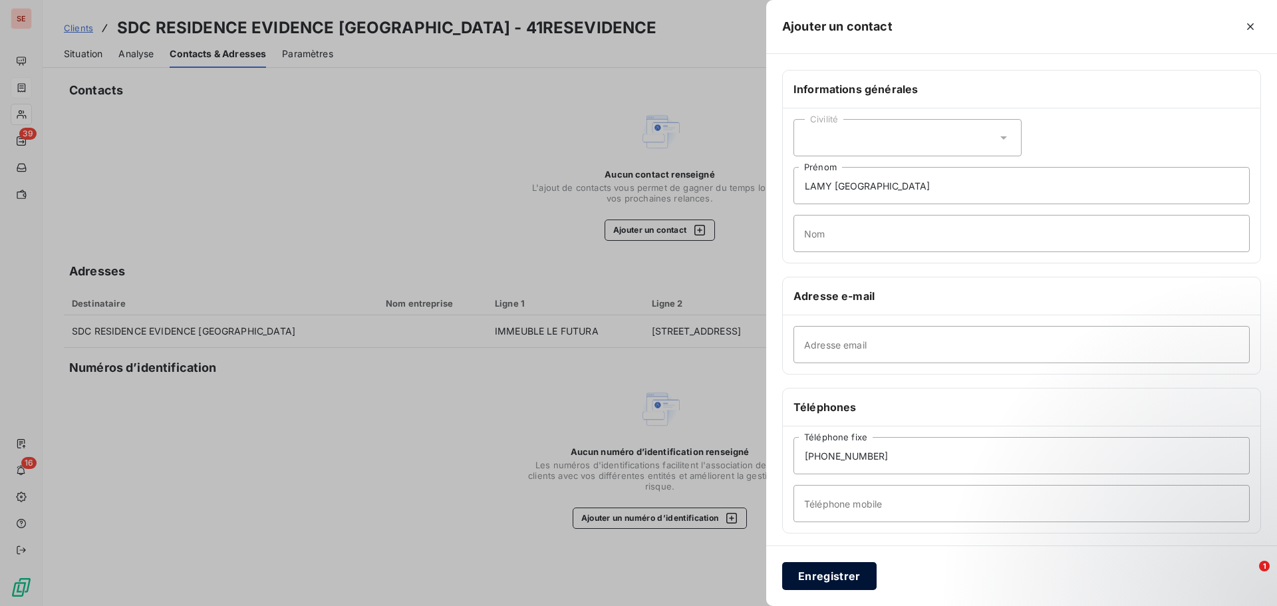
click at [829, 581] on button "Enregistrer" at bounding box center [829, 576] width 94 height 28
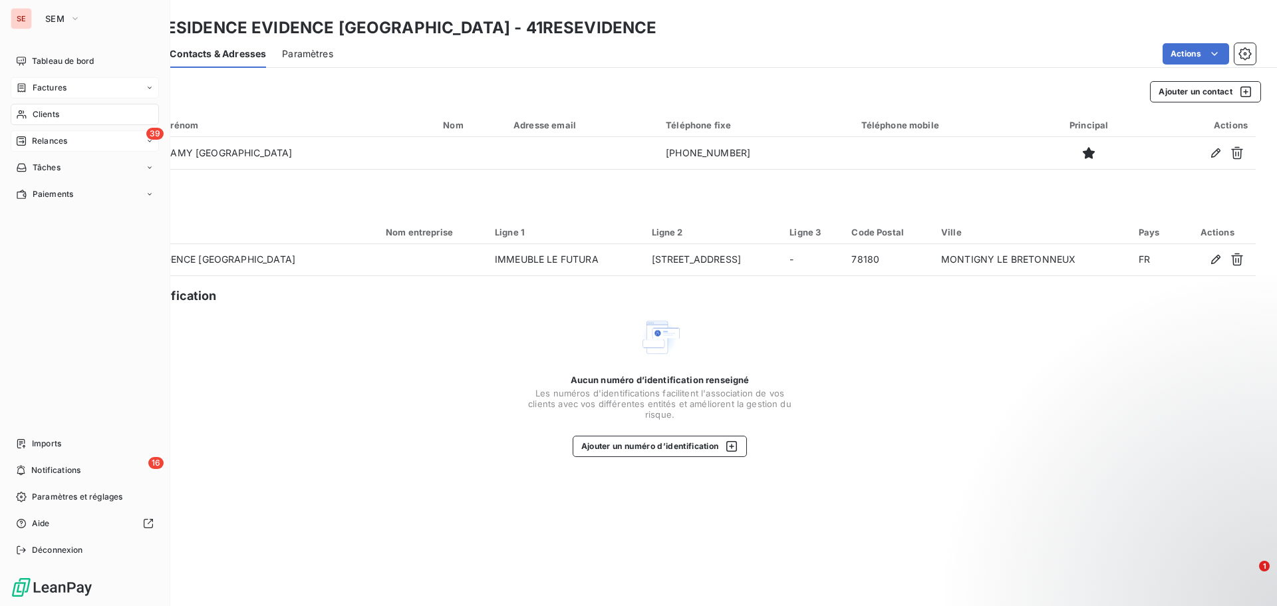
click at [71, 136] on div "39 Relances" at bounding box center [85, 140] width 148 height 21
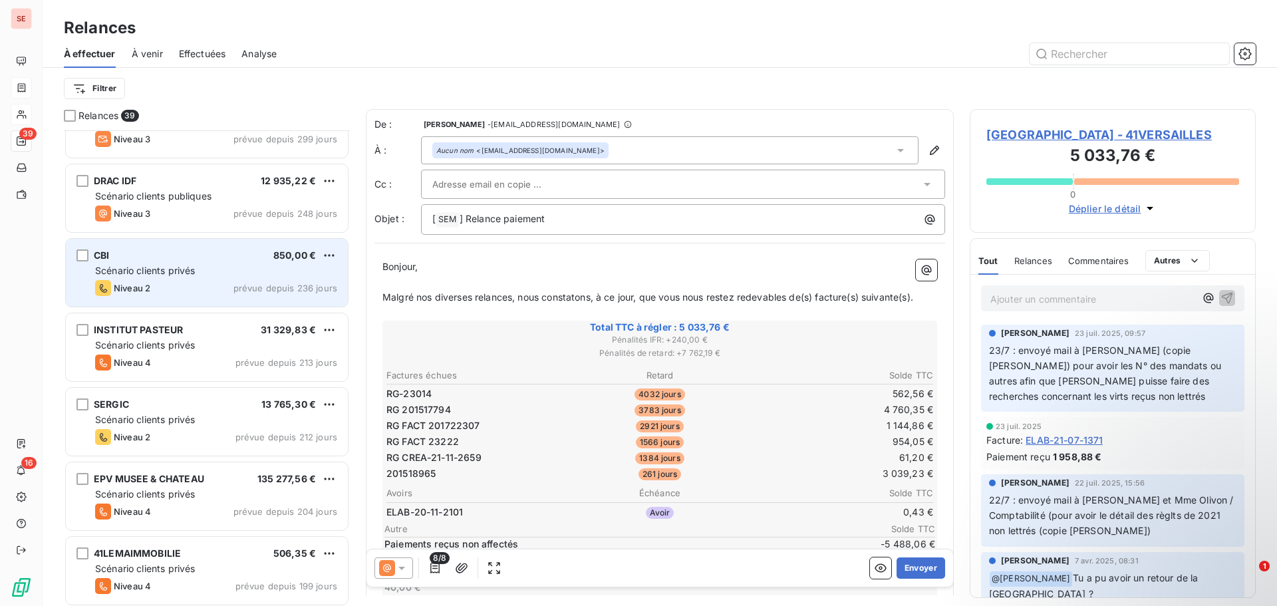
scroll to position [666, 0]
